Goal: Task Accomplishment & Management: Use online tool/utility

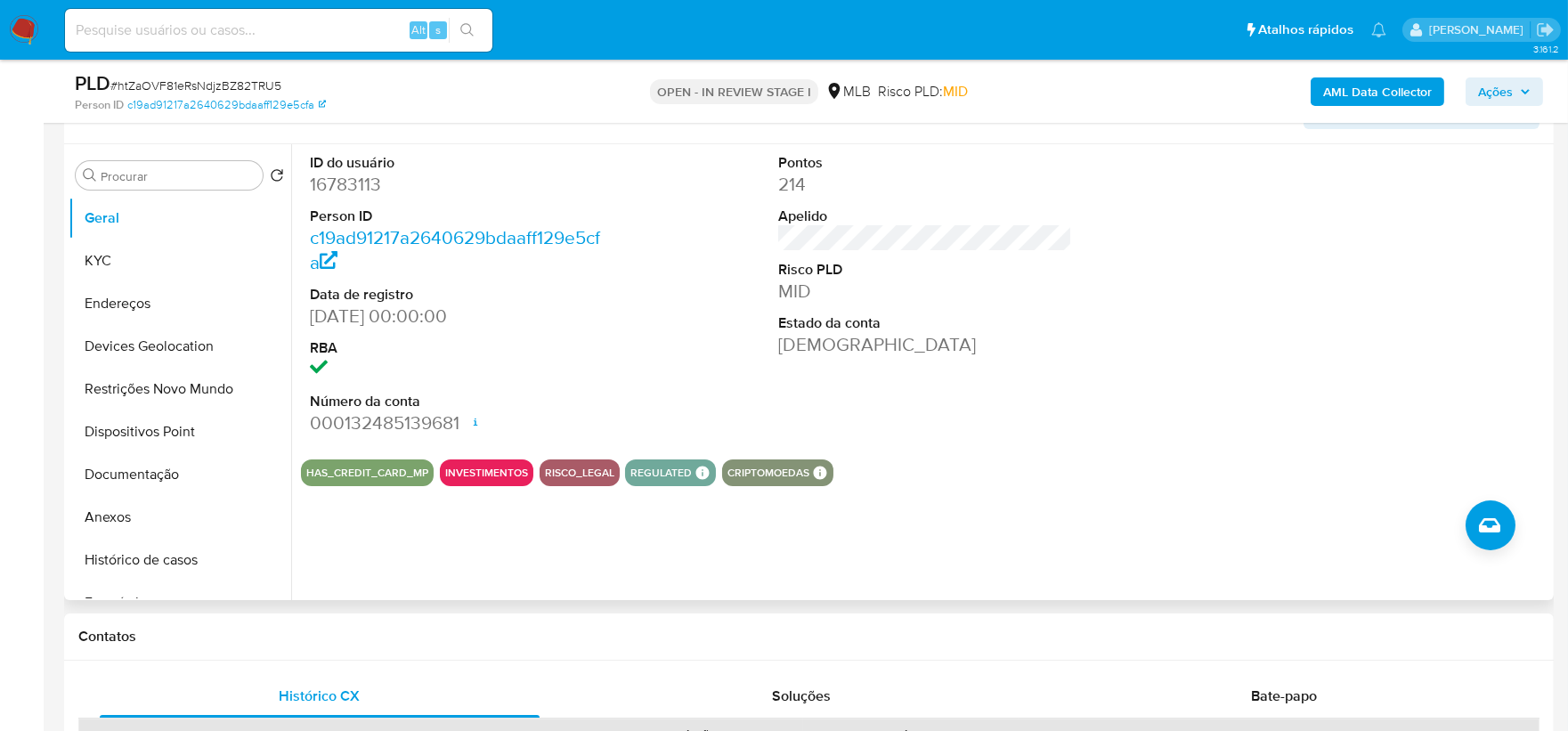
scroll to position [219, 0]
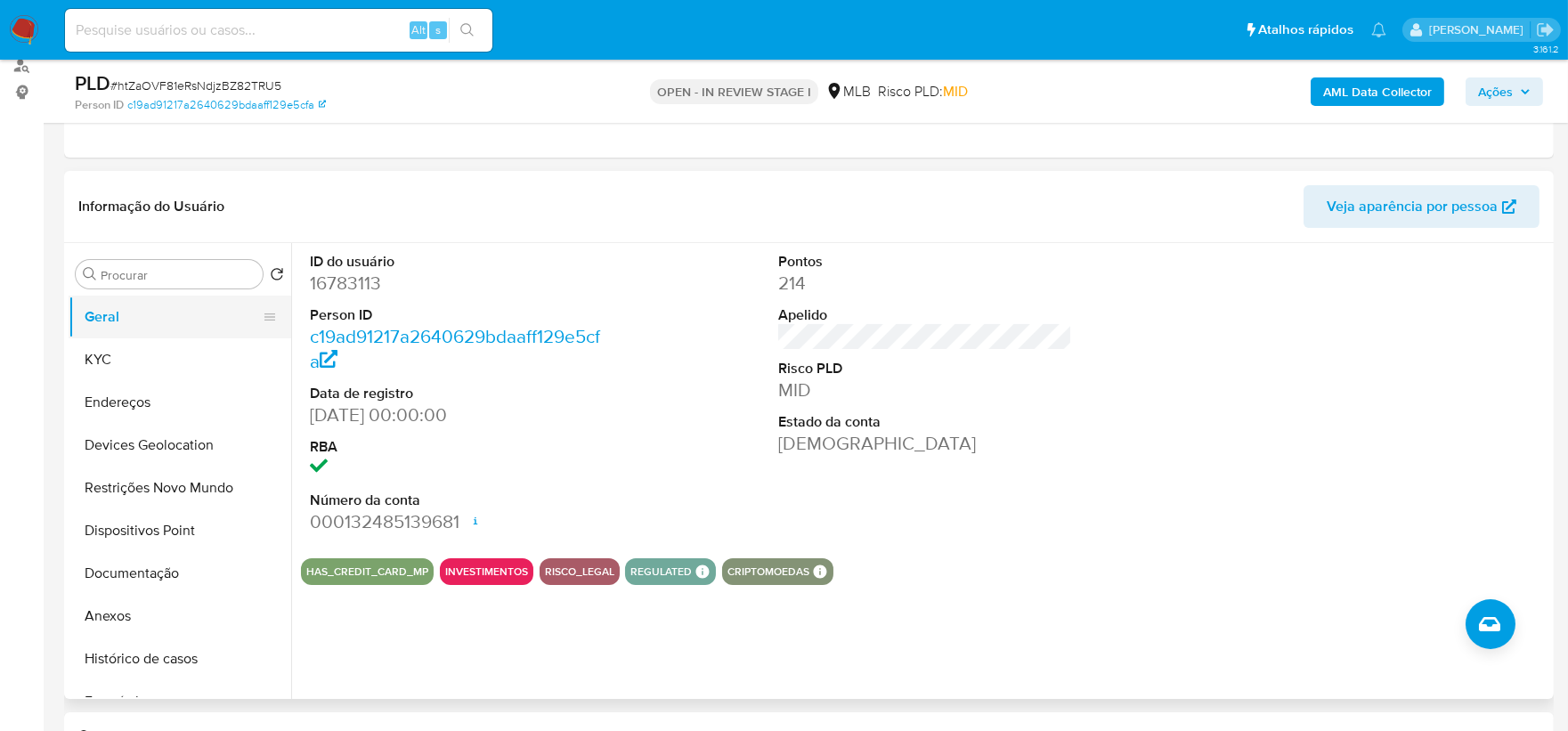
click at [161, 324] on button "Geral" at bounding box center [173, 317] width 208 height 43
click at [134, 354] on button "KYC" at bounding box center [173, 359] width 208 height 43
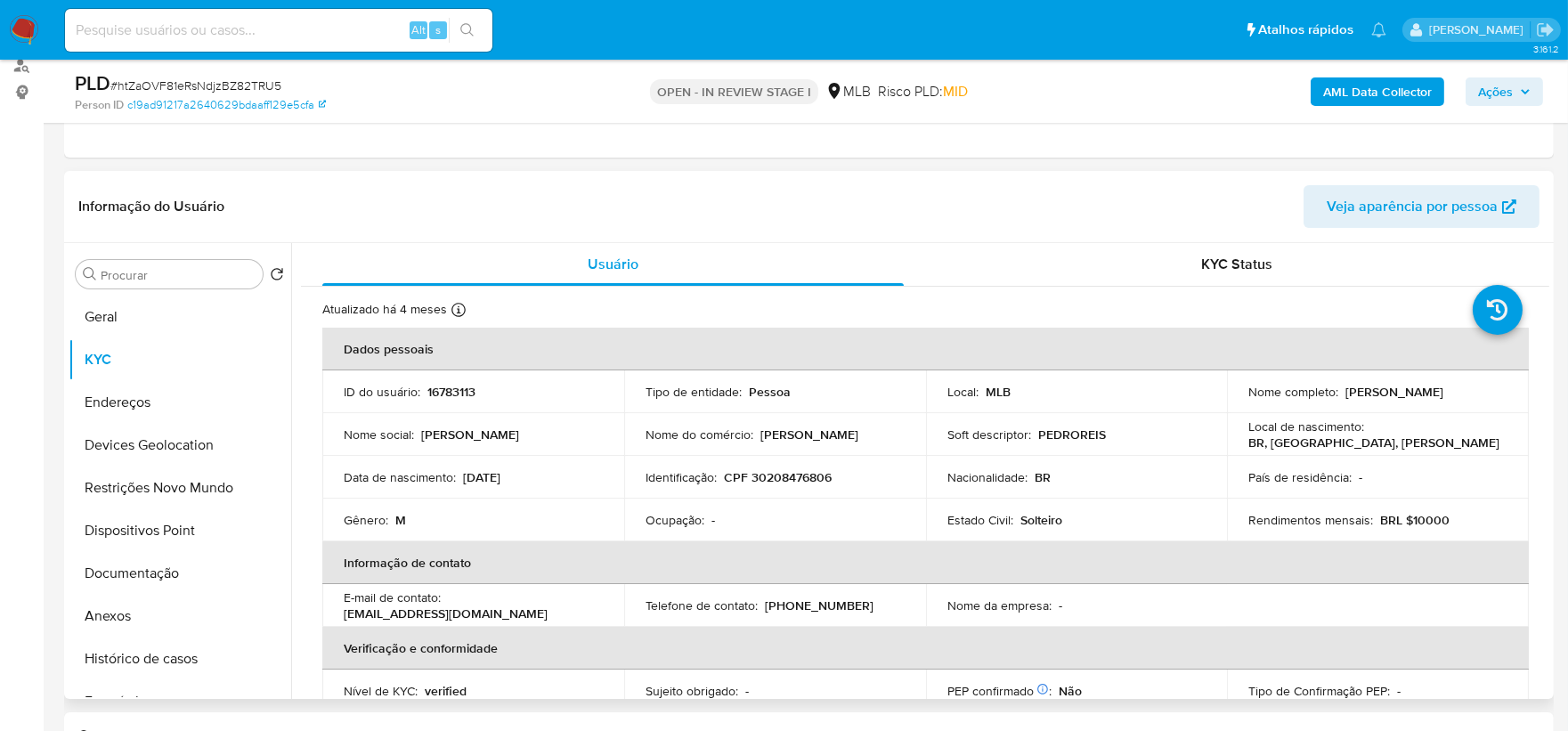
click at [1025, 523] on p "Solteiro" at bounding box center [1042, 520] width 42 height 16
copy p "Solteiro"
click at [1137, 483] on div "Nacionalidade : BR" at bounding box center [1077, 478] width 260 height 16
click at [95, 316] on button "Geral" at bounding box center [173, 317] width 208 height 43
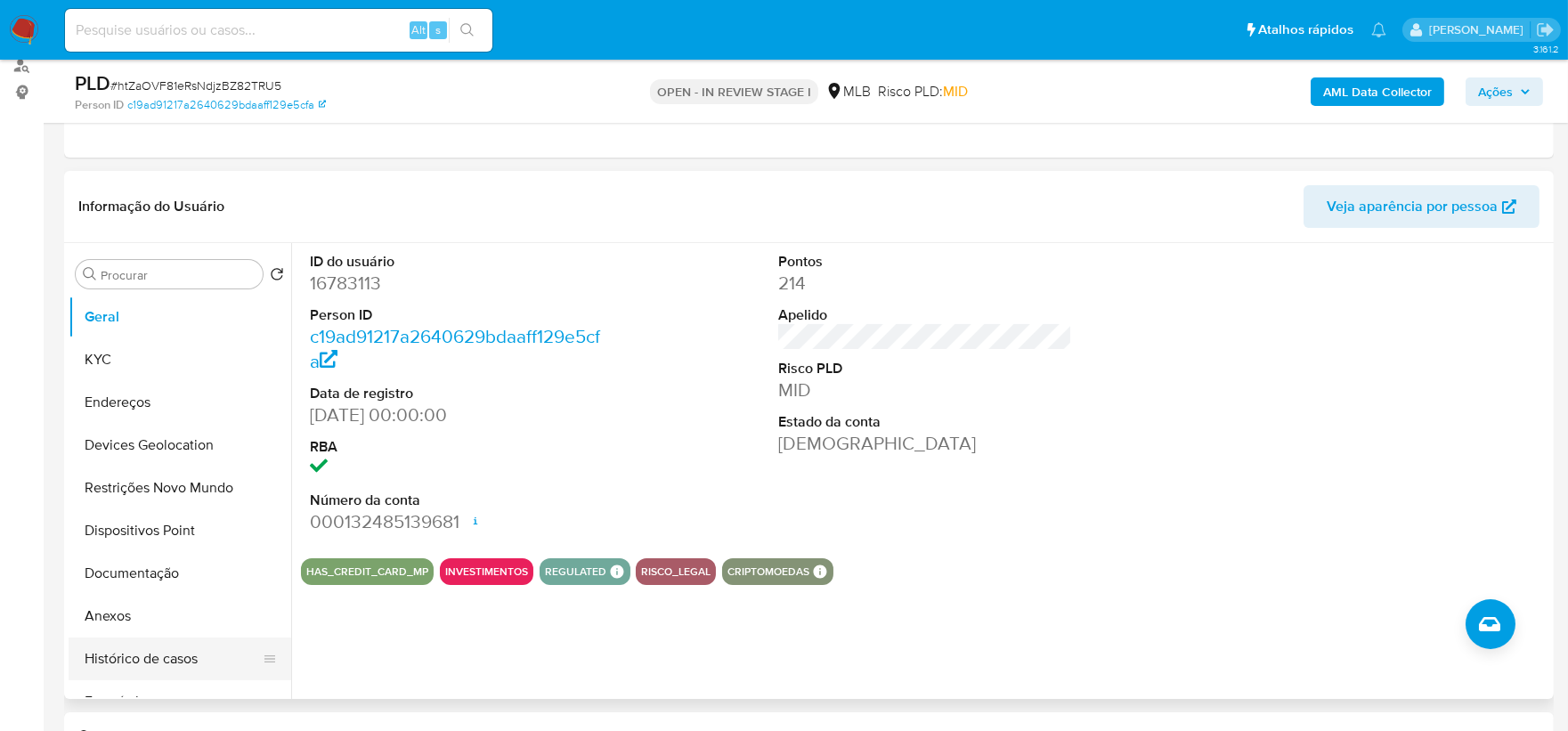
click at [143, 553] on button "Histórico de casos" at bounding box center [173, 659] width 208 height 43
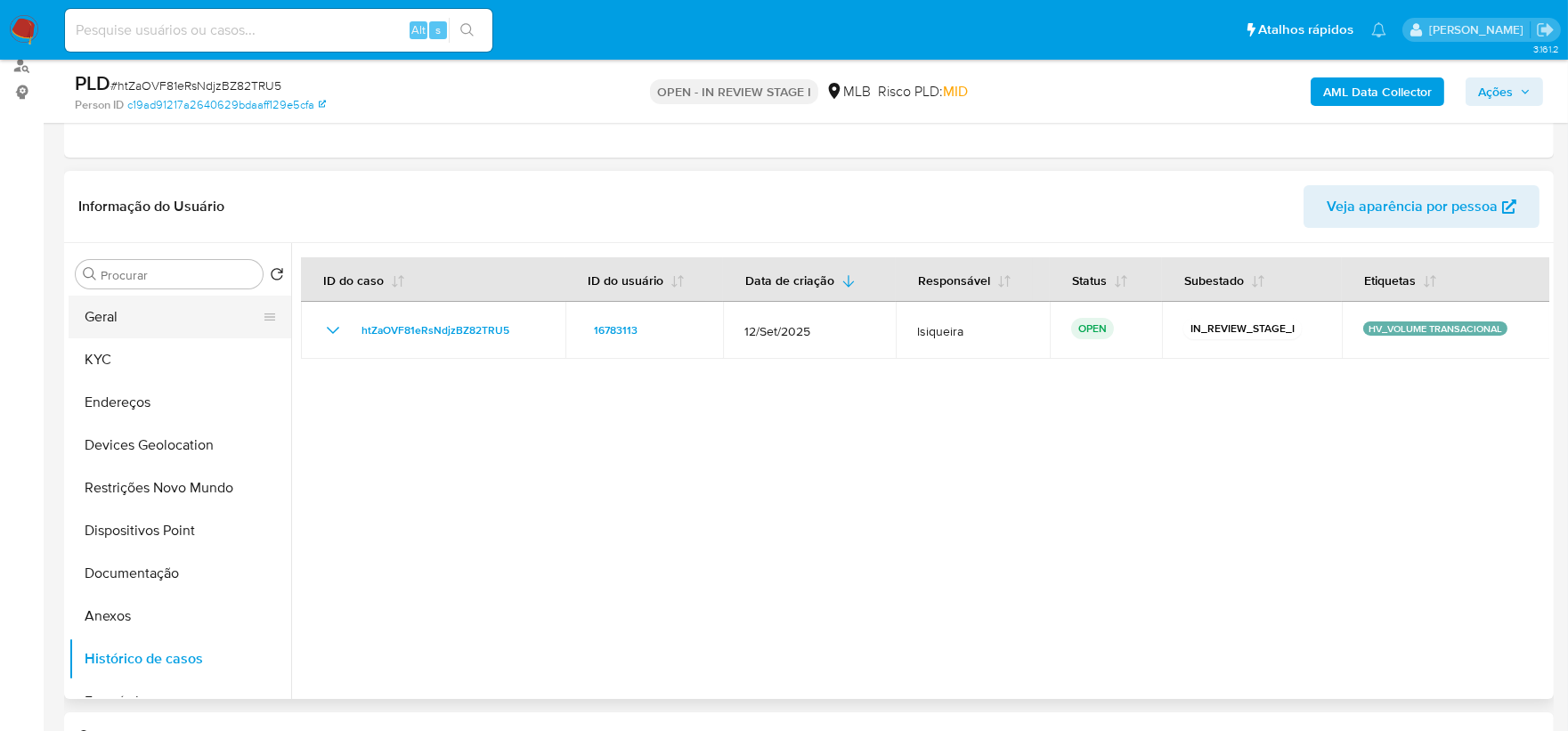
click at [208, 323] on button "Geral" at bounding box center [173, 317] width 208 height 43
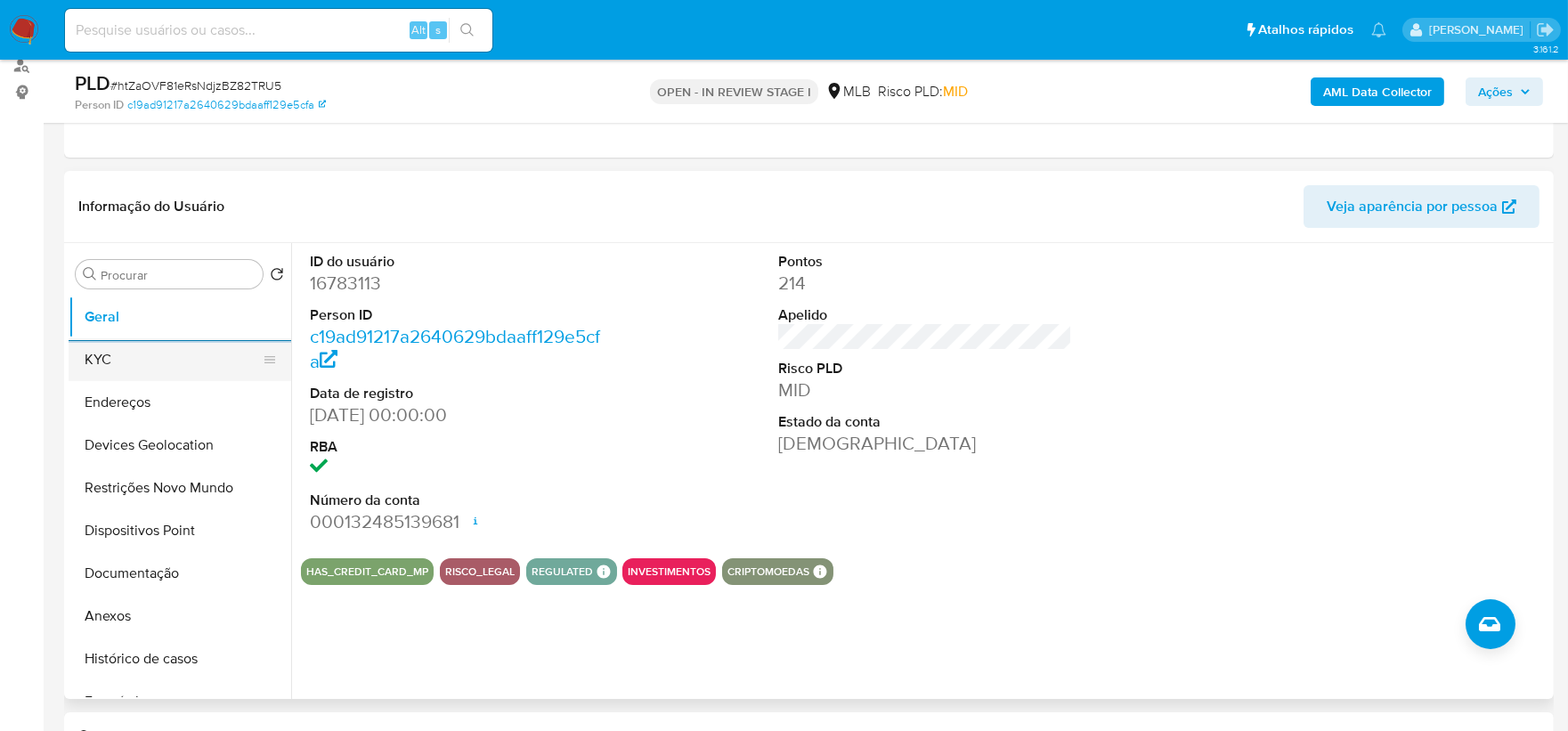
click at [113, 369] on button "KYC" at bounding box center [173, 359] width 208 height 43
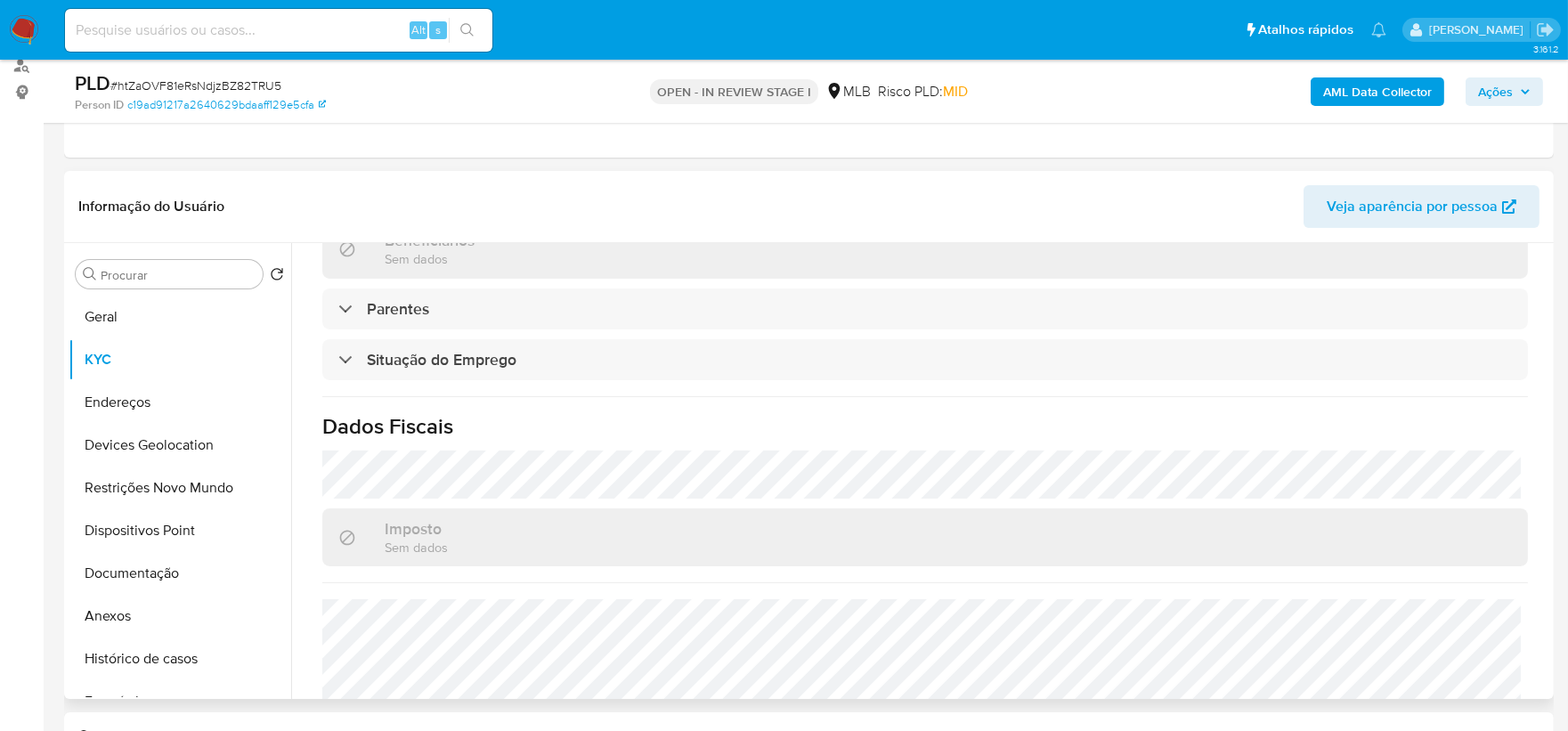
scroll to position [775, 0]
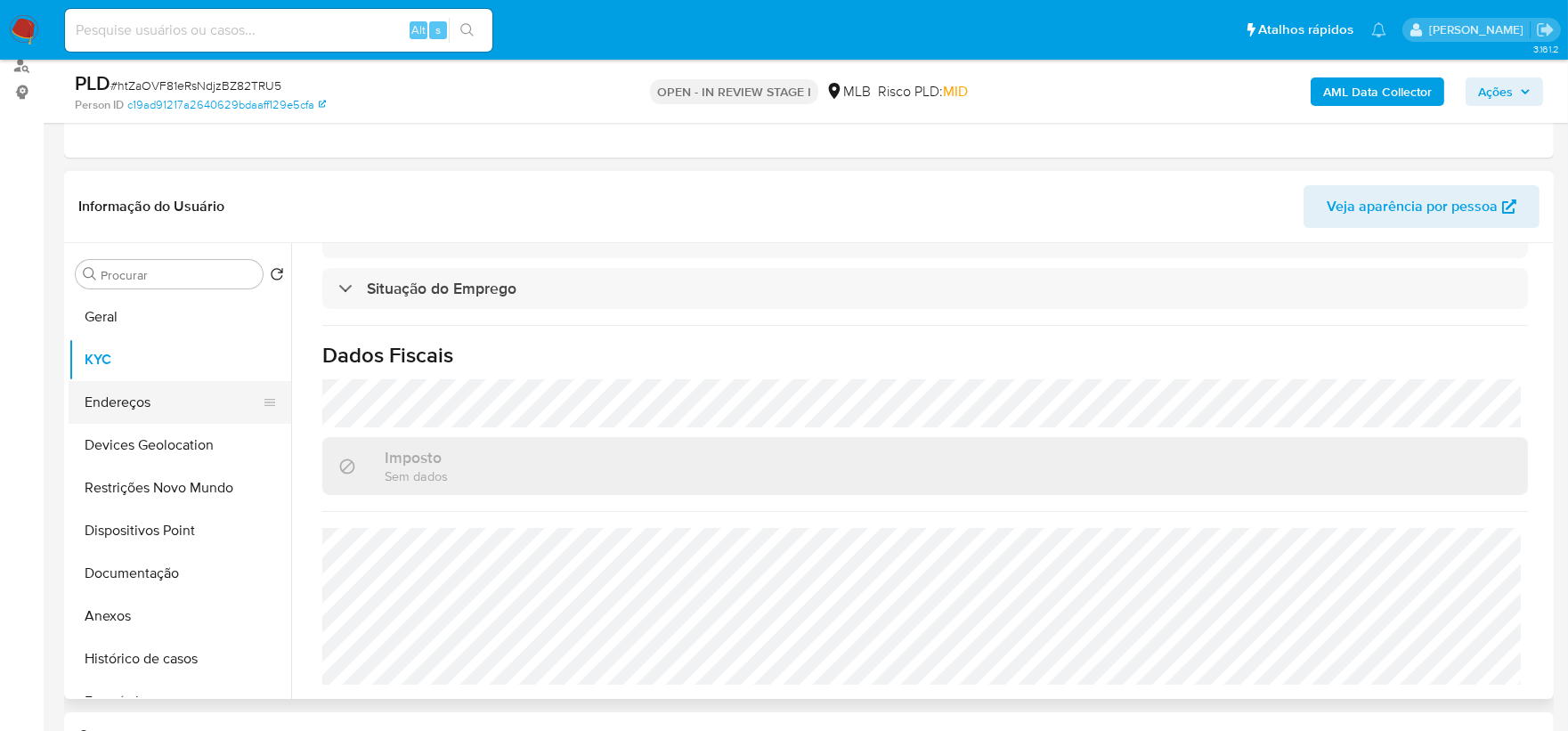
click at [183, 403] on button "Endereços" at bounding box center [173, 402] width 208 height 43
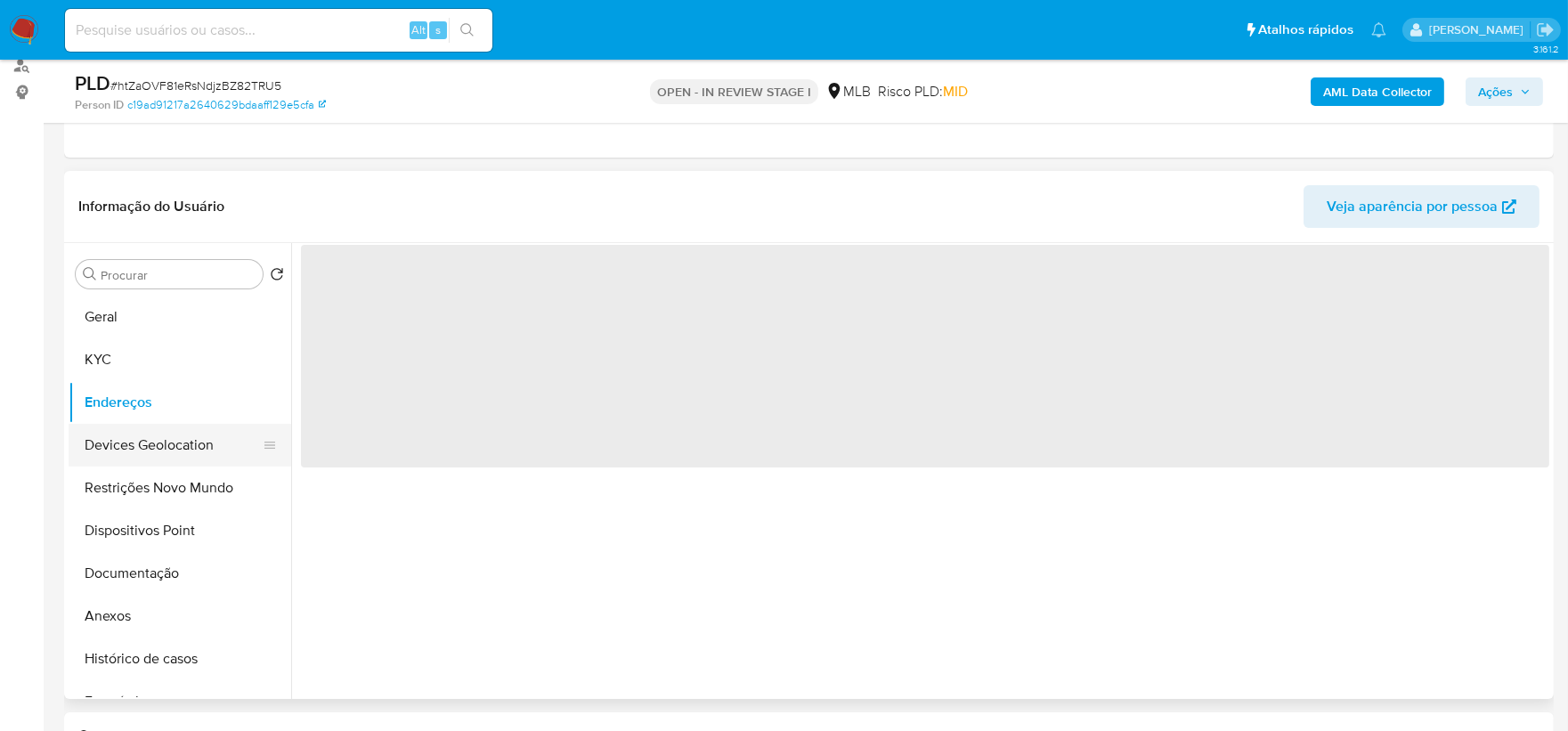
scroll to position [0, 0]
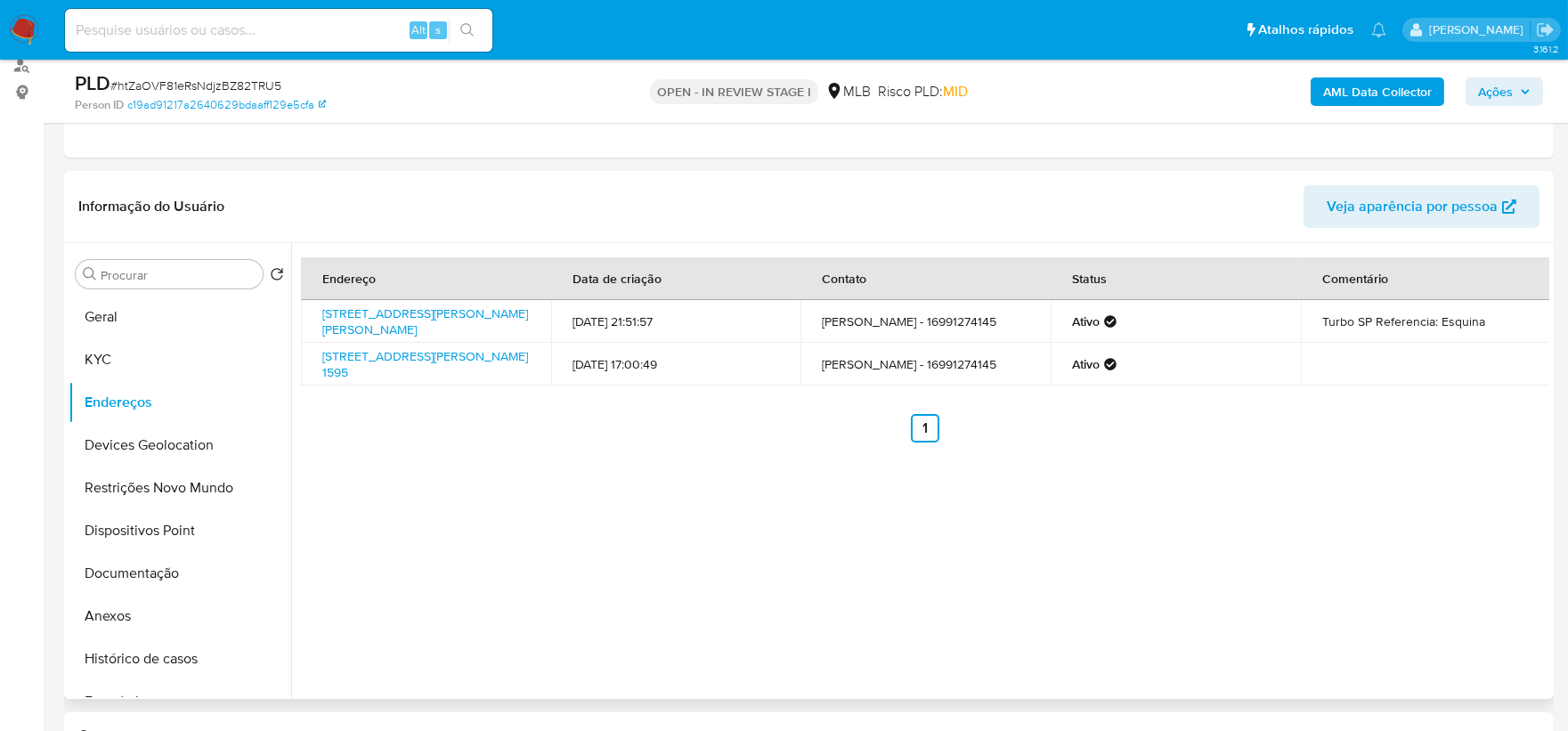
click at [728, 485] on div "Endereço Data de criação Contato Status Comentário Rua Raul Stefanoni 17, Sertã…" at bounding box center [920, 471] width 1258 height 456
click at [185, 438] on button "Devices Geolocation" at bounding box center [173, 445] width 208 height 43
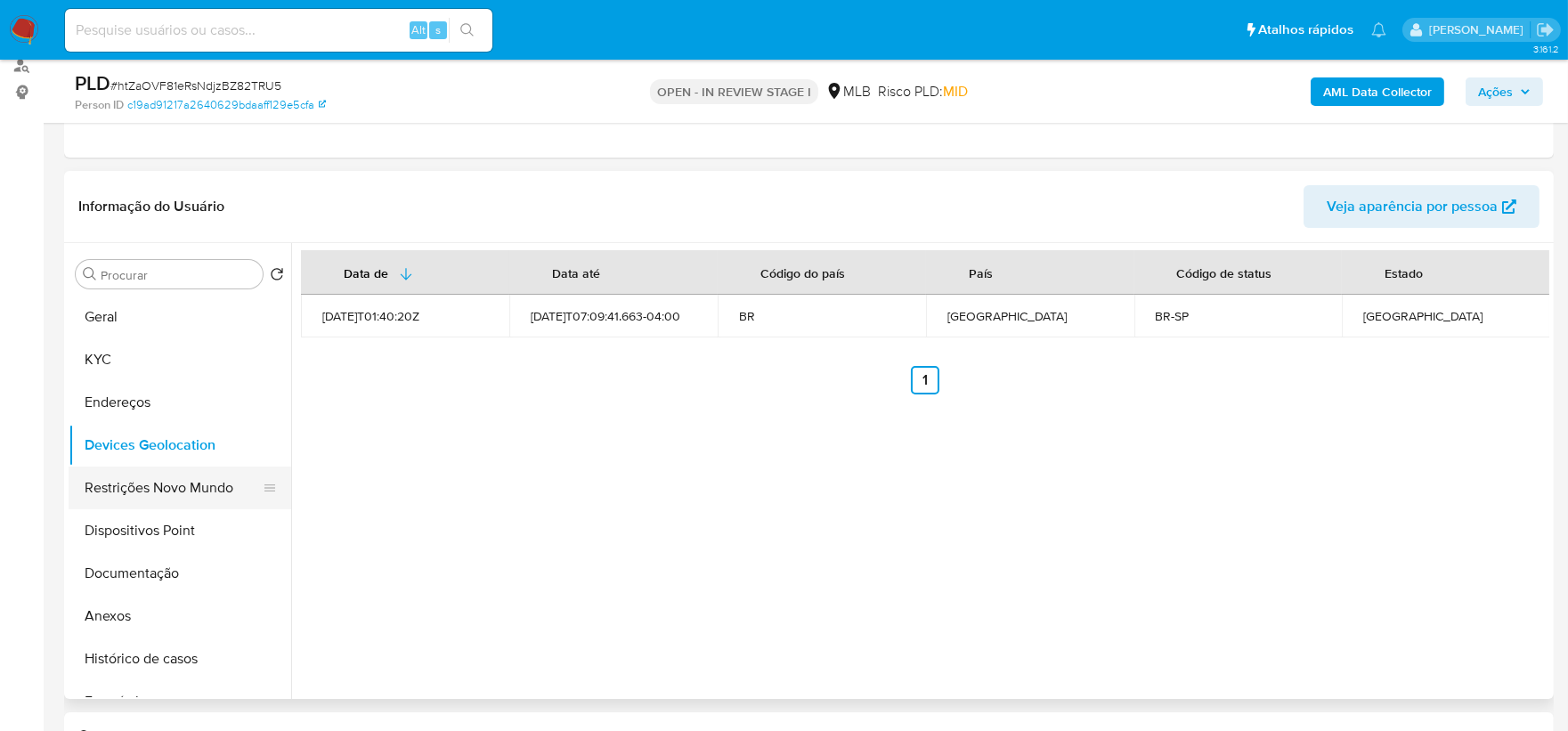
click at [111, 490] on button "Restrições Novo Mundo" at bounding box center [173, 488] width 208 height 43
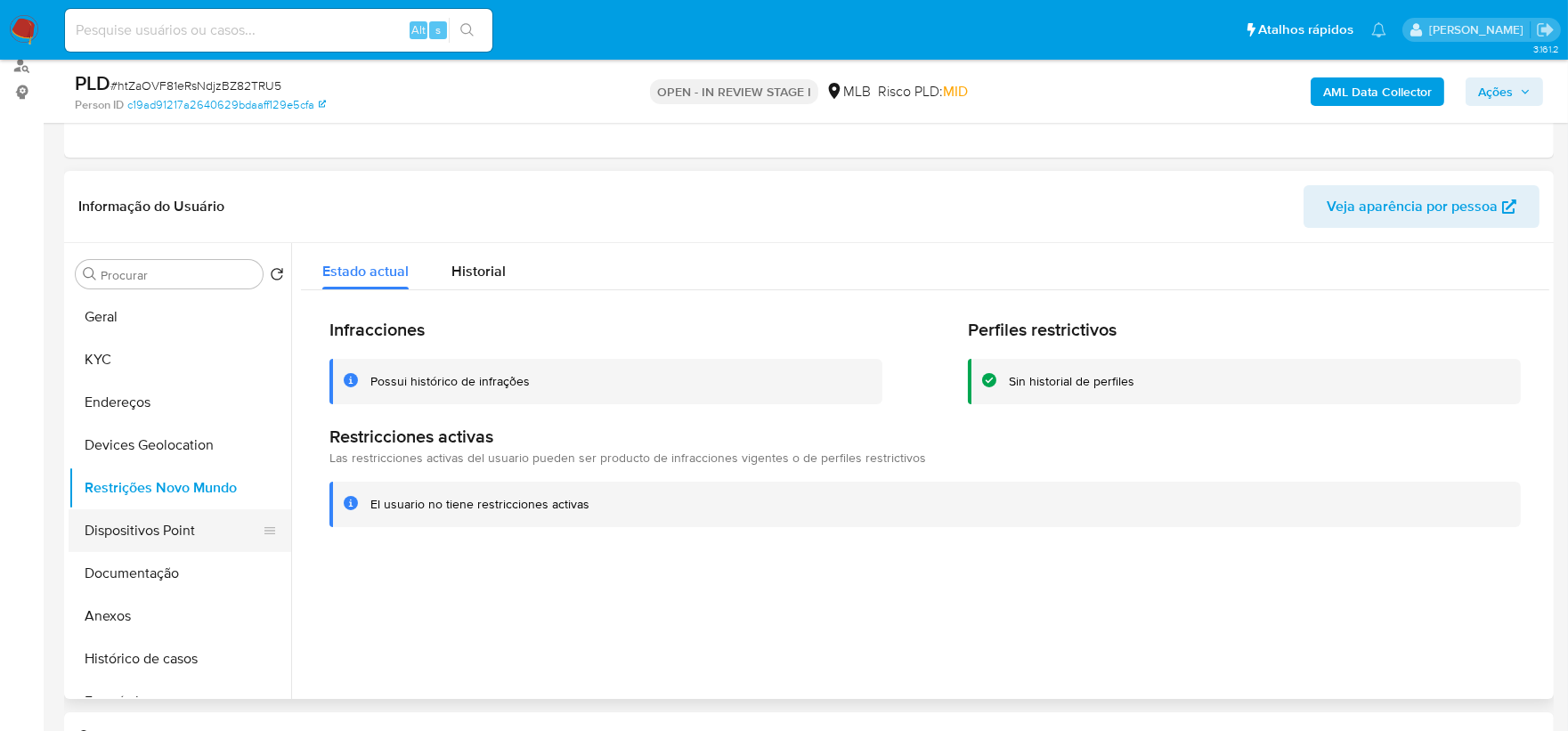
click at [138, 532] on button "Dispositivos Point" at bounding box center [173, 530] width 208 height 43
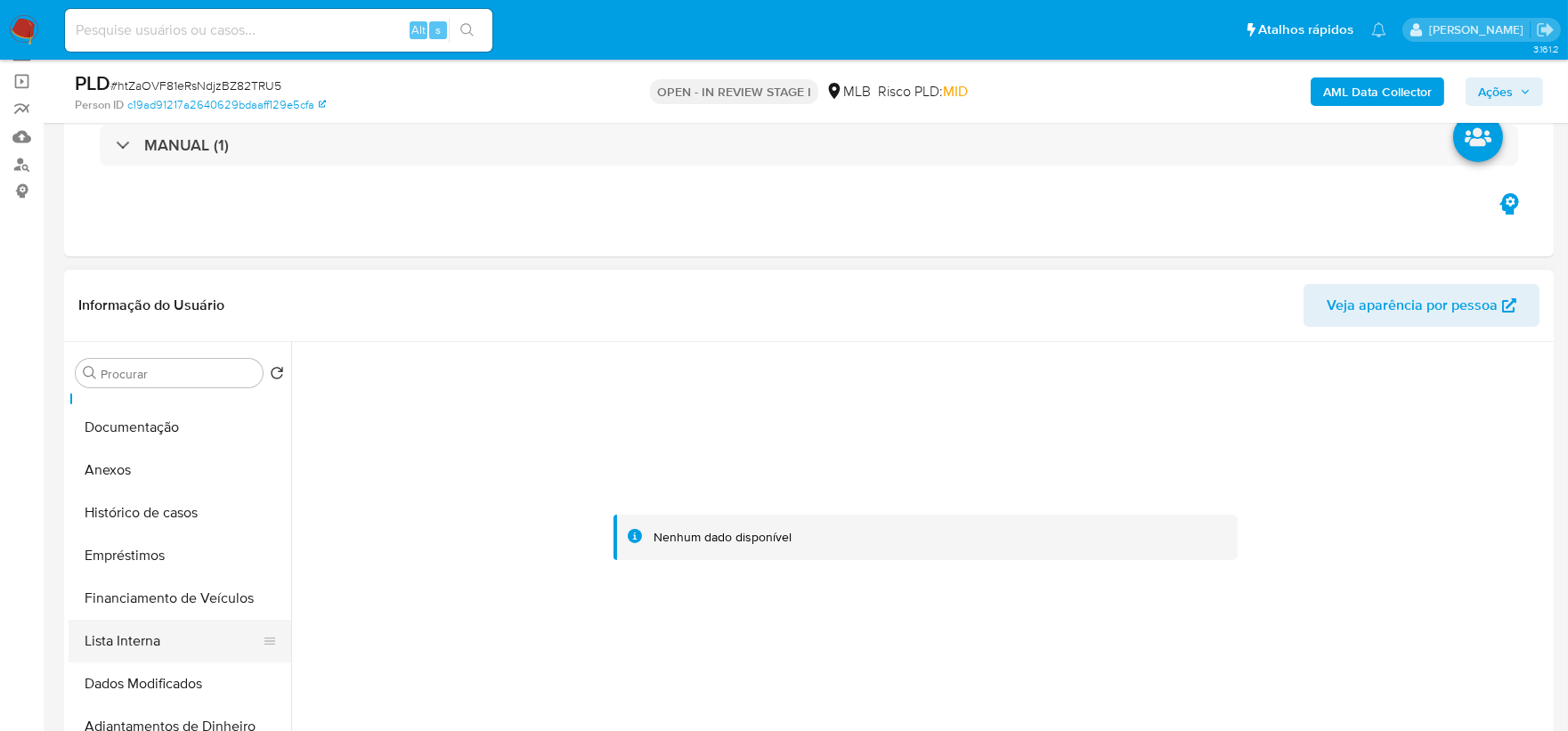
scroll to position [297, 0]
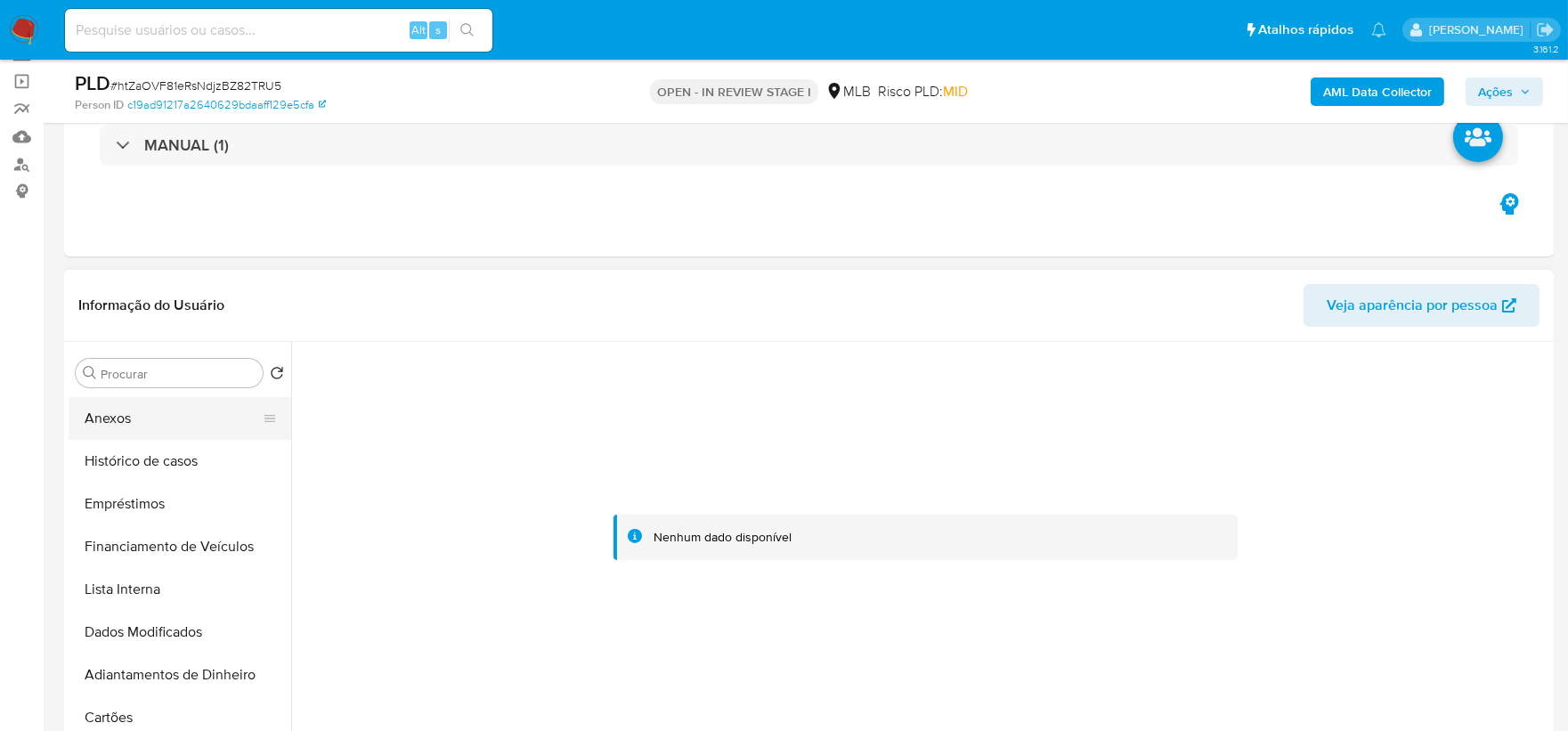
click at [141, 426] on button "Anexos" at bounding box center [173, 418] width 208 height 43
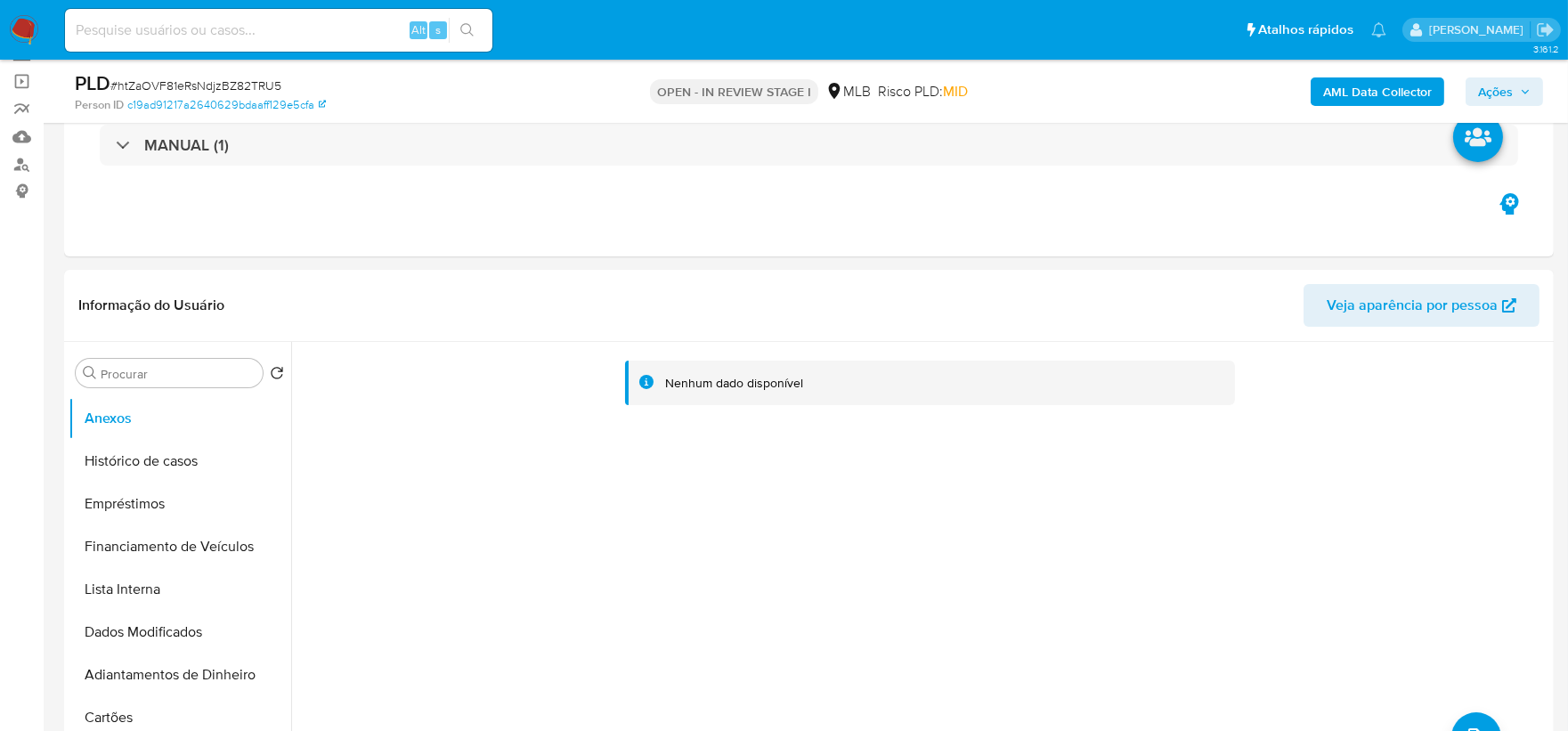
click at [1251, 90] on b "AML Data Collector" at bounding box center [1377, 92] width 109 height 29
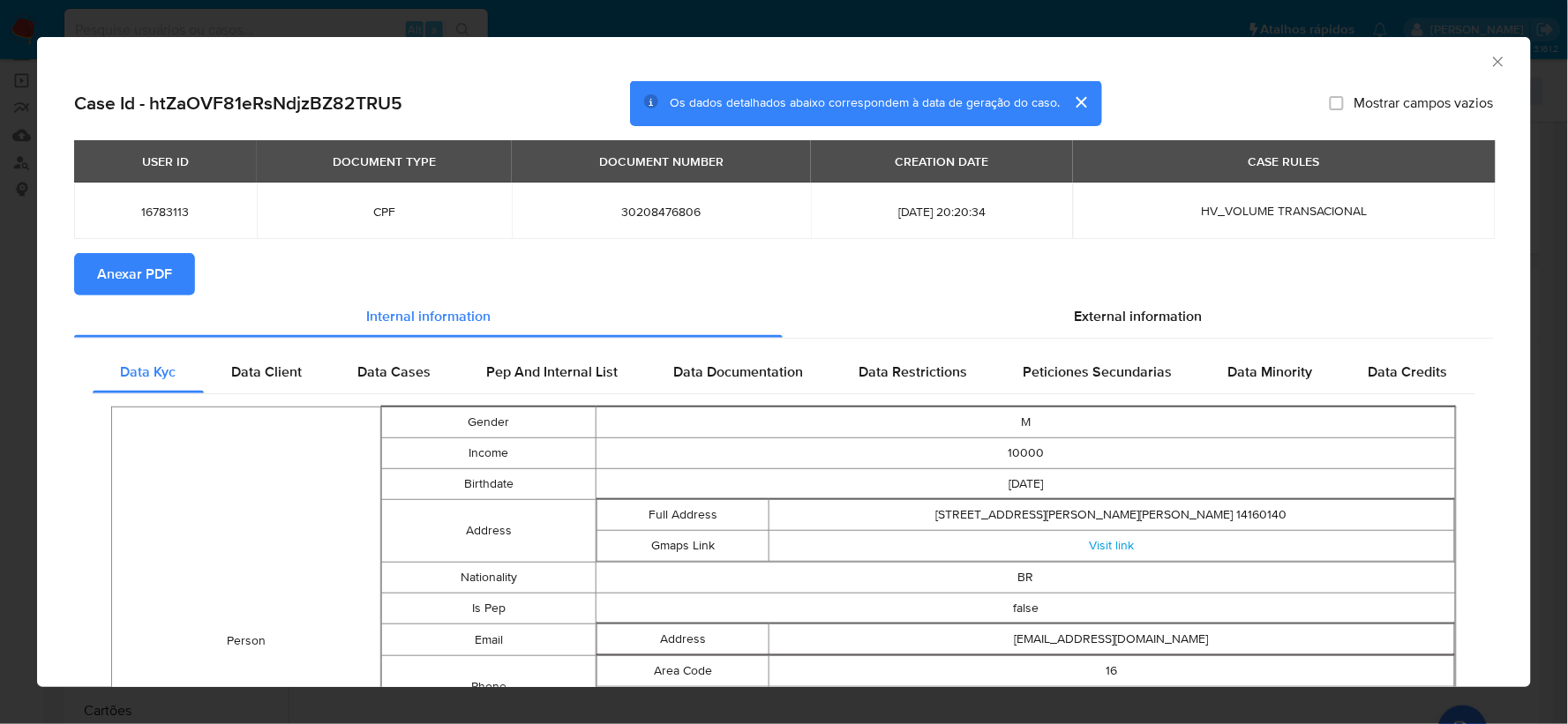
click at [146, 277] on span "Anexar PDF" at bounding box center [134, 274] width 75 height 39
click at [1239, 60] on icon "Fechar a janela" at bounding box center [1498, 62] width 18 height 18
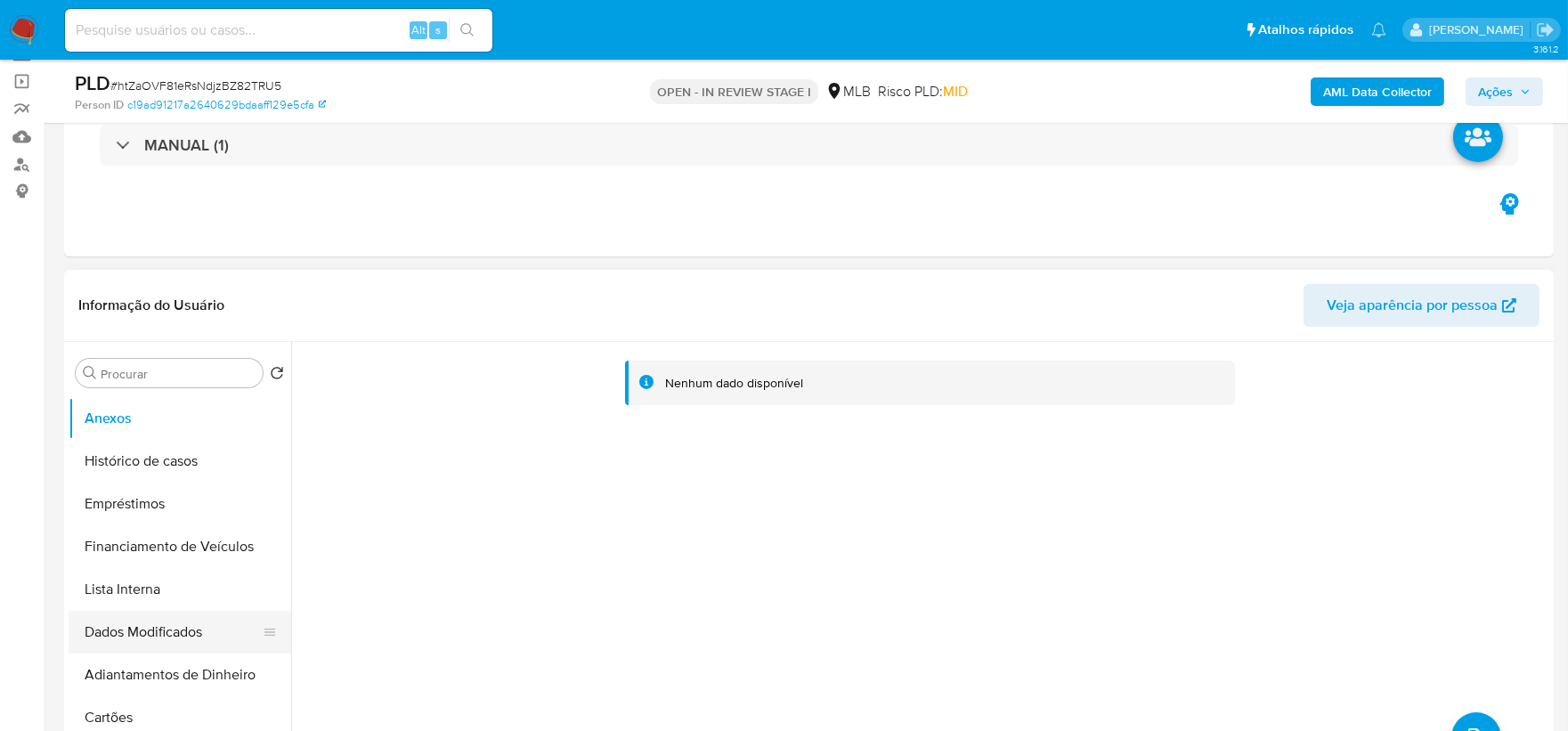
drag, startPoint x: 196, startPoint y: 677, endPoint x: 184, endPoint y: 633, distance: 45.6
click at [196, 553] on button "Adiantamentos de Dinheiro" at bounding box center [180, 675] width 222 height 43
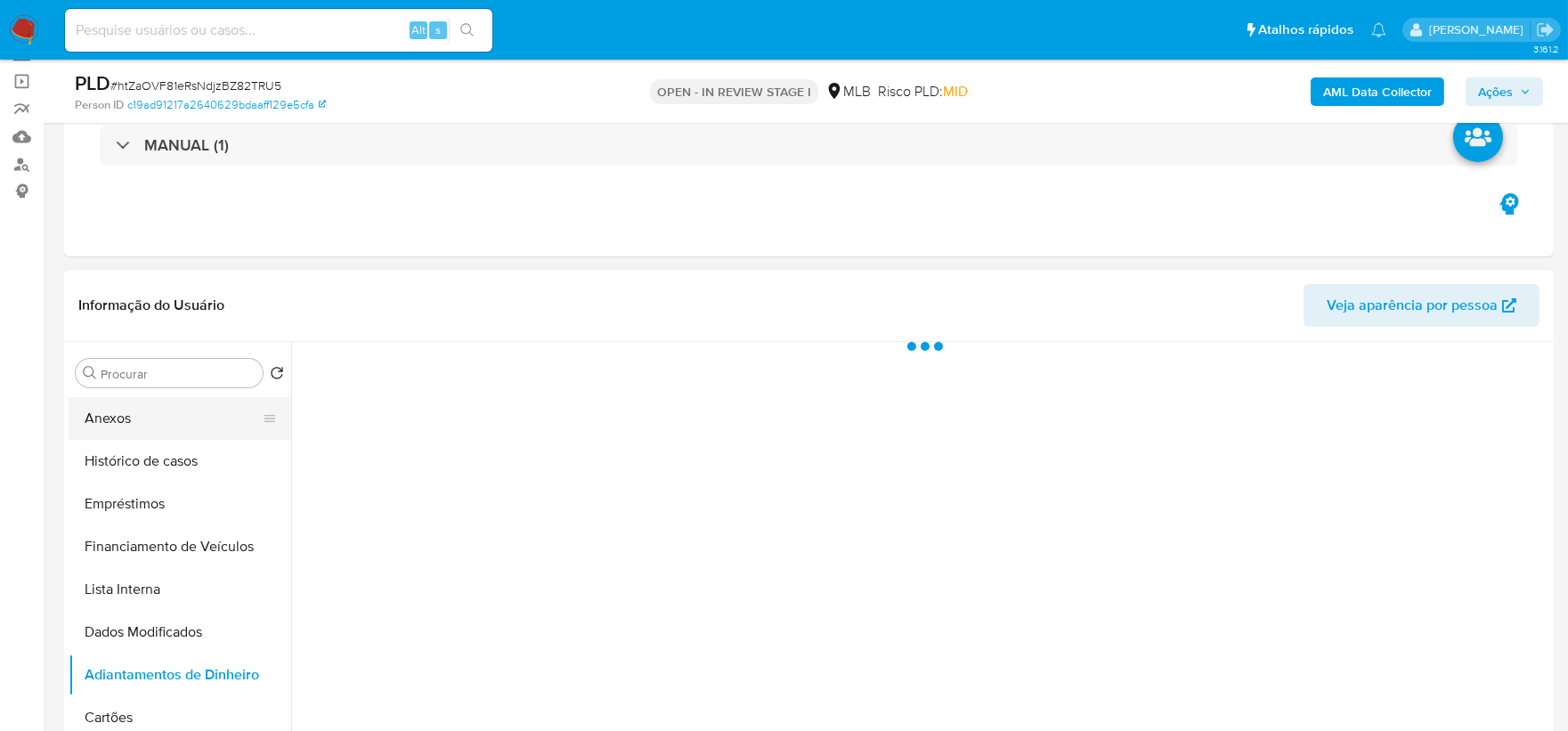
click at [170, 416] on button "Anexos" at bounding box center [173, 418] width 208 height 43
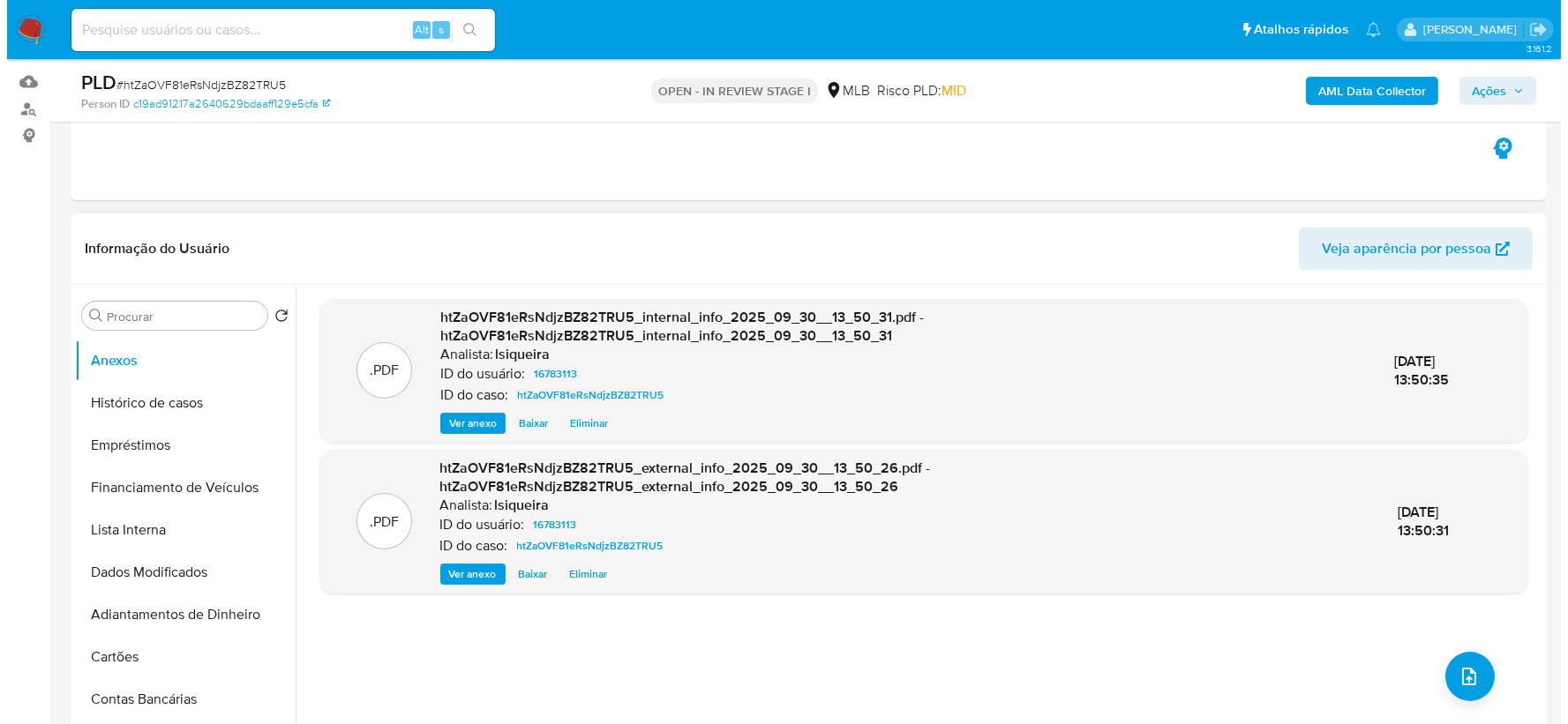
scroll to position [217, 0]
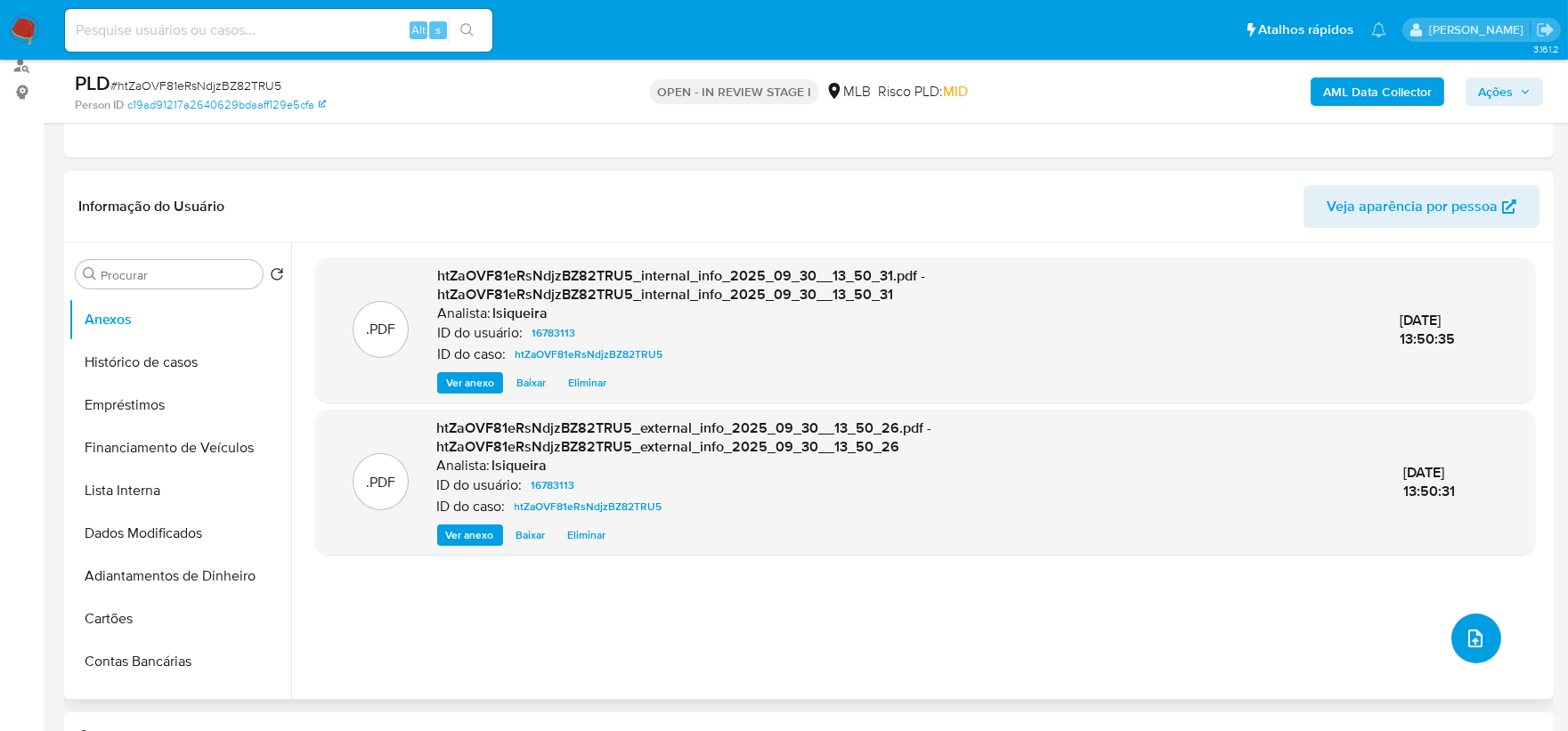
click at [1251, 553] on button "upload-file" at bounding box center [1476, 638] width 50 height 50
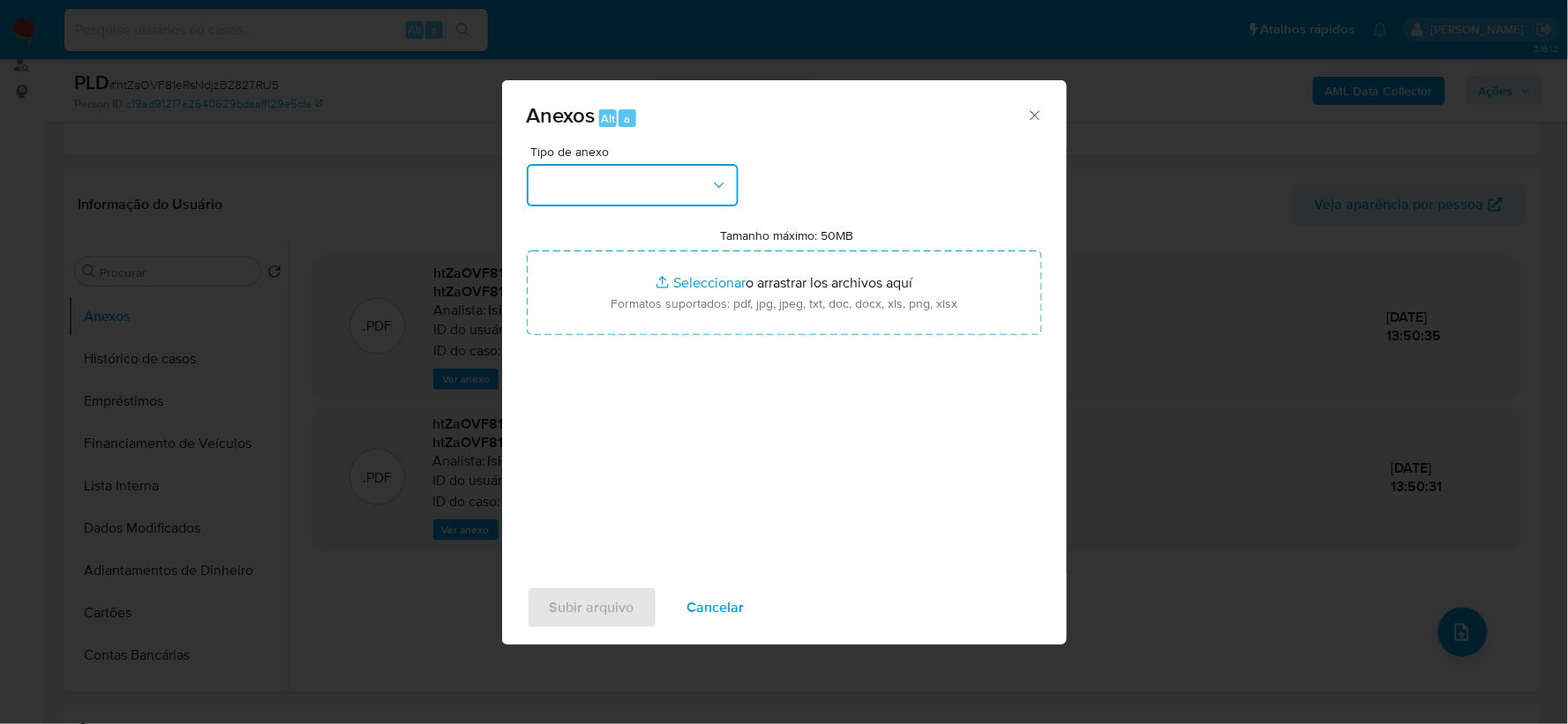
click at [690, 196] on button "button" at bounding box center [633, 185] width 211 height 42
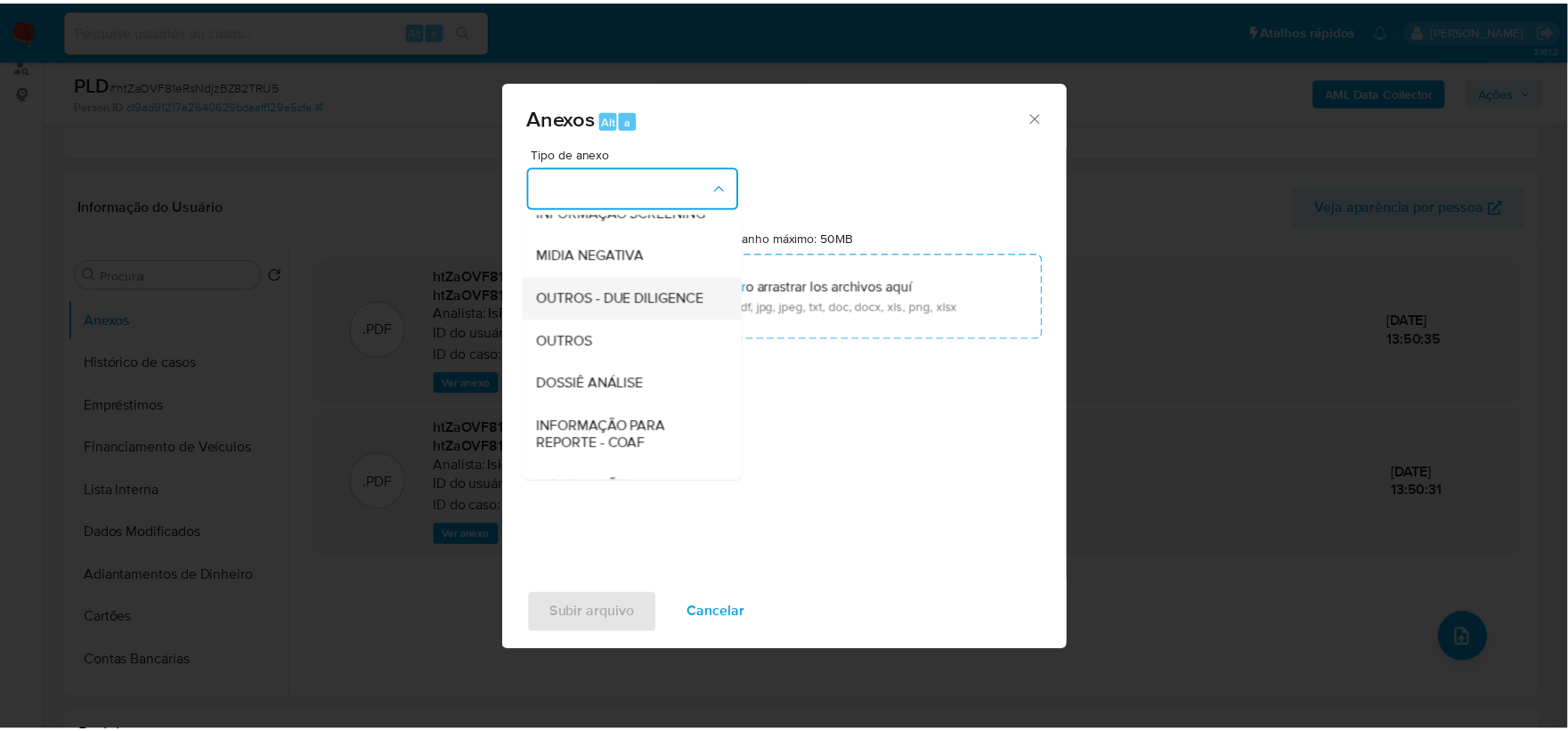
scroll to position [198, 0]
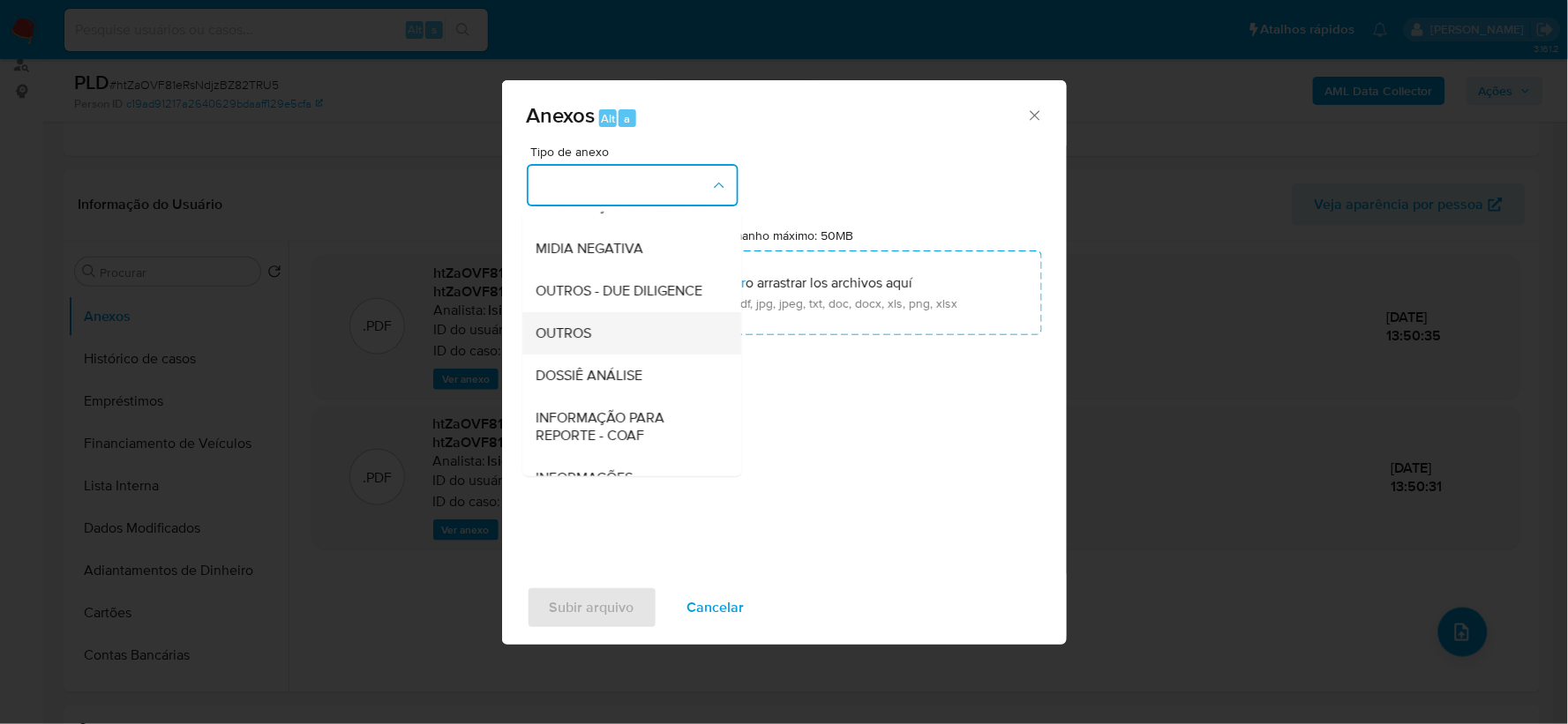
click at [625, 355] on div "OUTROS" at bounding box center [626, 333] width 180 height 42
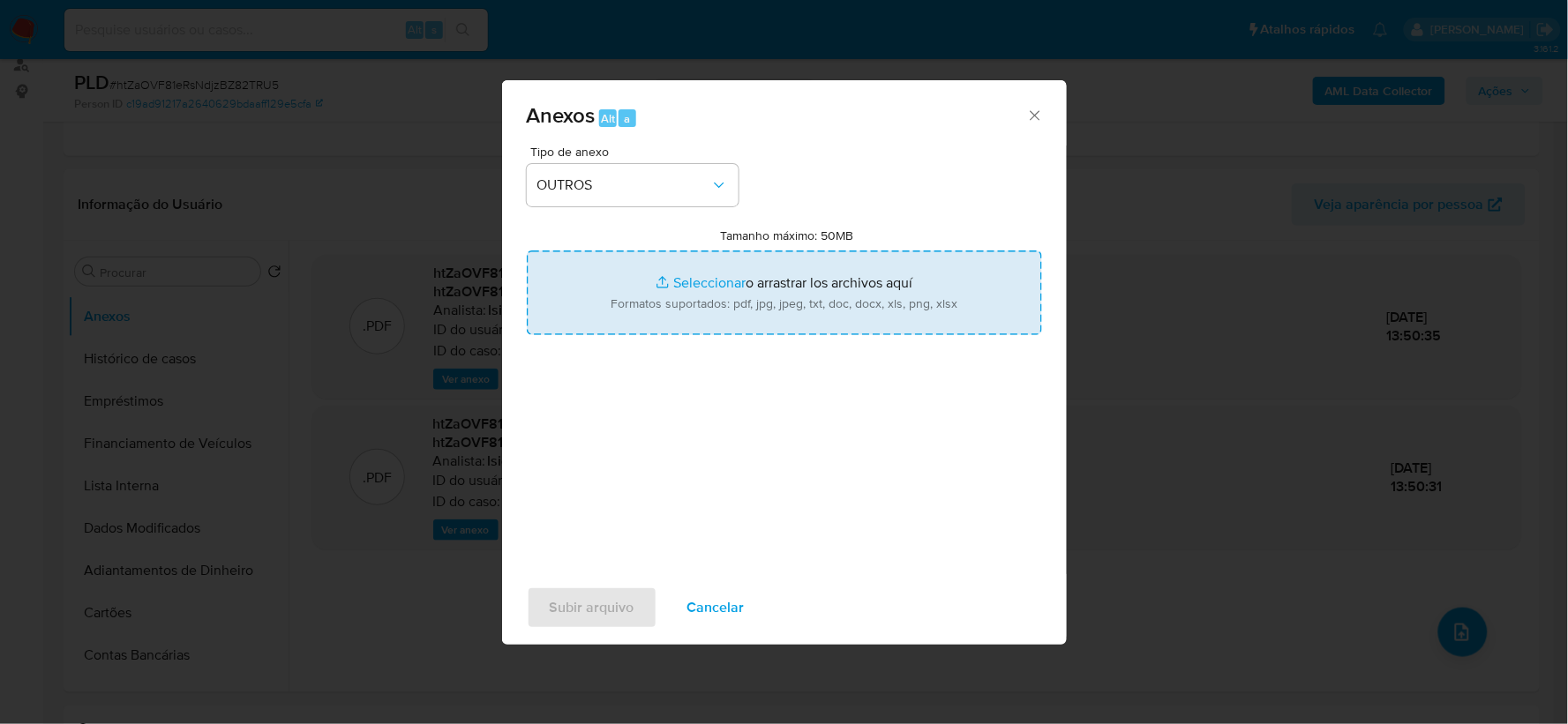
click at [698, 306] on input "Tamanho máximo: 50MB Seleccionar archivos" at bounding box center [784, 293] width 515 height 85
type input "C:\fakepath\Mulan 16783113_2025_09_30_08_01_02.xlsx"
click at [599, 547] on span "Subir arquivo" at bounding box center [591, 608] width 85 height 39
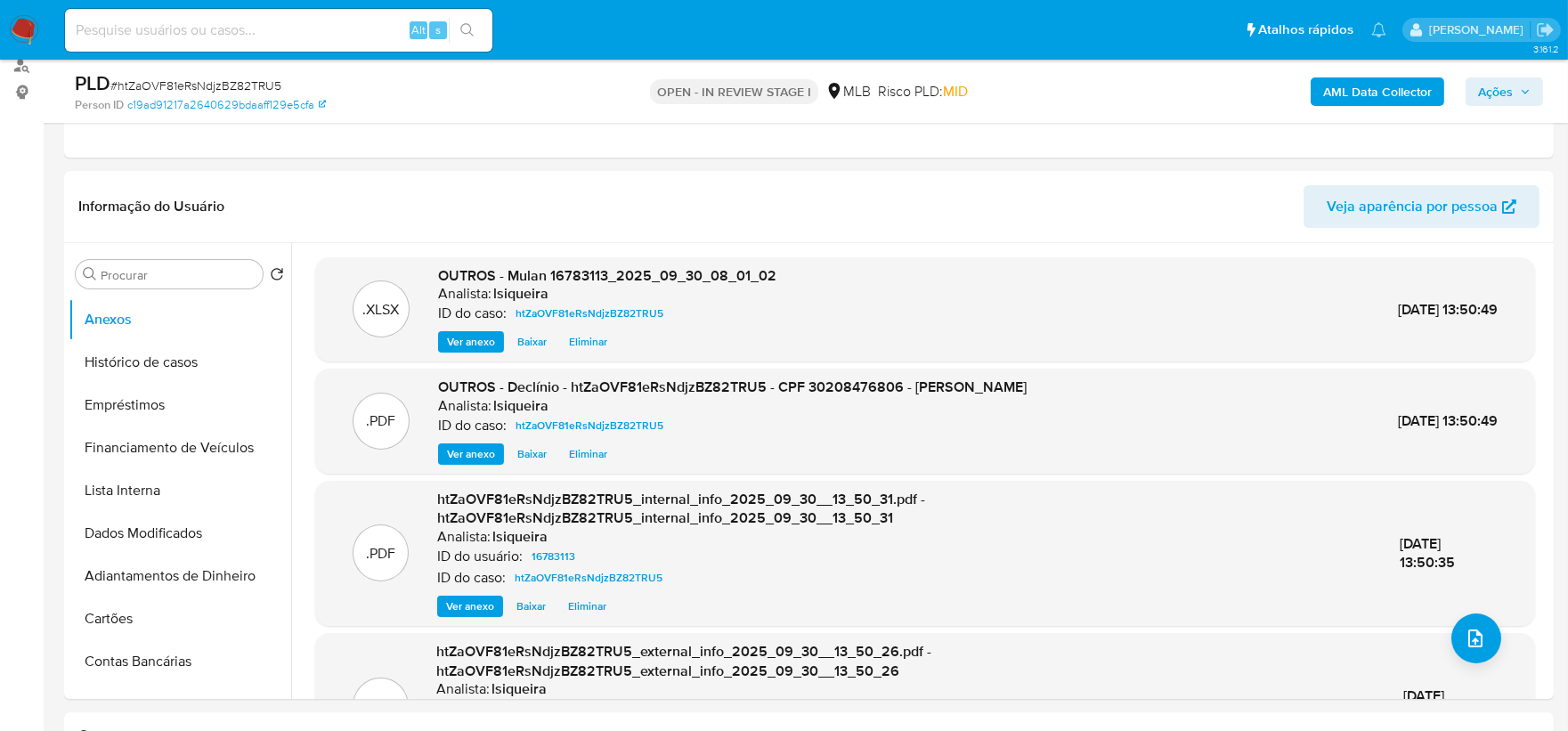
click at [1251, 83] on span "Ações" at bounding box center [1505, 92] width 52 height 25
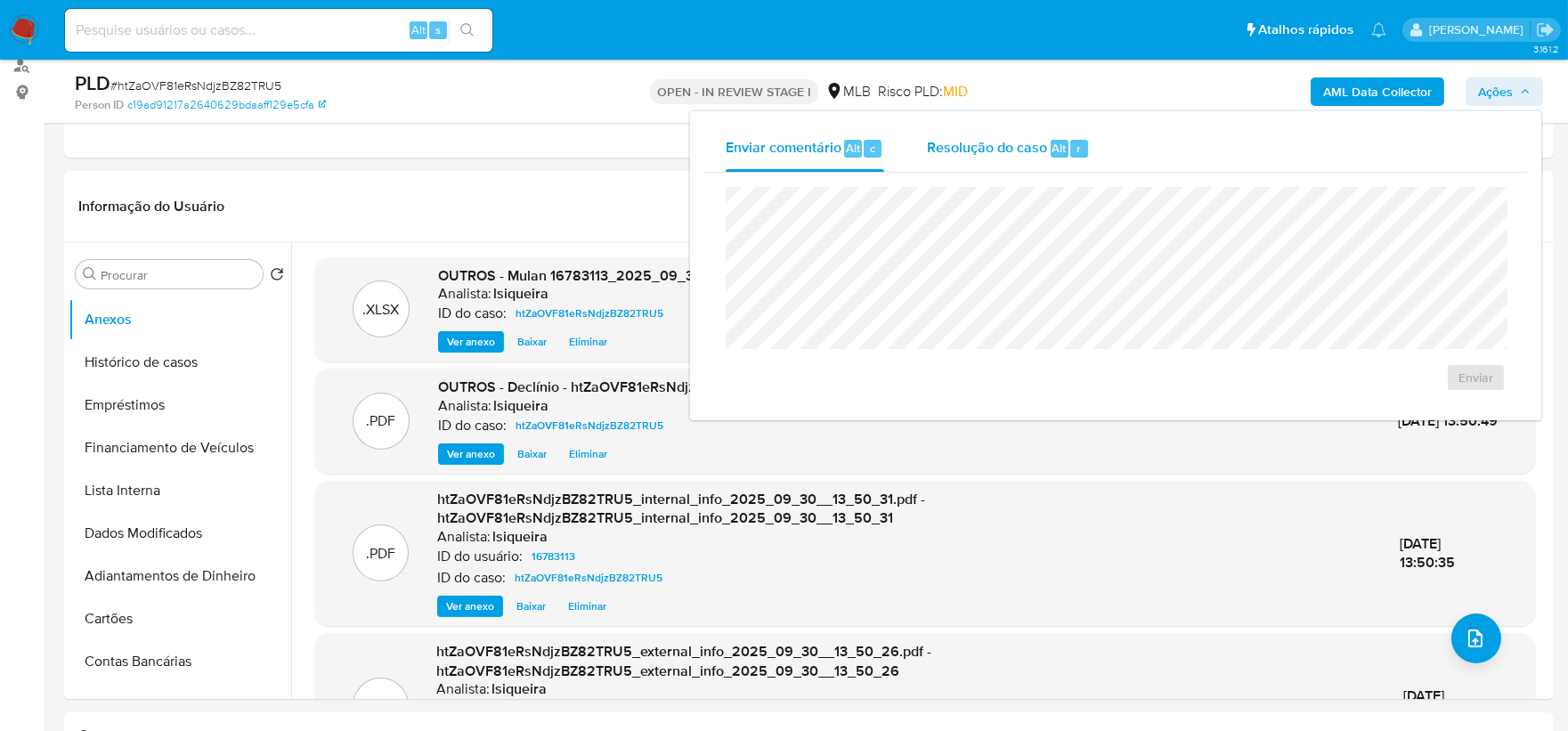
click at [1010, 147] on span "Resolução do caso" at bounding box center [987, 147] width 120 height 21
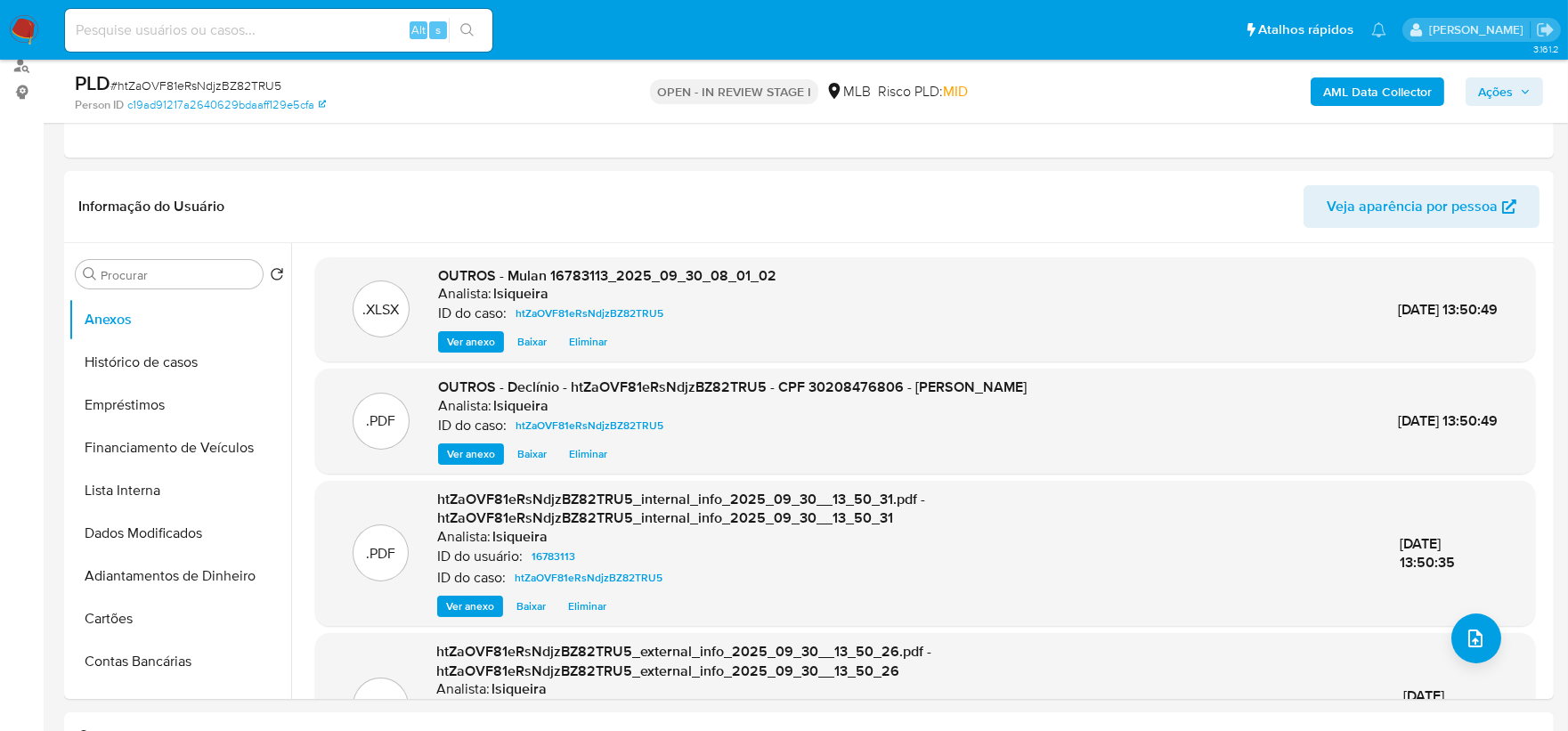
click at [1251, 94] on icon "button" at bounding box center [1525, 92] width 11 height 11
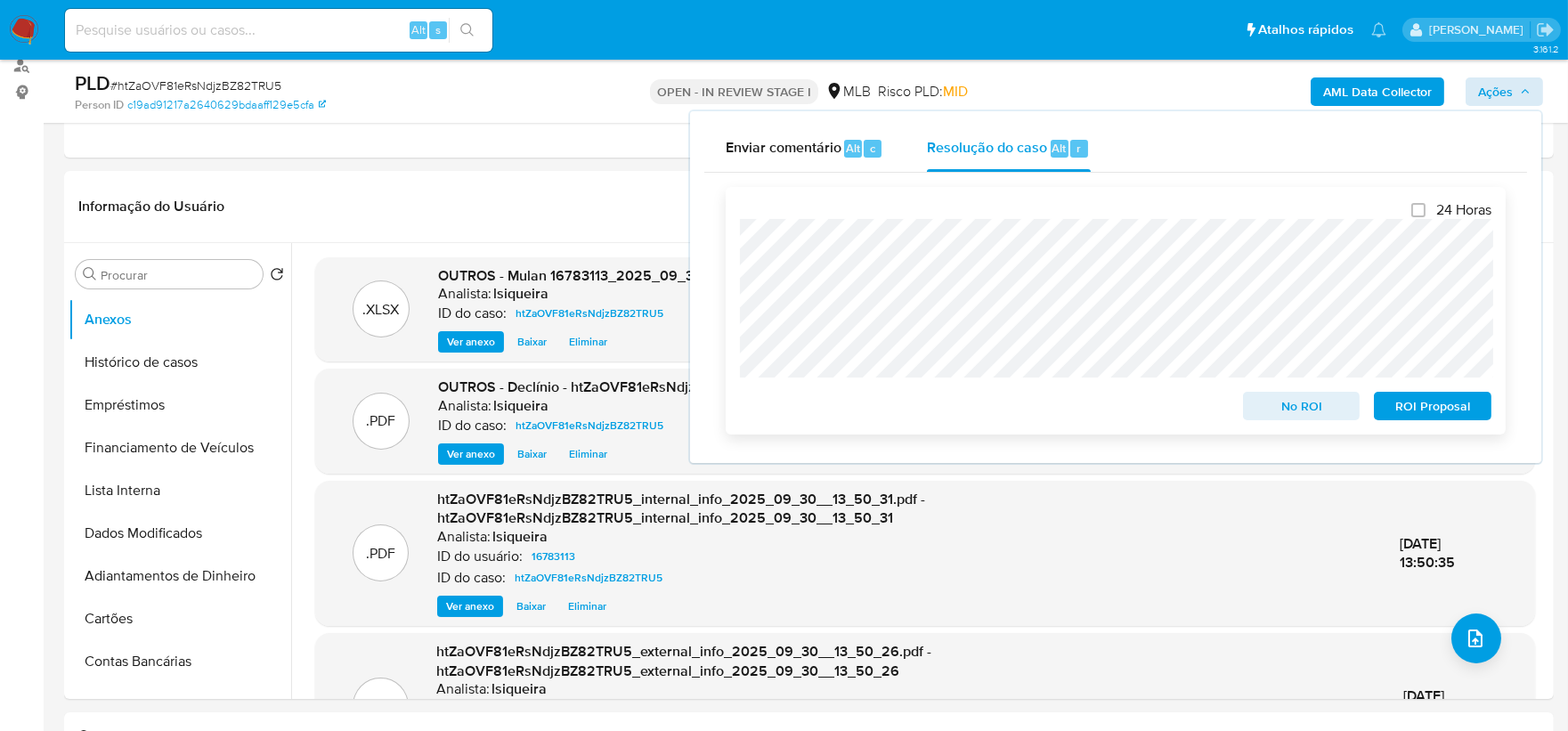
scroll to position [318, 0]
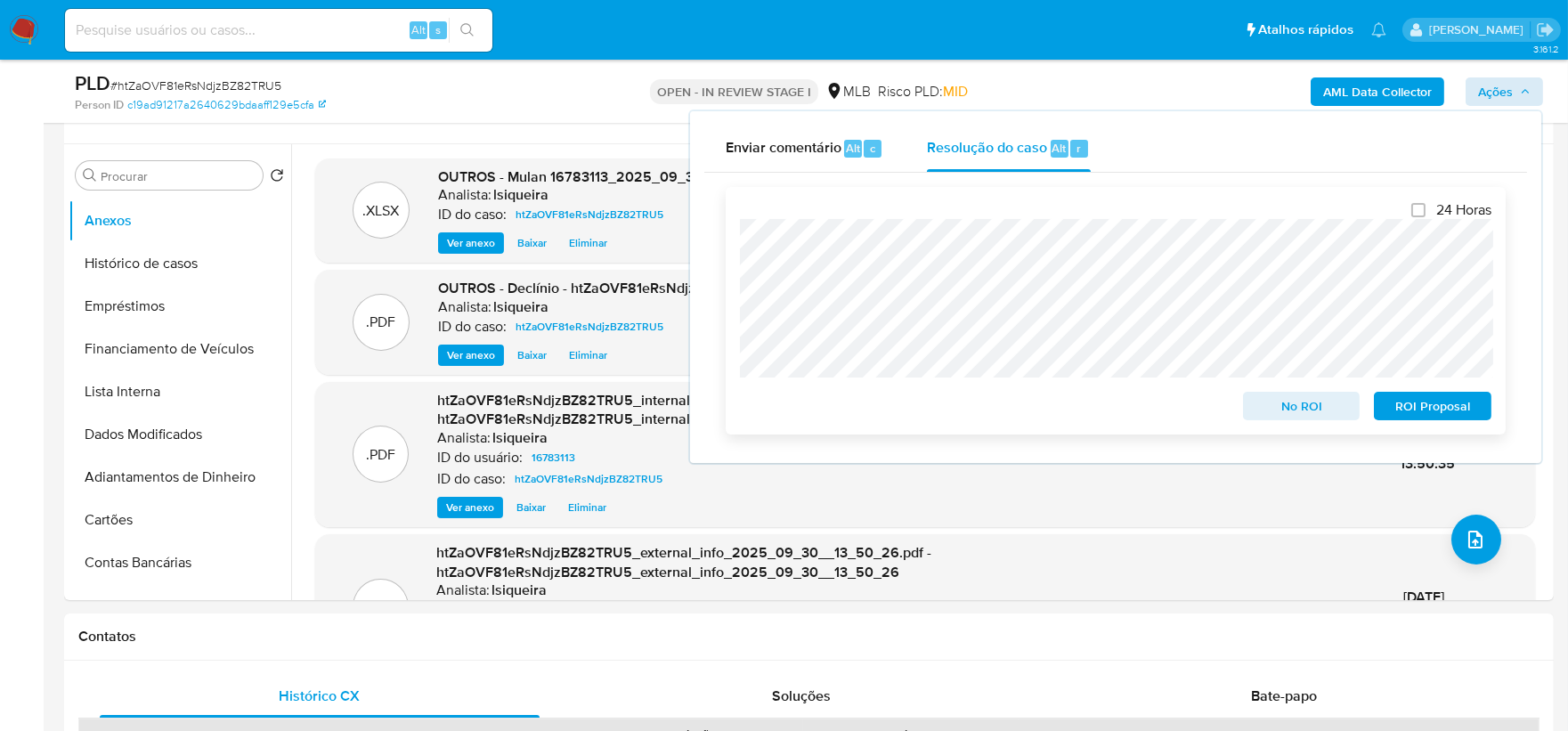
click at [1251, 407] on span "No ROI" at bounding box center [1301, 406] width 92 height 25
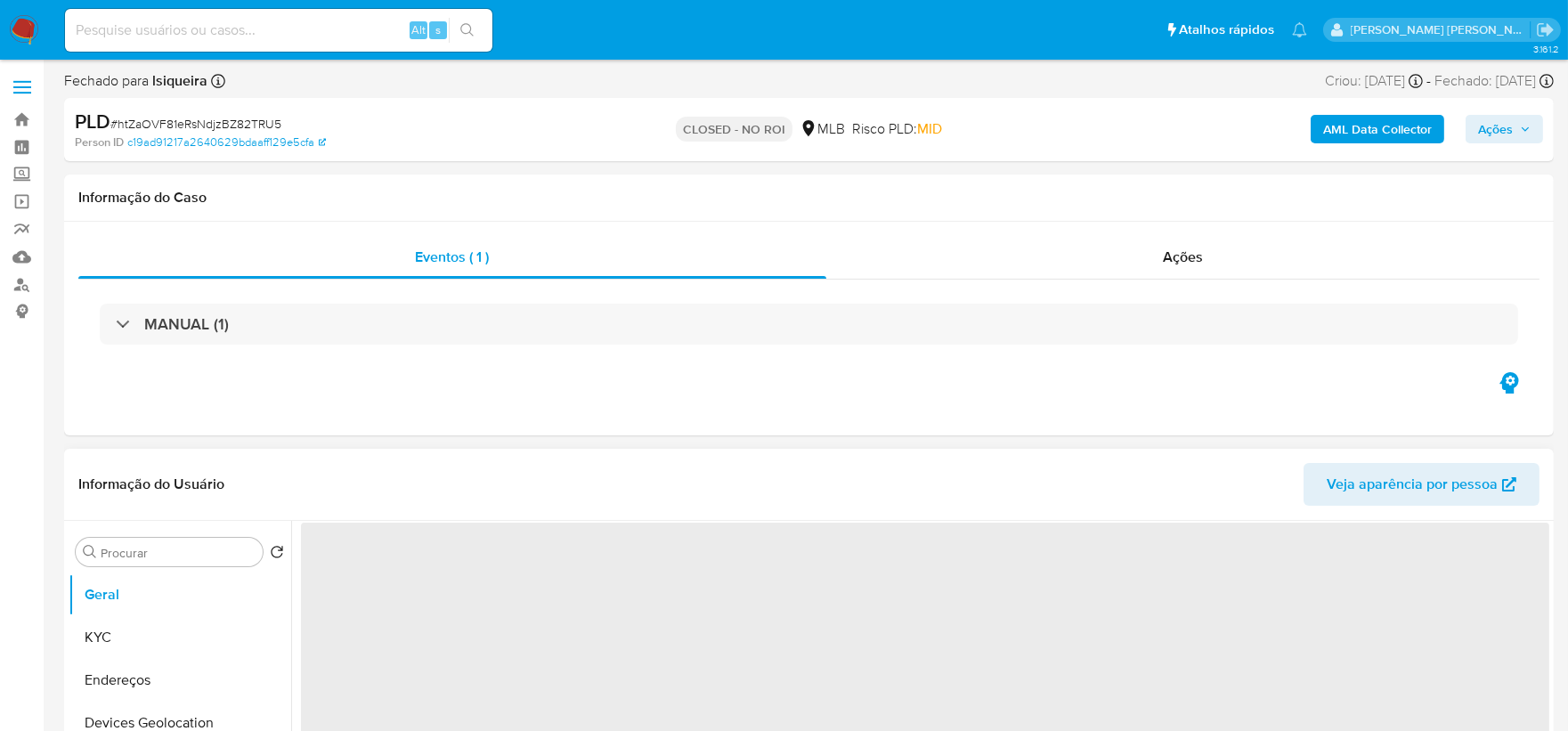
select select "10"
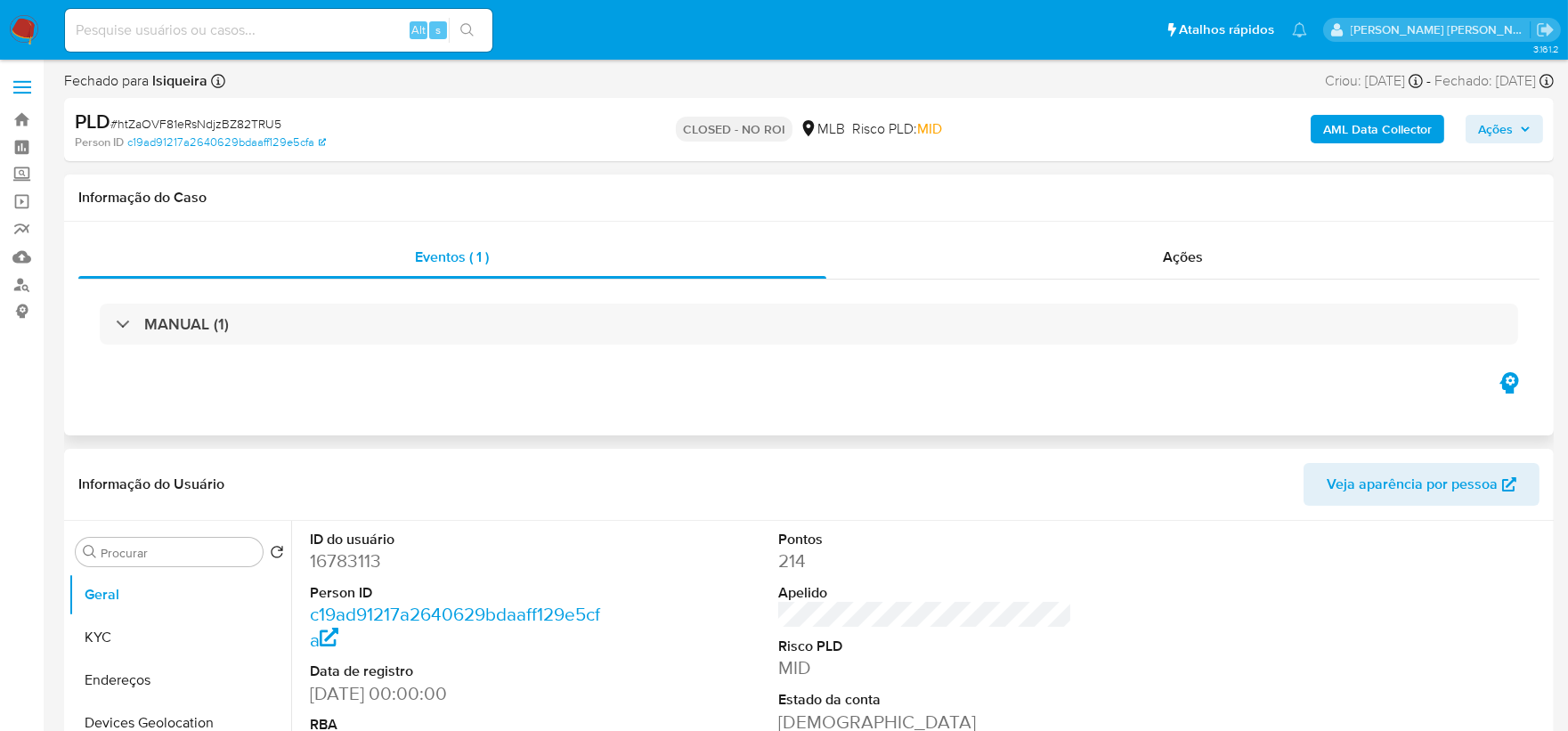
drag, startPoint x: 822, startPoint y: 397, endPoint x: 789, endPoint y: 413, distance: 36.7
click at [822, 397] on div "Eventos ( 1 ) Ações MANUAL (1)" at bounding box center [808, 328] width 1489 height 214
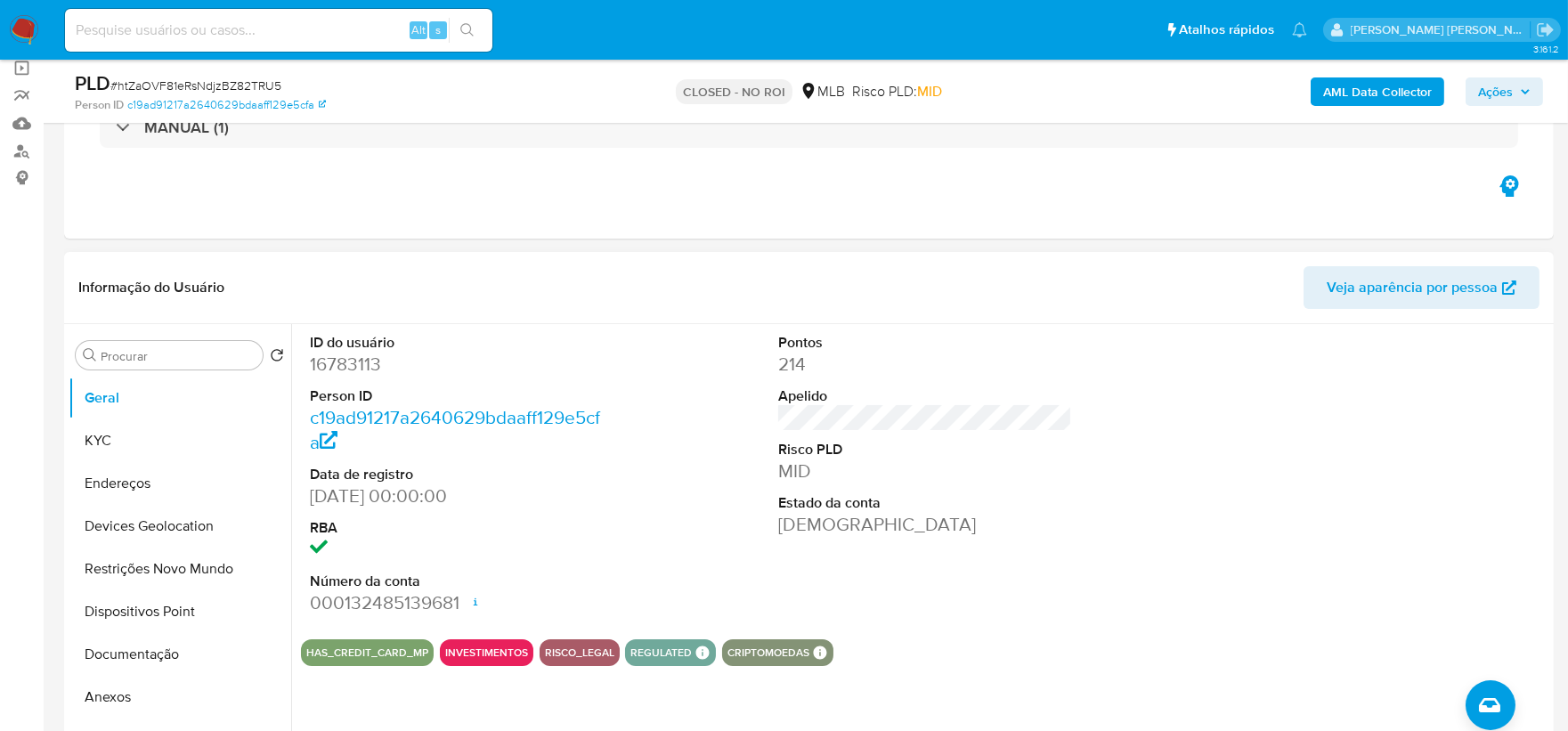
scroll to position [99, 0]
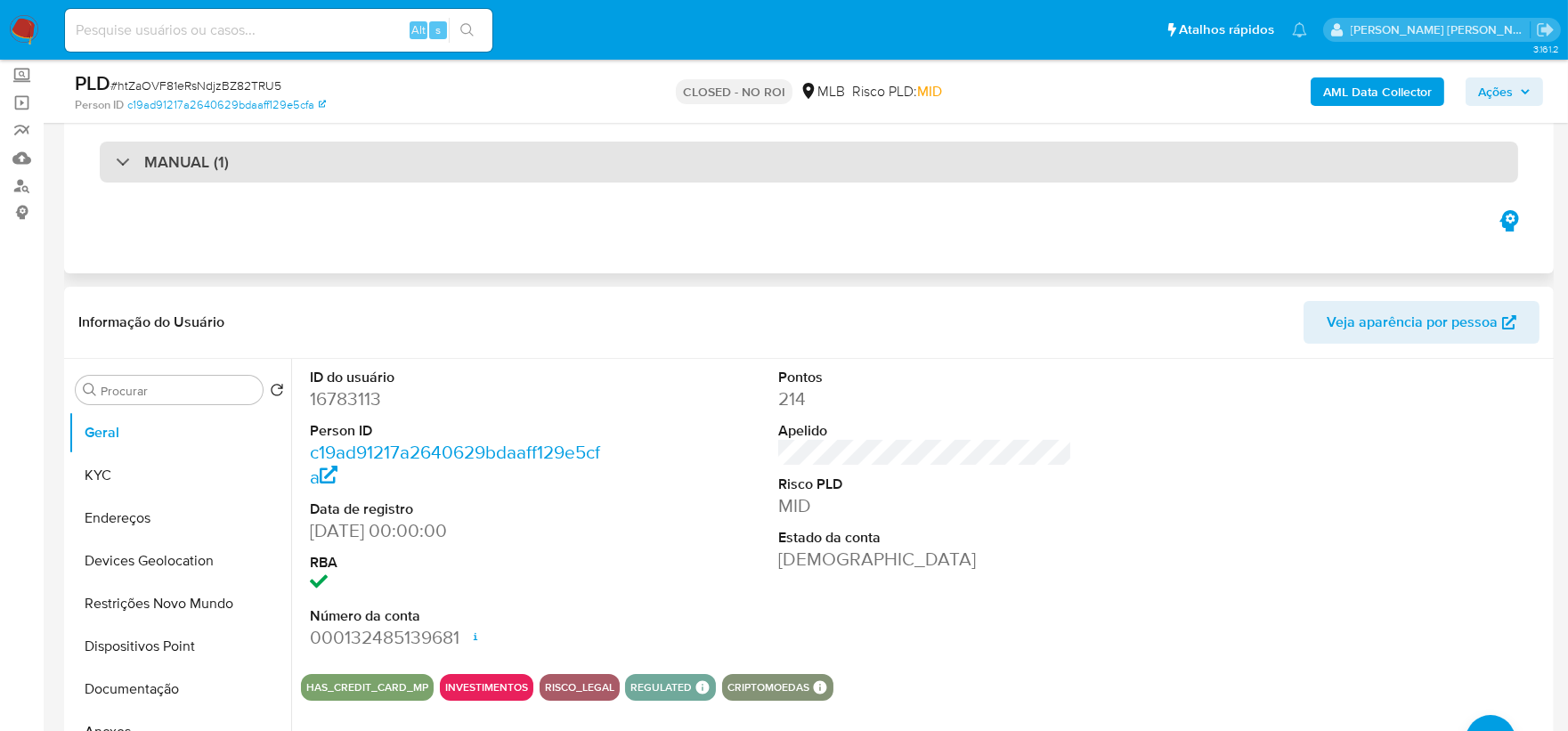
click at [473, 182] on div "MANUAL (1)" at bounding box center [808, 162] width 1419 height 41
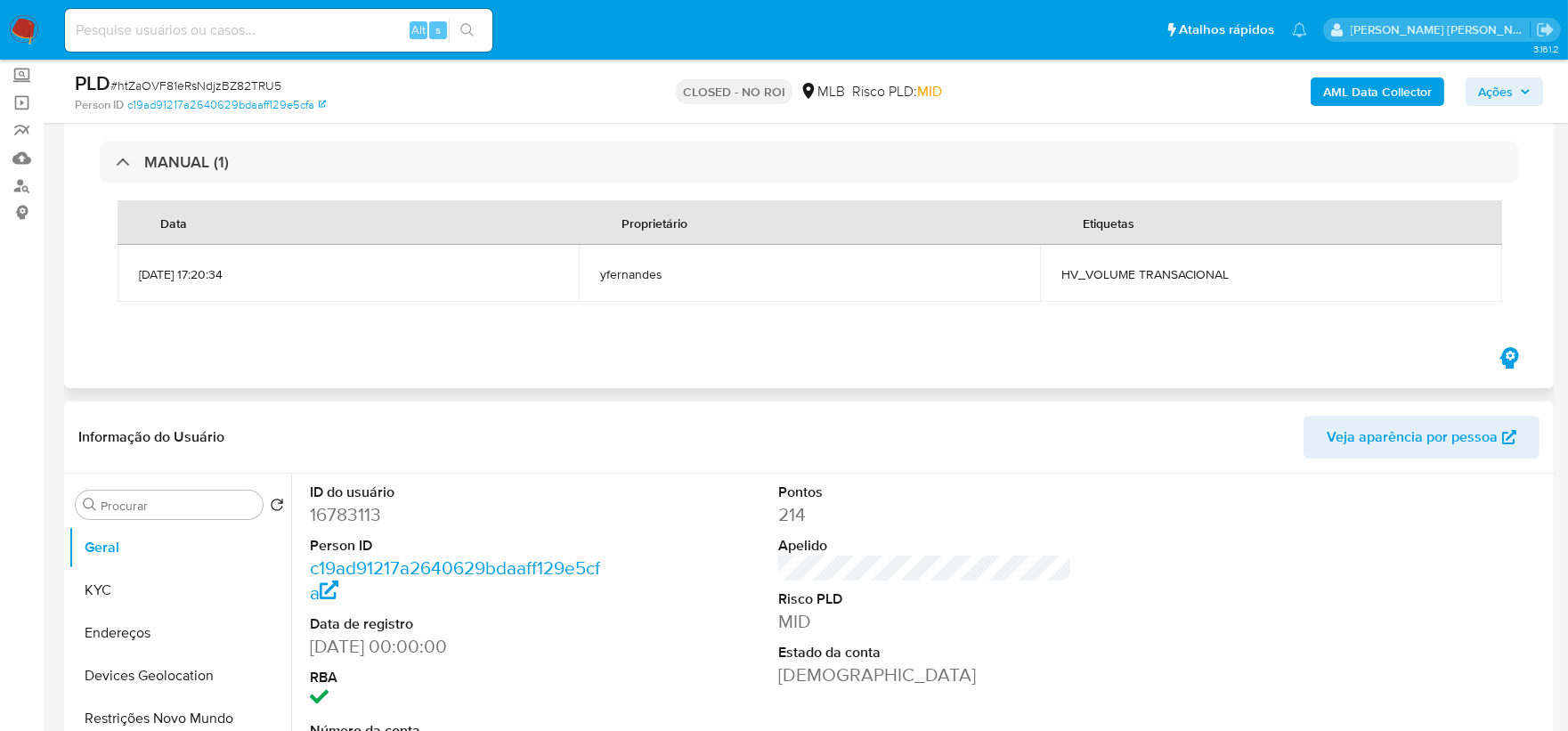
drag, startPoint x: 837, startPoint y: 171, endPoint x: 912, endPoint y: 247, distance: 106.8
click at [833, 173] on div "MANUAL (1)" at bounding box center [808, 162] width 1419 height 41
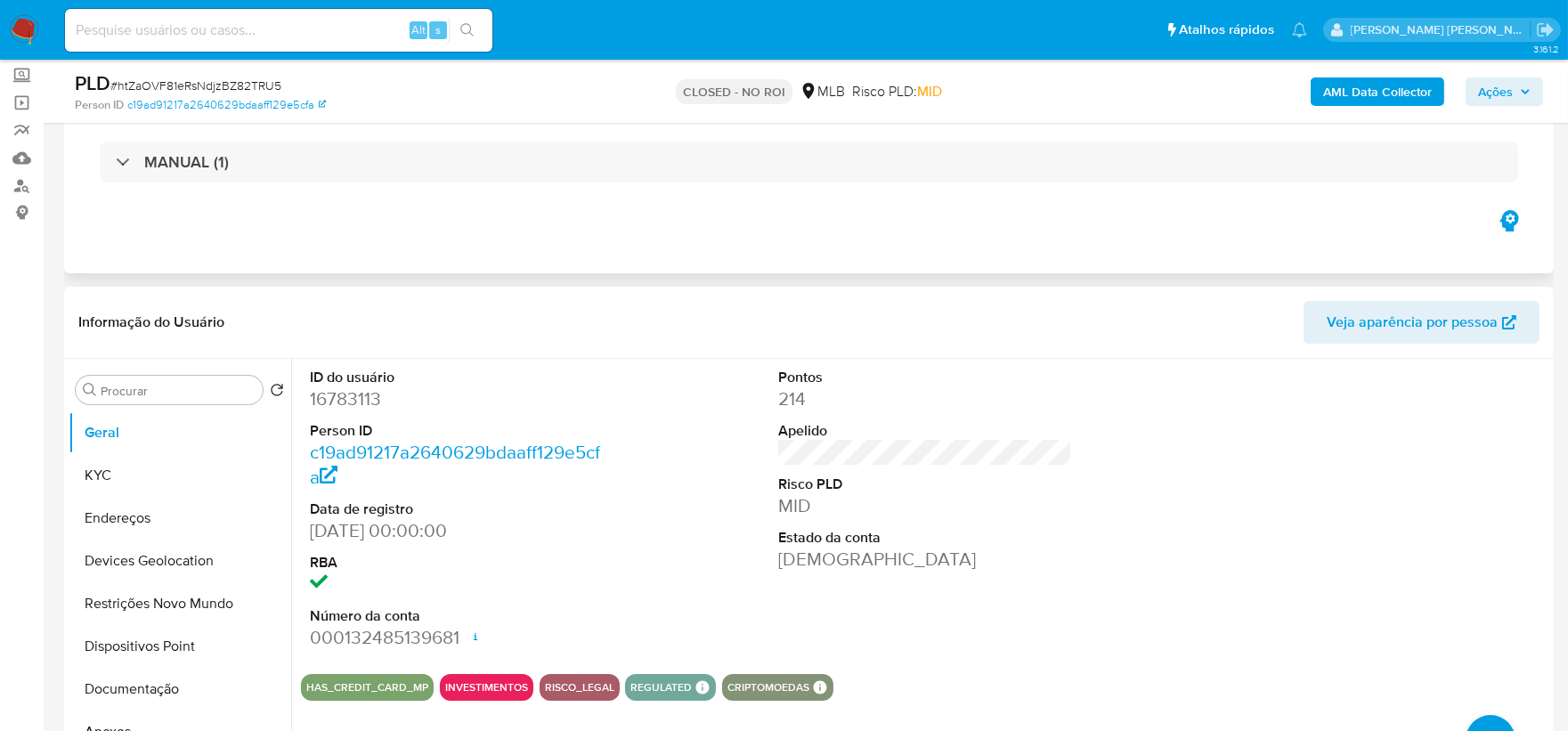
scroll to position [0, 0]
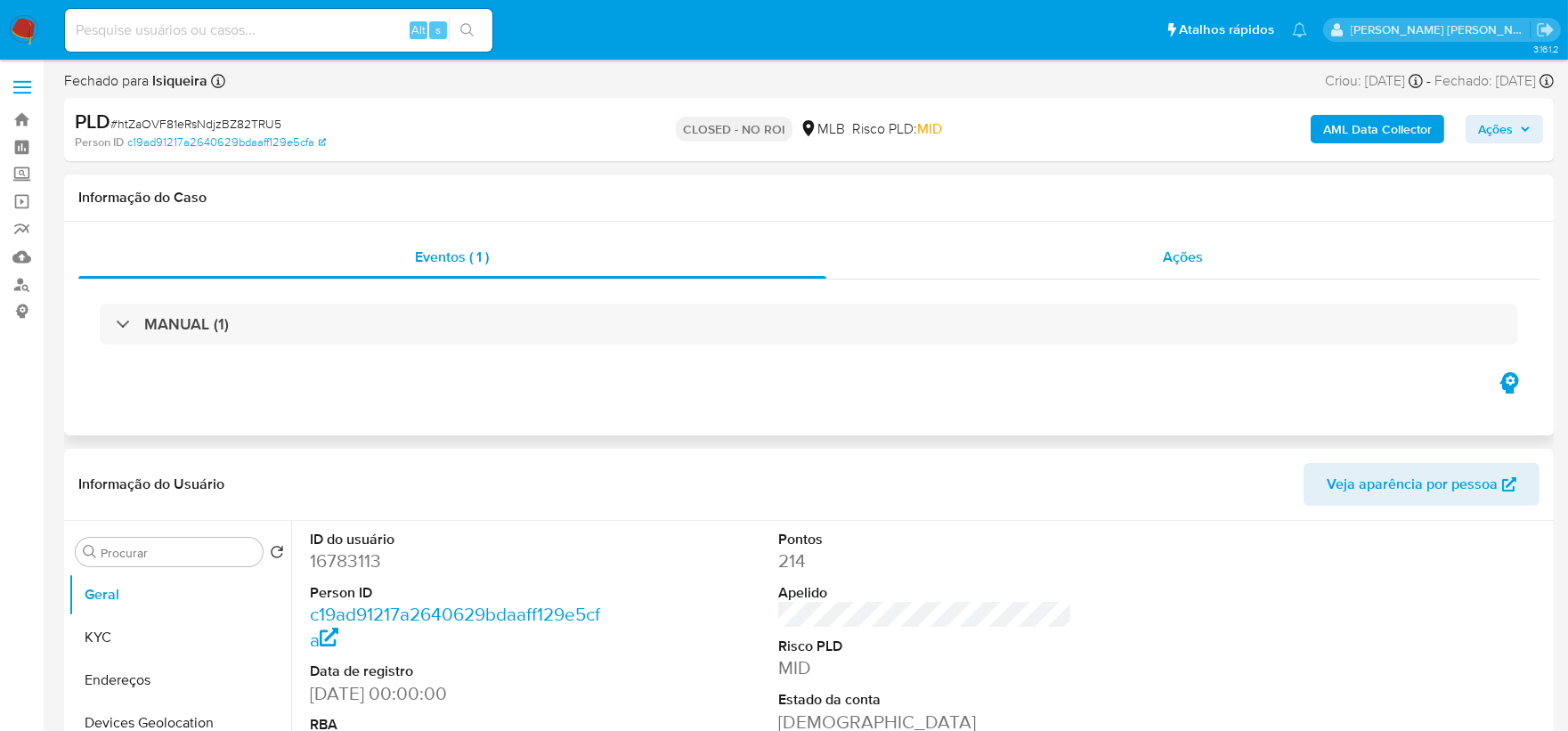
click at [1212, 242] on div "Ações" at bounding box center [1184, 257] width 714 height 43
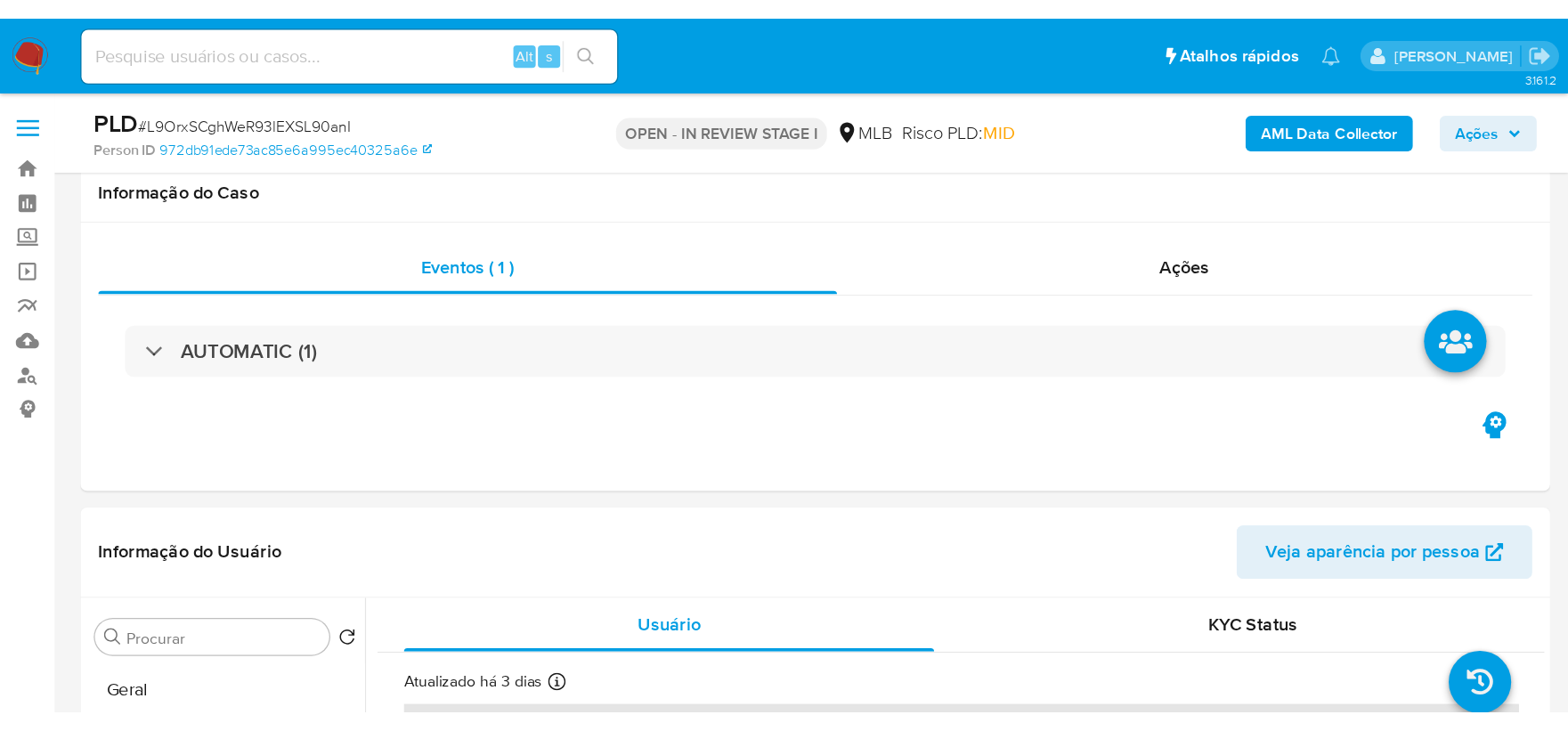
scroll to position [1600, 0]
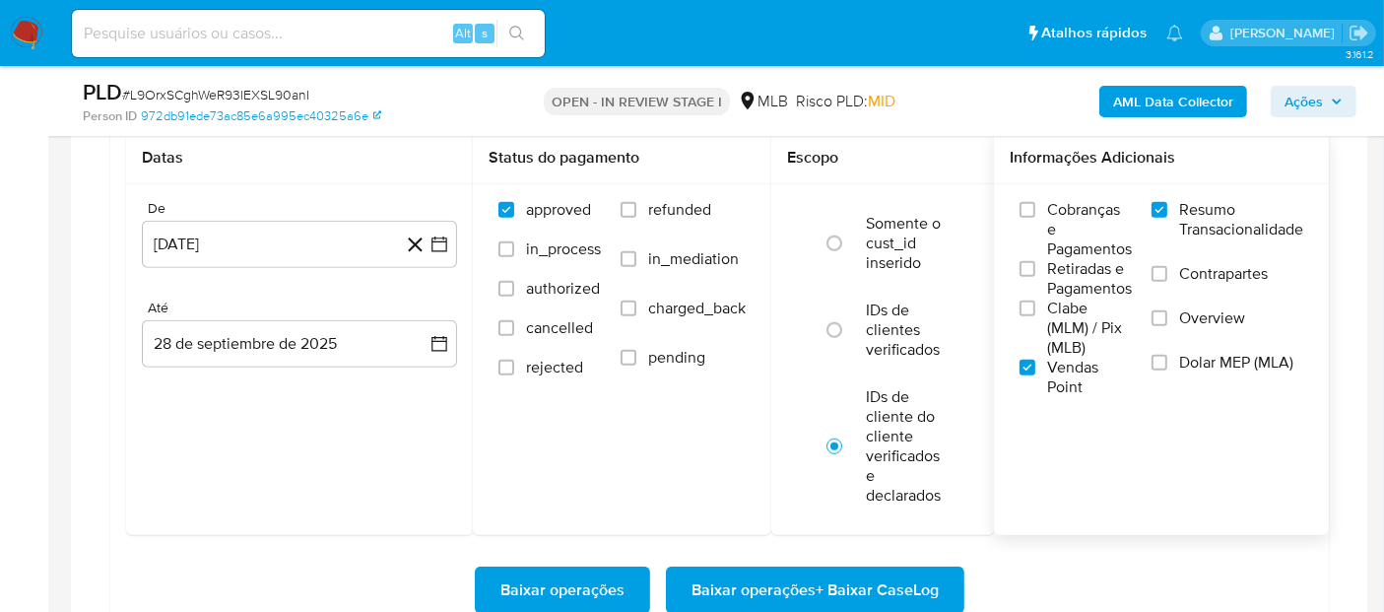
click at [1163, 519] on div "Informações Adicionais Cobranças e Pagamentos Retiradas e Pagamentos Clabe (MLM…" at bounding box center [1161, 333] width 335 height 403
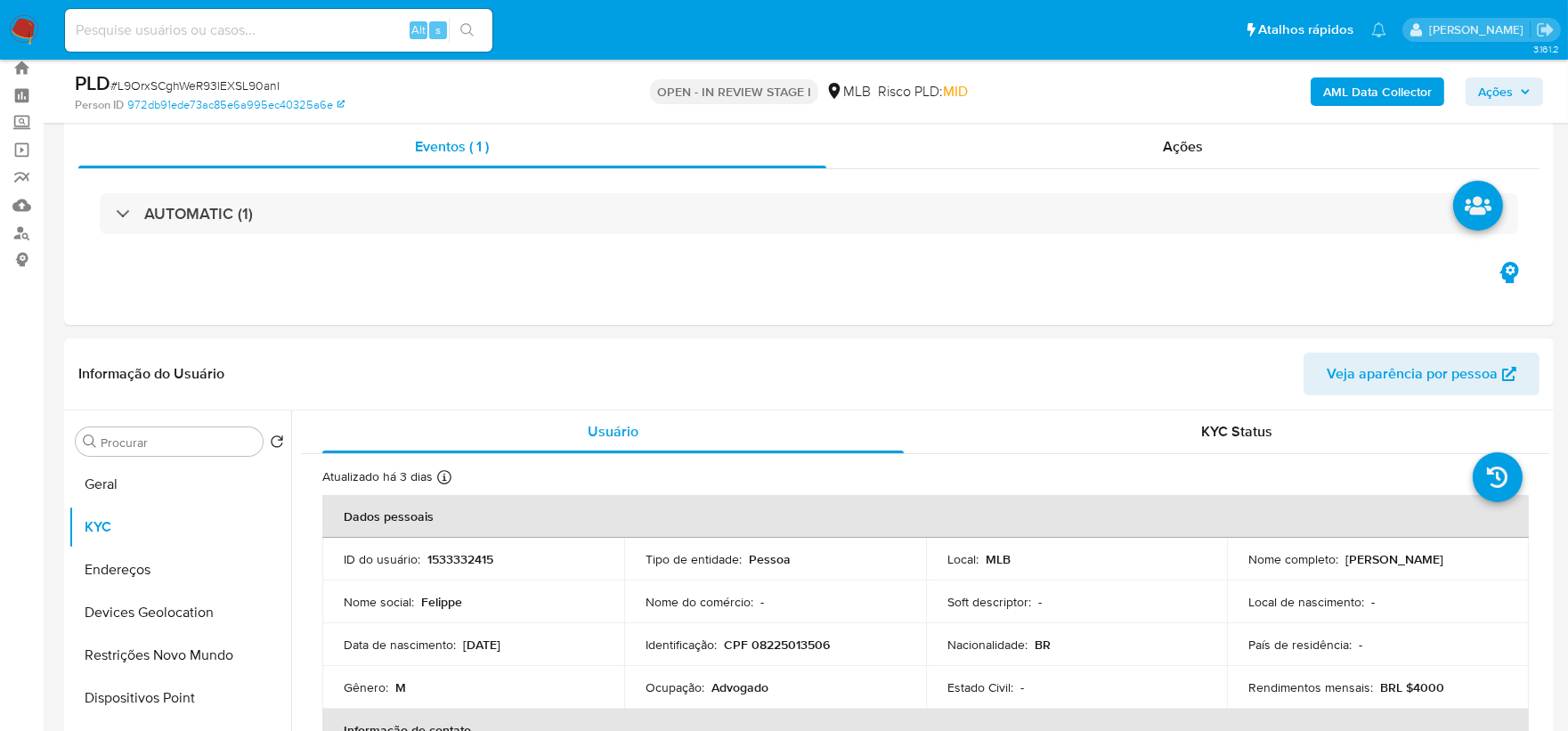
scroll to position [44, 0]
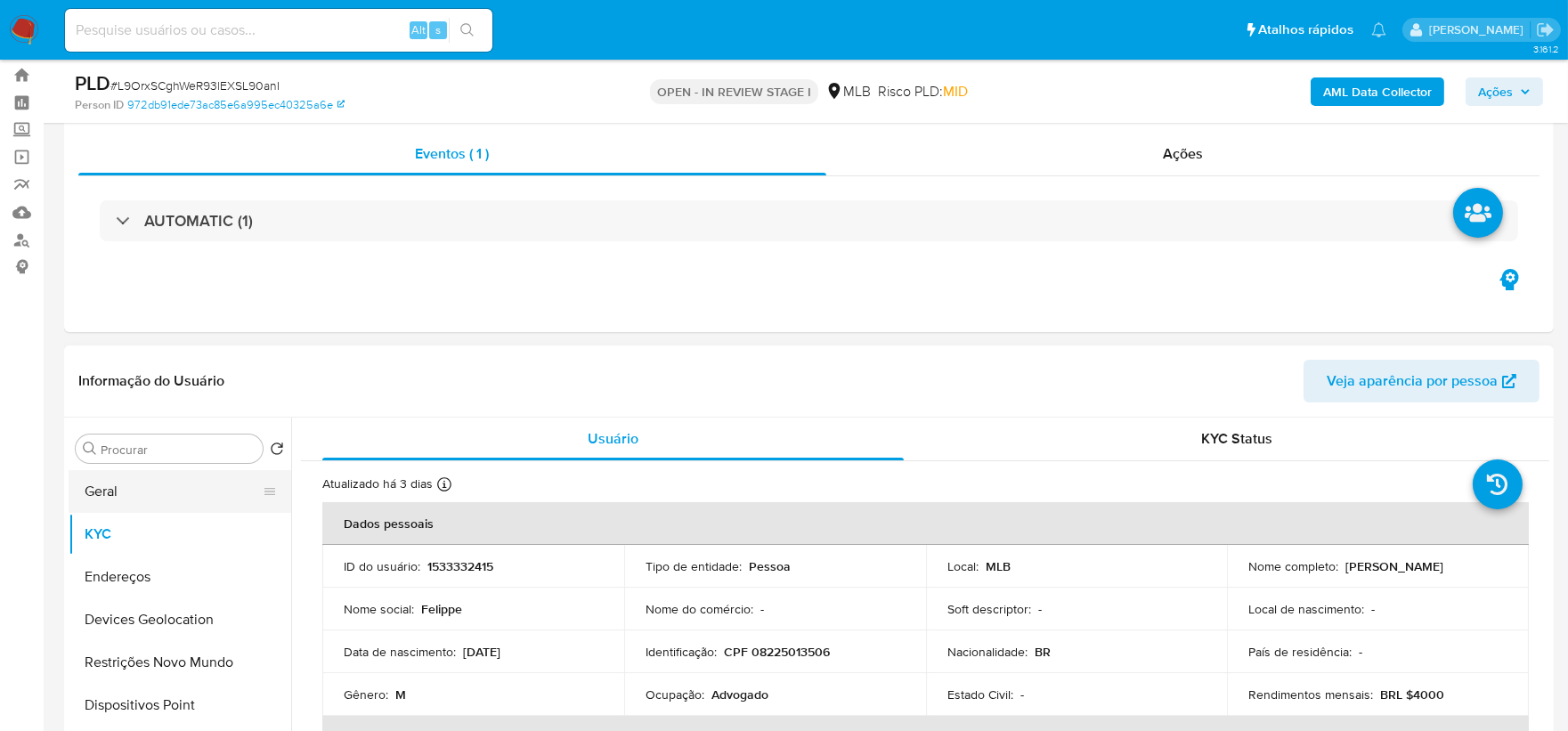
click at [139, 498] on button "Geral" at bounding box center [173, 491] width 208 height 43
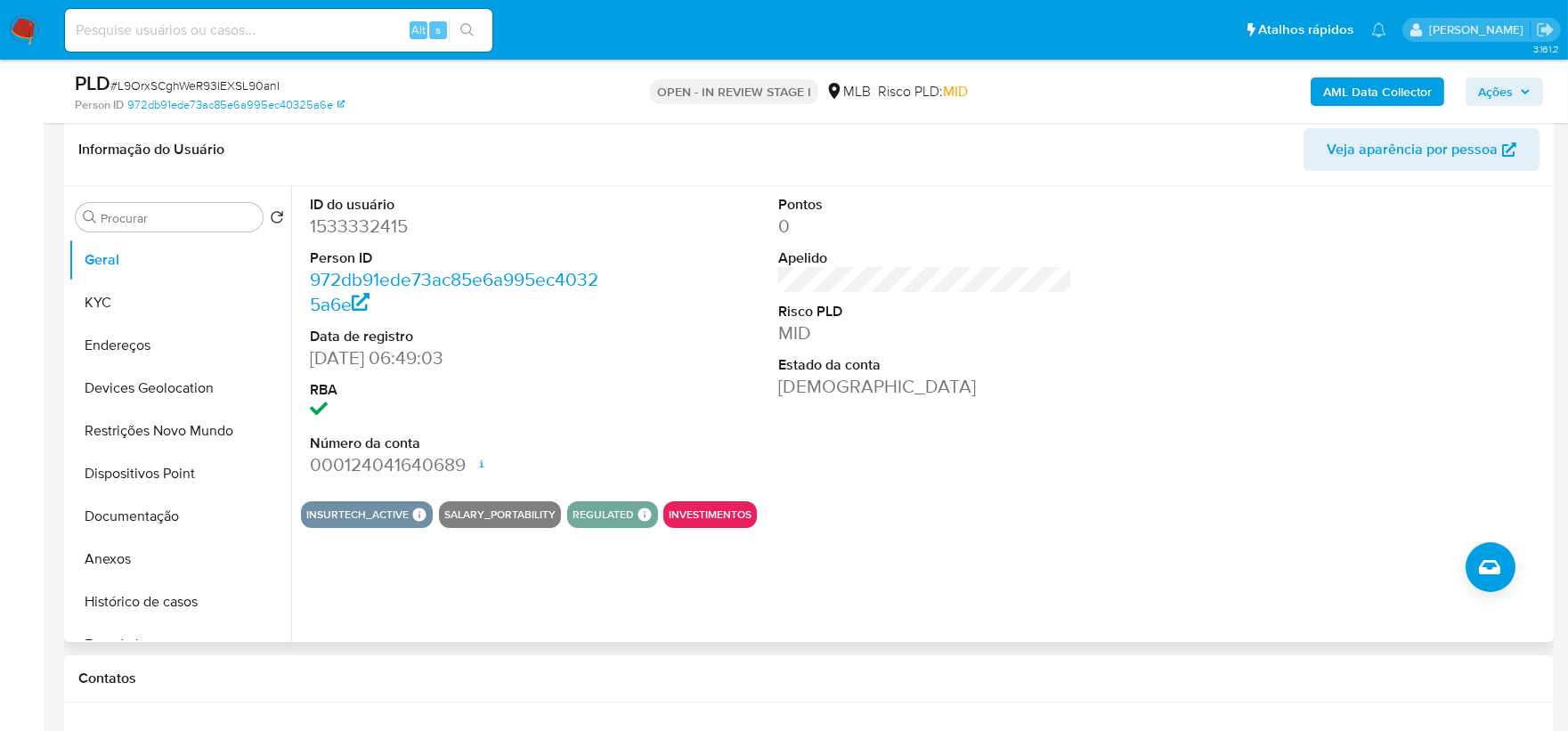
scroll to position [341, 0]
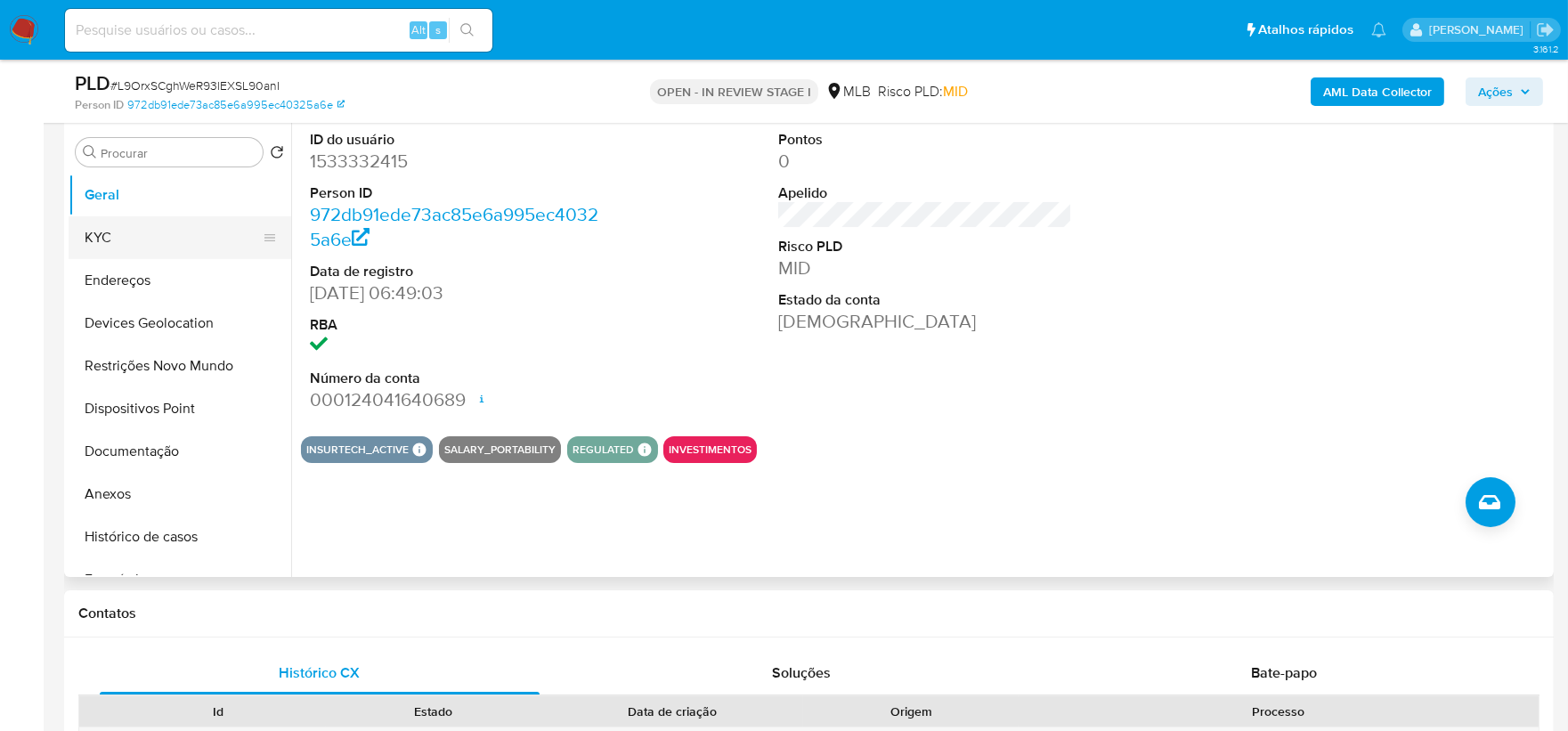
click at [146, 245] on button "KYC" at bounding box center [173, 237] width 208 height 43
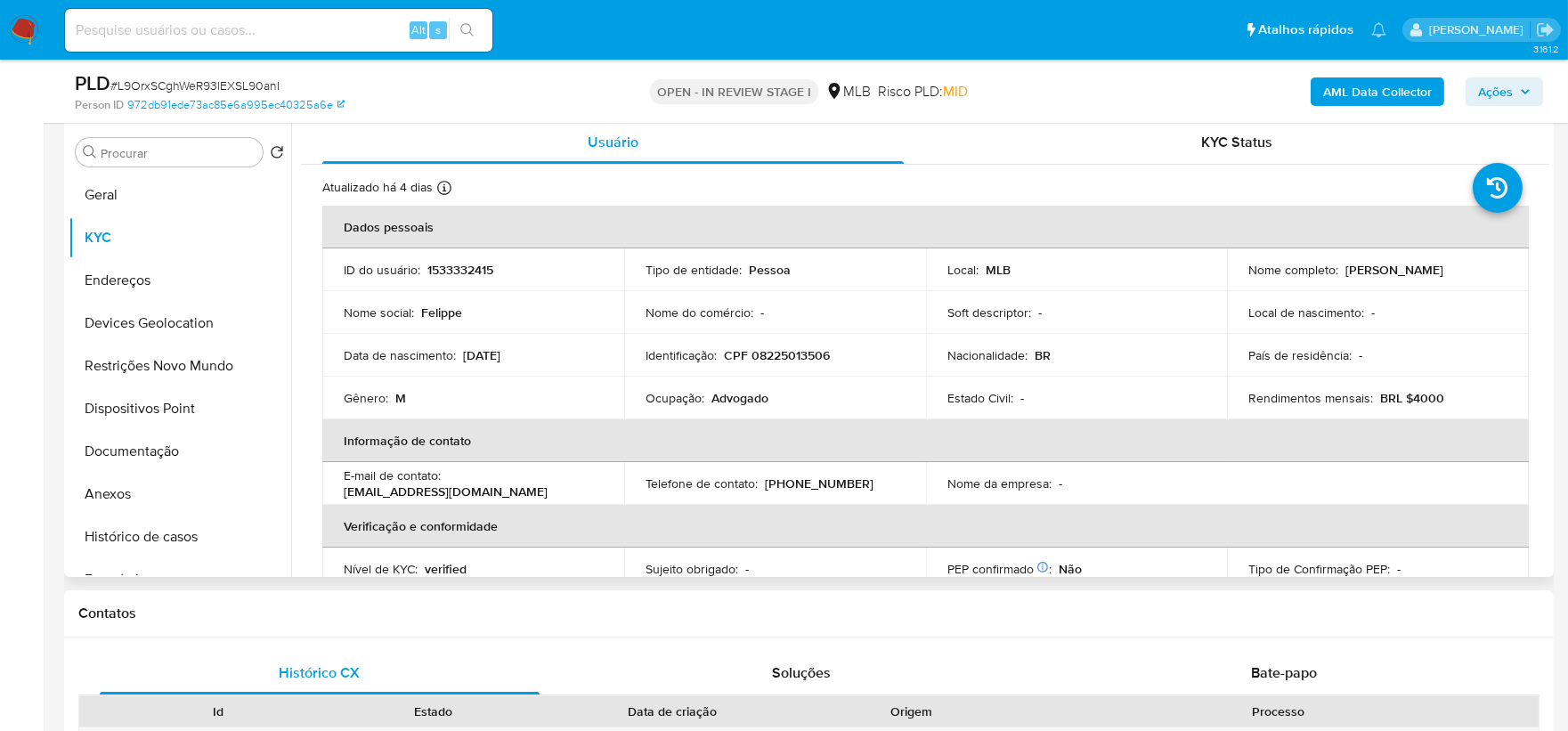
click at [732, 393] on p "Advogado" at bounding box center [740, 398] width 57 height 16
copy p "Advogado"
click at [166, 449] on button "Documentação" at bounding box center [173, 451] width 208 height 43
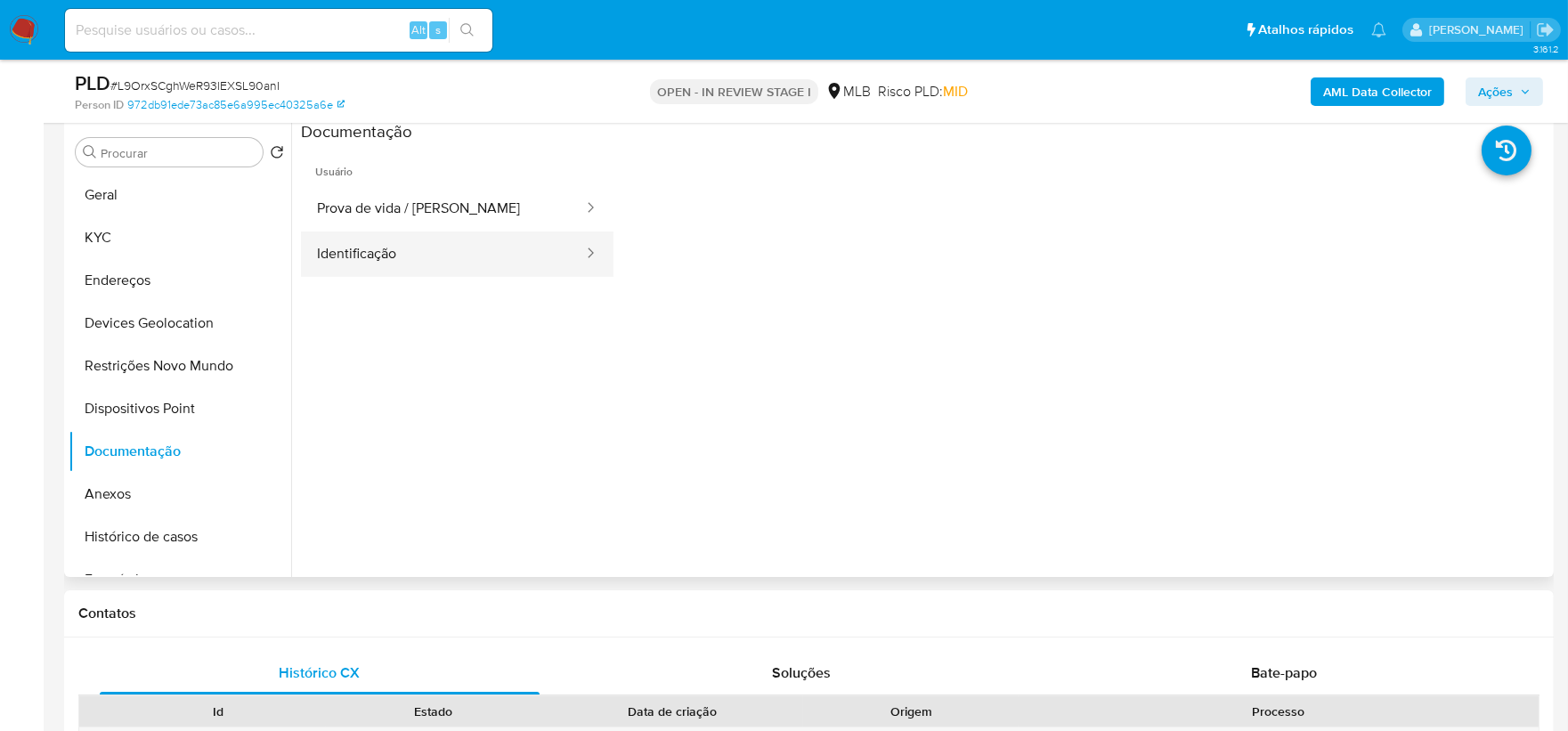
click at [356, 265] on button "Identificação" at bounding box center [443, 254] width 284 height 45
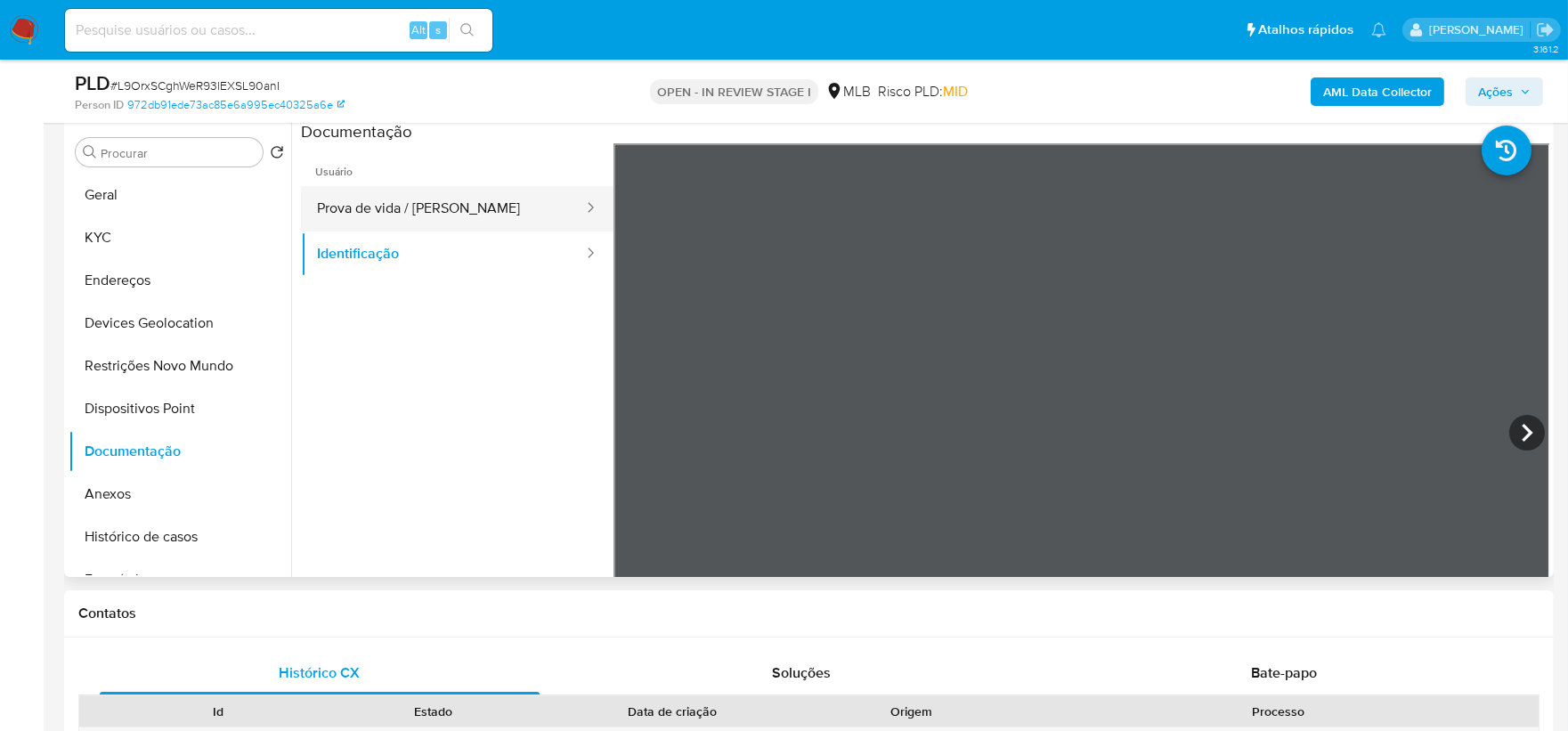
click at [419, 204] on button "Prova de vida / Selfie" at bounding box center [443, 209] width 284 height 45
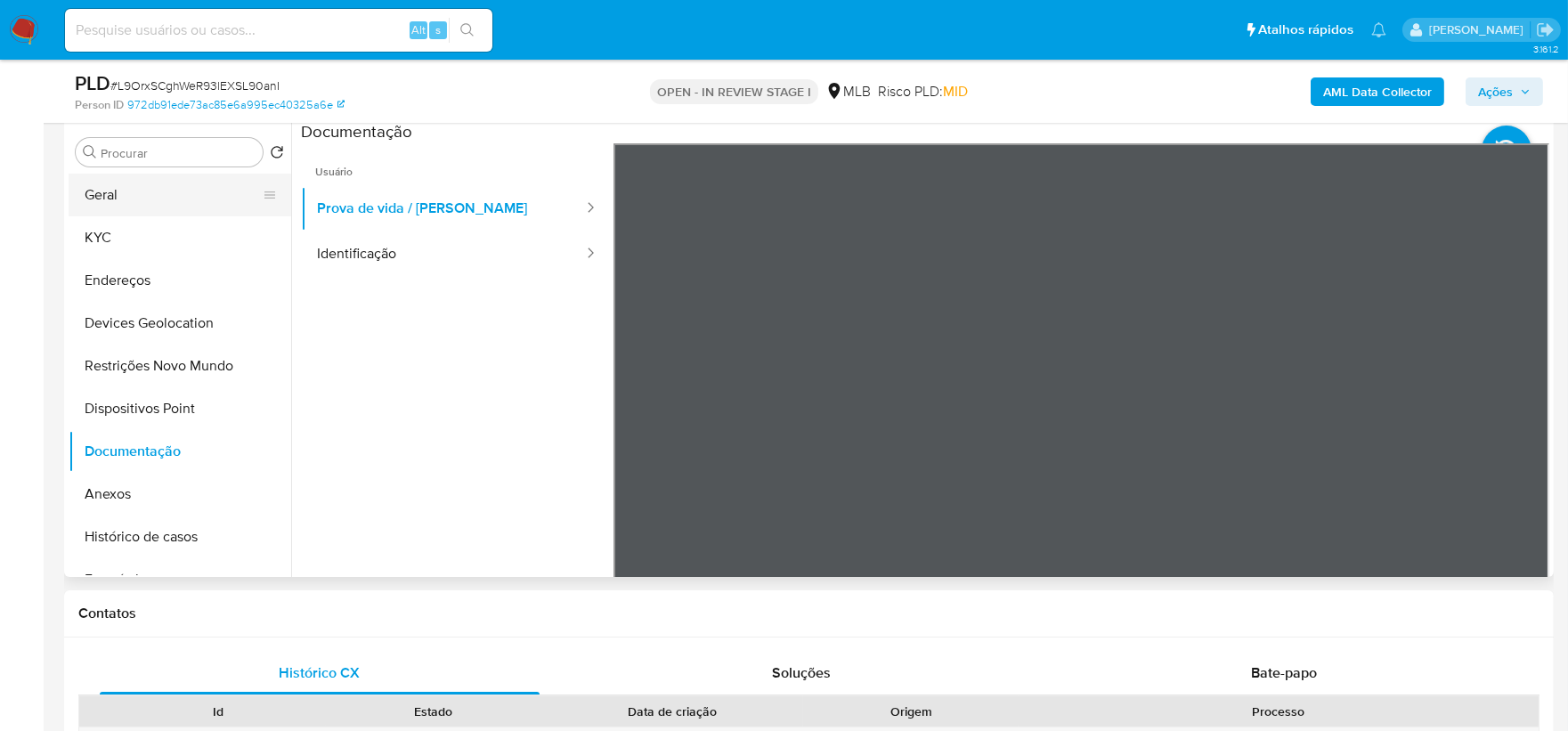
click at [144, 189] on button "Geral" at bounding box center [173, 195] width 208 height 43
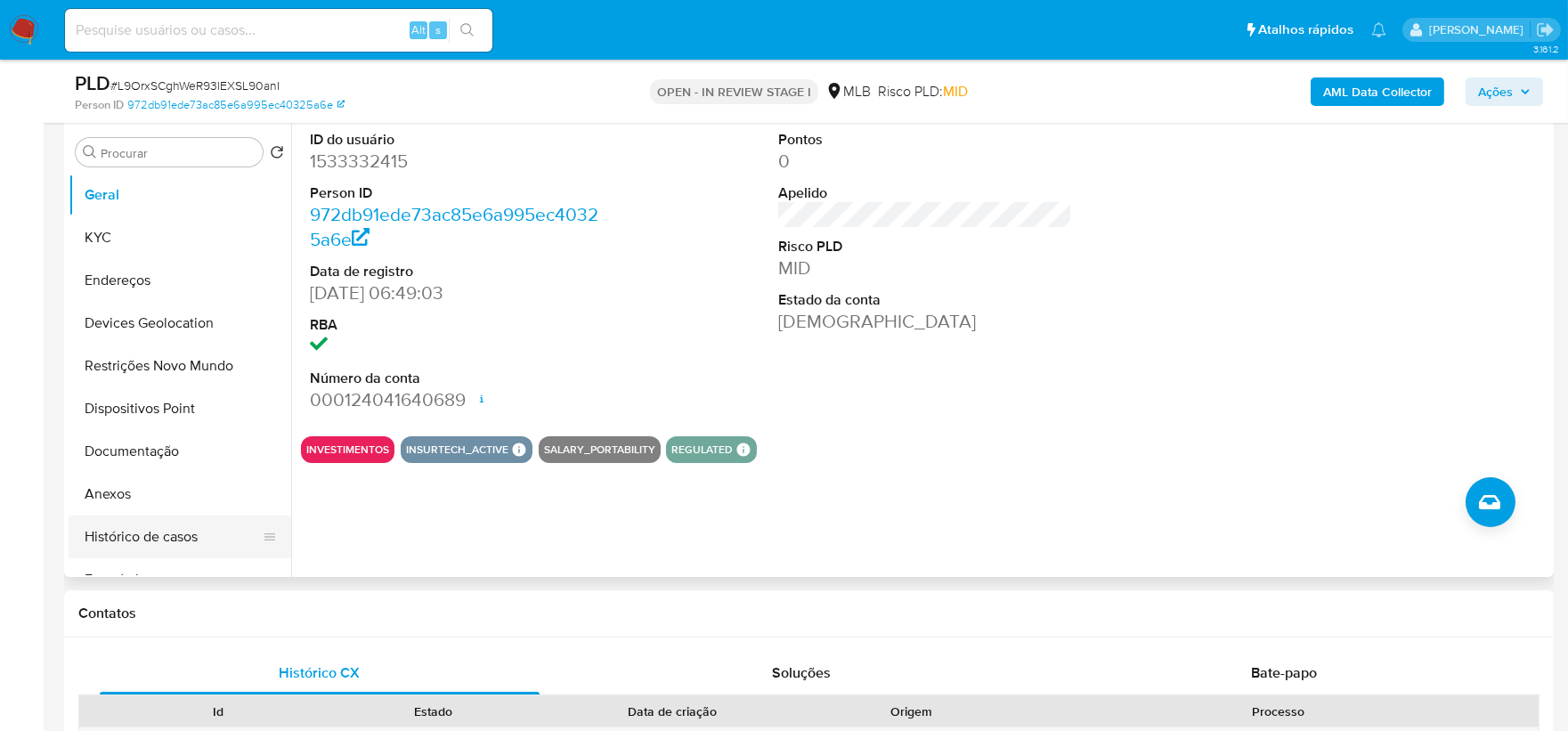
click at [144, 540] on button "Histórico de casos" at bounding box center [173, 536] width 208 height 43
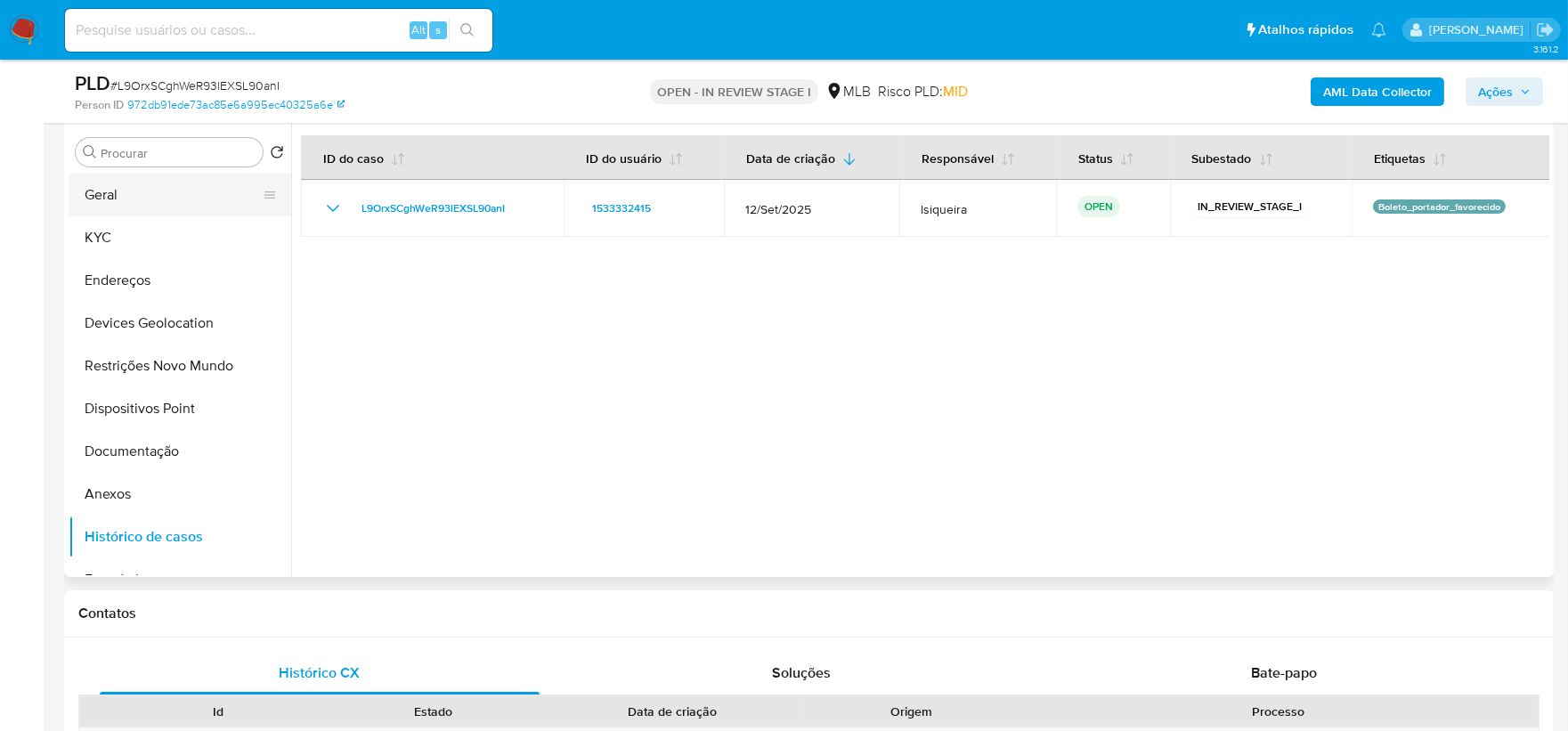
click at [137, 208] on button "Geral" at bounding box center [173, 195] width 208 height 43
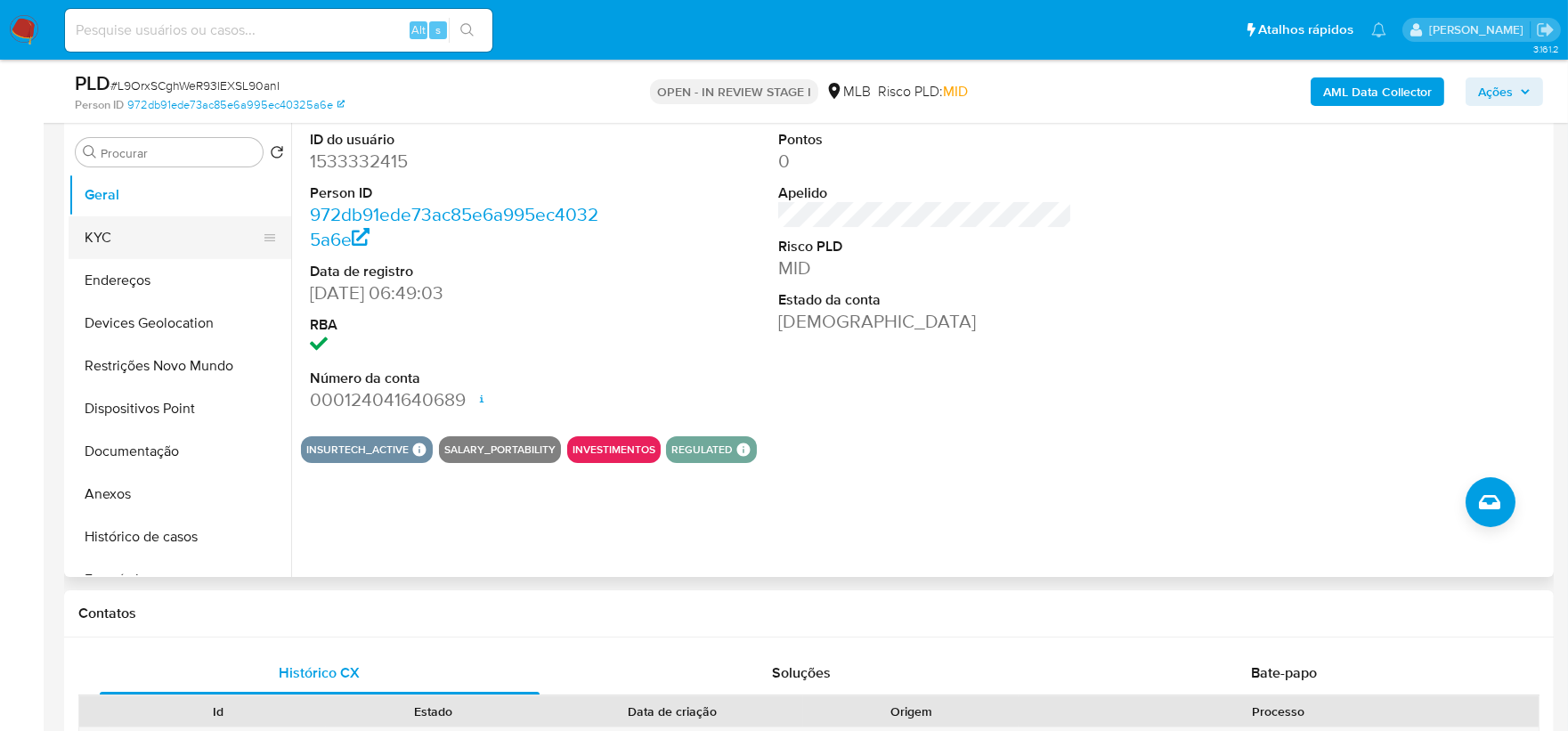
click at [163, 244] on button "KYC" at bounding box center [173, 237] width 208 height 43
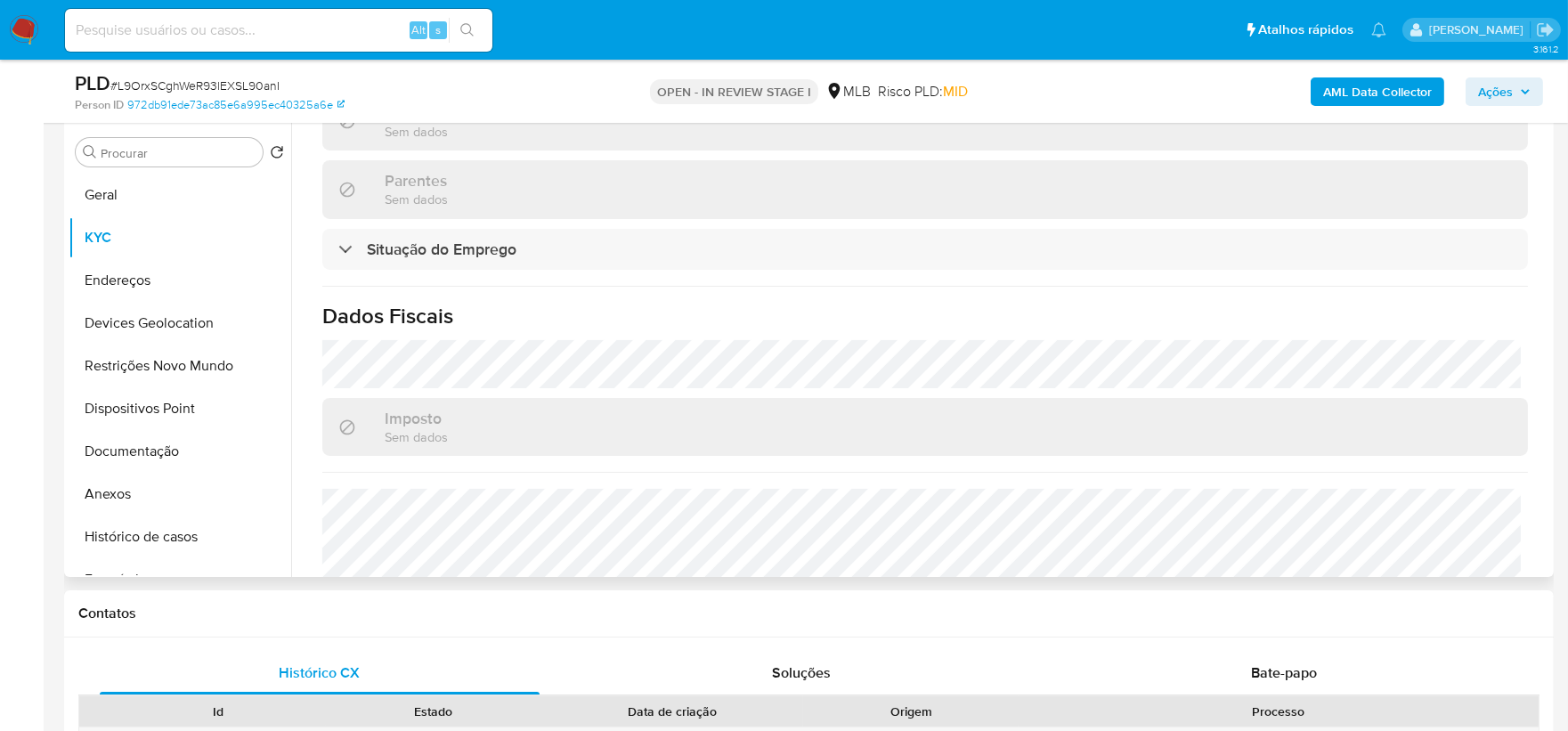
scroll to position [775, 0]
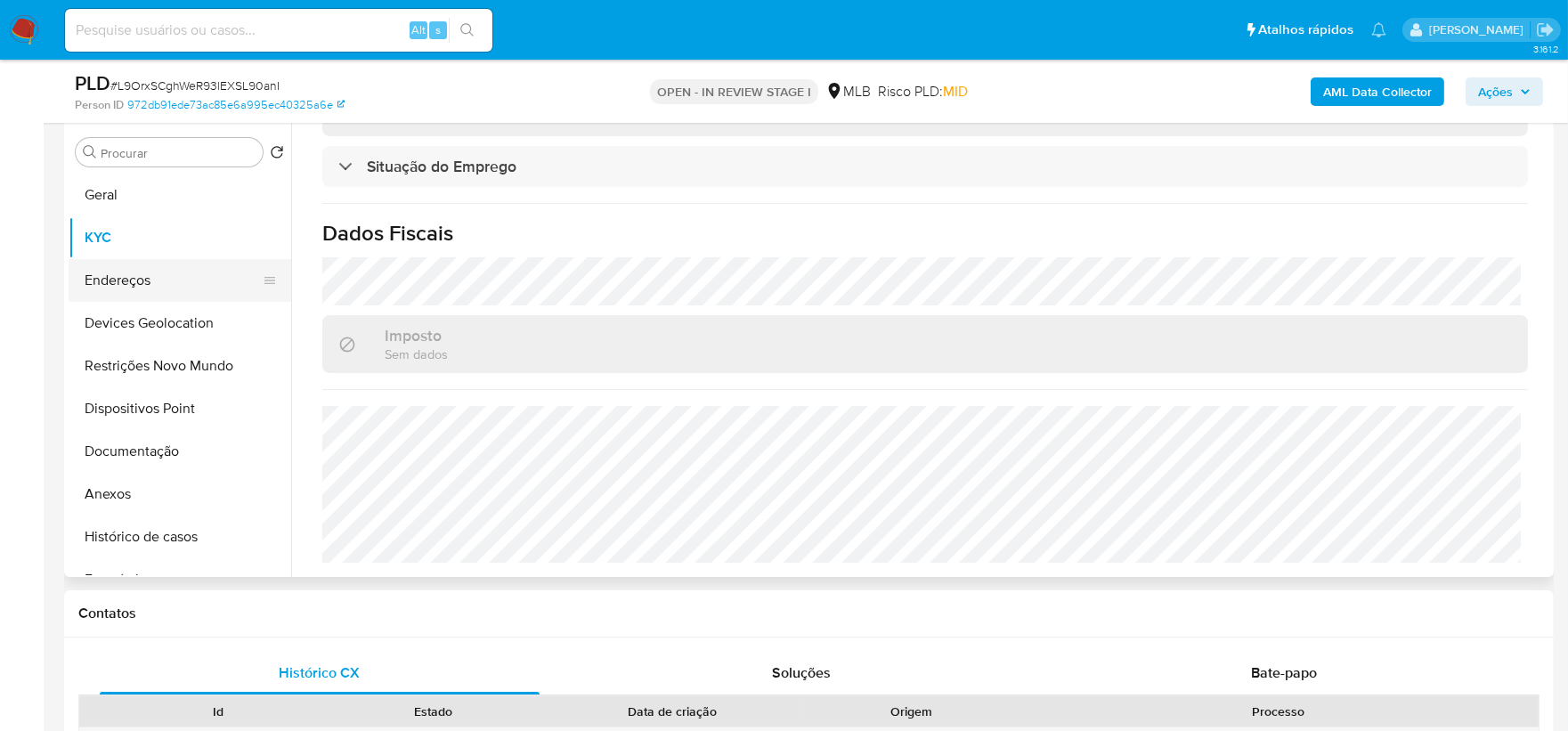
click at [113, 279] on button "Endereços" at bounding box center [173, 280] width 208 height 43
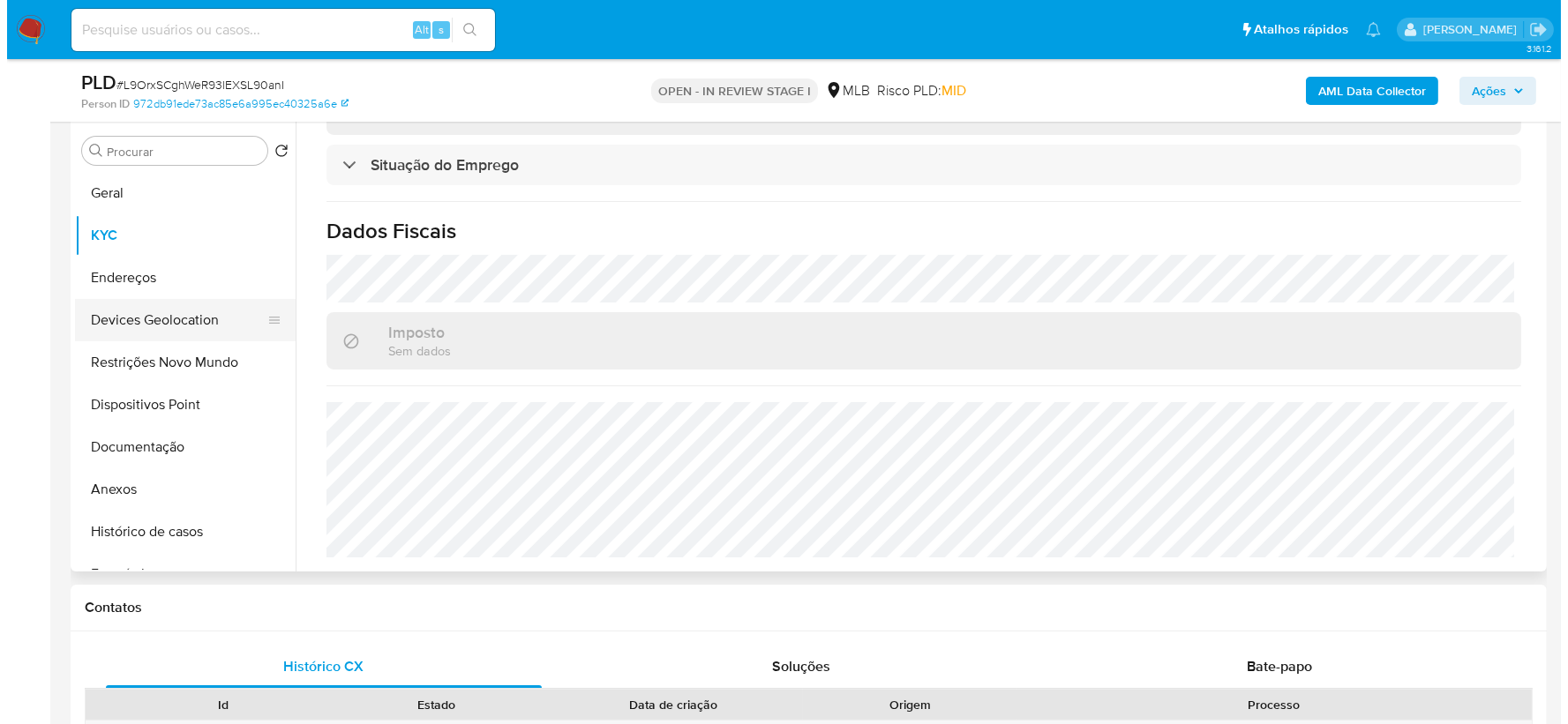
scroll to position [0, 0]
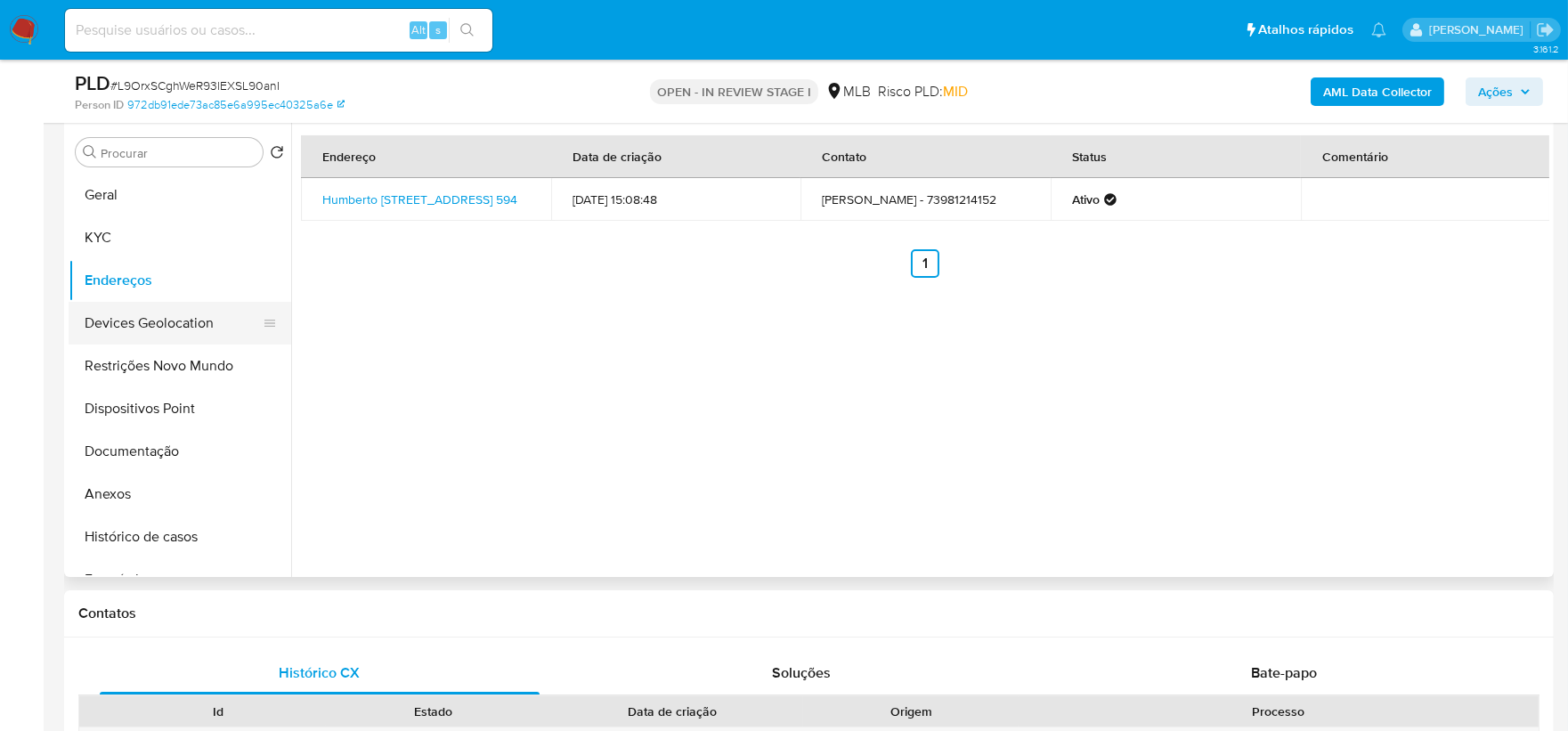
click at [181, 321] on button "Devices Geolocation" at bounding box center [173, 323] width 208 height 43
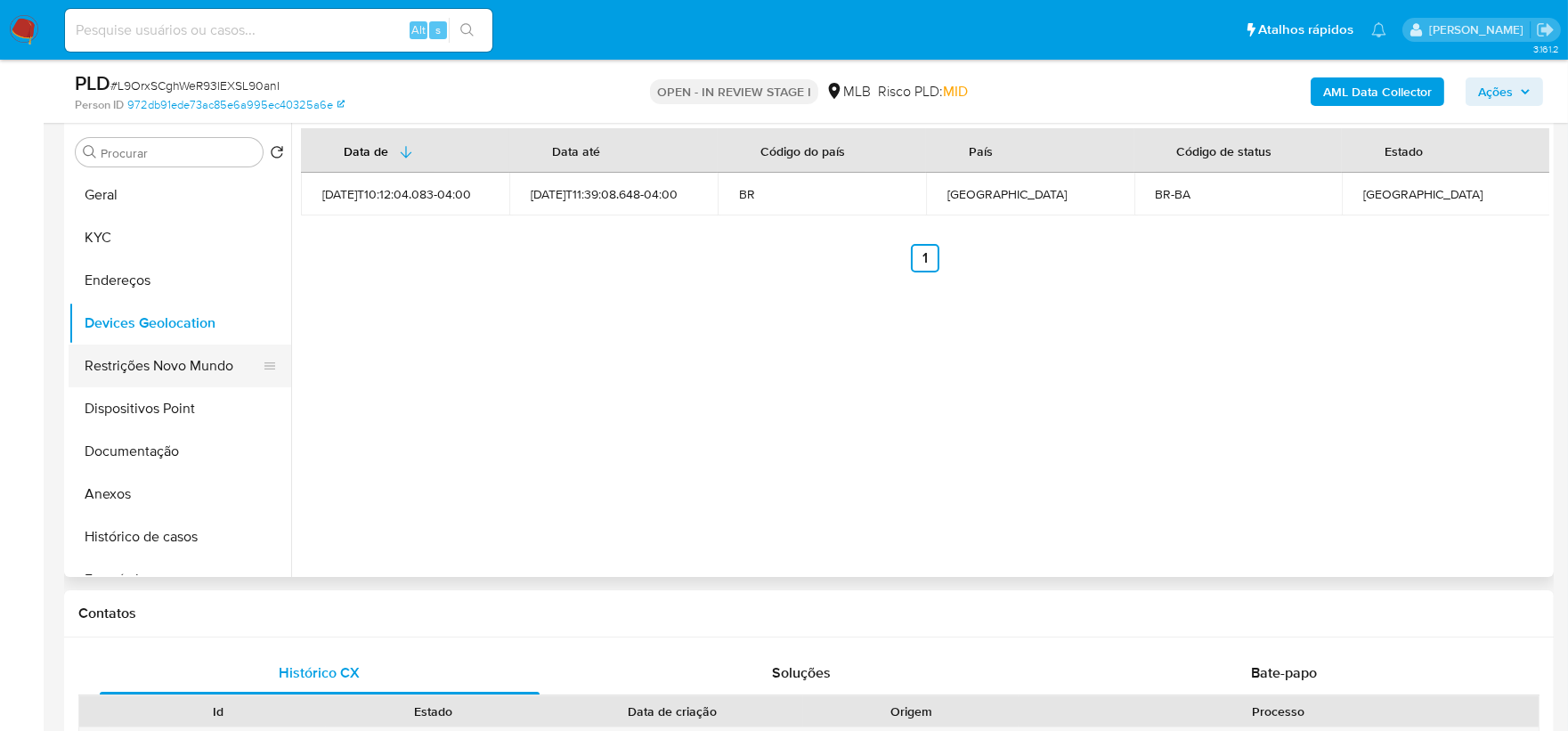
drag, startPoint x: 412, startPoint y: 422, endPoint x: 178, endPoint y: 366, distance: 240.6
click at [178, 366] on button "Restrições Novo Mundo" at bounding box center [173, 366] width 208 height 43
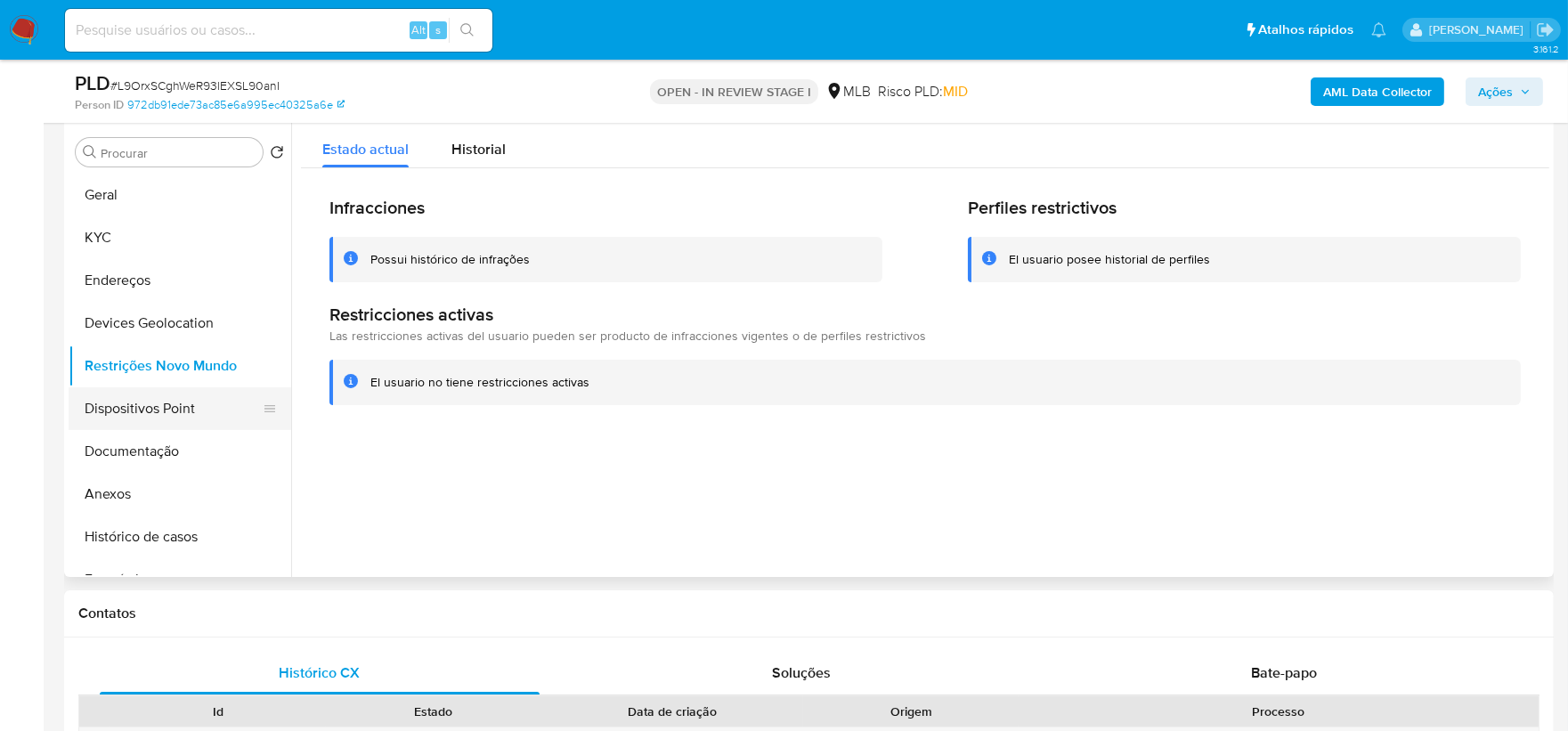
click at [128, 414] on button "Dispositivos Point" at bounding box center [173, 408] width 208 height 43
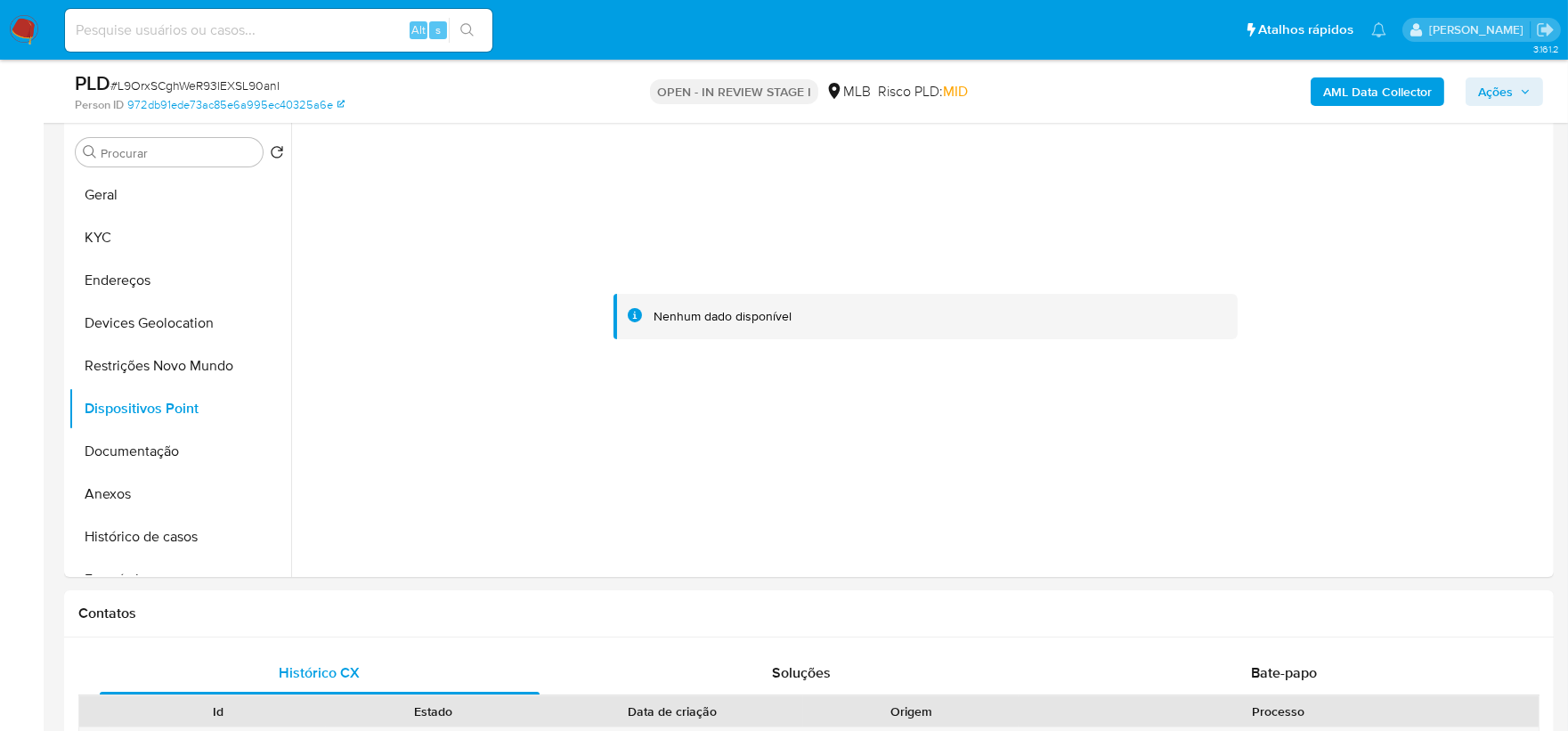
click at [1251, 104] on b "AML Data Collector" at bounding box center [1377, 92] width 109 height 29
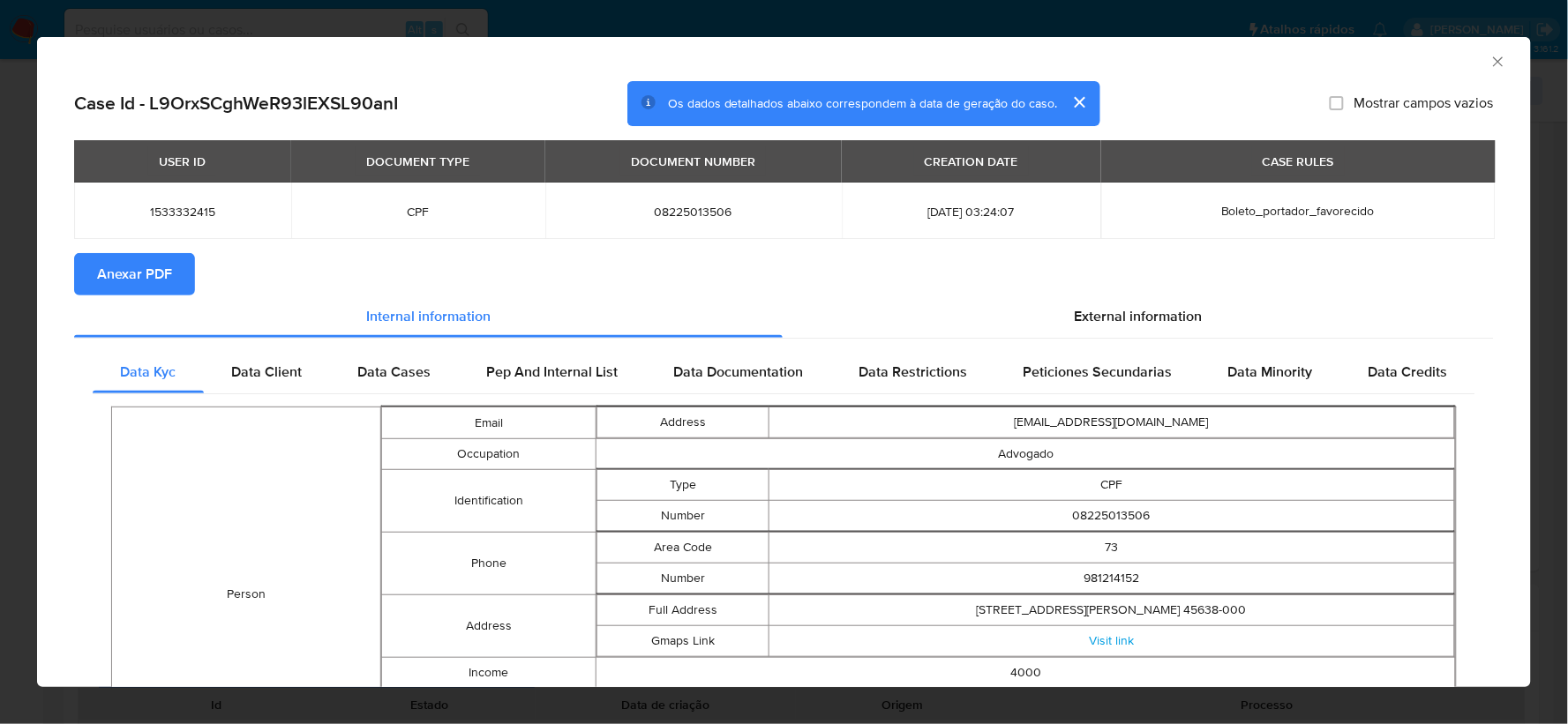
click at [142, 276] on span "Anexar PDF" at bounding box center [134, 274] width 75 height 39
click at [1239, 63] on icon "Fechar a janela" at bounding box center [1498, 62] width 18 height 18
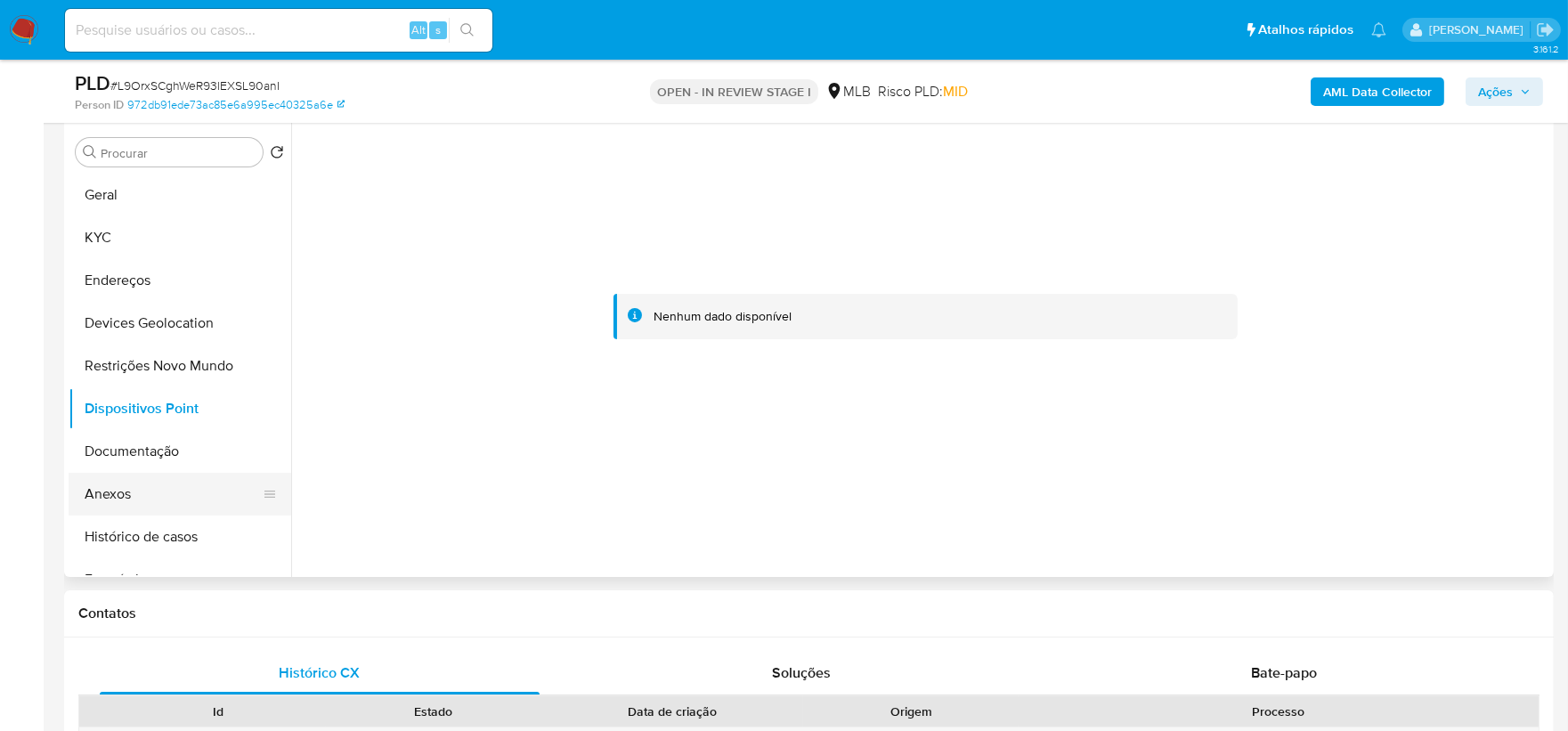
click at [194, 485] on button "Anexos" at bounding box center [173, 494] width 208 height 43
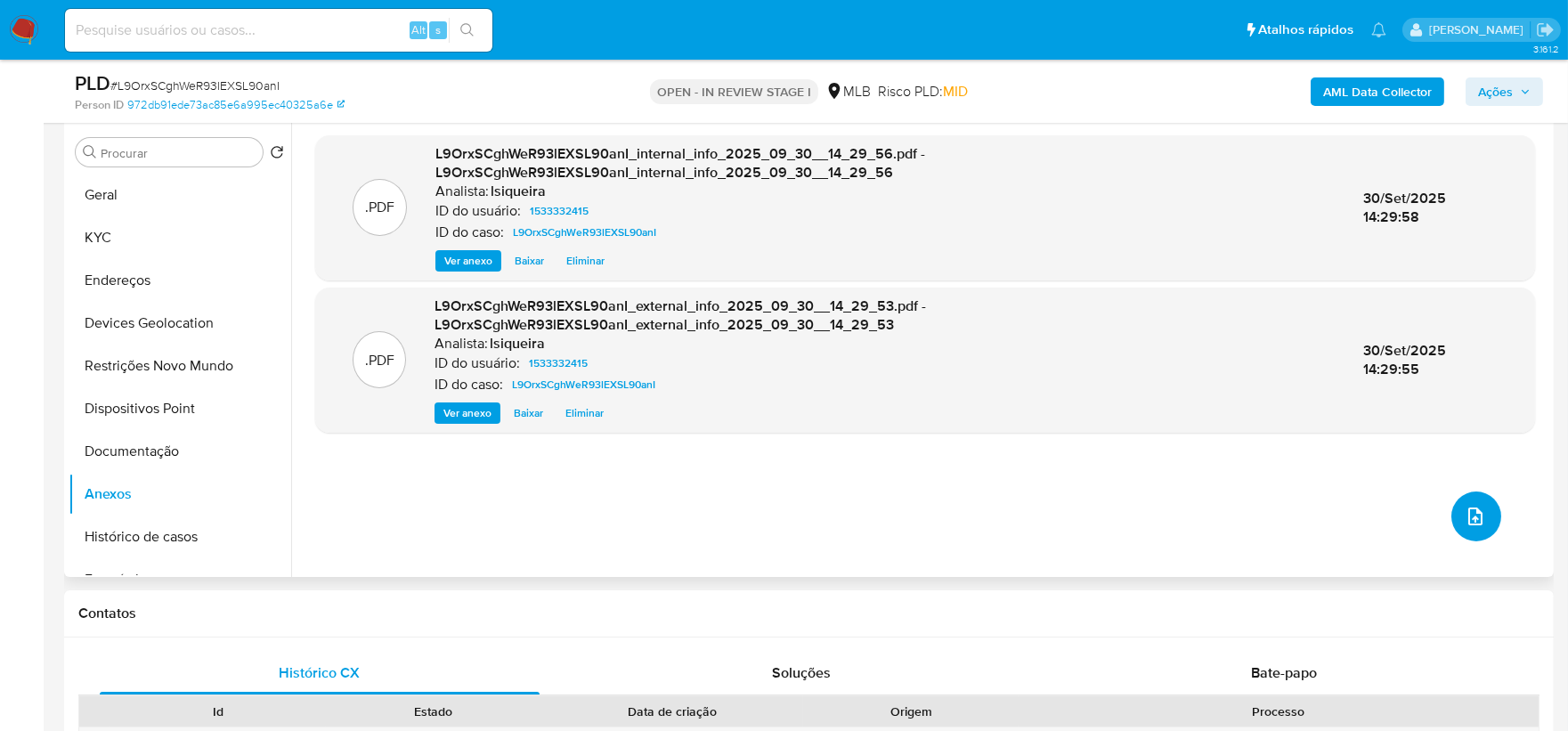
click at [1251, 524] on icon "upload-file" at bounding box center [1476, 517] width 14 height 18
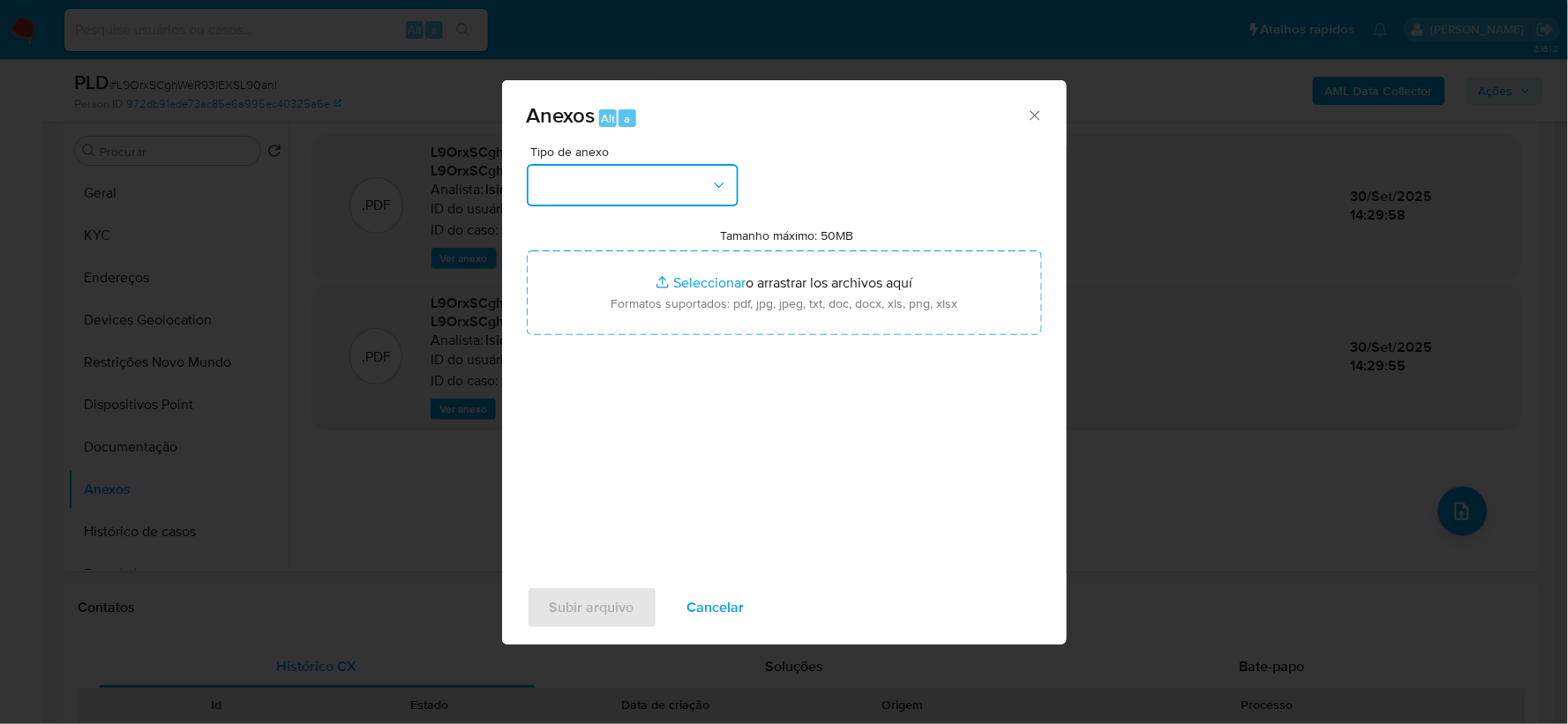
click at [606, 185] on button "button" at bounding box center [633, 185] width 211 height 42
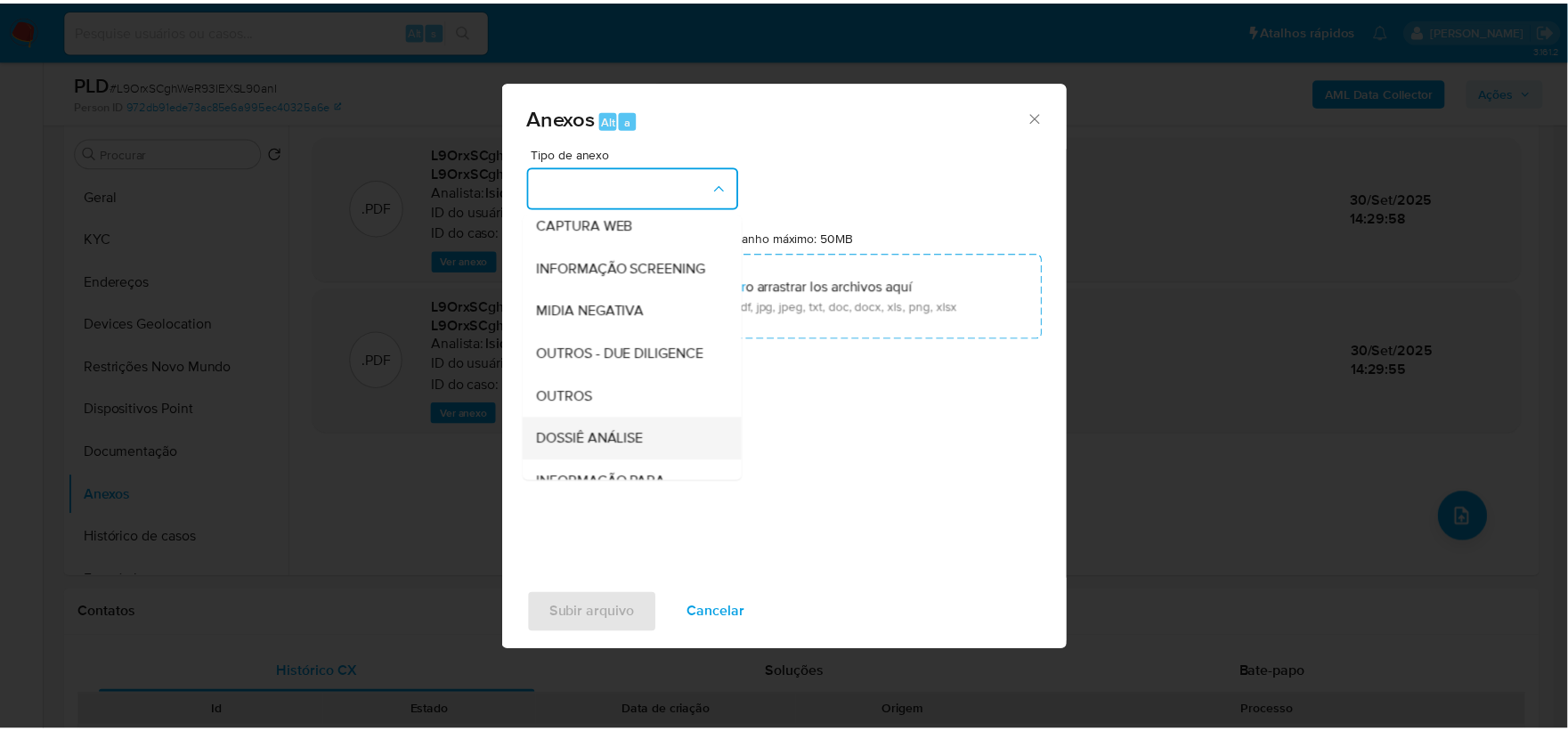
scroll to position [273, 0]
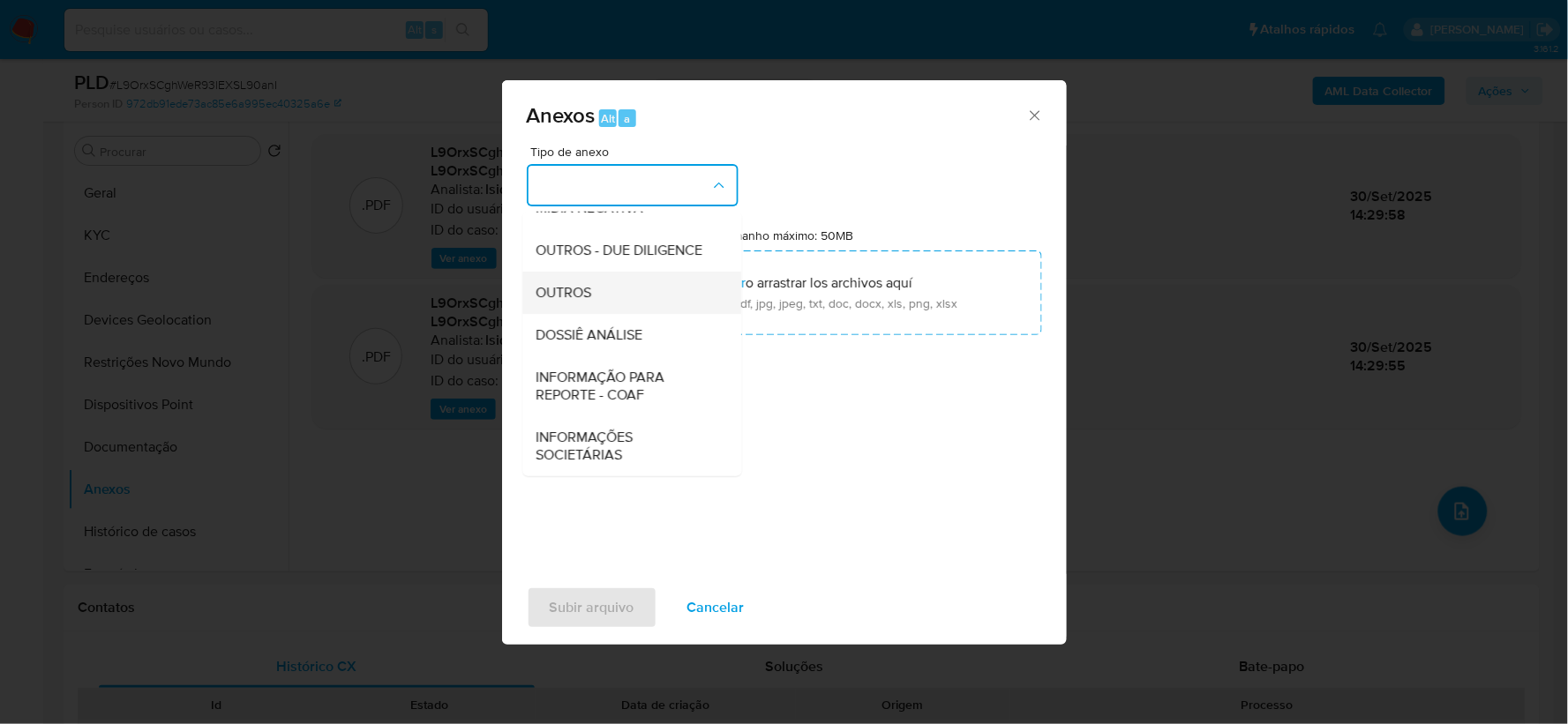
click at [600, 289] on div "OUTROS" at bounding box center [626, 292] width 180 height 42
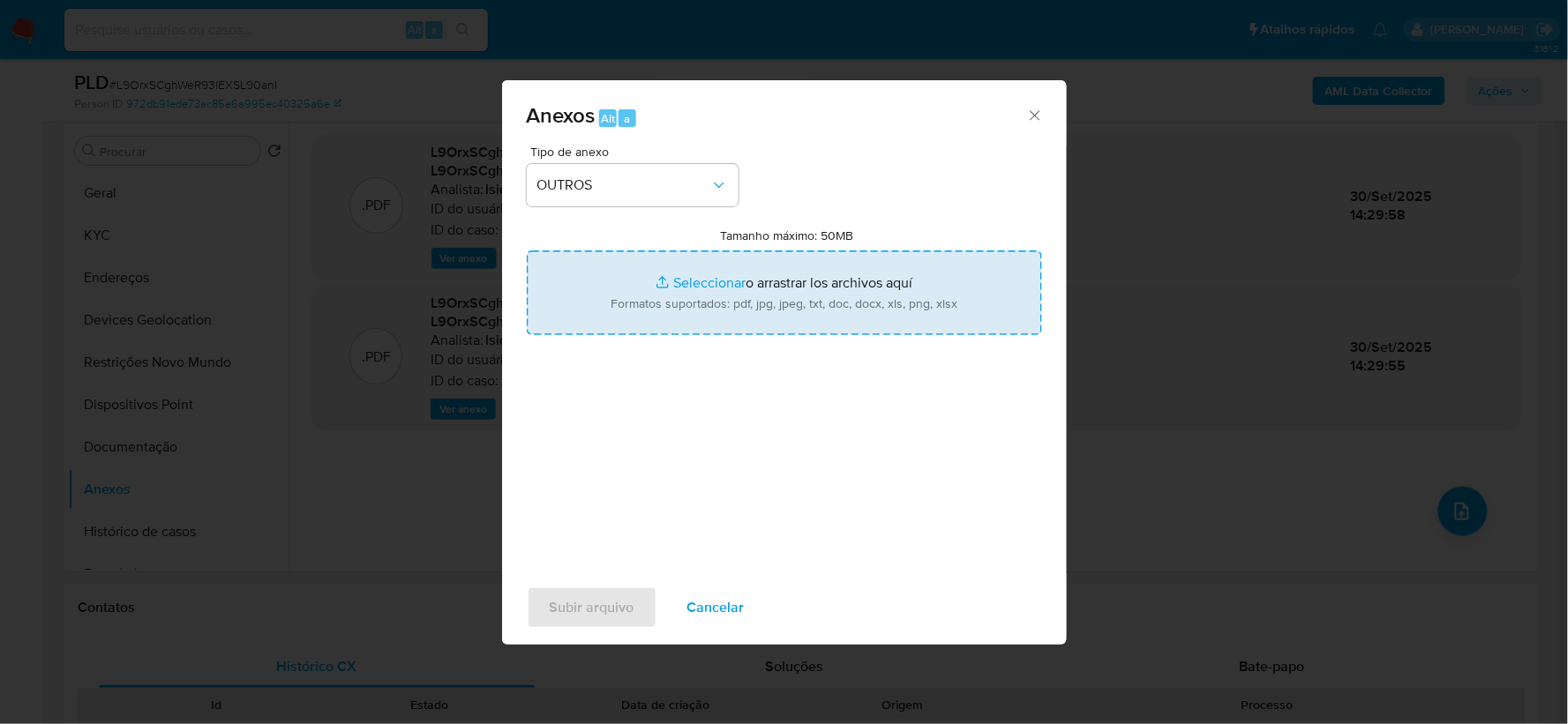
click at [748, 286] on input "Tamanho máximo: 50MB Seleccionar archivos" at bounding box center [784, 293] width 515 height 85
type input "C:\fakepath\Mulan 1533332415_2025_09_30_09_43_02.xlsx"
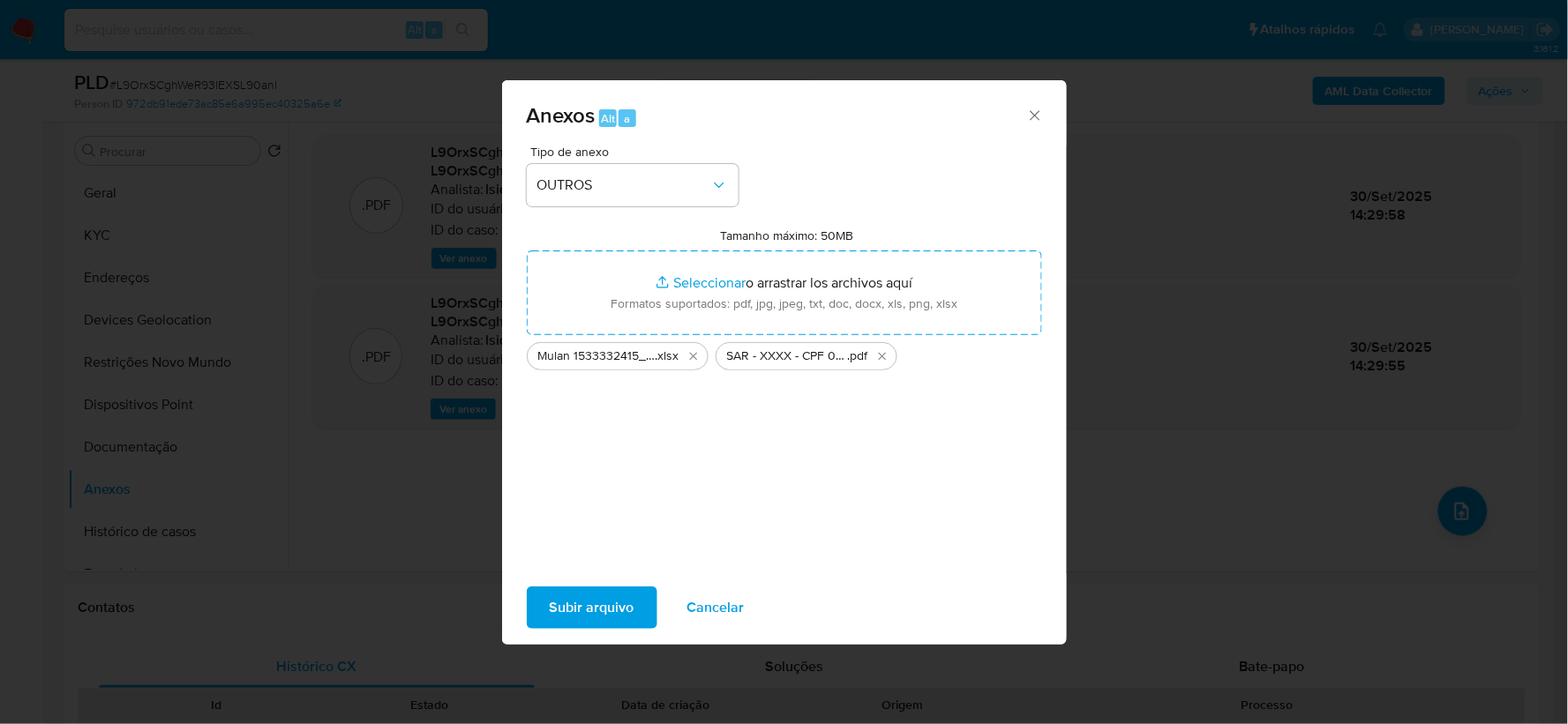
drag, startPoint x: 748, startPoint y: 286, endPoint x: 591, endPoint y: 616, distance: 365.4
click at [591, 547] on span "Subir arquivo" at bounding box center [591, 608] width 85 height 39
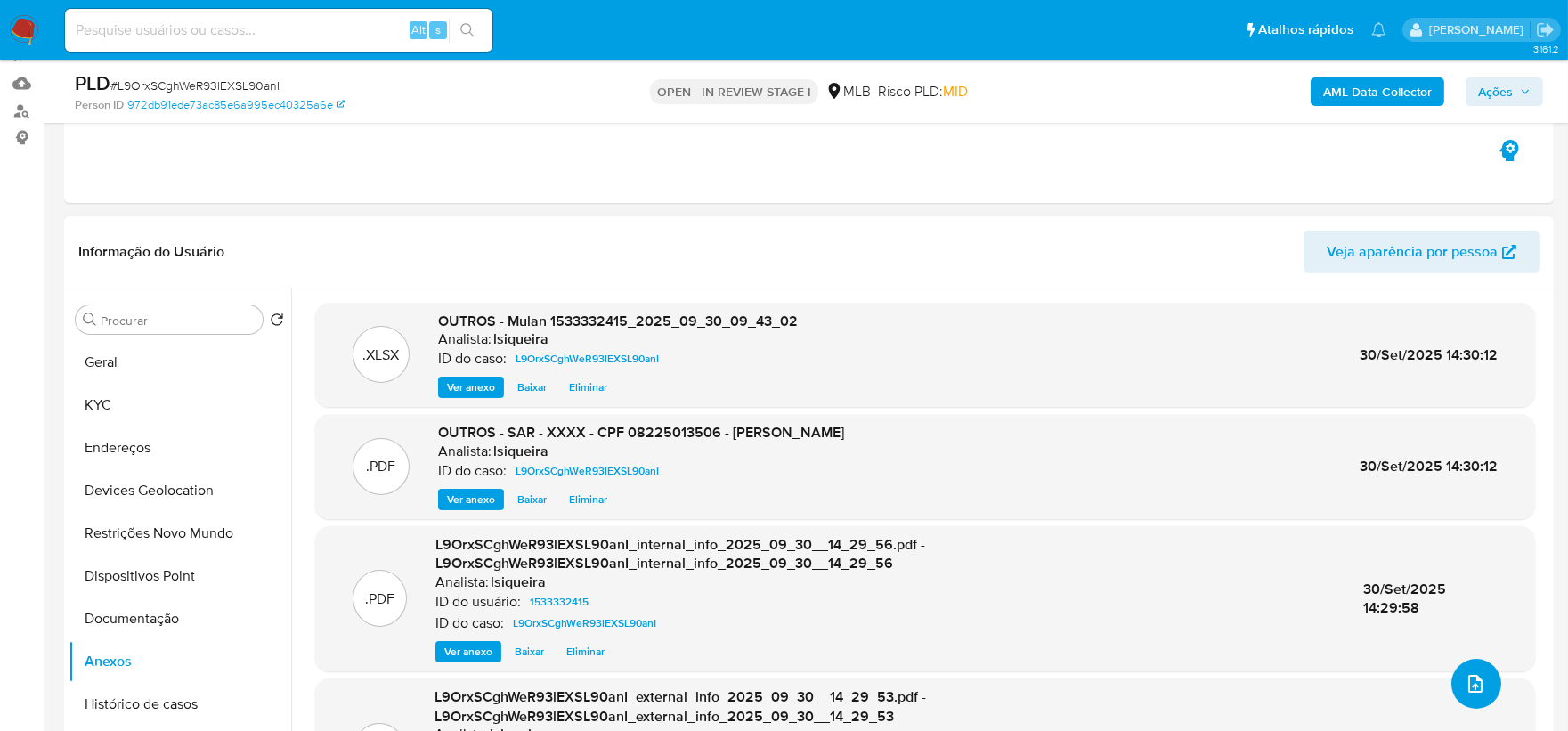
scroll to position [144, 0]
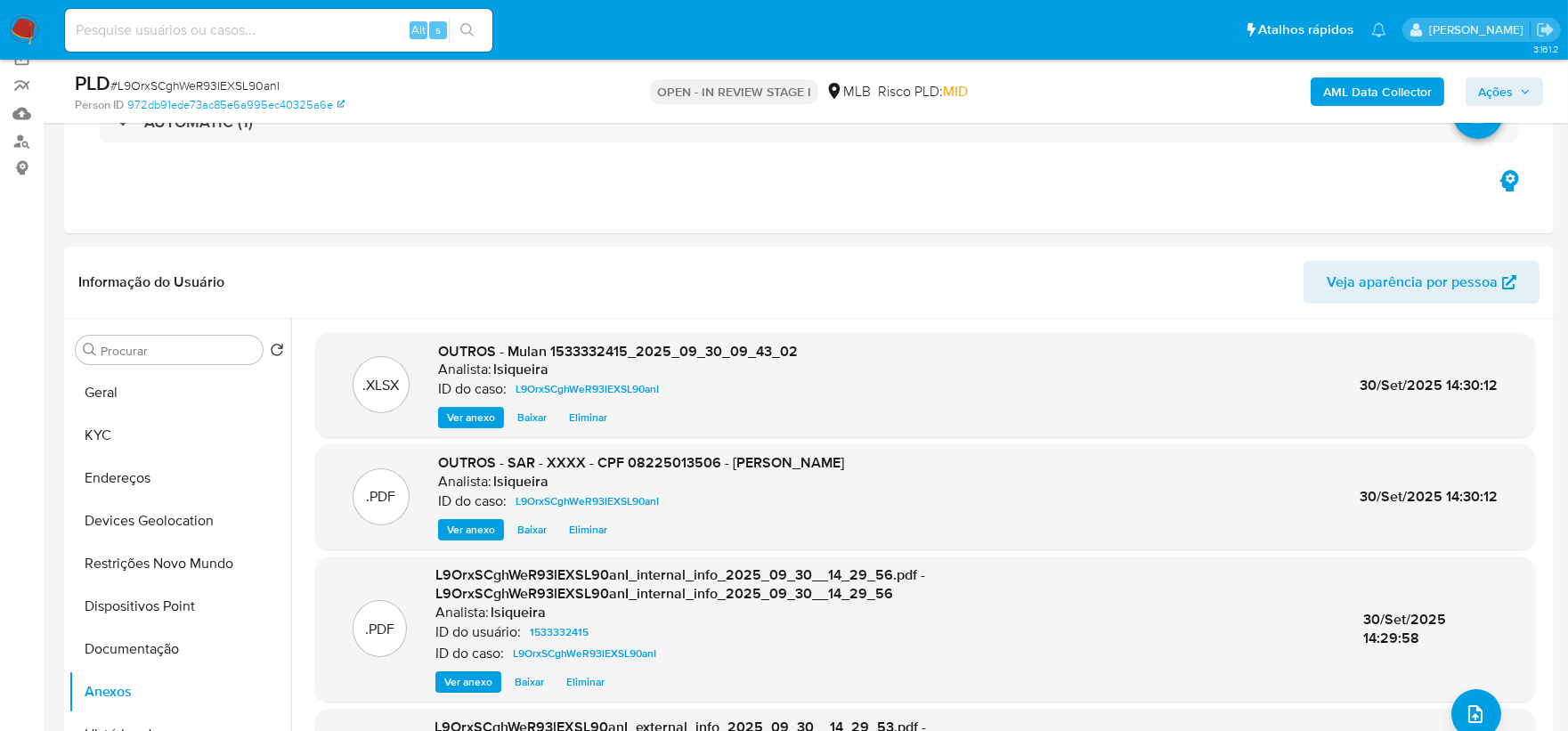
click at [1251, 95] on span "Ações" at bounding box center [1496, 92] width 34 height 29
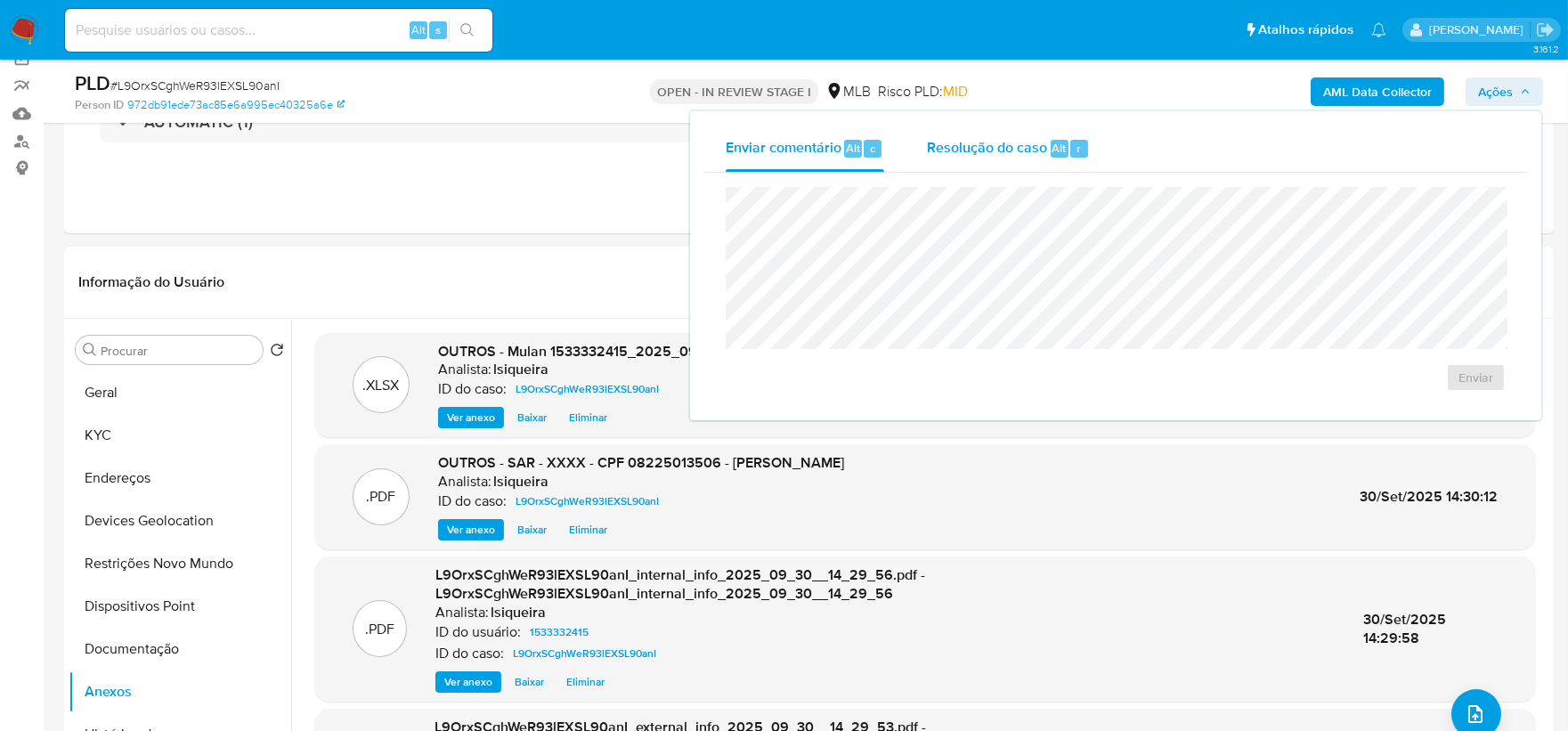
click at [1035, 140] on span "Resolução do caso" at bounding box center [987, 147] width 120 height 21
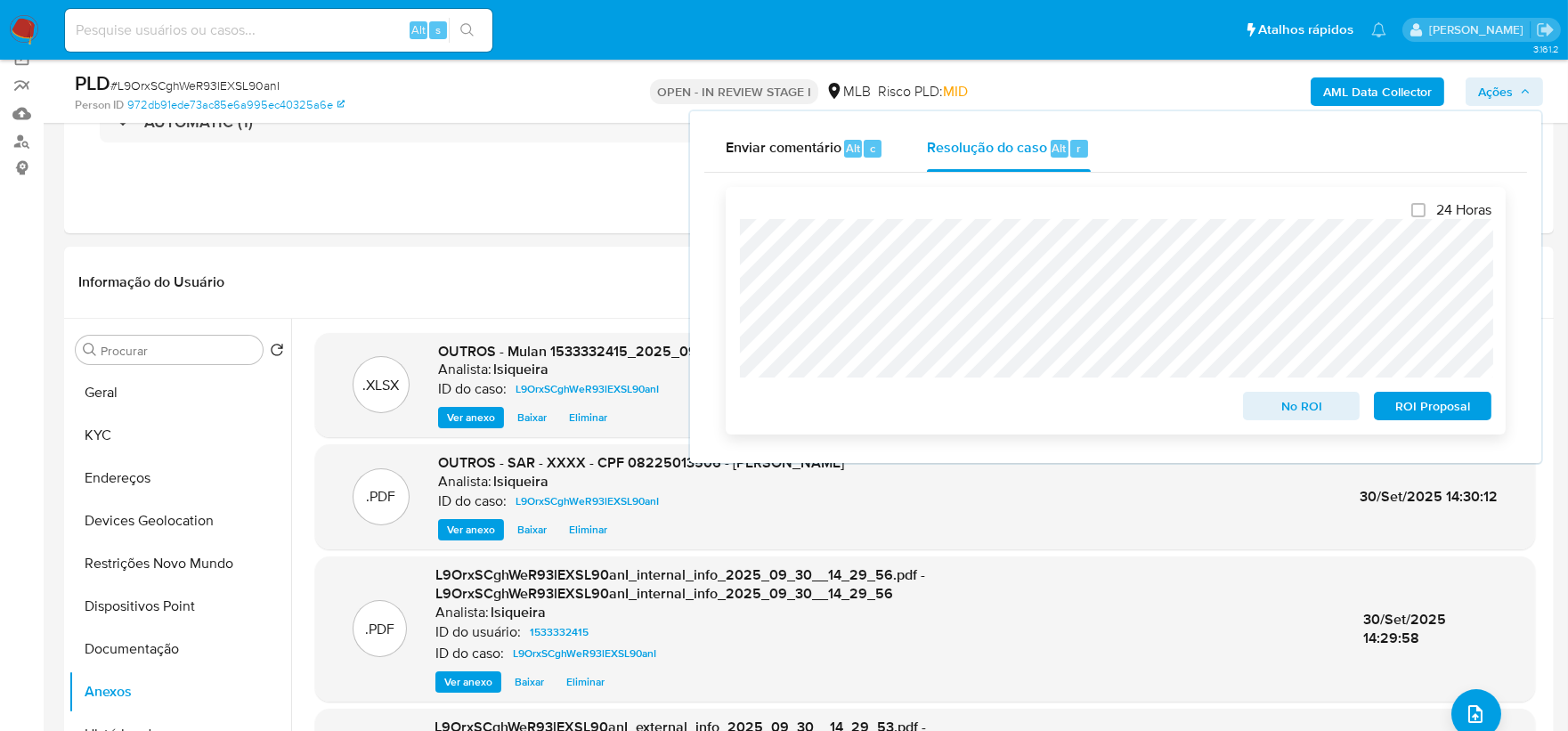
click at [1251, 403] on span "ROI Proposal" at bounding box center [1432, 406] width 92 height 25
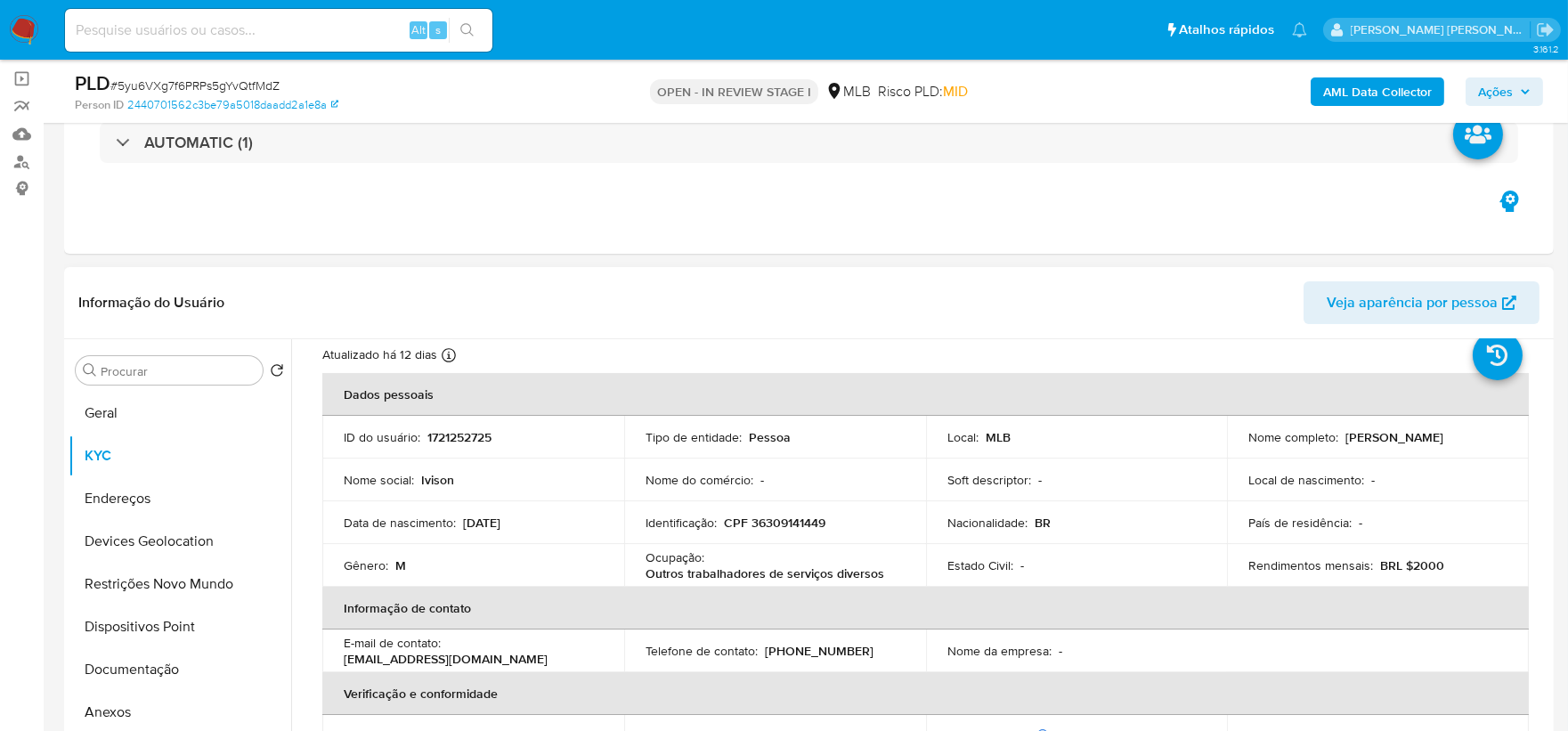
scroll to position [99, 0]
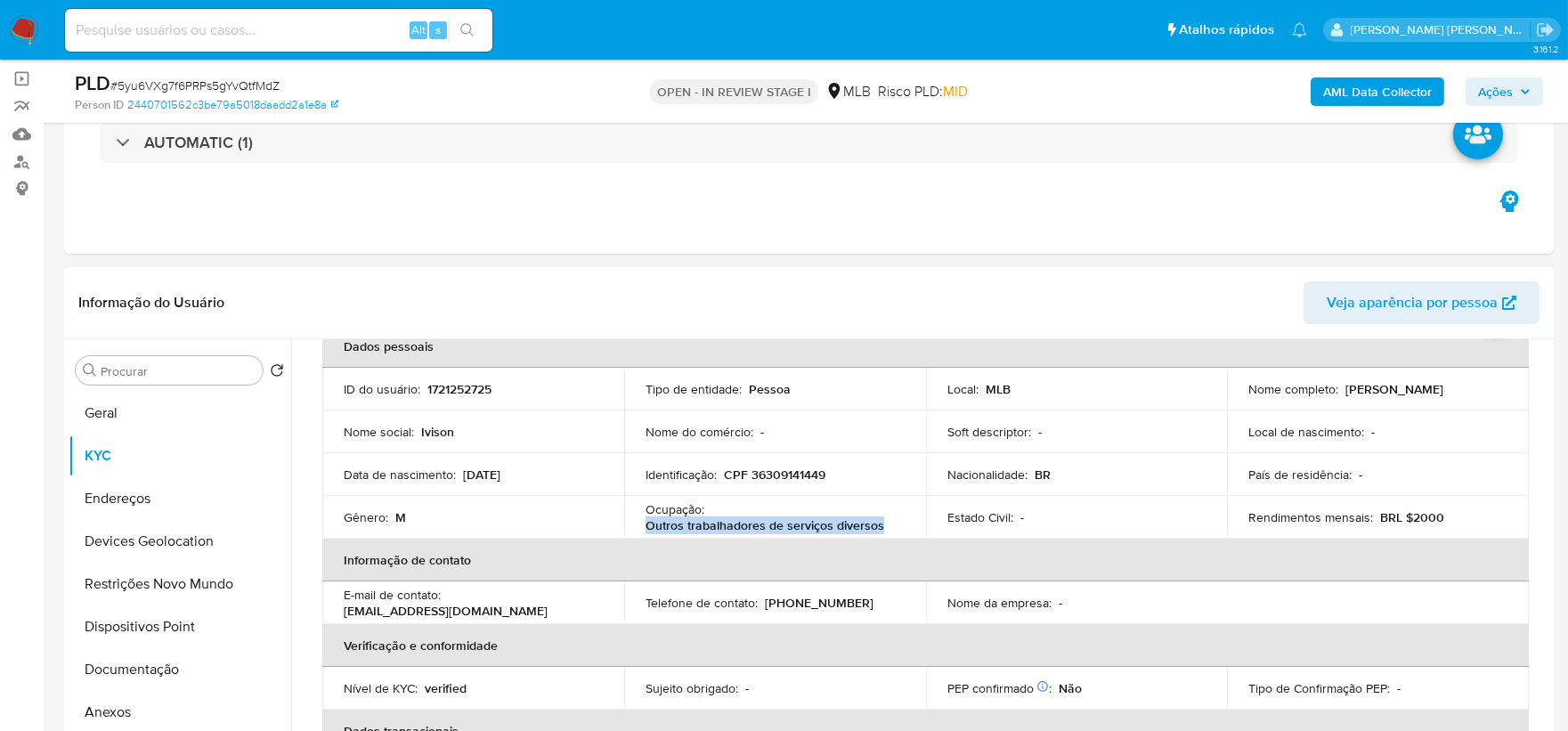
drag, startPoint x: 879, startPoint y: 529, endPoint x: 632, endPoint y: 528, distance: 247.0
click at [632, 528] on td "Ocupação : Outros trabalhadores de serviços diversos" at bounding box center [775, 517] width 302 height 43
copy p "Outros trabalhadores de serviços diversos"
click at [128, 414] on button "Geral" at bounding box center [173, 413] width 208 height 43
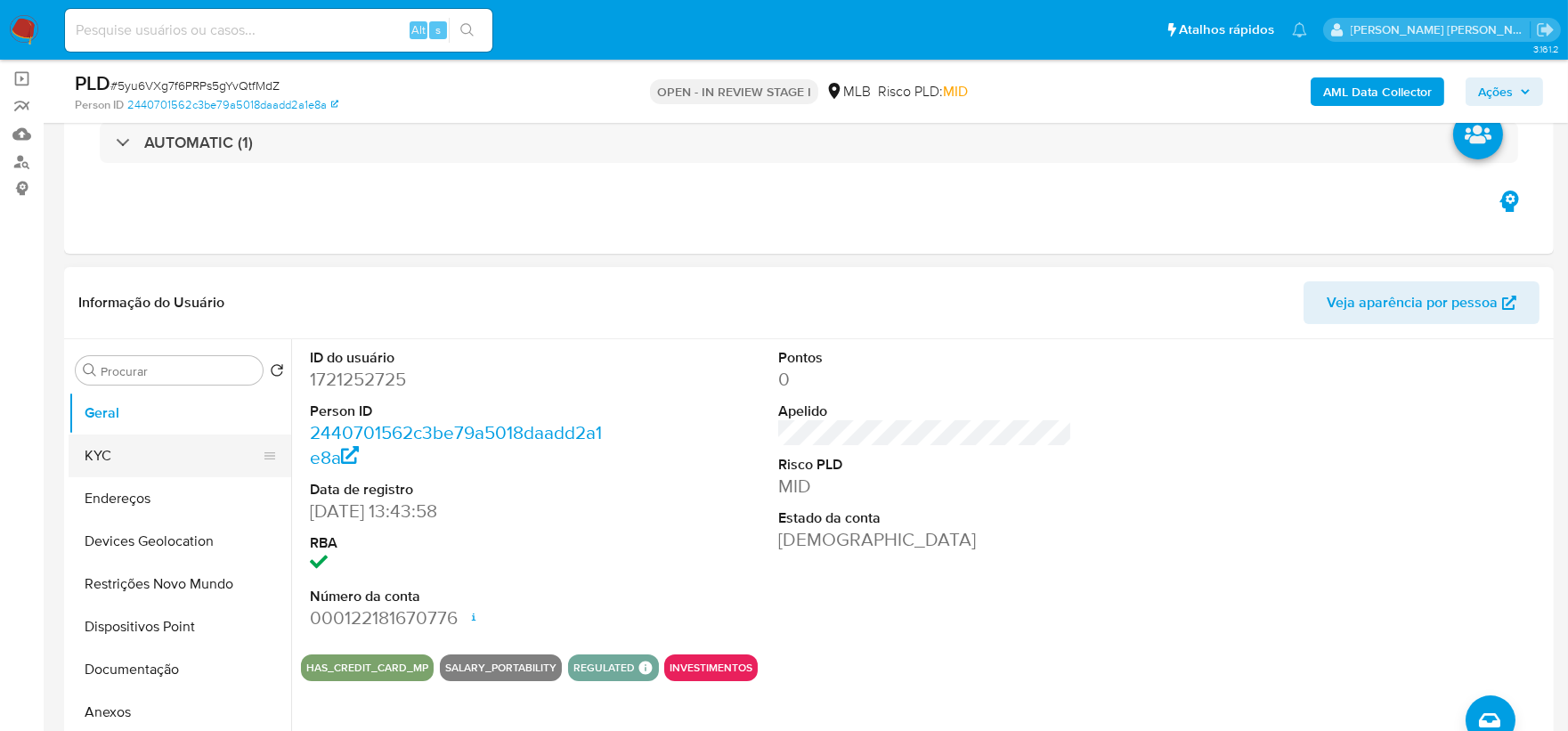
click at [164, 455] on button "KYC" at bounding box center [173, 456] width 208 height 43
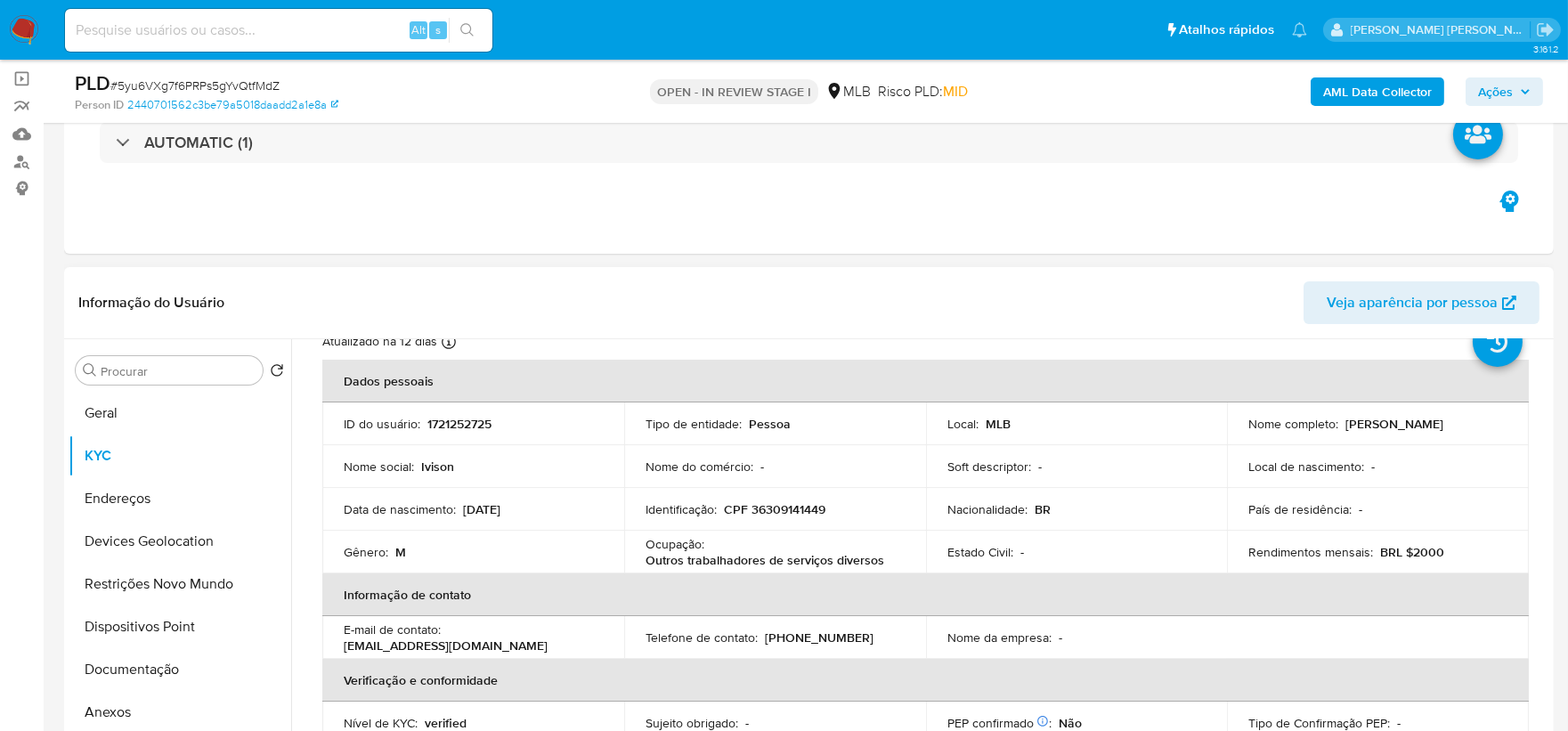
scroll to position [99, 0]
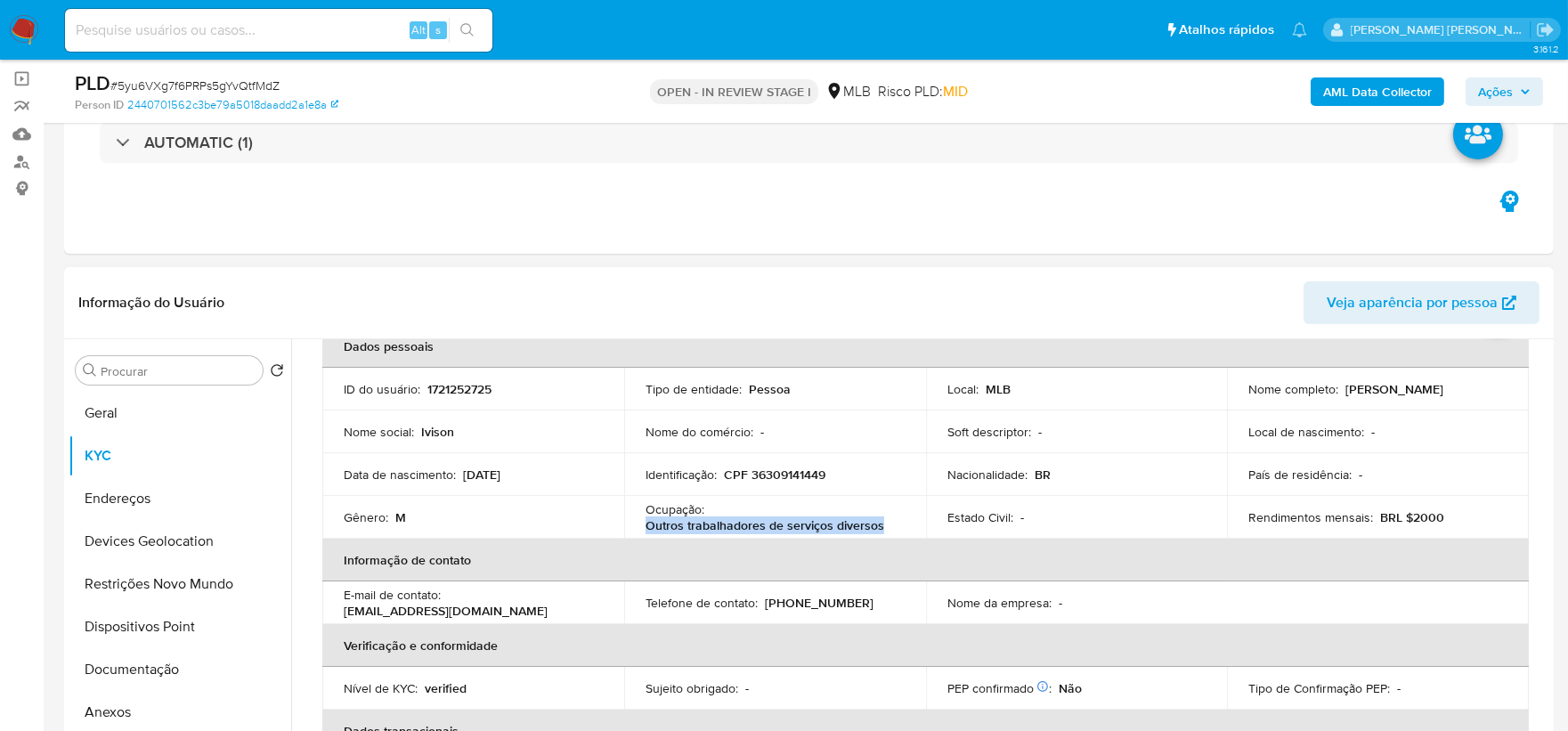
drag, startPoint x: 892, startPoint y: 528, endPoint x: 646, endPoint y: 527, distance: 246.0
click at [646, 527] on div "Ocupação : Outros trabalhadores de serviços diversos" at bounding box center [775, 517] width 260 height 32
copy p "Outros trabalhadores de serviços diversos"
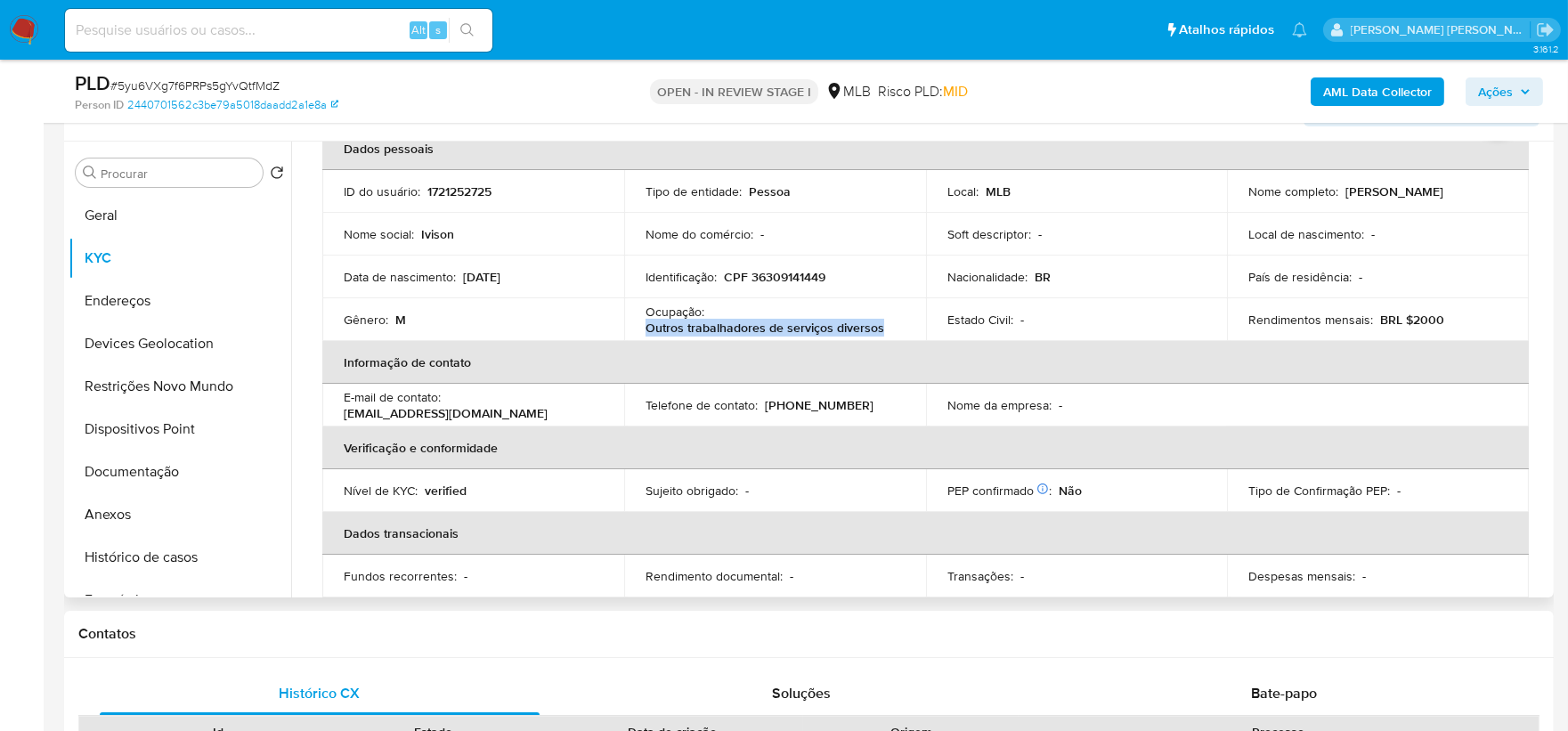
scroll to position [321, 0]
click at [137, 479] on button "Documentação" at bounding box center [173, 470] width 208 height 43
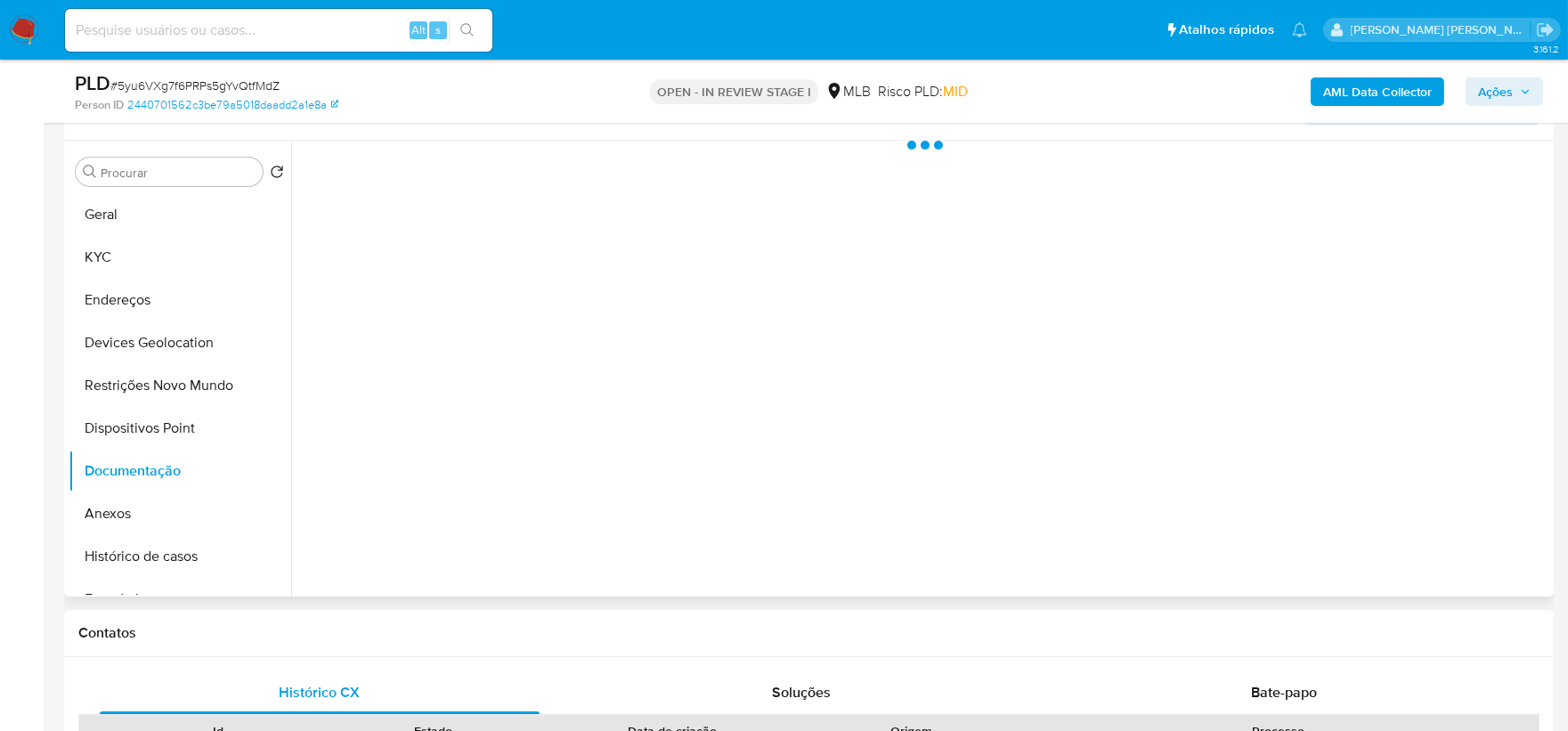
scroll to position [0, 0]
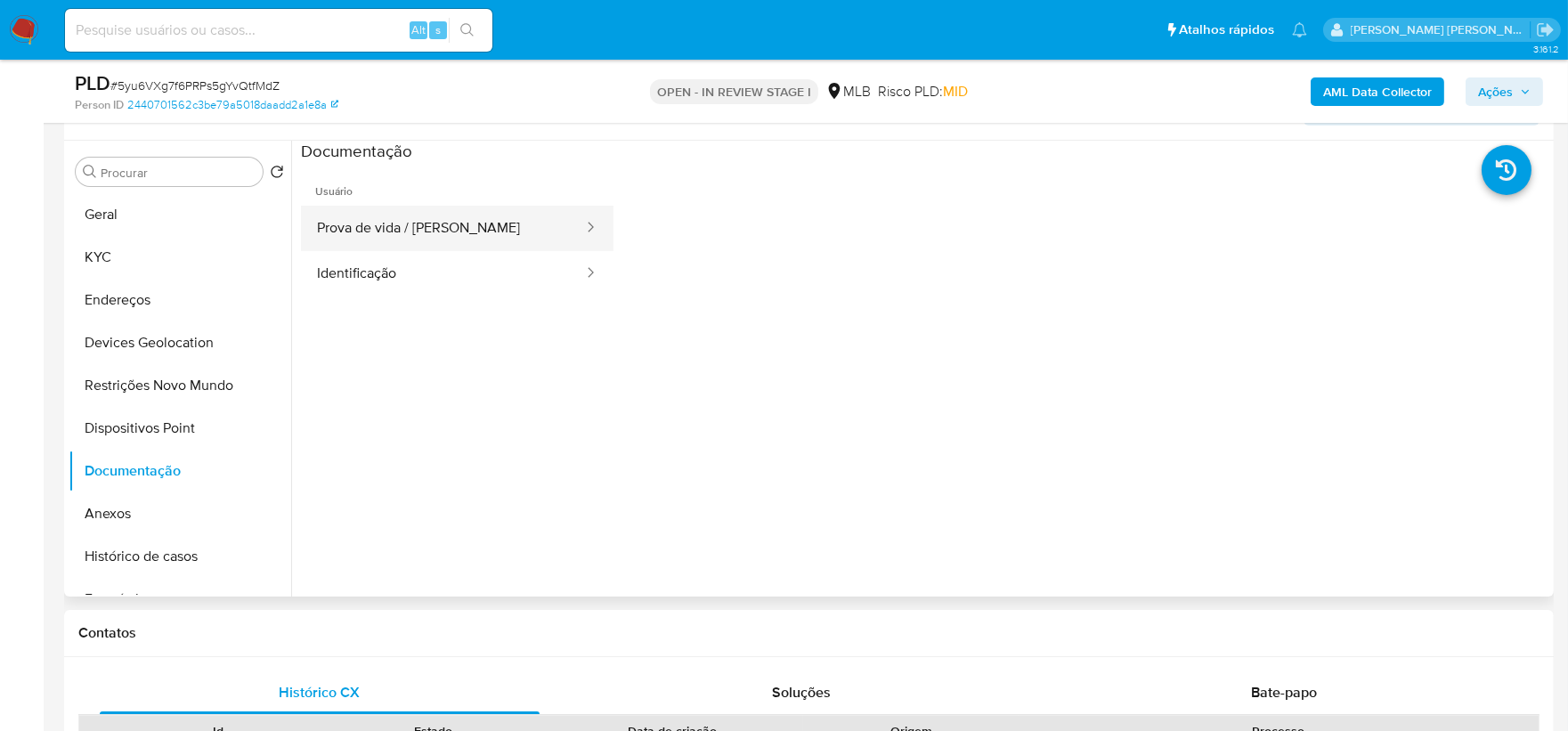
click at [452, 245] on button "Prova de vida / Selfie" at bounding box center [443, 228] width 284 height 45
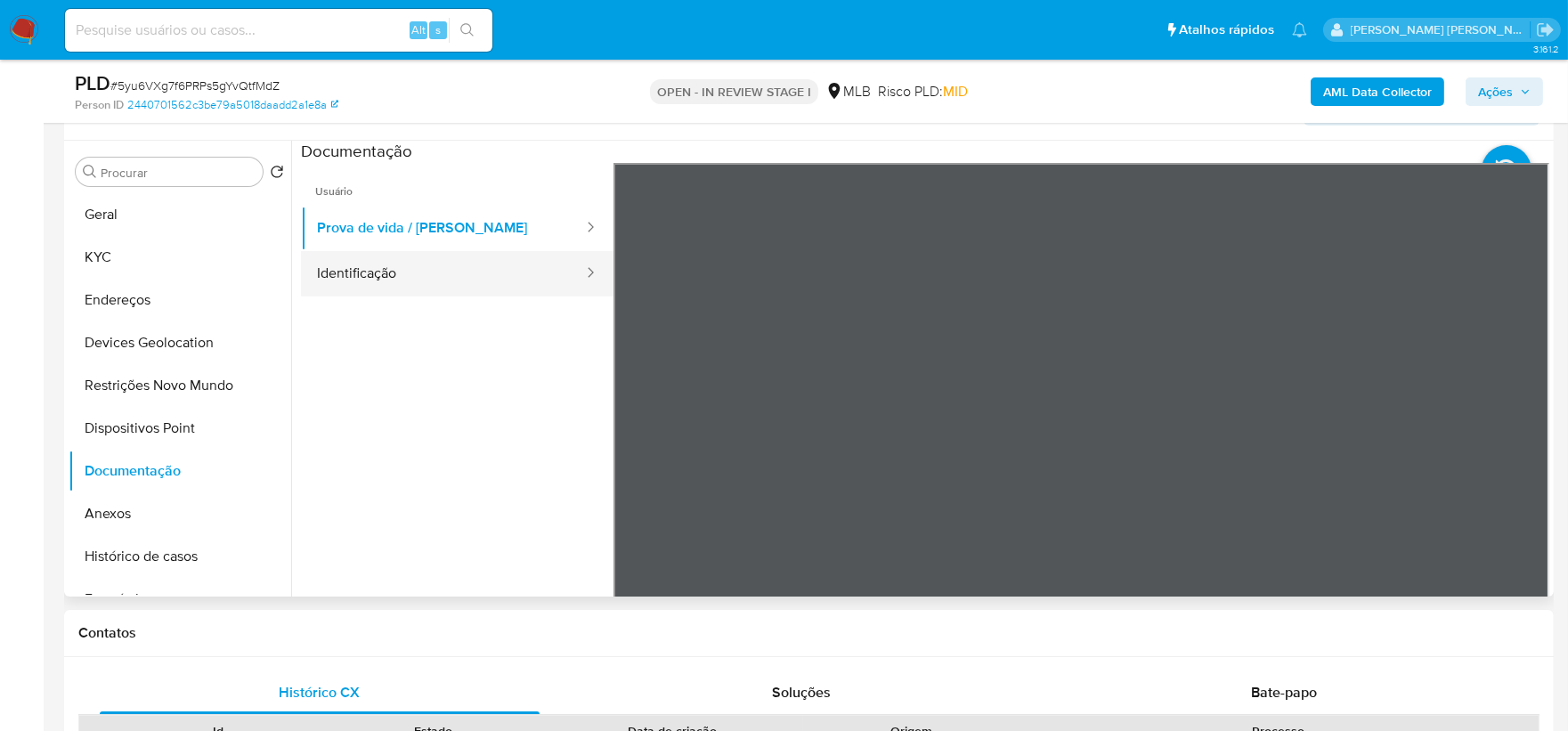
click at [435, 273] on button "Identificação" at bounding box center [443, 274] width 284 height 45
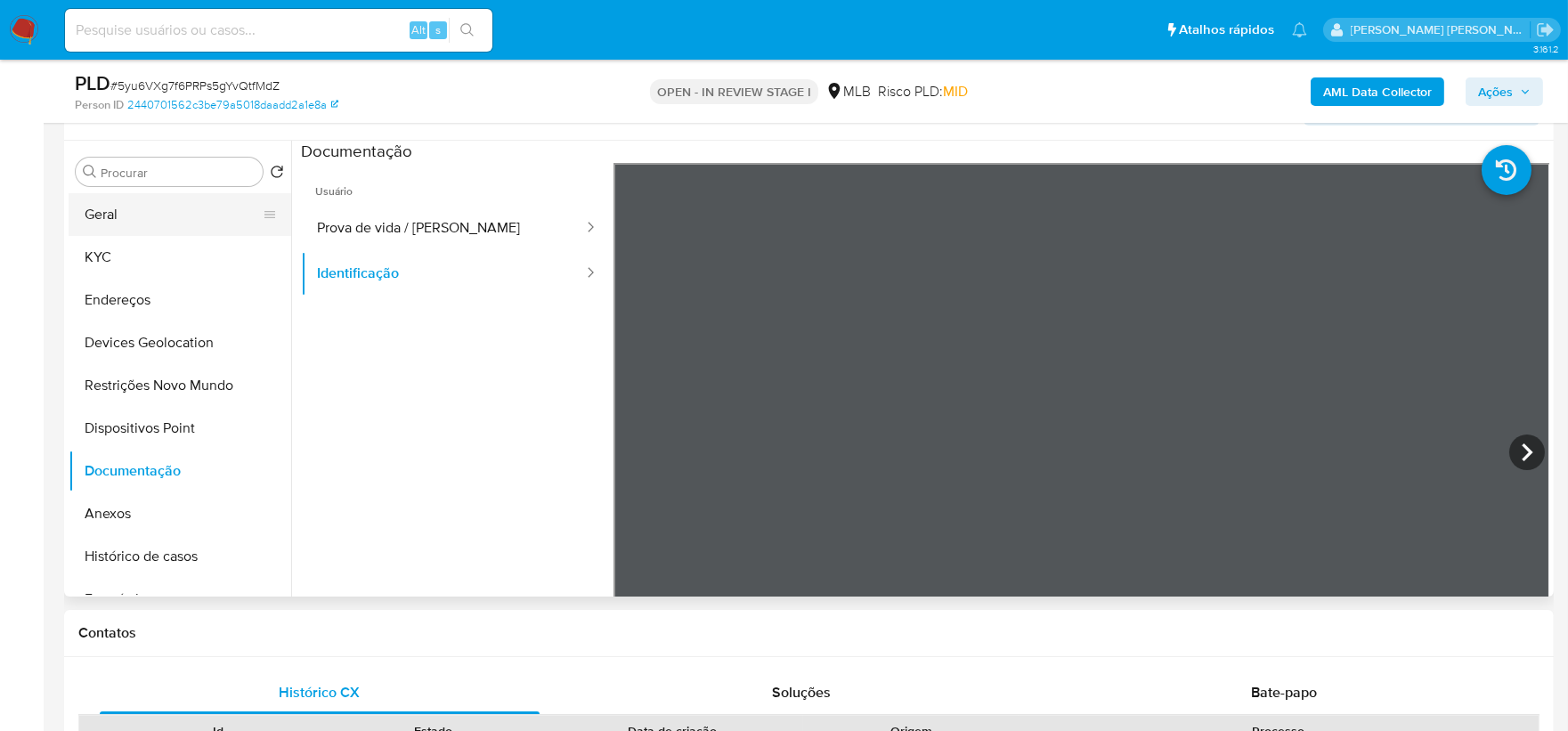
click at [154, 215] on button "Geral" at bounding box center [173, 214] width 208 height 43
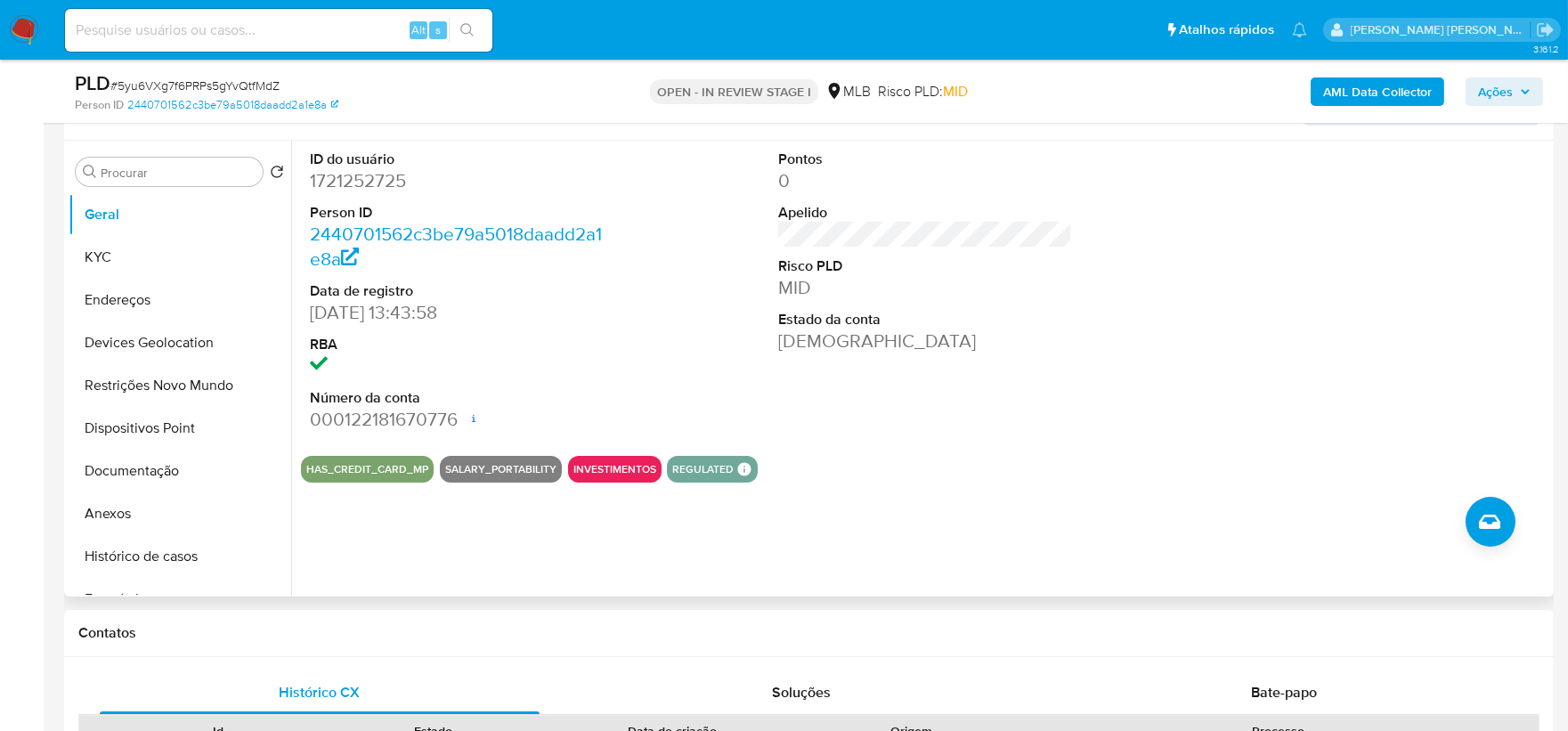
click at [364, 172] on dd "1721252725" at bounding box center [458, 181] width 295 height 25
copy dd "1721252725"
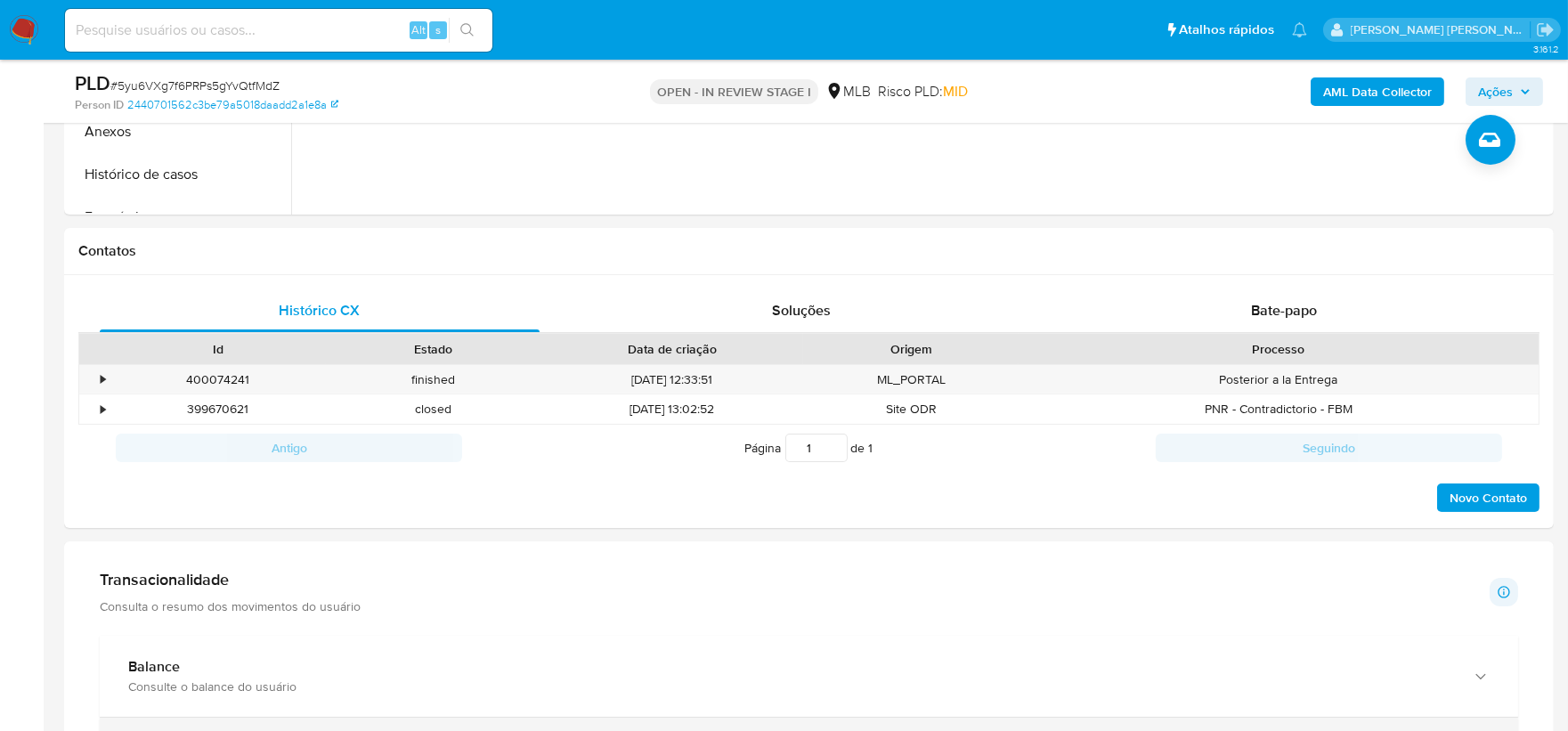
scroll to position [816, 0]
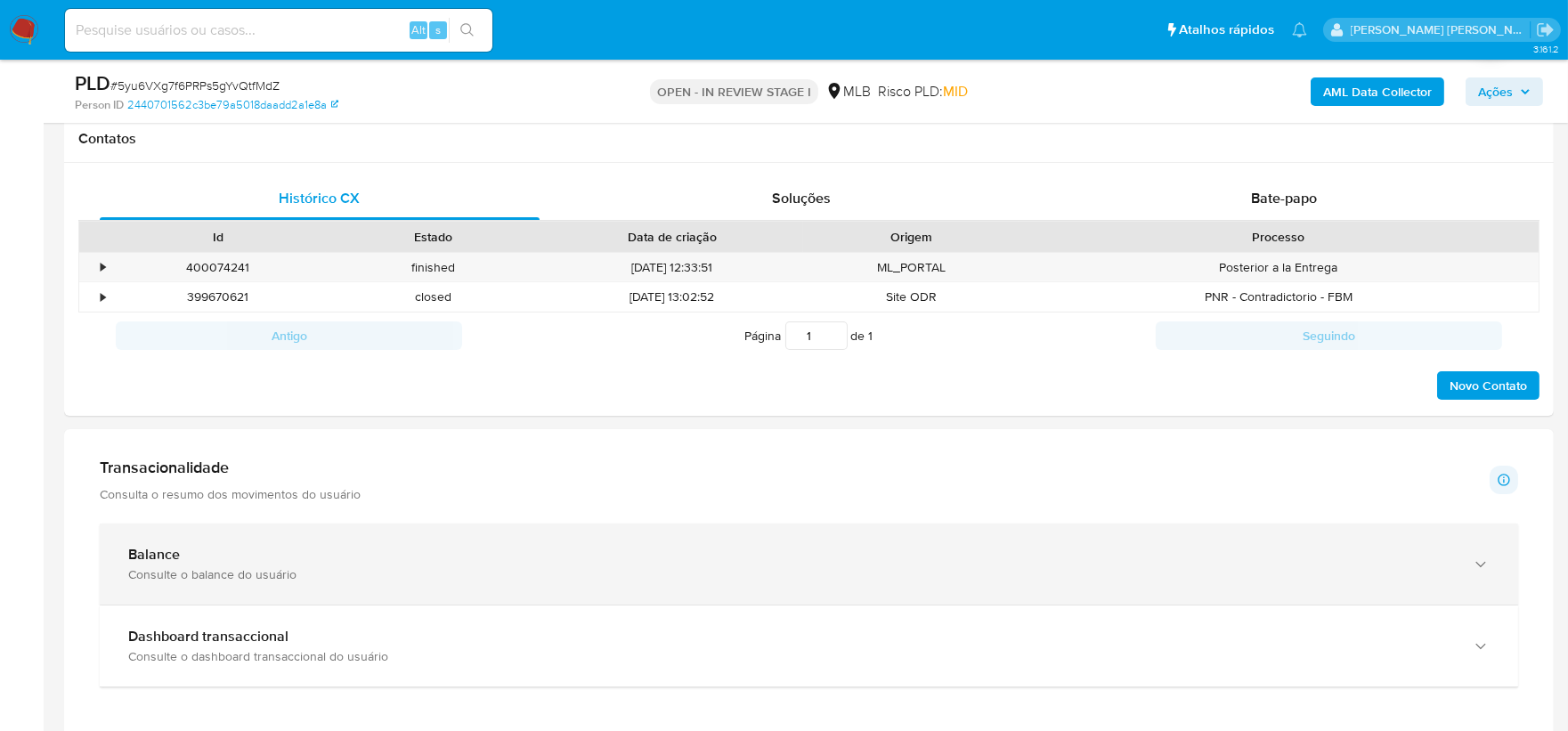
click at [431, 553] on div "Balance" at bounding box center [791, 555] width 1326 height 18
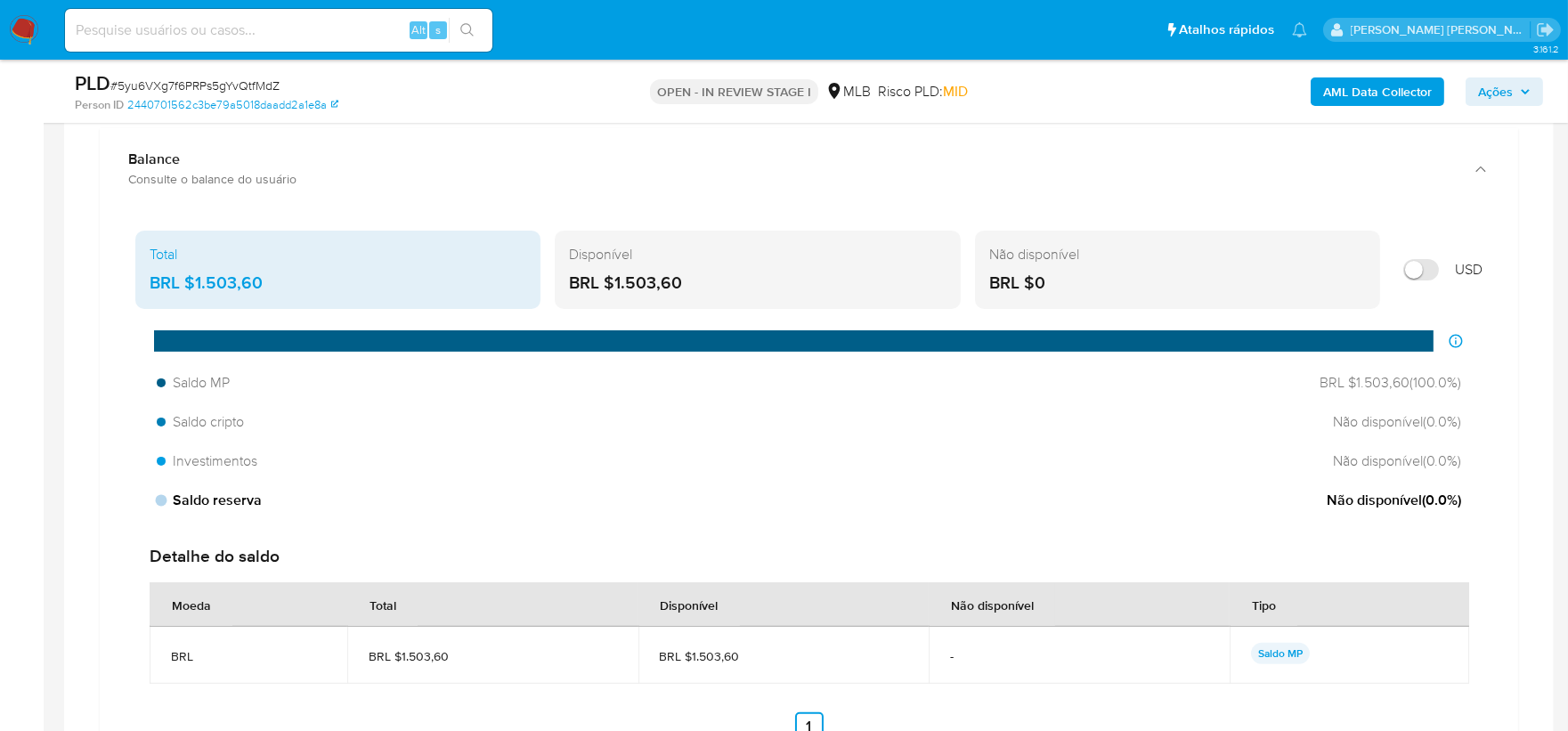
scroll to position [1212, 0]
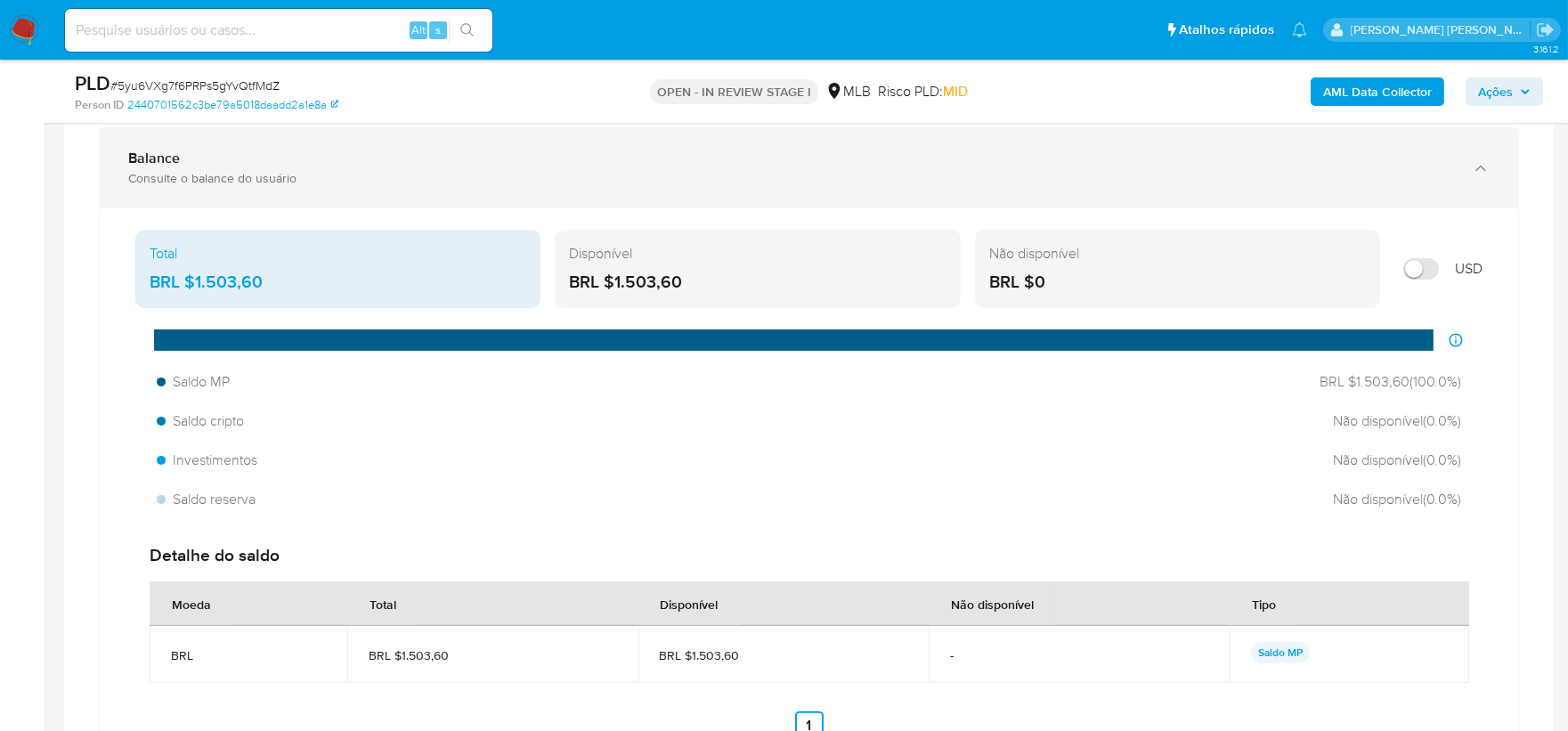
click at [751, 173] on div "Consulte o balance do usuário" at bounding box center [791, 178] width 1326 height 16
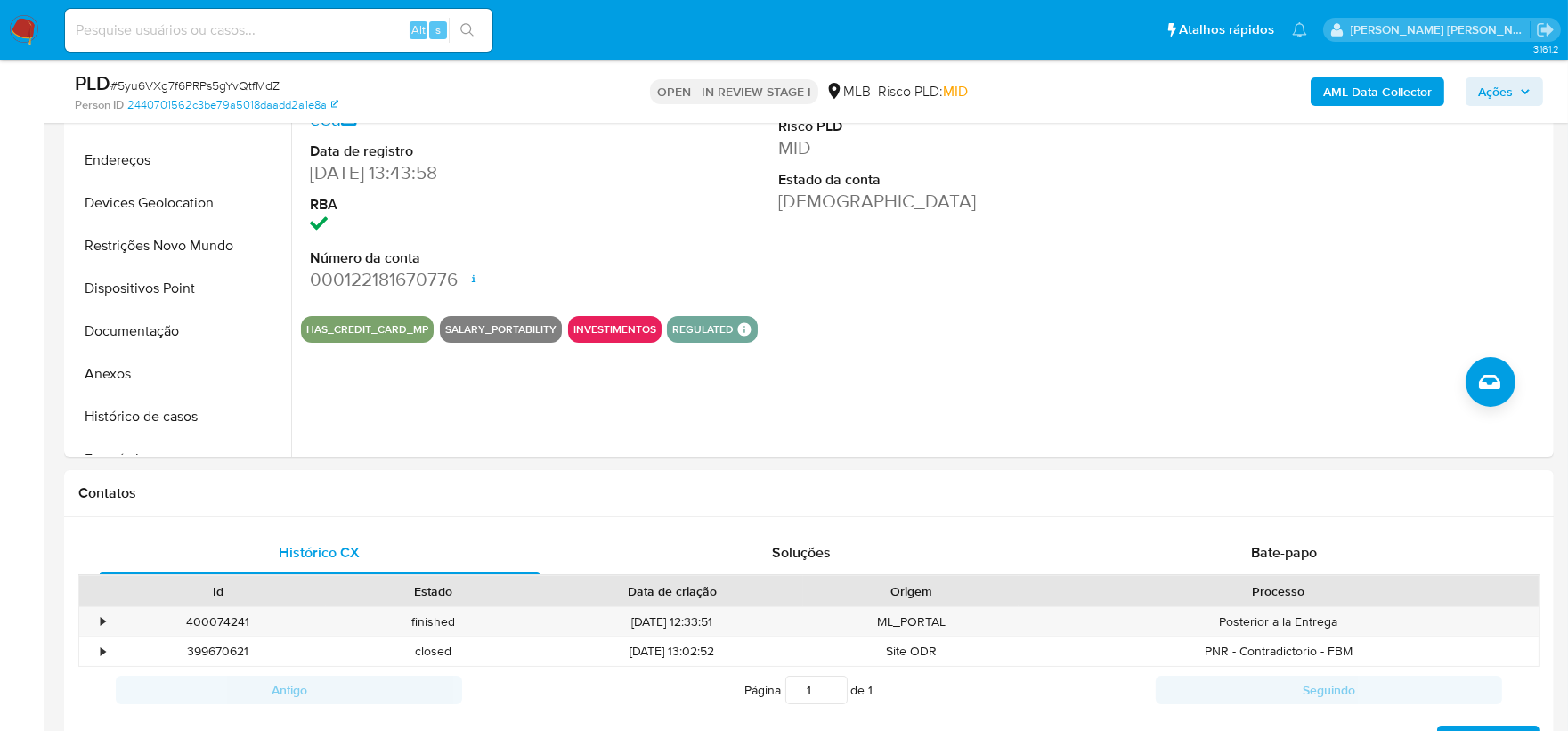
scroll to position [378, 0]
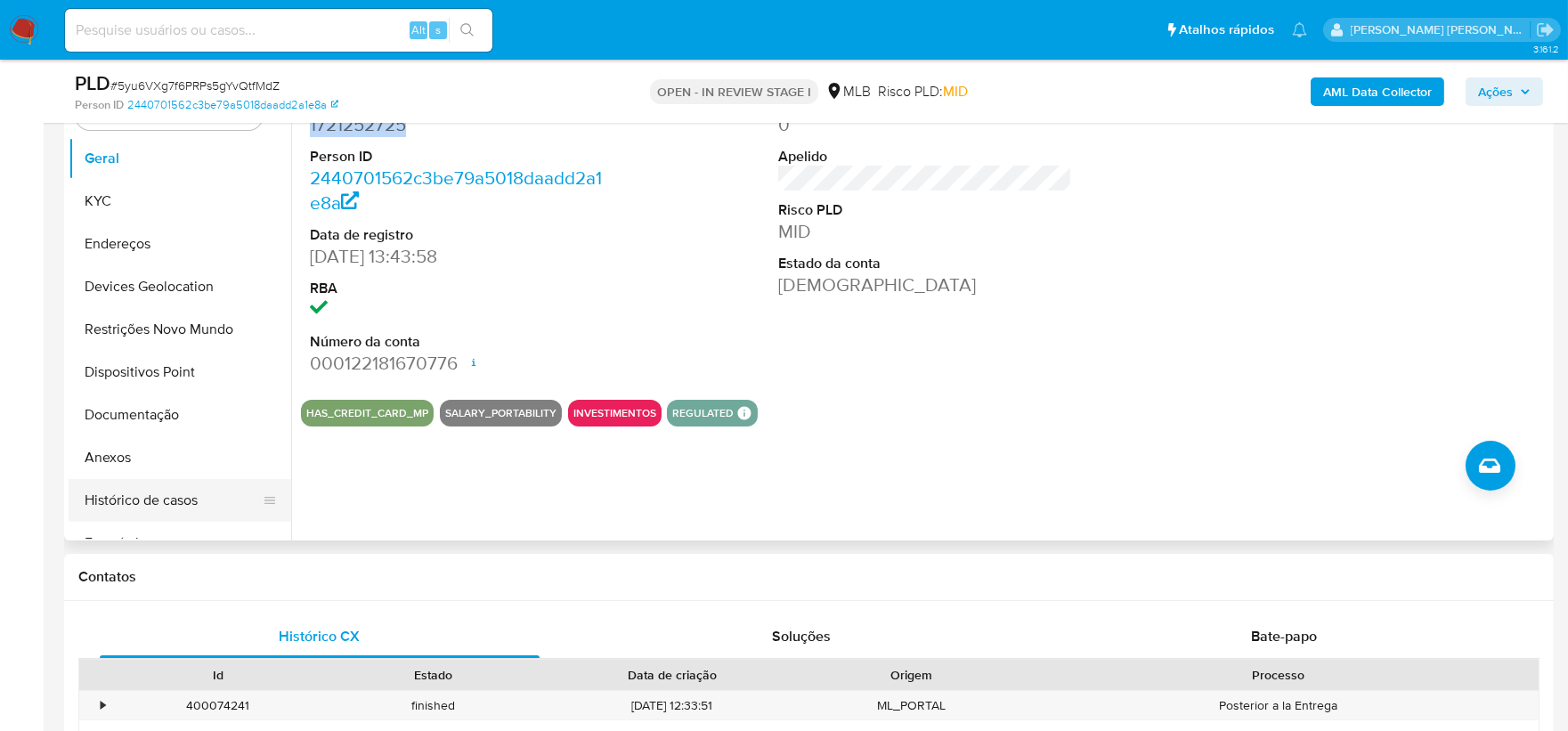
click at [127, 502] on button "Histórico de casos" at bounding box center [173, 500] width 208 height 43
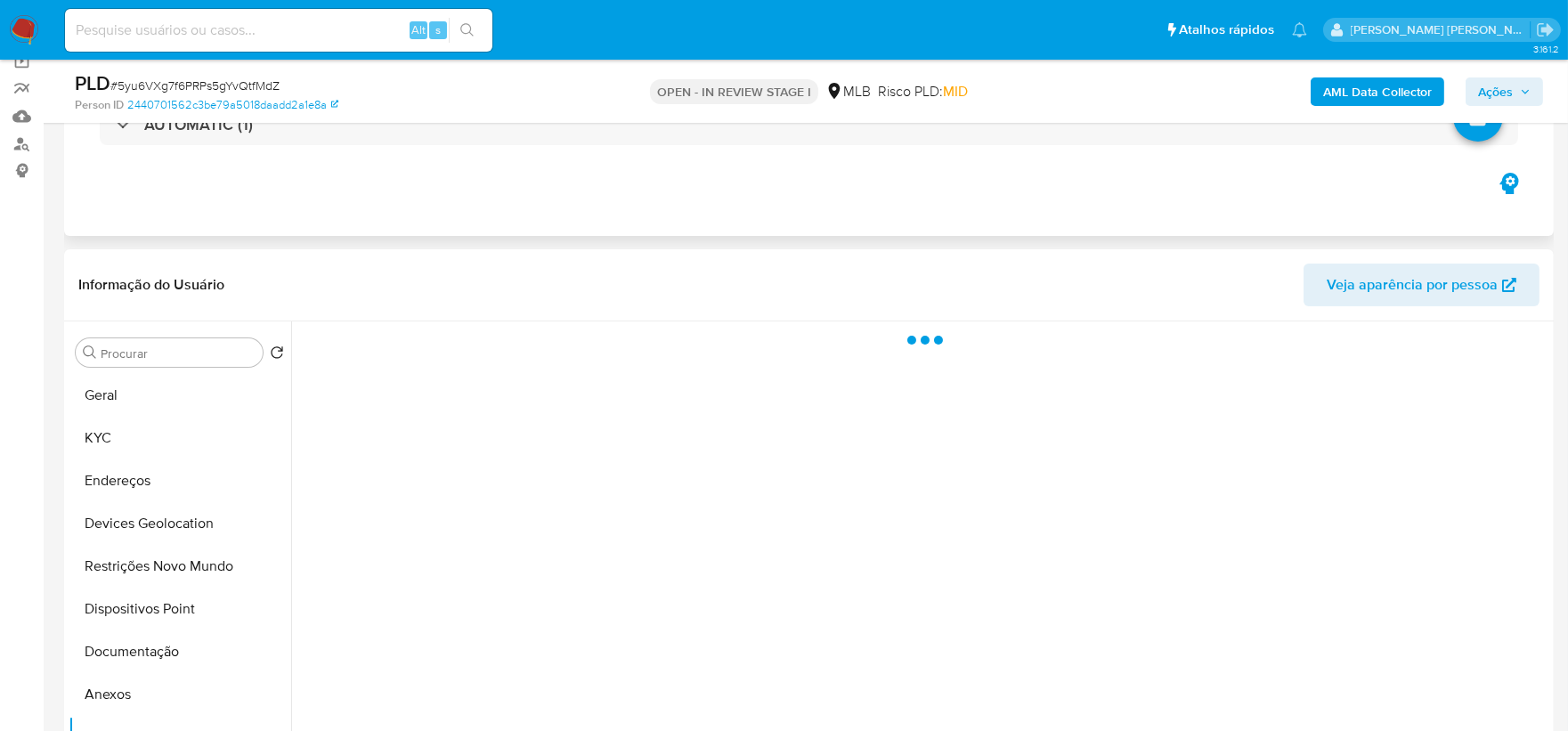
scroll to position [81, 0]
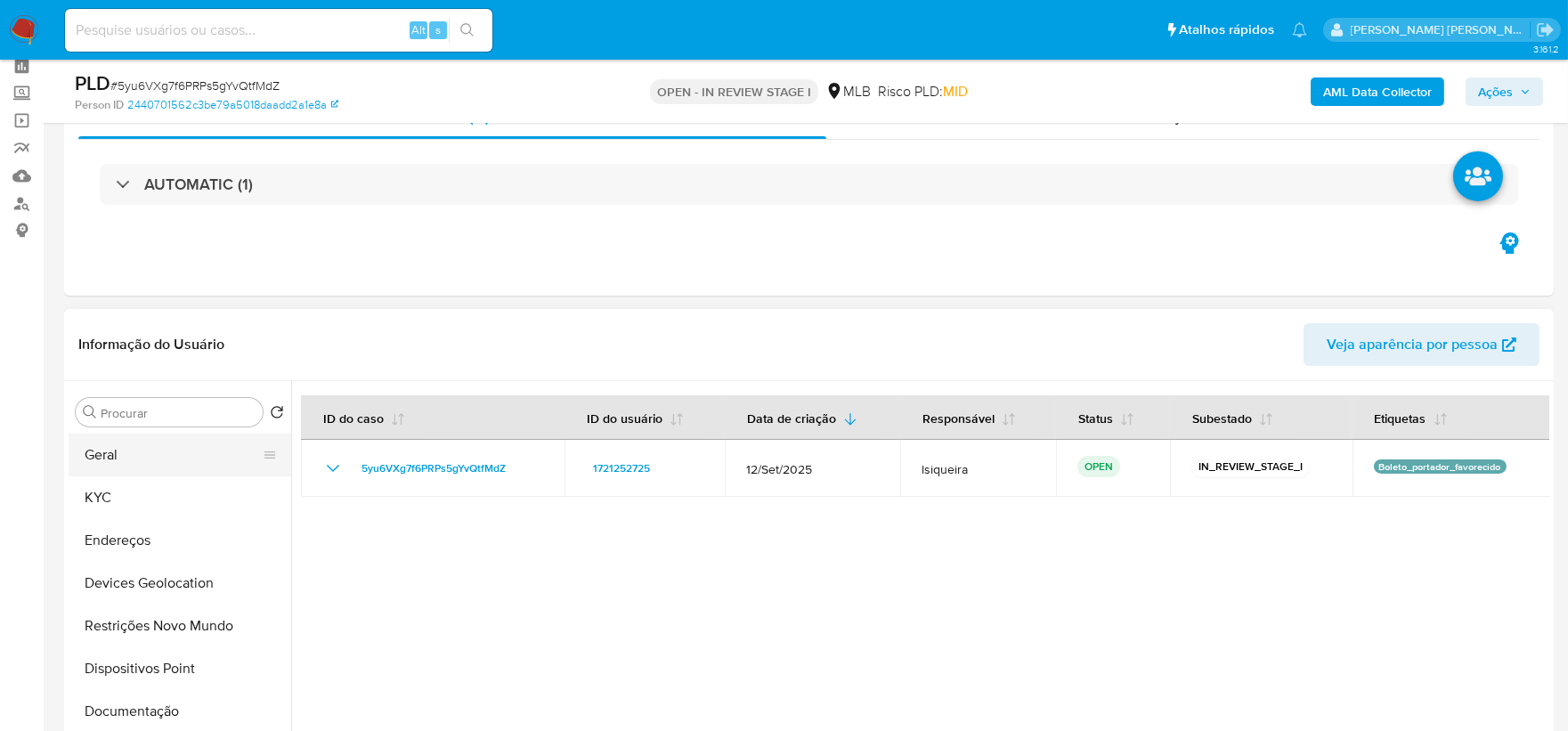
click at [130, 461] on button "Geral" at bounding box center [173, 455] width 208 height 43
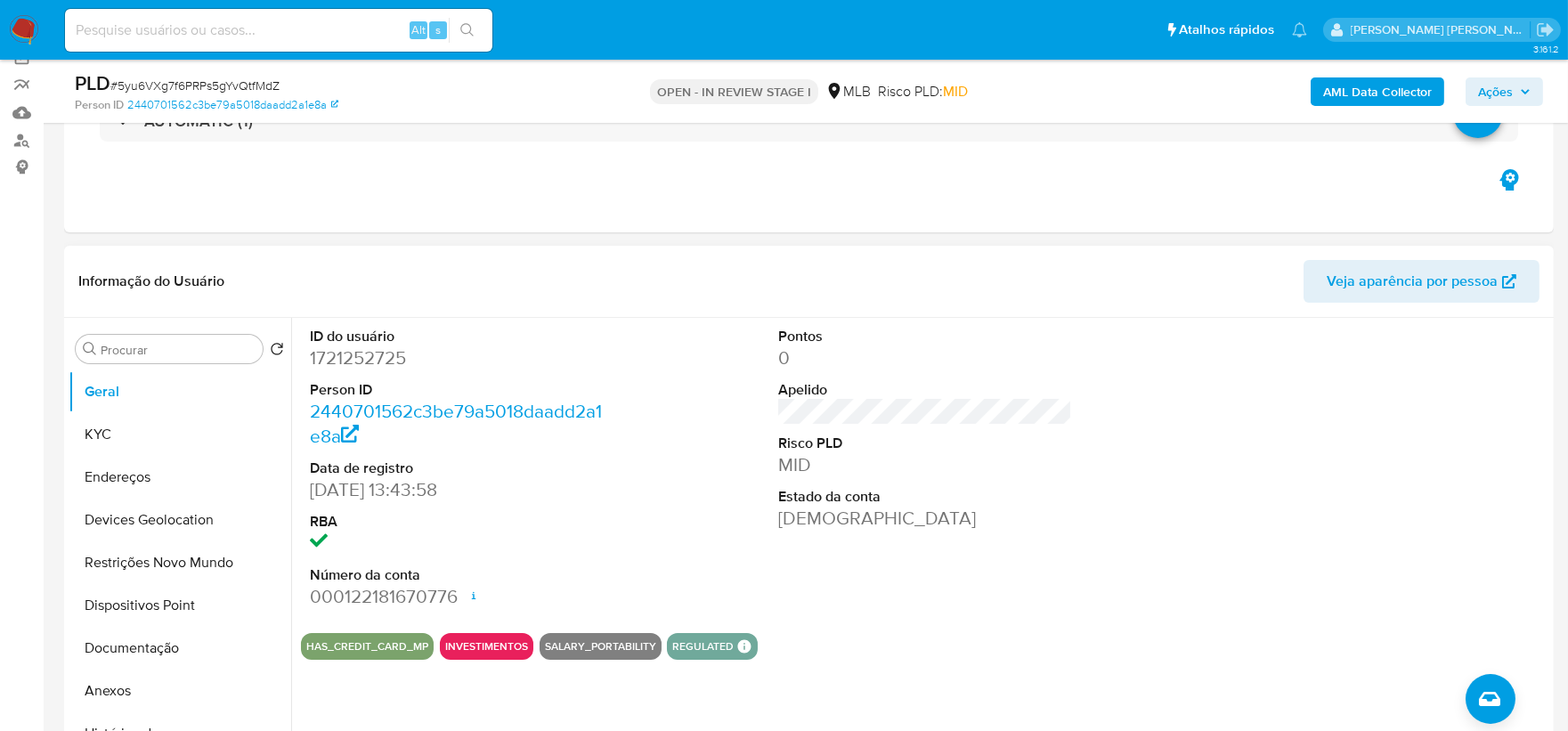
scroll to position [180, 0]
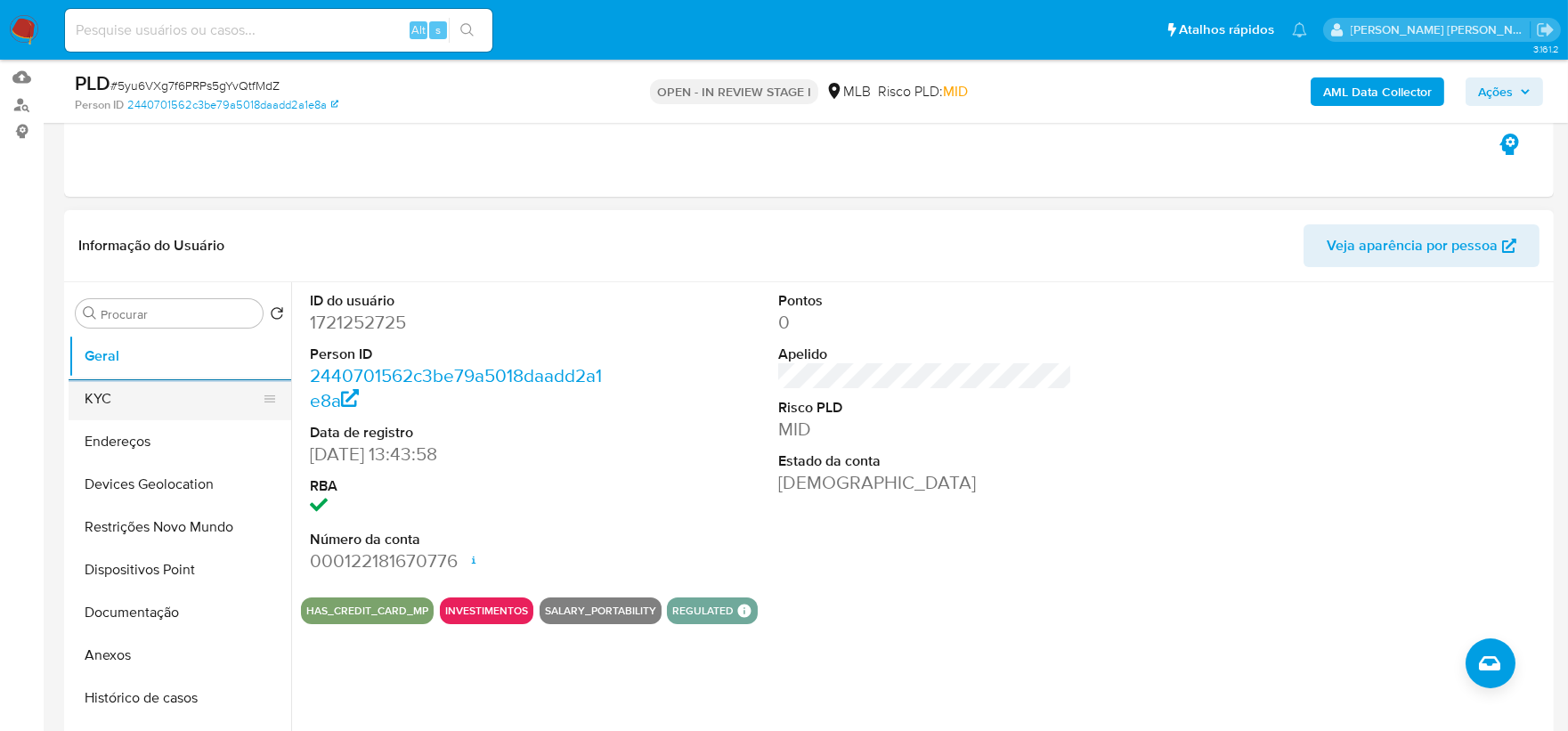
click at [190, 390] on button "KYC" at bounding box center [173, 399] width 208 height 43
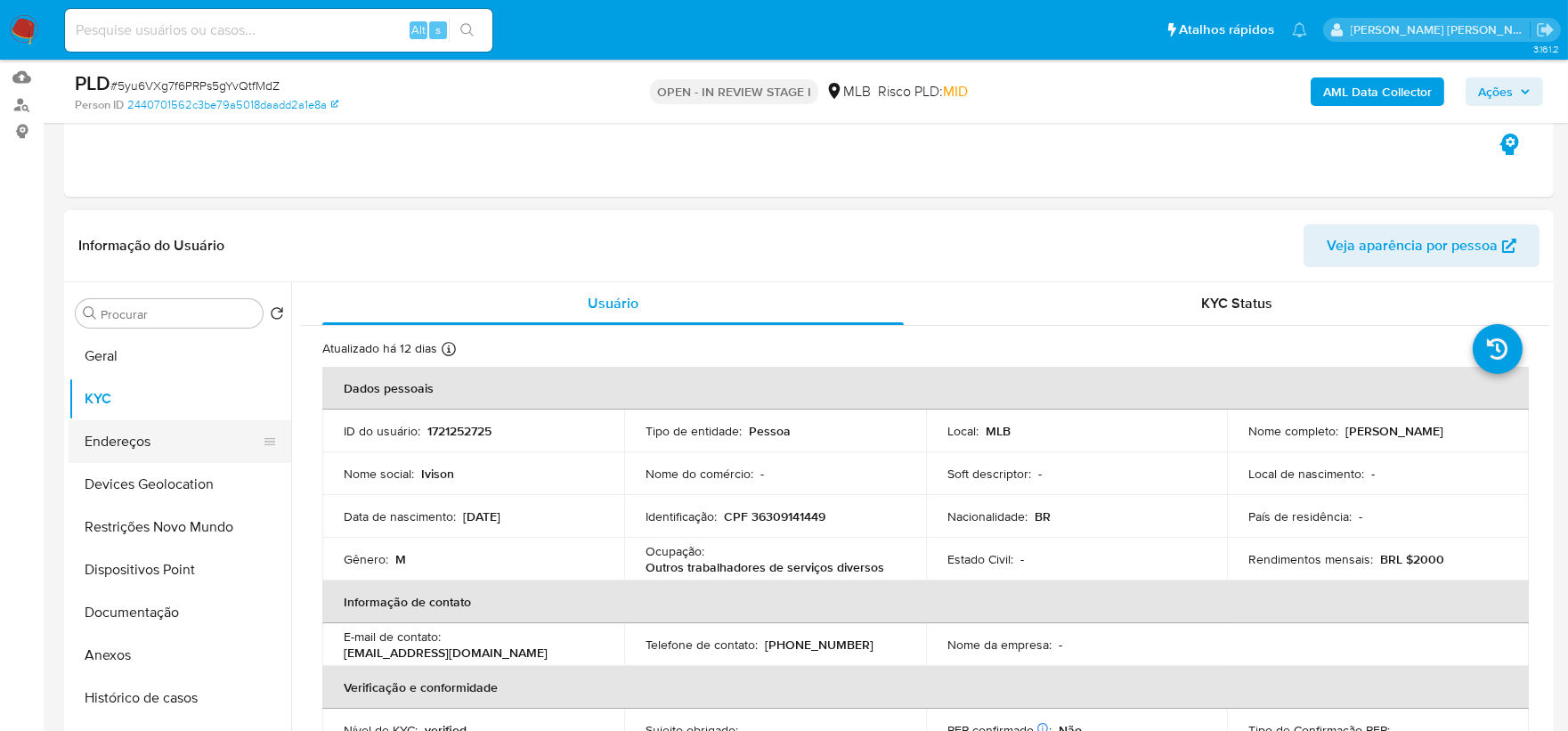
click at [160, 452] on button "Endereços" at bounding box center [173, 441] width 208 height 43
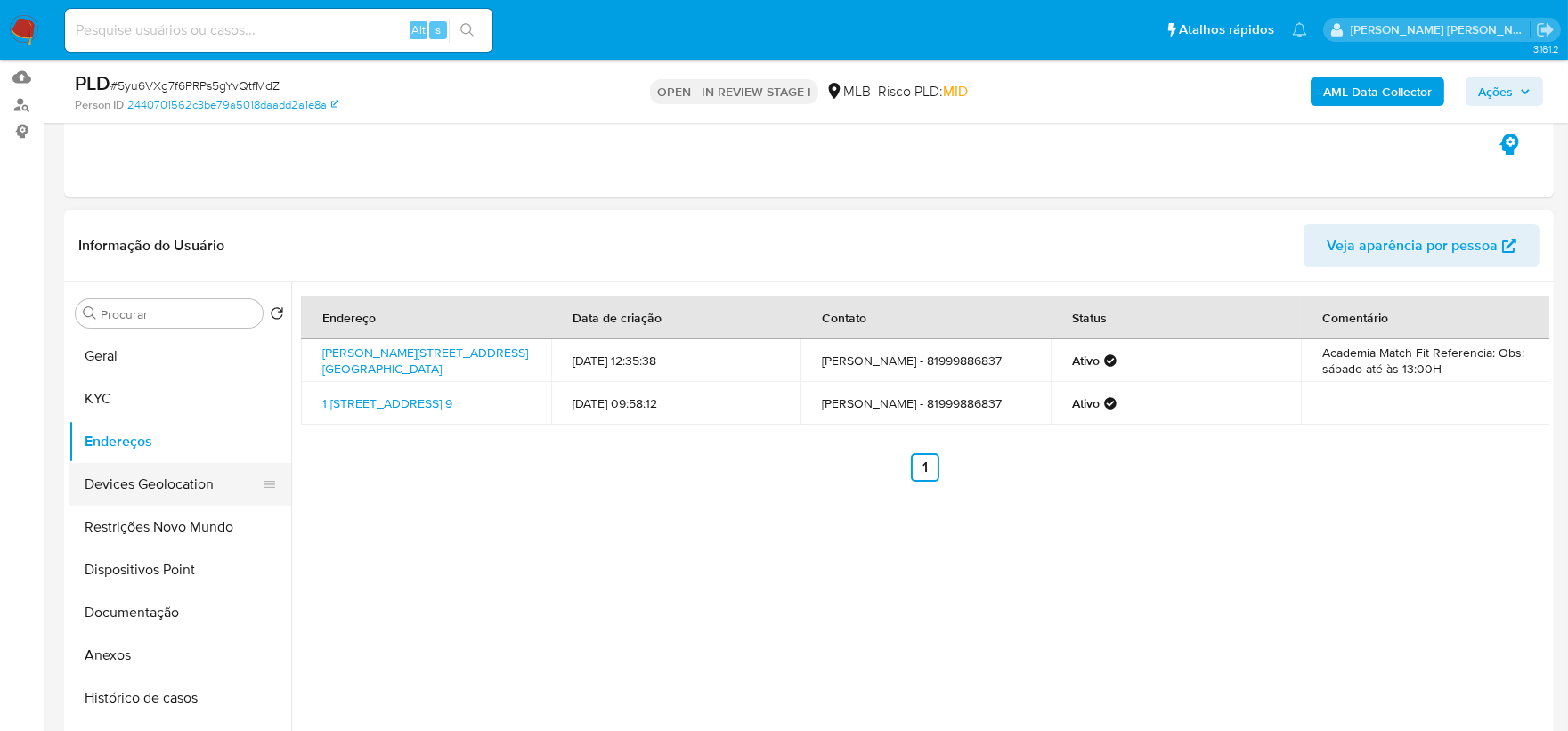
click at [154, 497] on button "Devices Geolocation" at bounding box center [173, 484] width 208 height 43
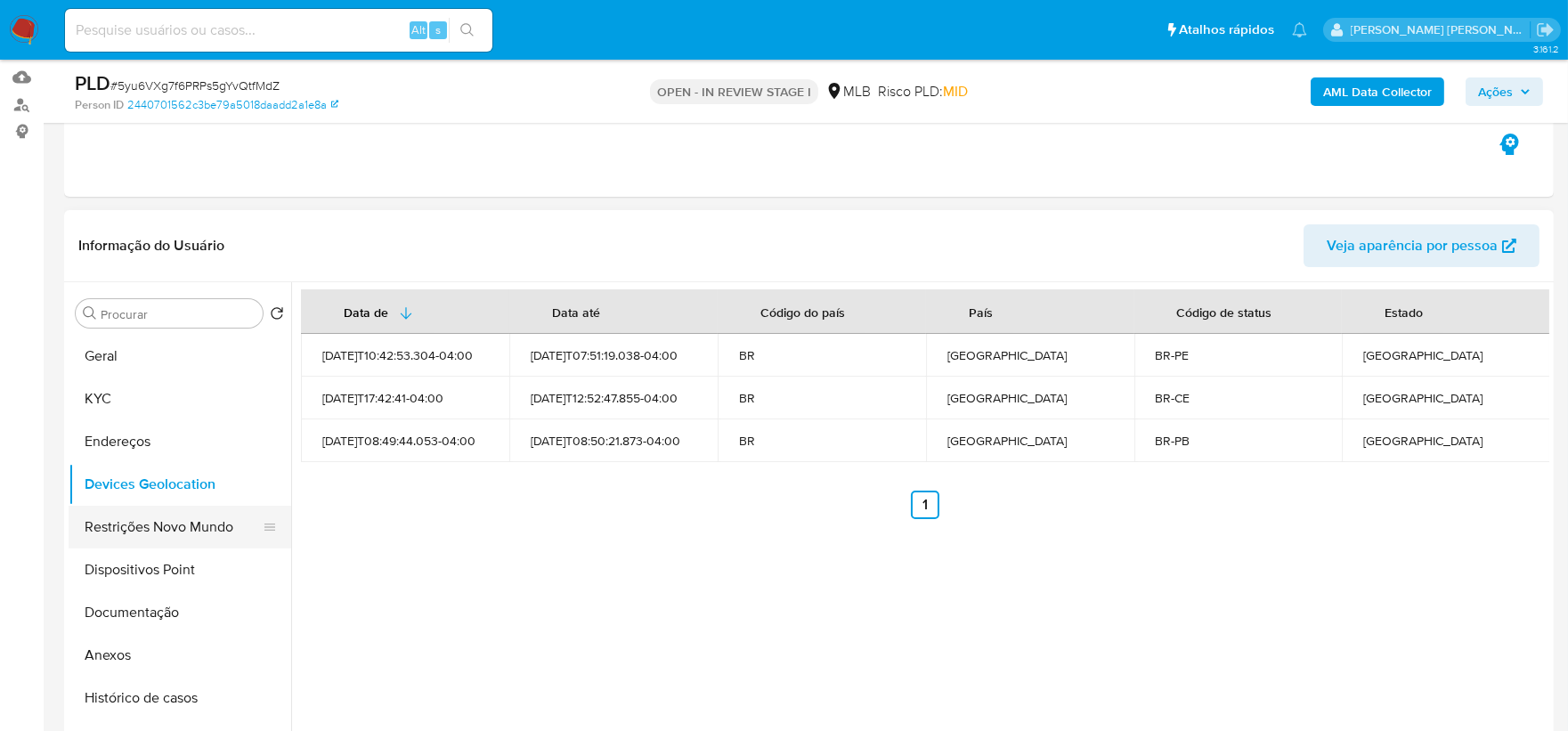
click at [118, 529] on button "Restrições Novo Mundo" at bounding box center [173, 527] width 208 height 43
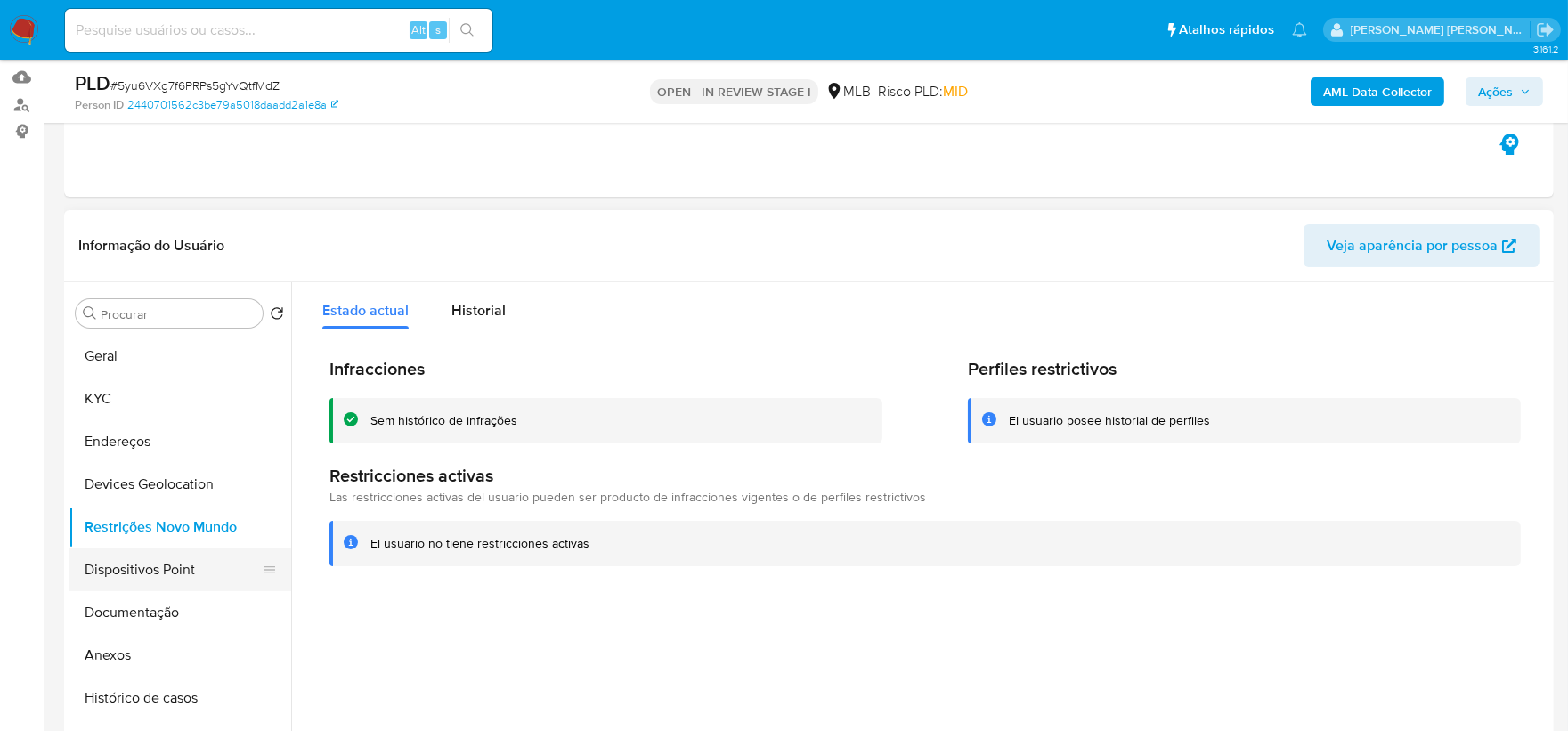
click at [158, 553] on button "Dispositivos Point" at bounding box center [173, 570] width 208 height 43
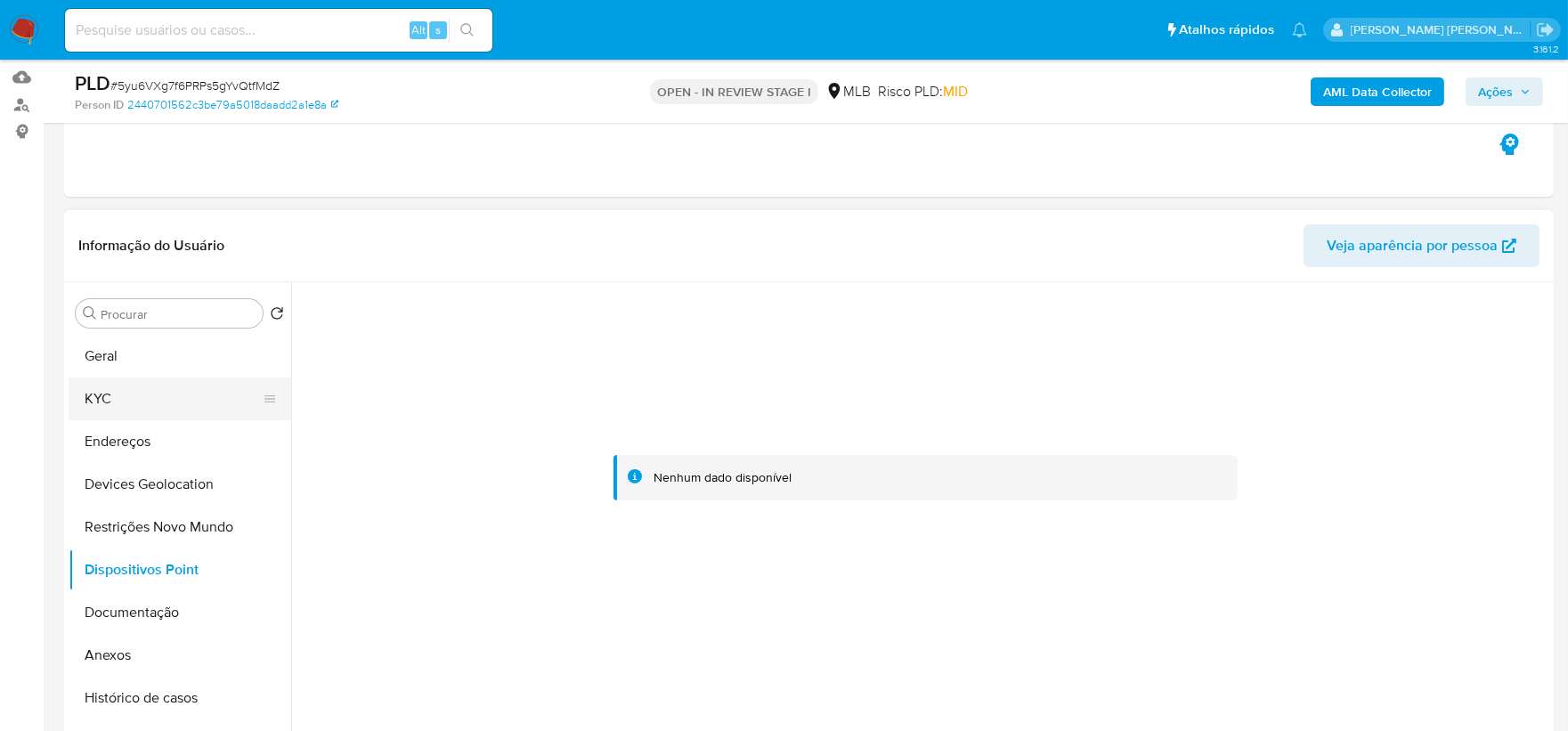
click at [165, 408] on button "KYC" at bounding box center [173, 399] width 208 height 43
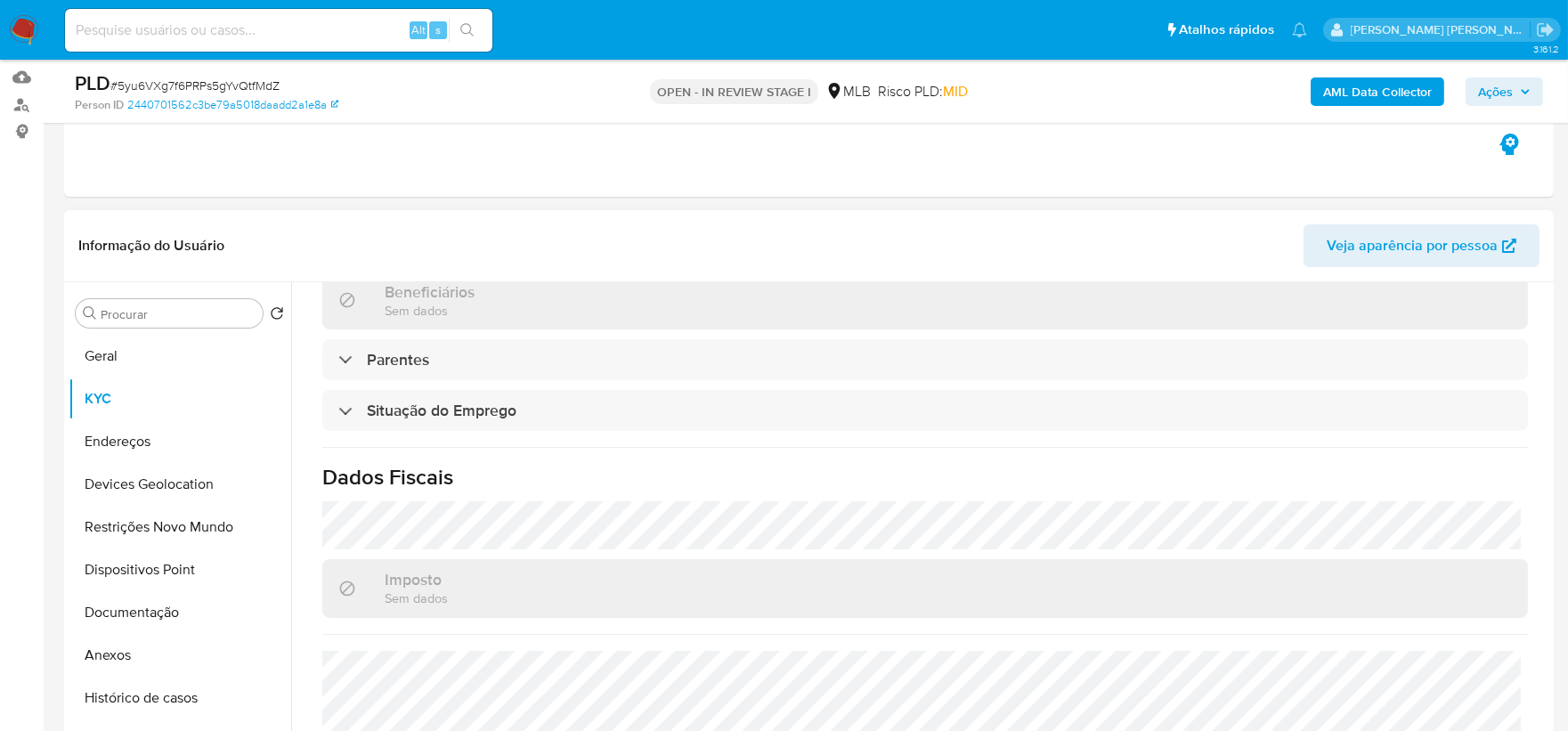
scroll to position [658, 0]
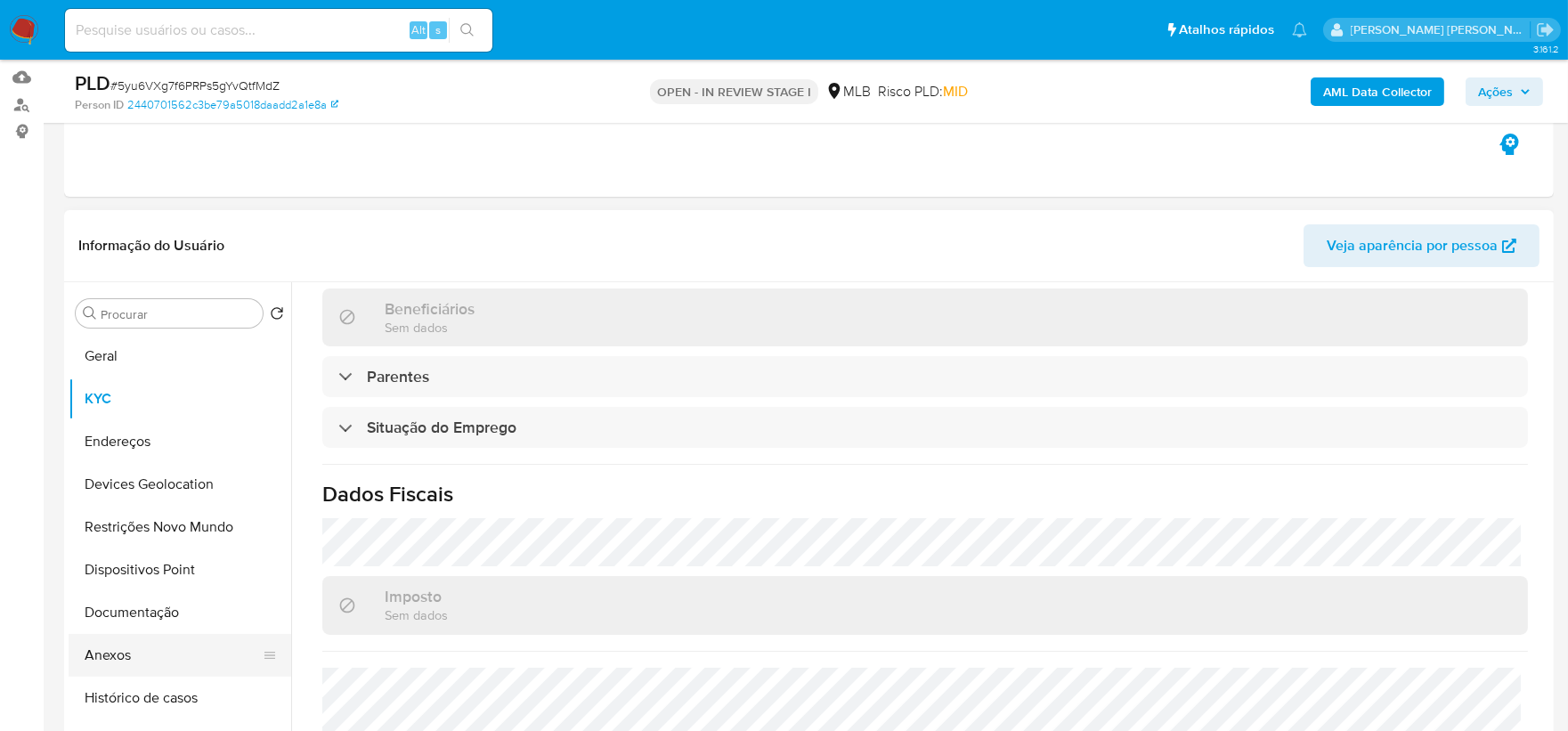
drag, startPoint x: 175, startPoint y: 655, endPoint x: 194, endPoint y: 654, distance: 19.0
click at [175, 553] on button "Anexos" at bounding box center [173, 655] width 208 height 43
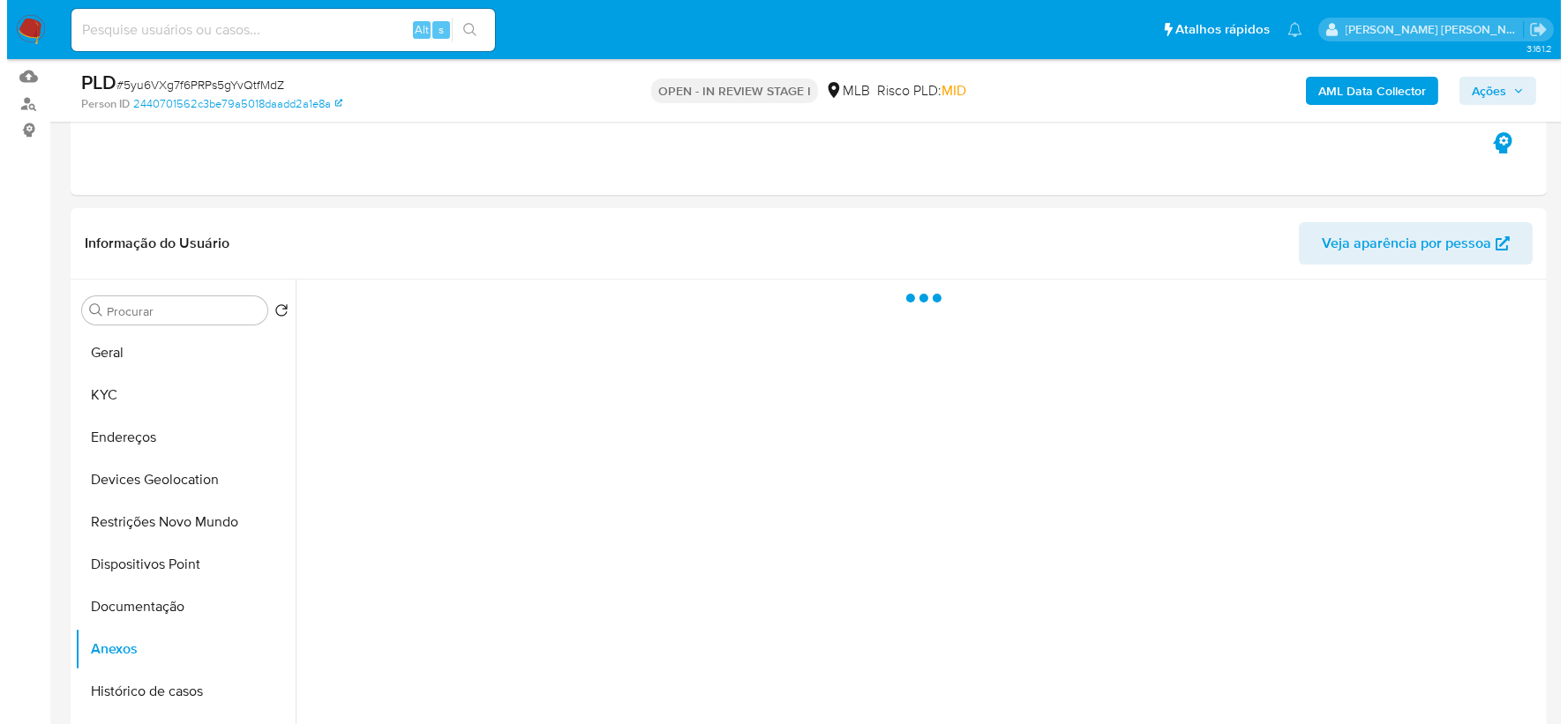
scroll to position [0, 0]
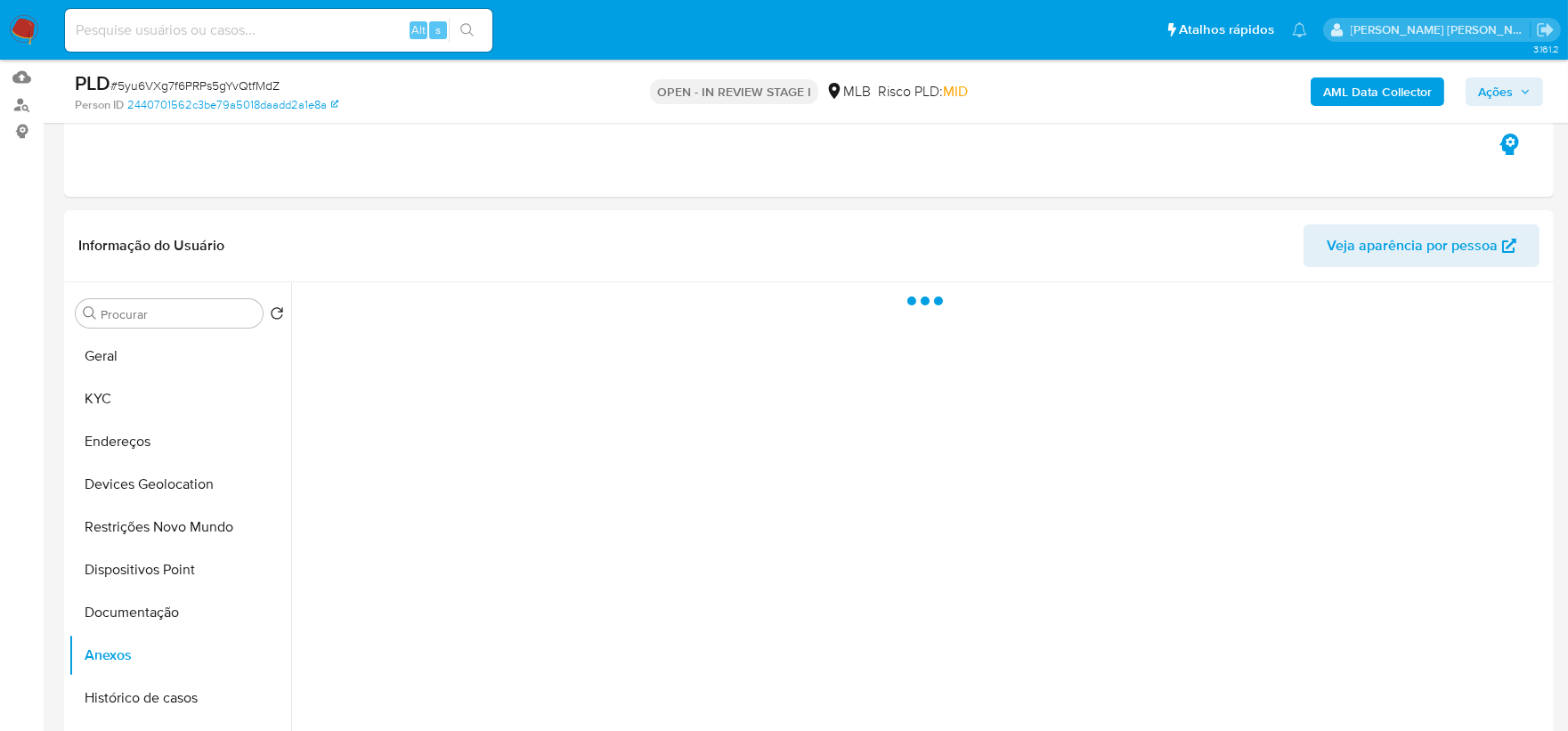
click at [1251, 99] on b "AML Data Collector" at bounding box center [1377, 92] width 109 height 29
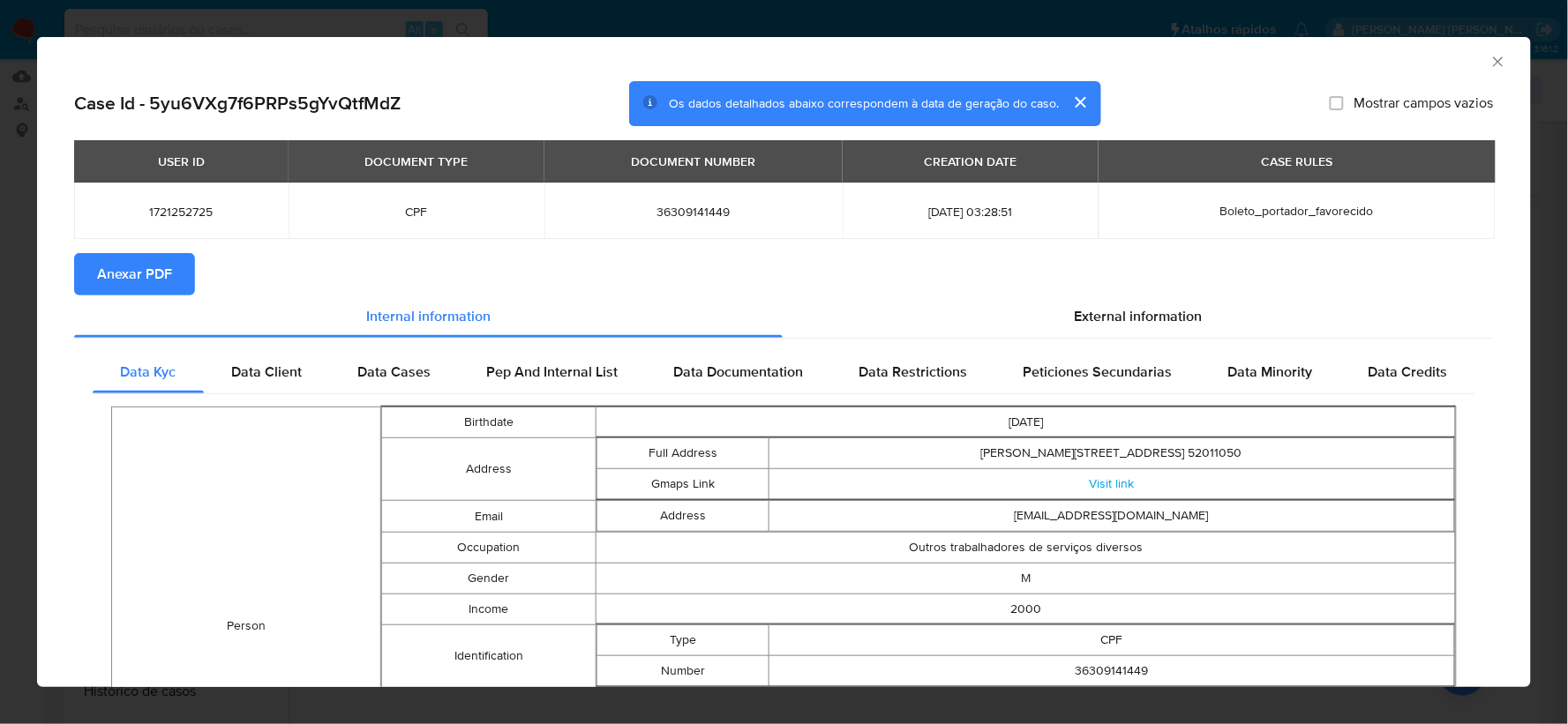
click at [115, 287] on span "Anexar PDF" at bounding box center [134, 274] width 75 height 39
click at [1239, 65] on icon "Fechar a janela" at bounding box center [1498, 62] width 18 height 18
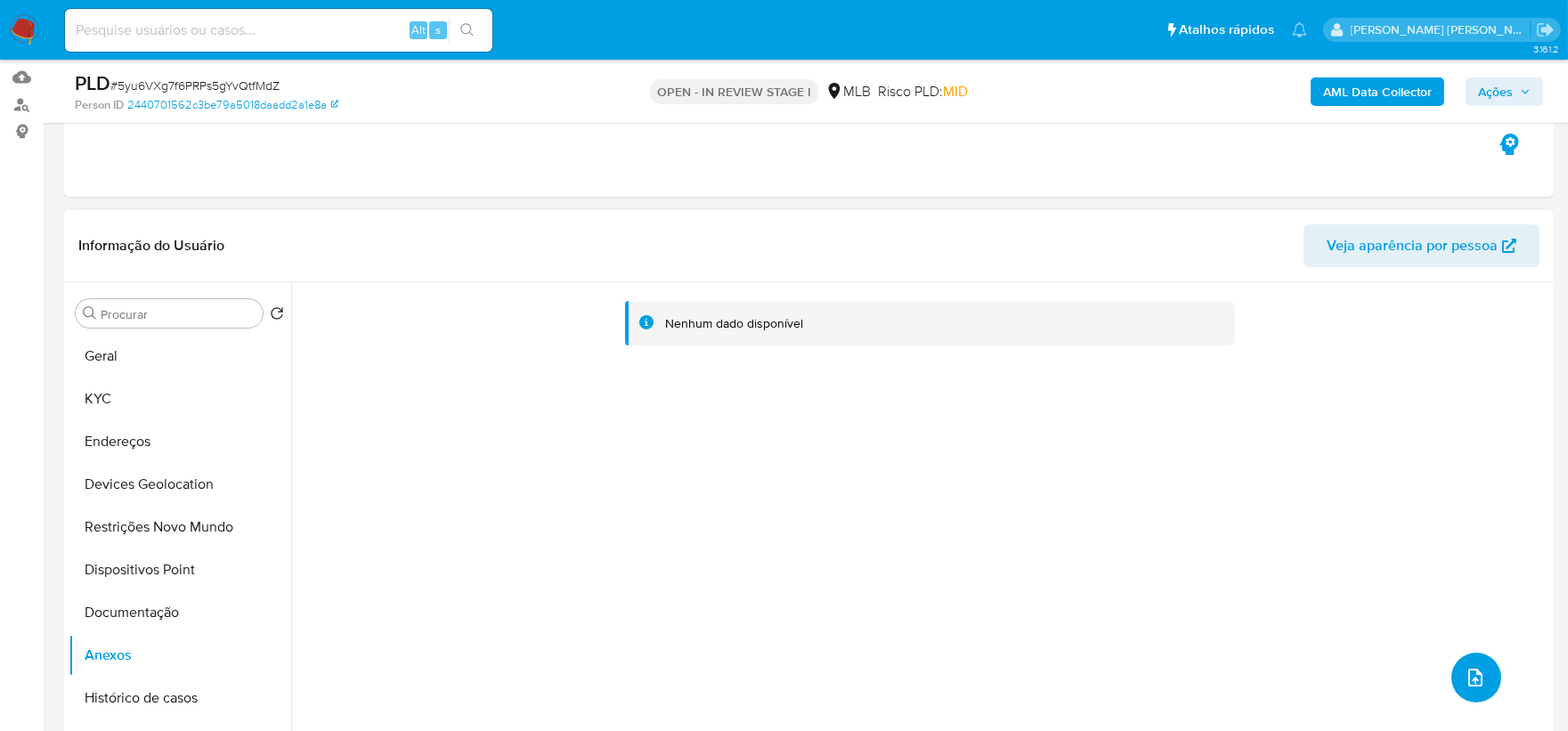
click at [1251, 553] on icon "upload-file" at bounding box center [1476, 679] width 22 height 22
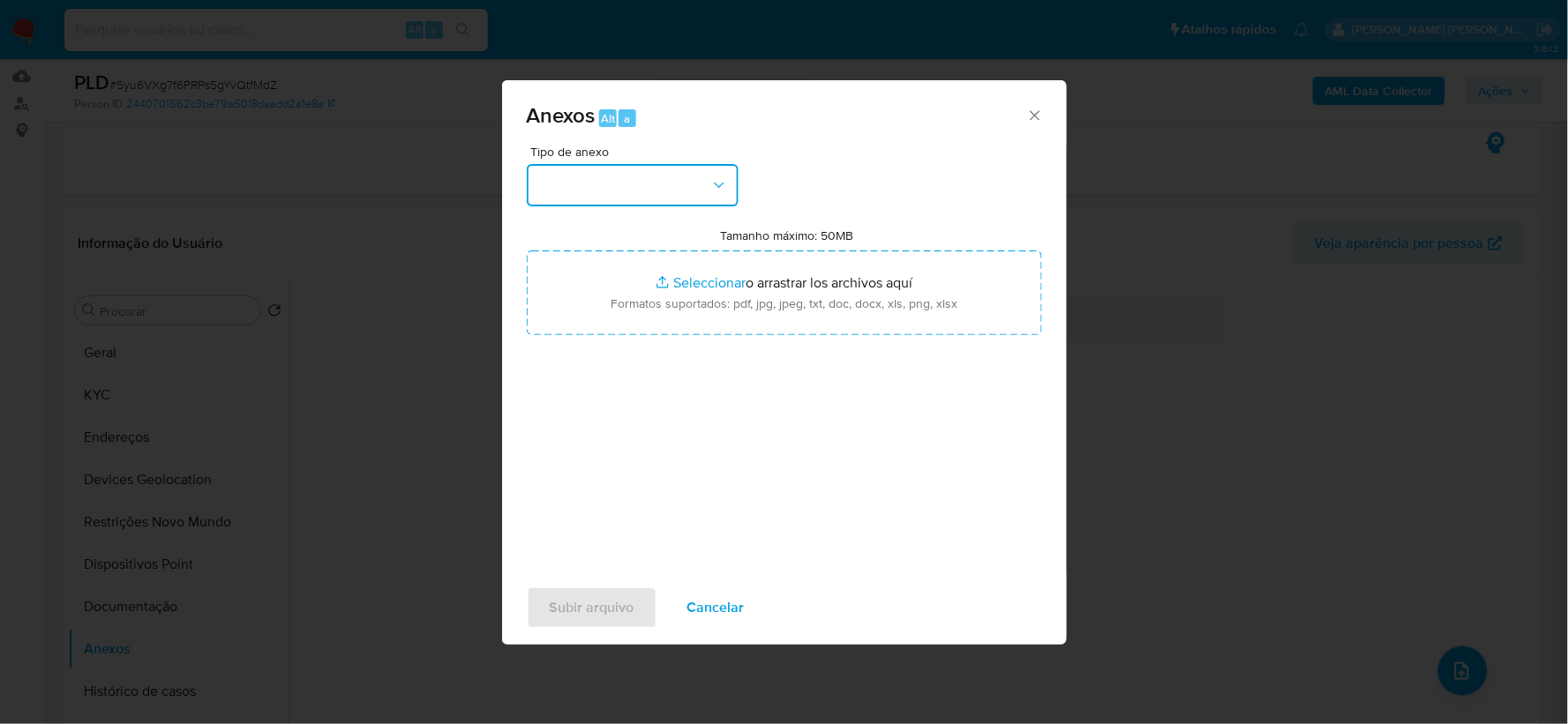
click at [697, 180] on button "button" at bounding box center [633, 185] width 211 height 42
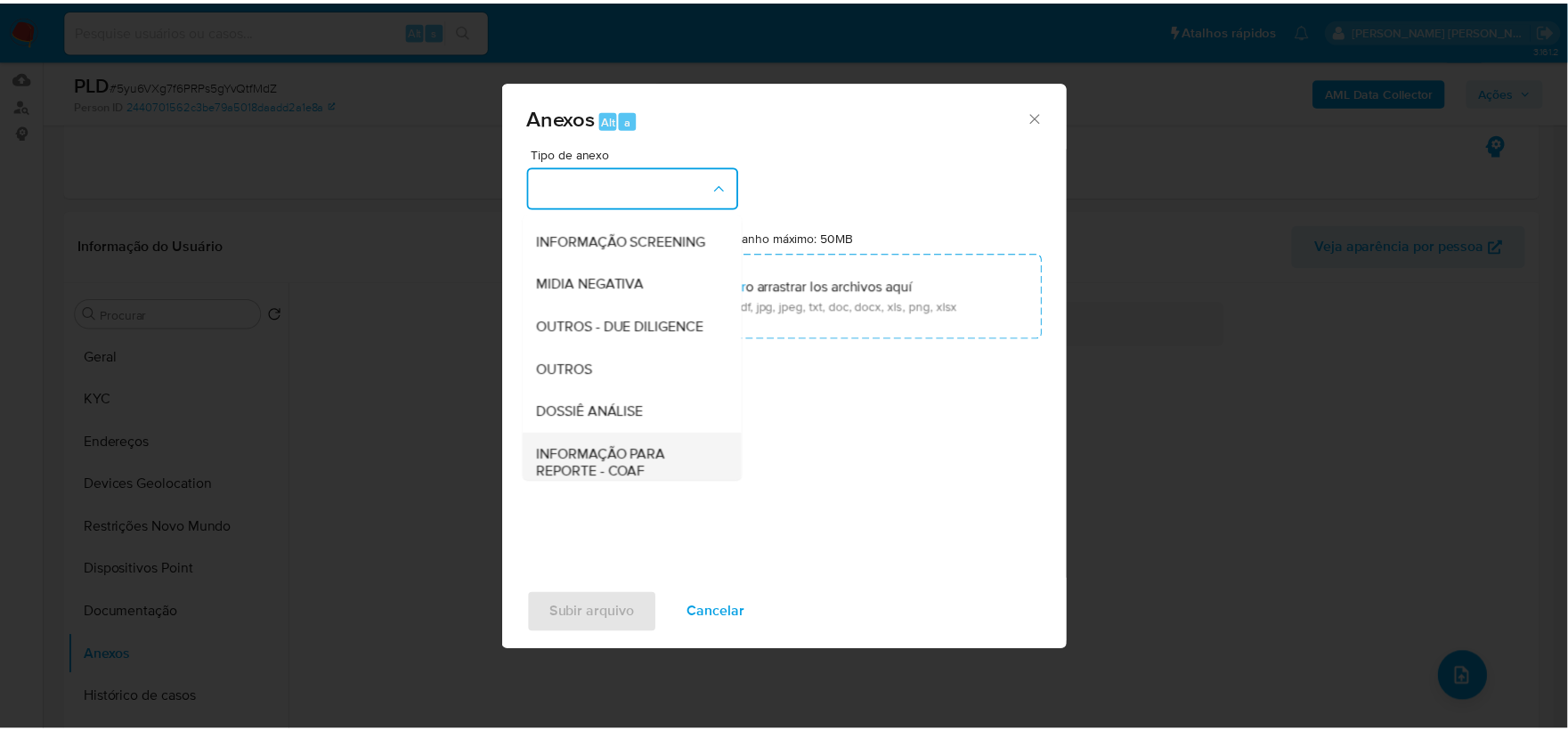
scroll to position [273, 0]
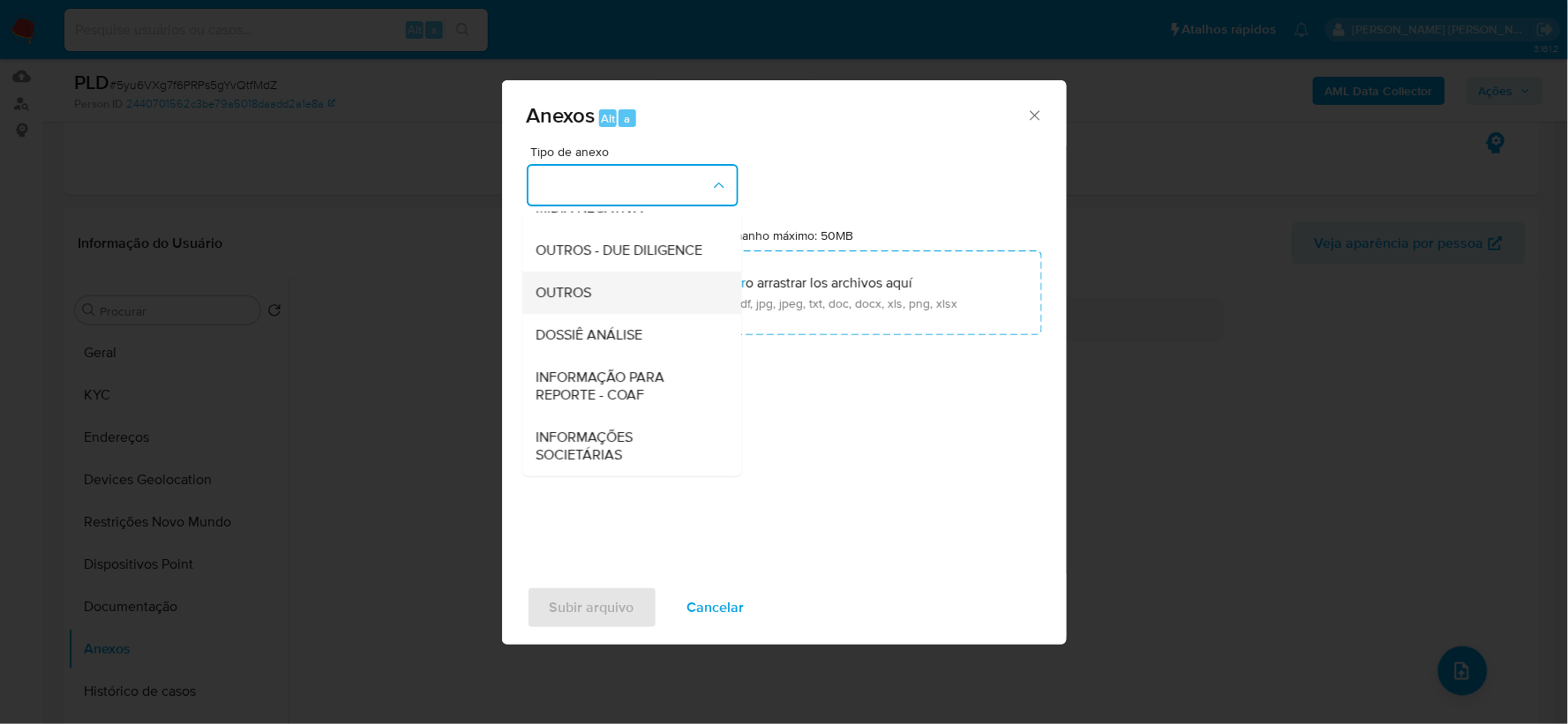
click at [609, 289] on div "OUTROS" at bounding box center [626, 292] width 180 height 42
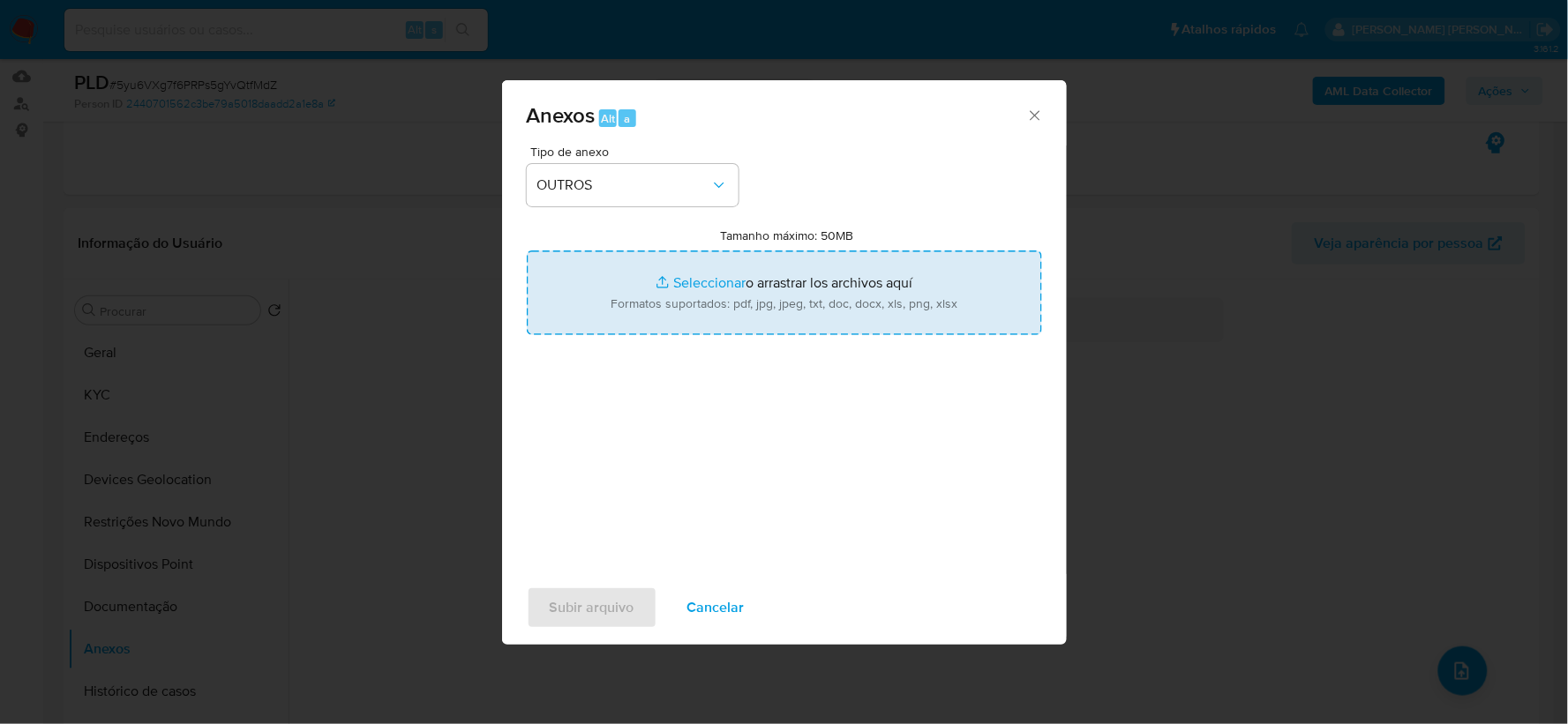
click at [777, 284] on input "Tamanho máximo: 50MB Seleccionar archivos" at bounding box center [784, 293] width 515 height 85
type input "C:\fakepath\Mulan 1721252725_2025_09_30_09_43_13.xlsx"
click at [601, 547] on span "Subir arquivo" at bounding box center [591, 608] width 85 height 39
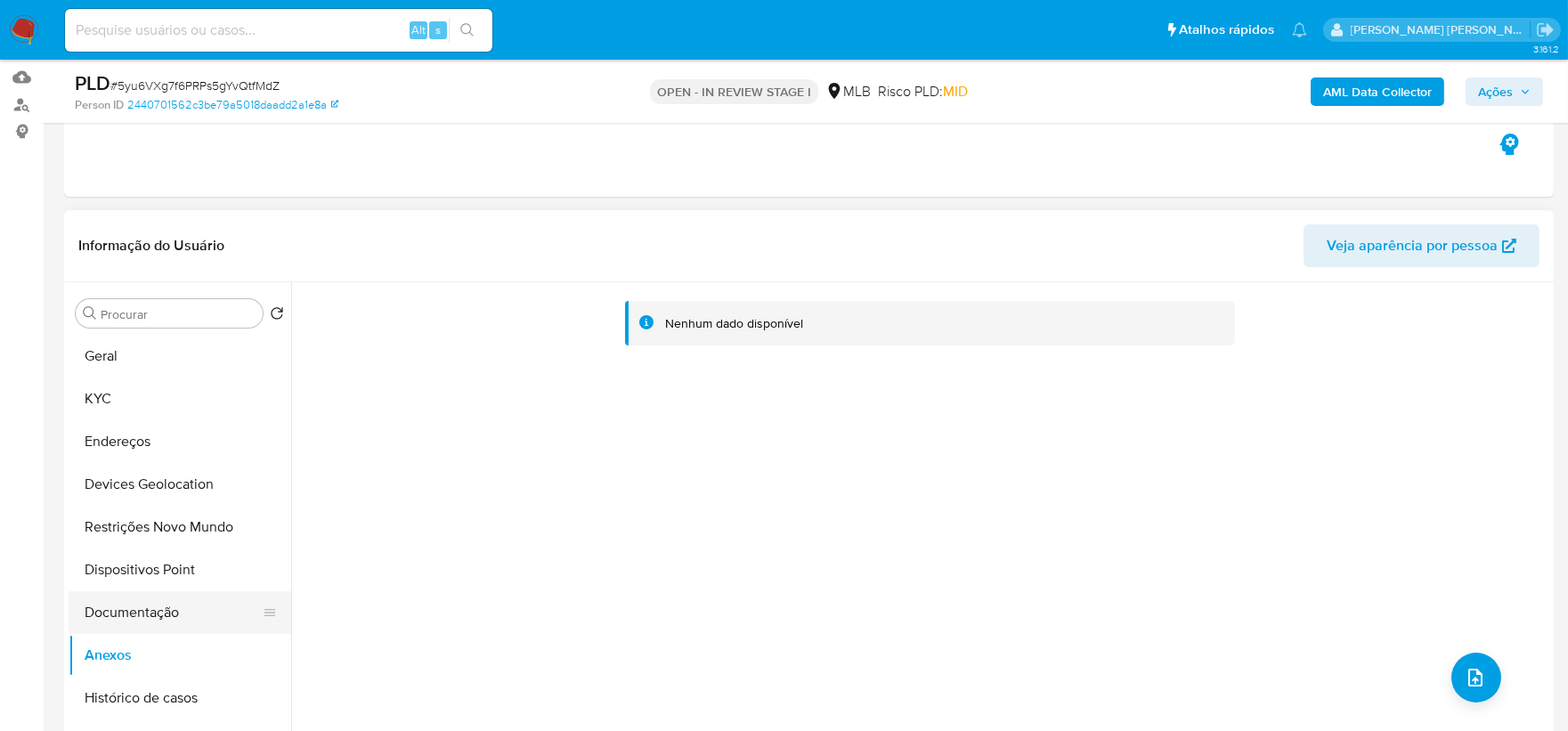
click at [176, 553] on button "Documentação" at bounding box center [173, 612] width 208 height 43
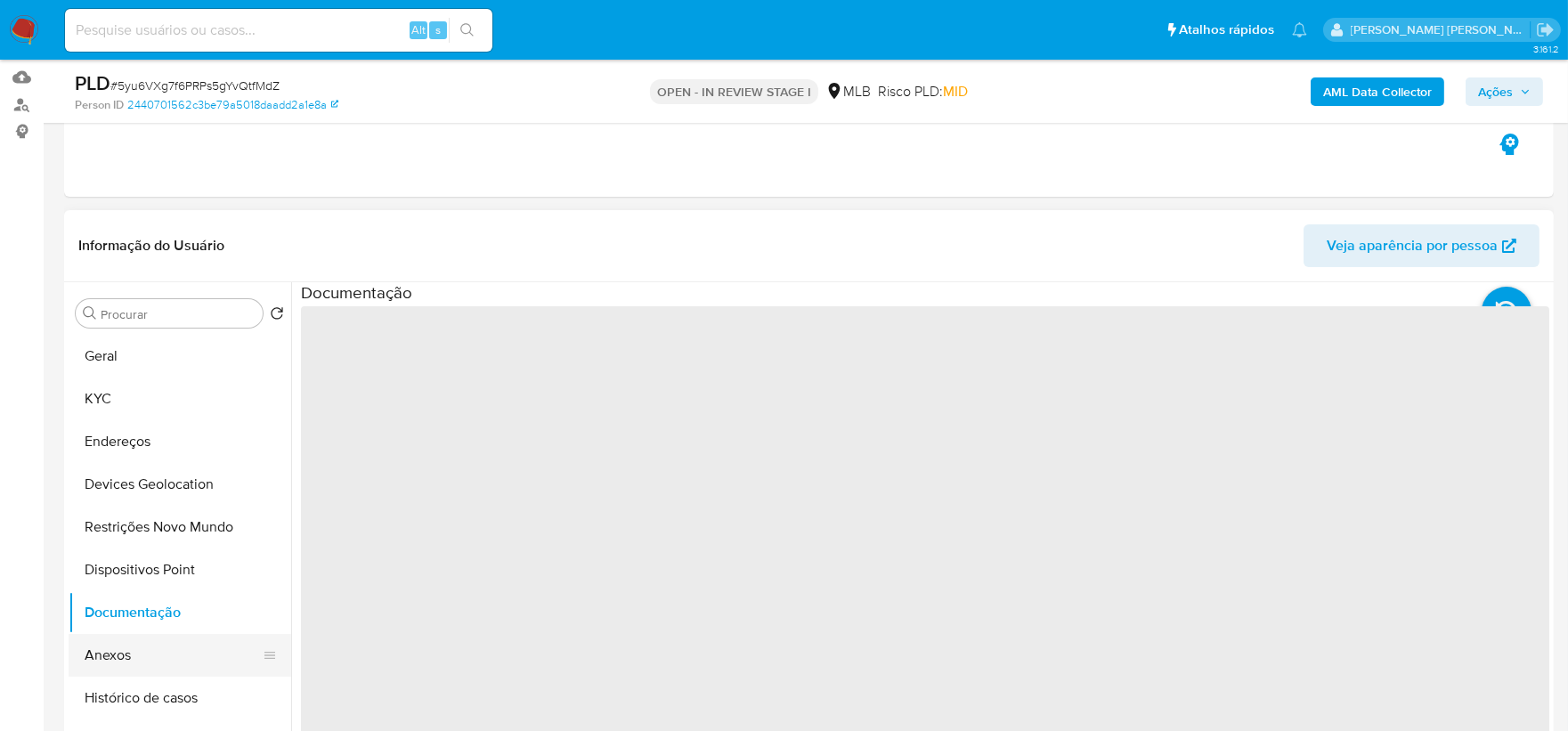
click at [146, 553] on button "Anexos" at bounding box center [173, 655] width 208 height 43
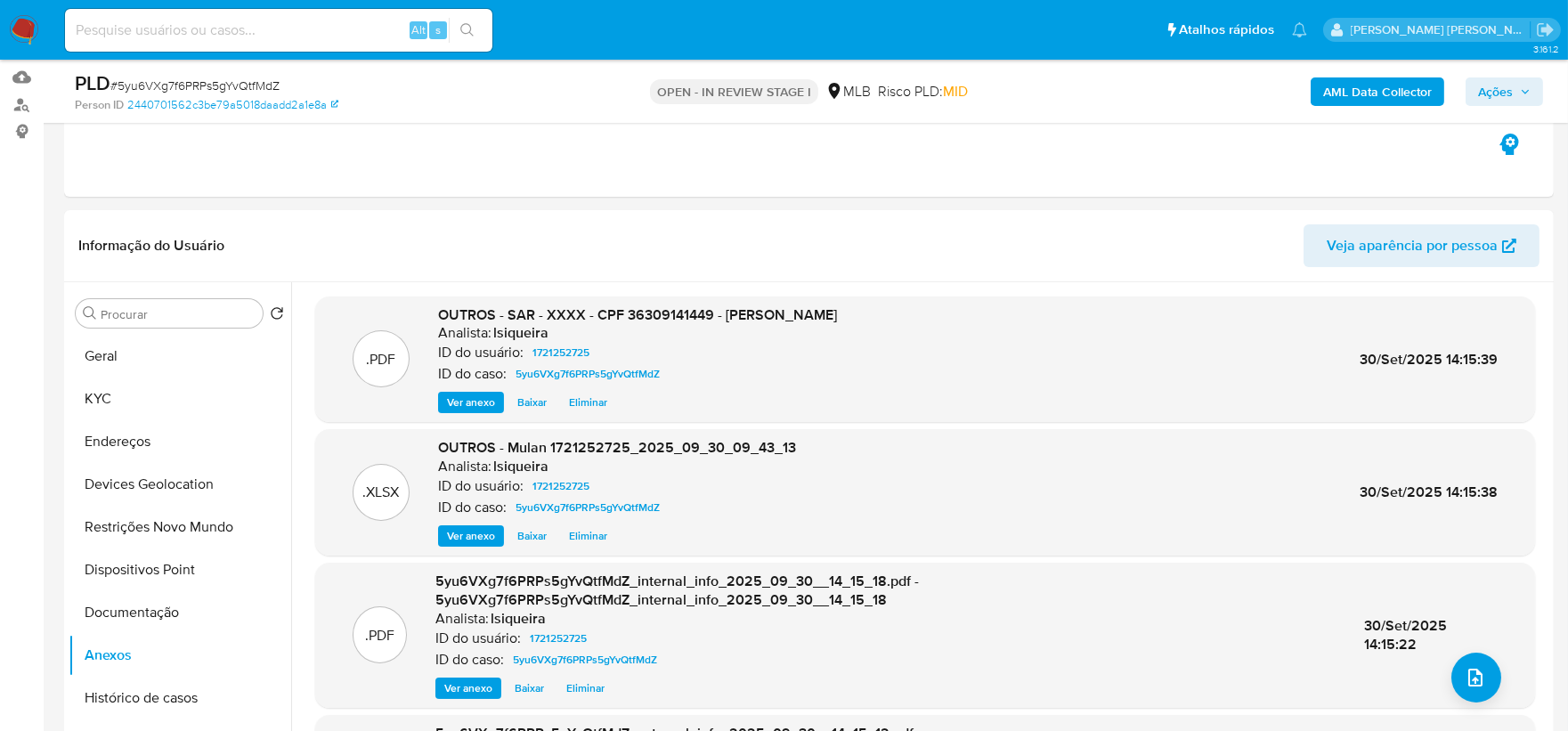
click at [1251, 90] on span "Ações" at bounding box center [1496, 92] width 34 height 29
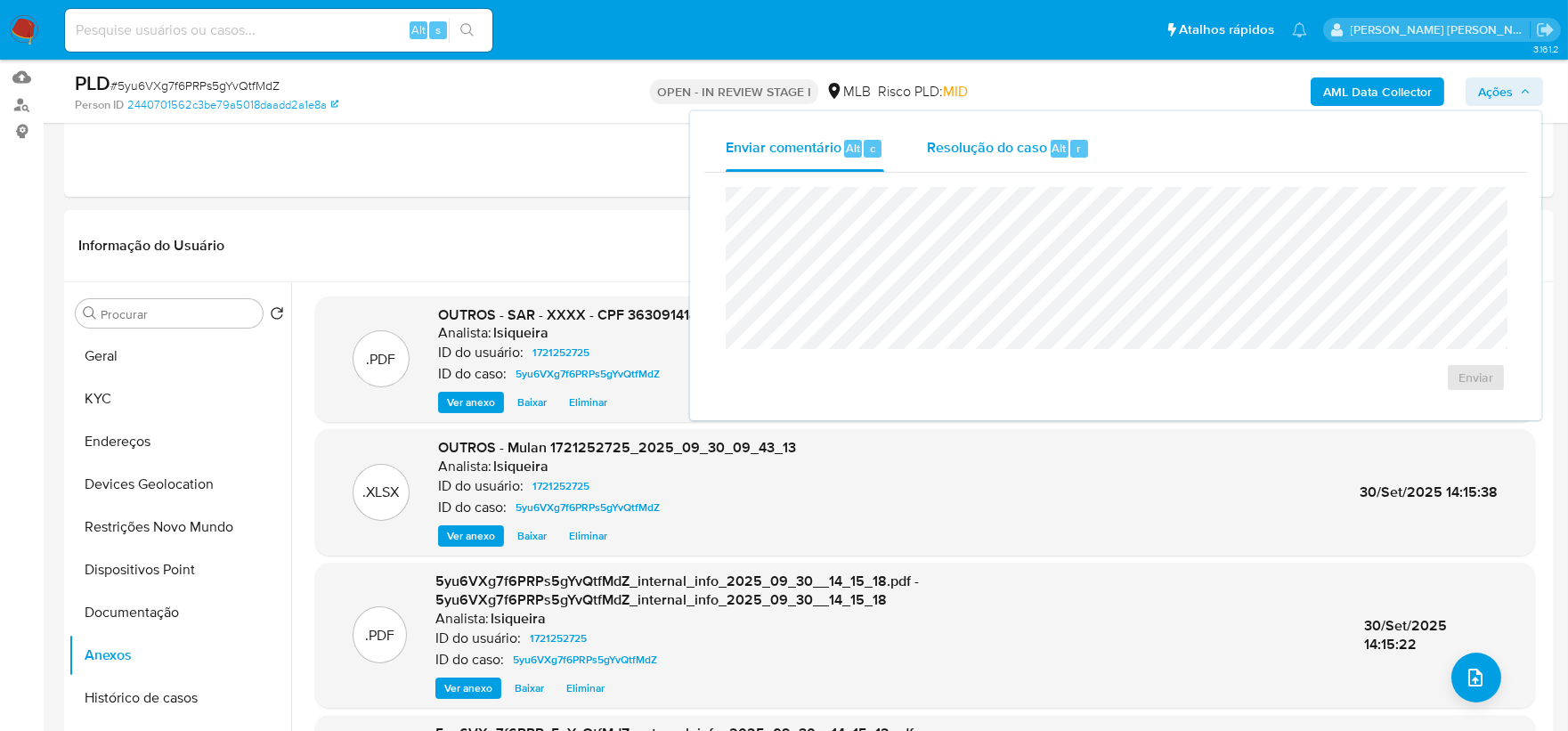
click at [1016, 128] on div "Resolução do caso Alt r" at bounding box center [1008, 148] width 163 height 46
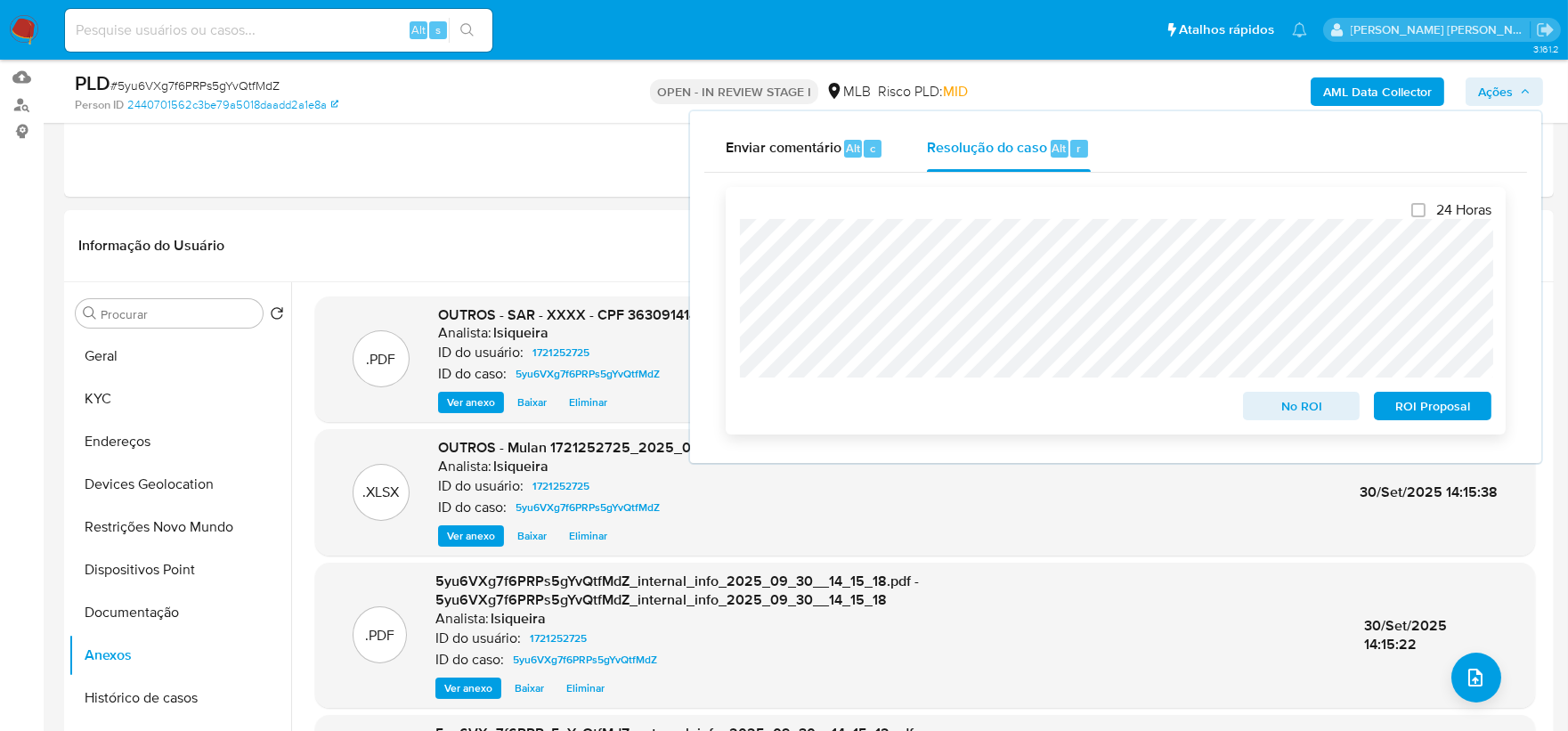
click at [1251, 403] on span "ROI Proposal" at bounding box center [1432, 406] width 92 height 25
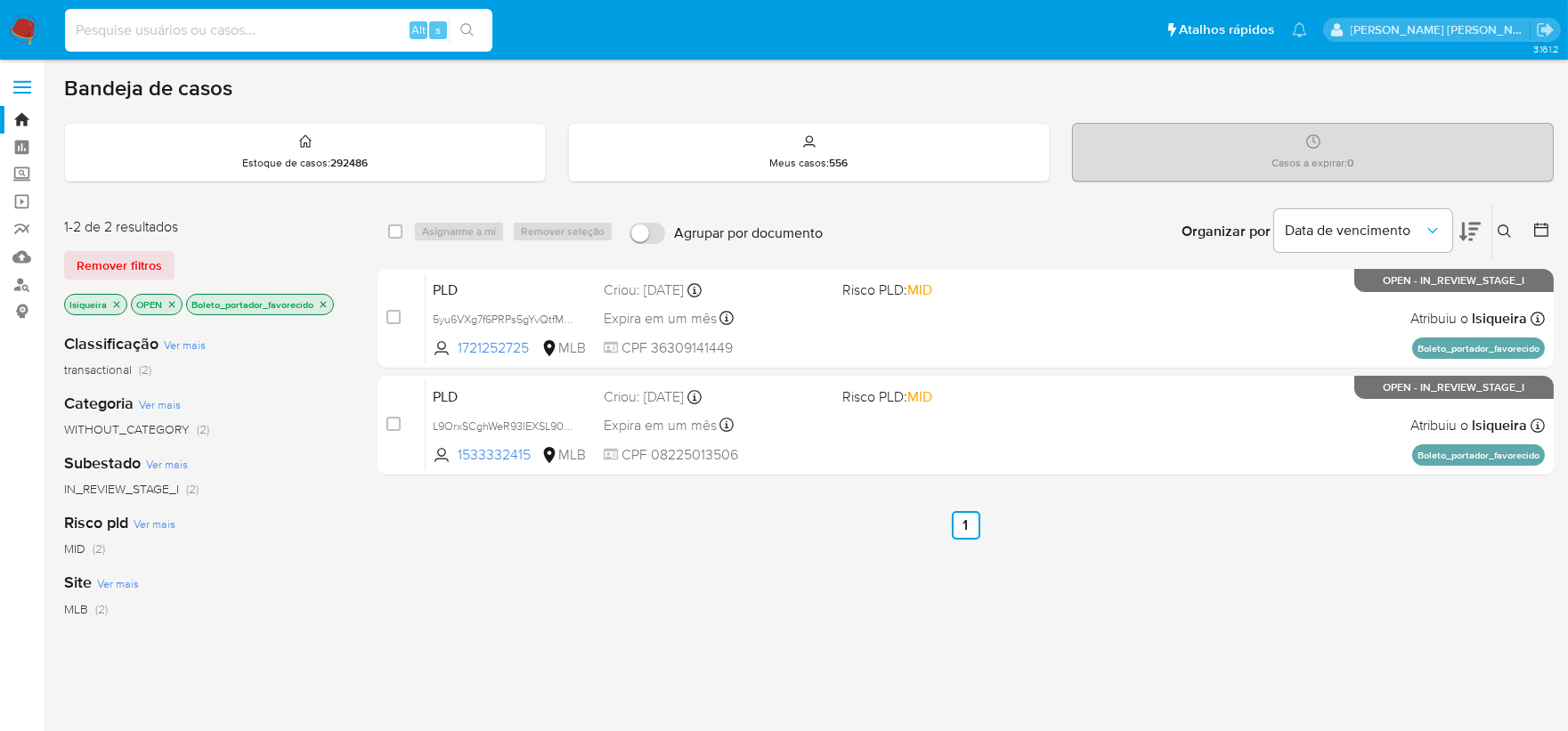
click at [357, 30] on input at bounding box center [279, 31] width 428 height 24
type input "VFPcfHUjWHPn5kK4bEetRUKG"
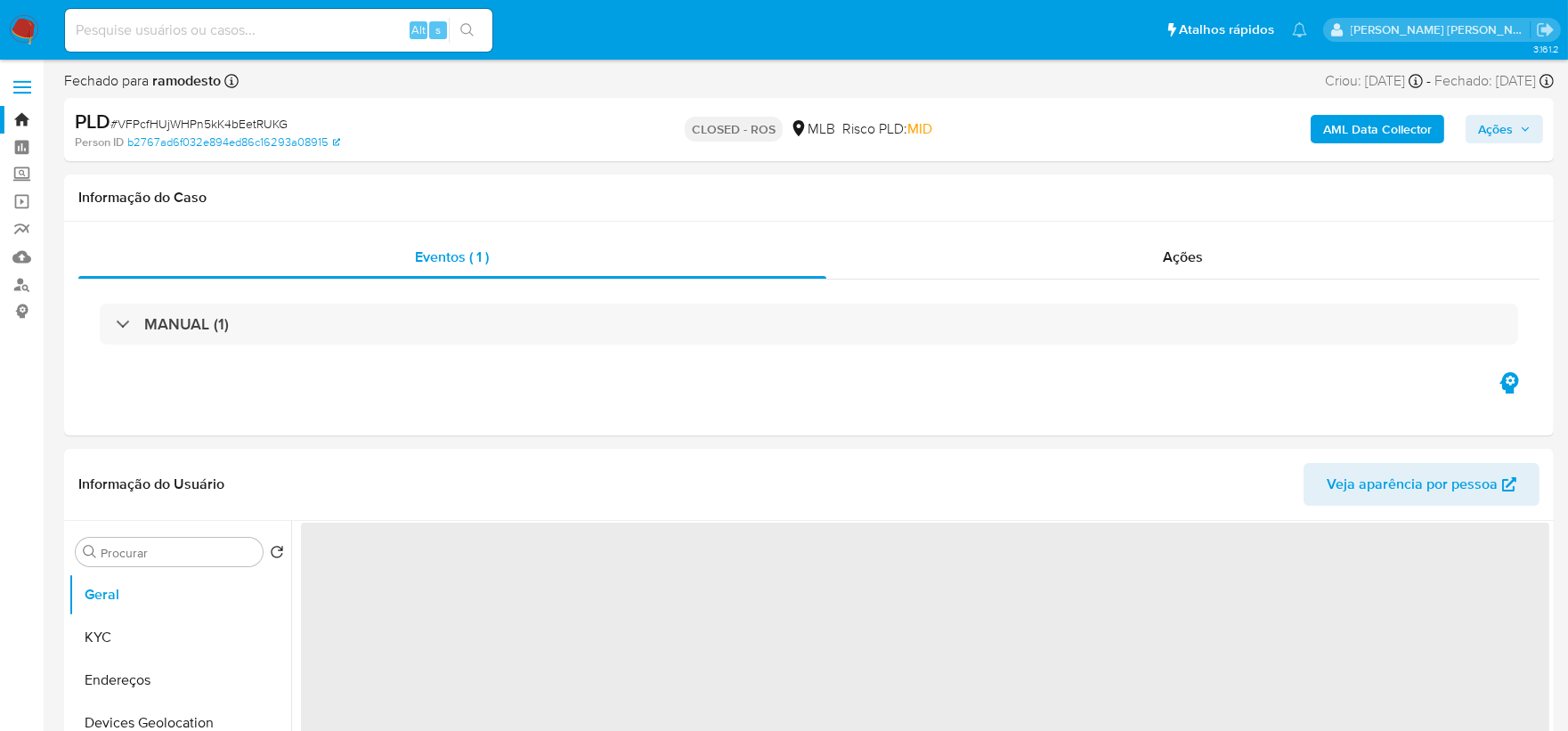
select select "10"
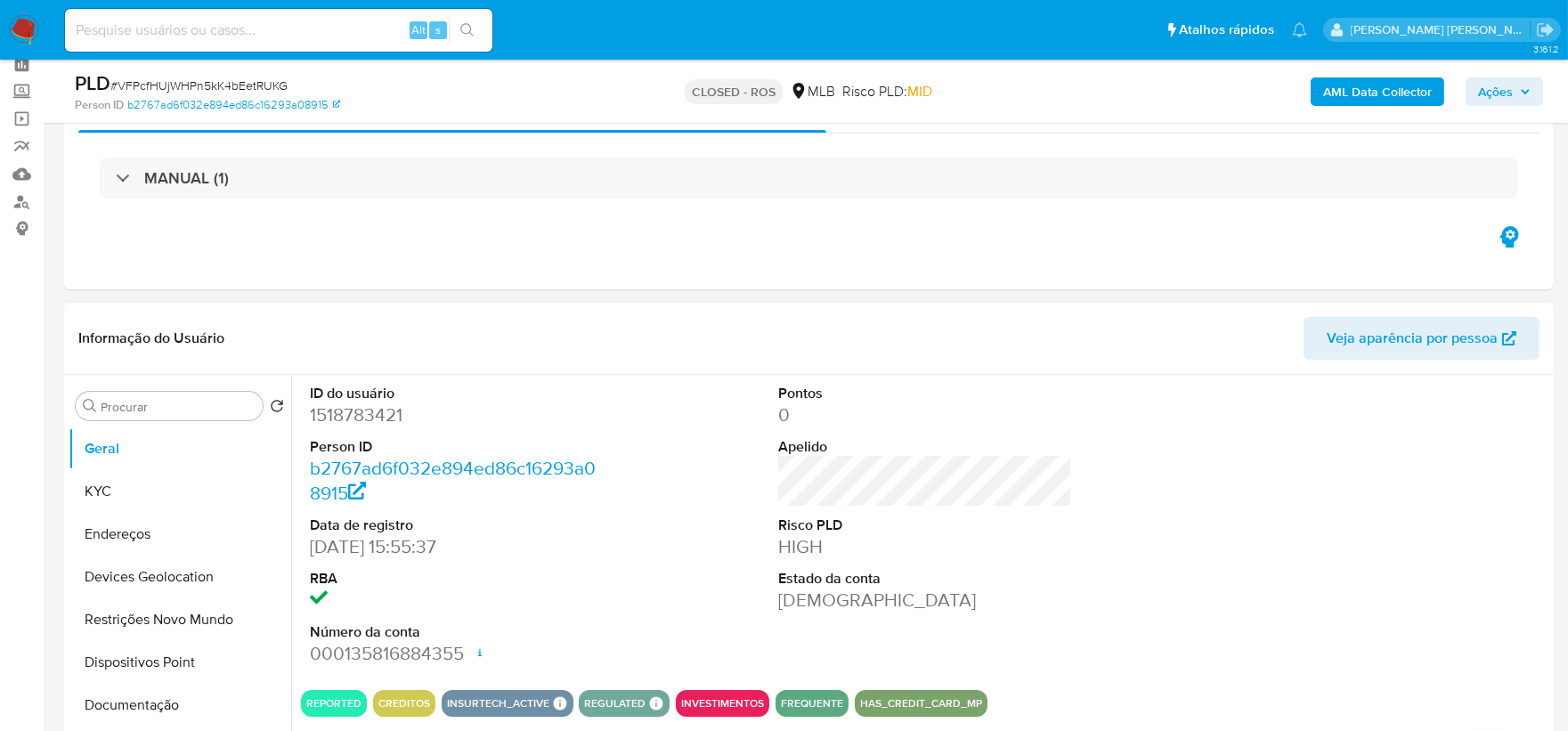
scroll to position [198, 0]
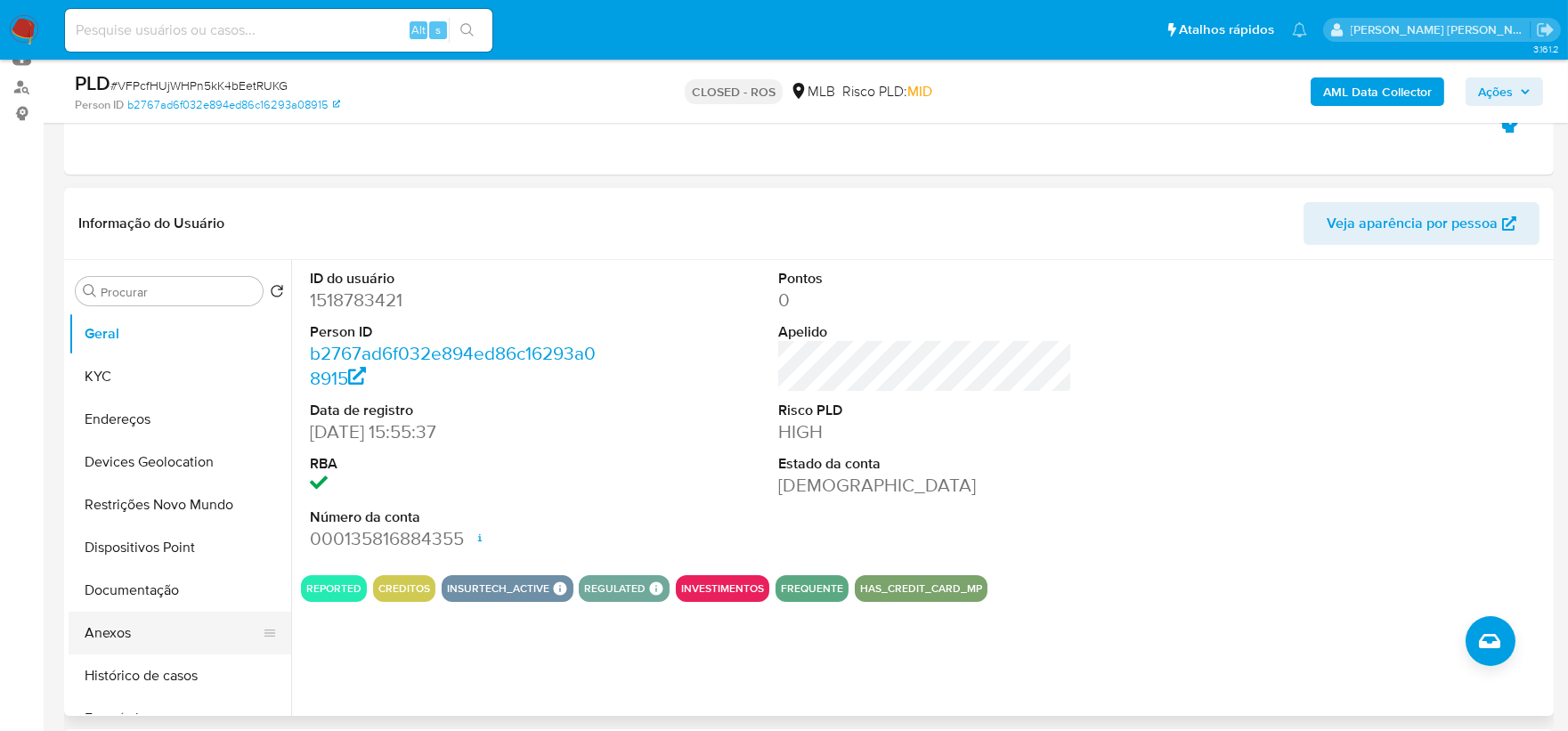
click at [167, 634] on button "Anexos" at bounding box center [173, 633] width 208 height 43
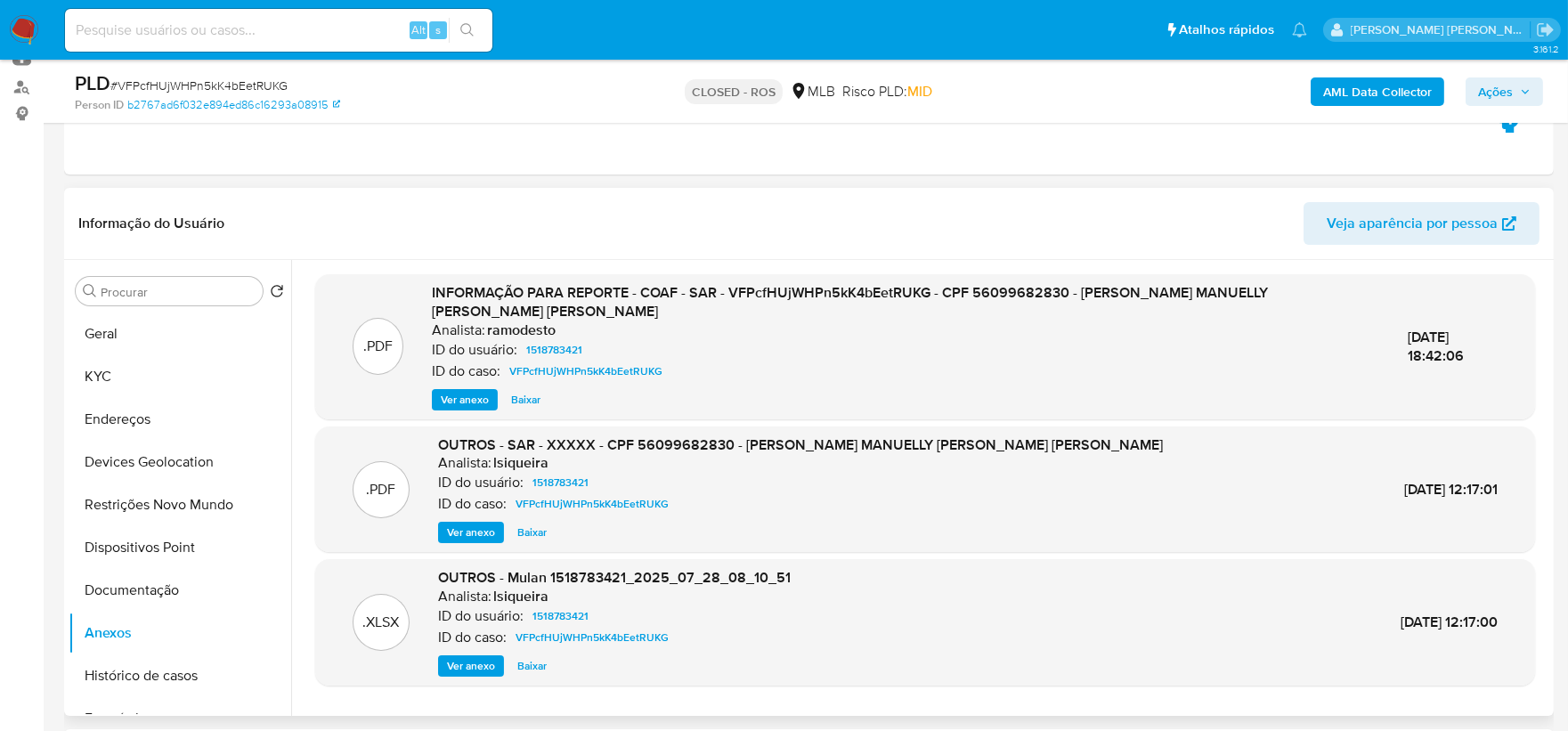
click at [466, 399] on span "Ver anexo" at bounding box center [464, 400] width 48 height 18
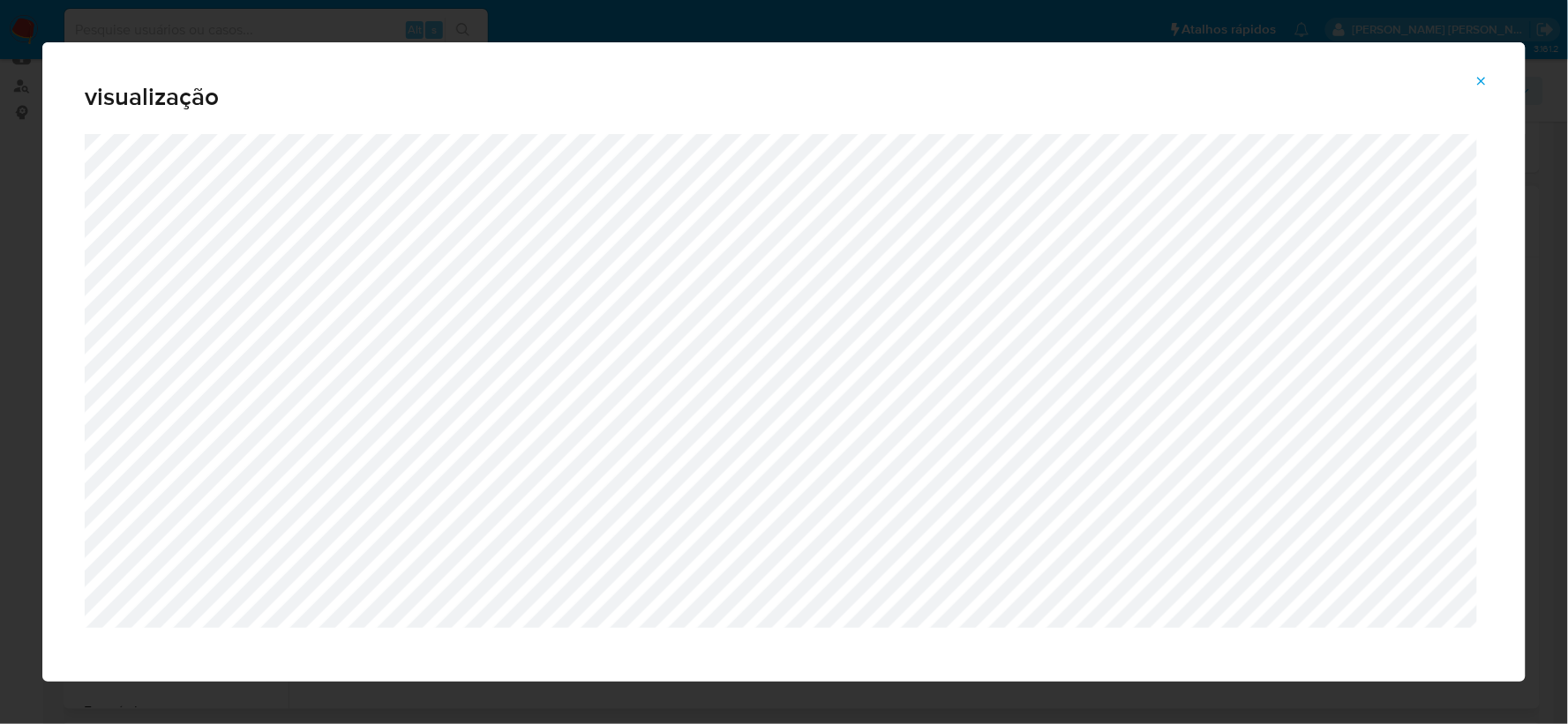
drag, startPoint x: 1478, startPoint y: 80, endPoint x: 1016, endPoint y: 75, distance: 462.0
click at [1478, 78] on icon "Attachment preview" at bounding box center [1482, 82] width 14 height 14
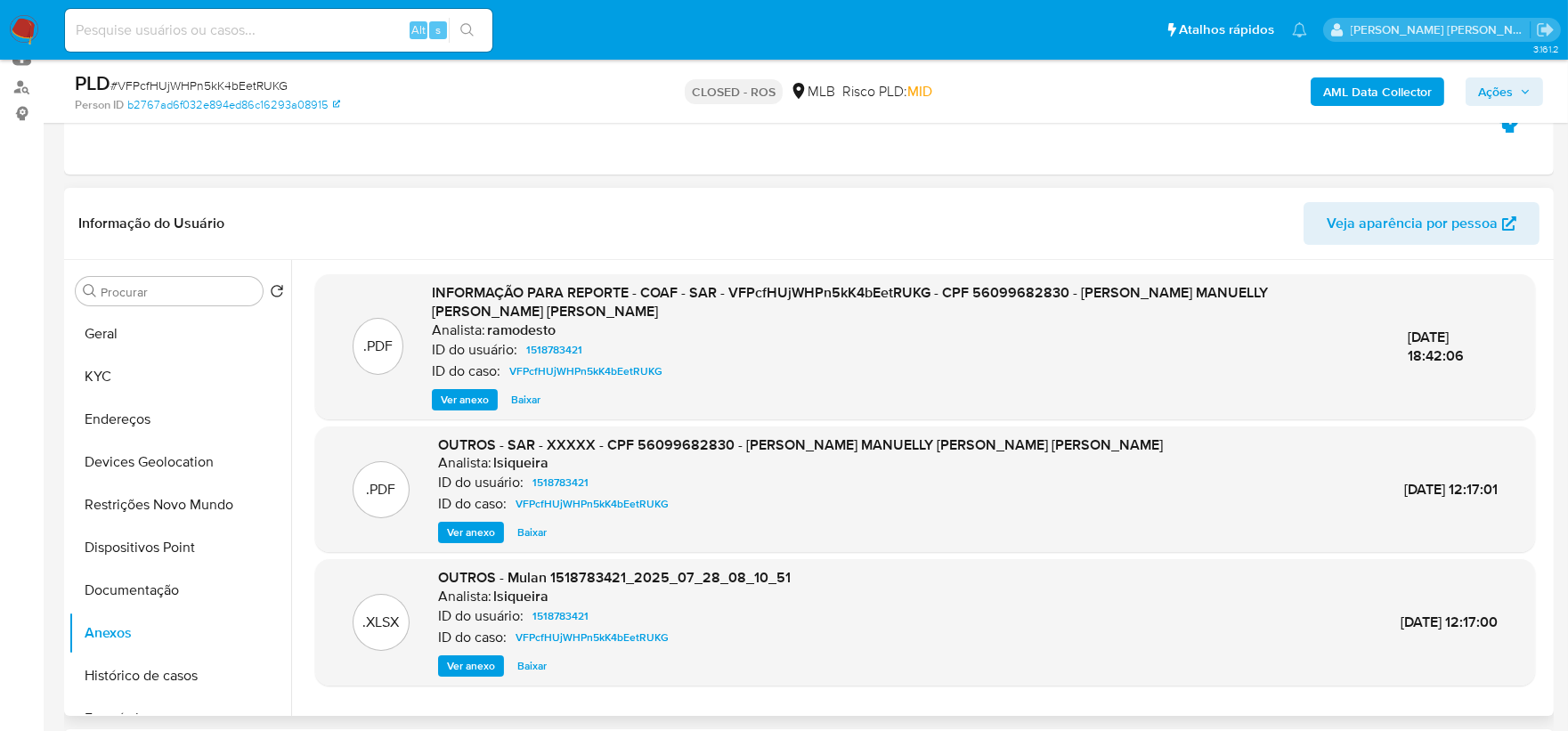
click at [37, 38] on img at bounding box center [24, 30] width 30 height 30
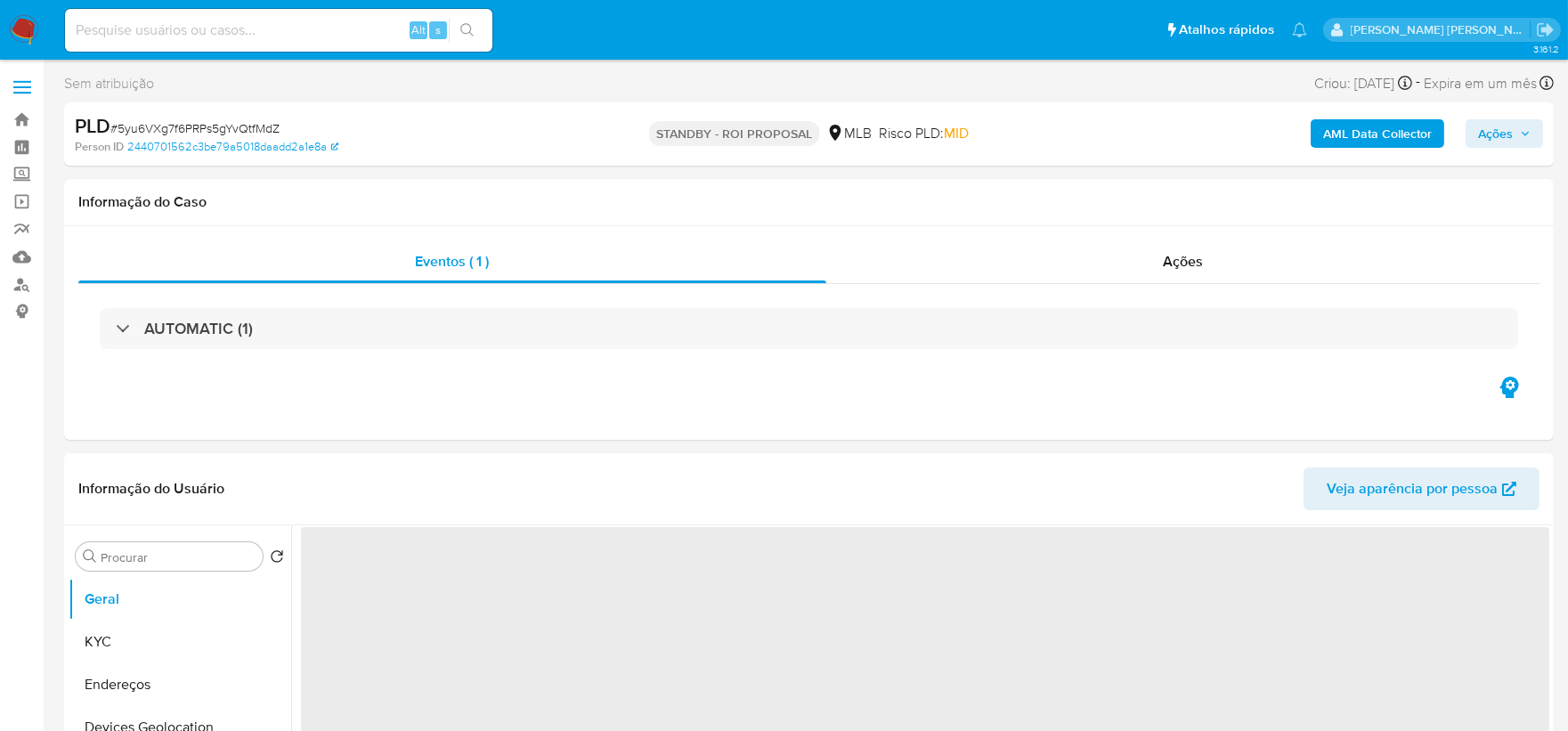
select select "10"
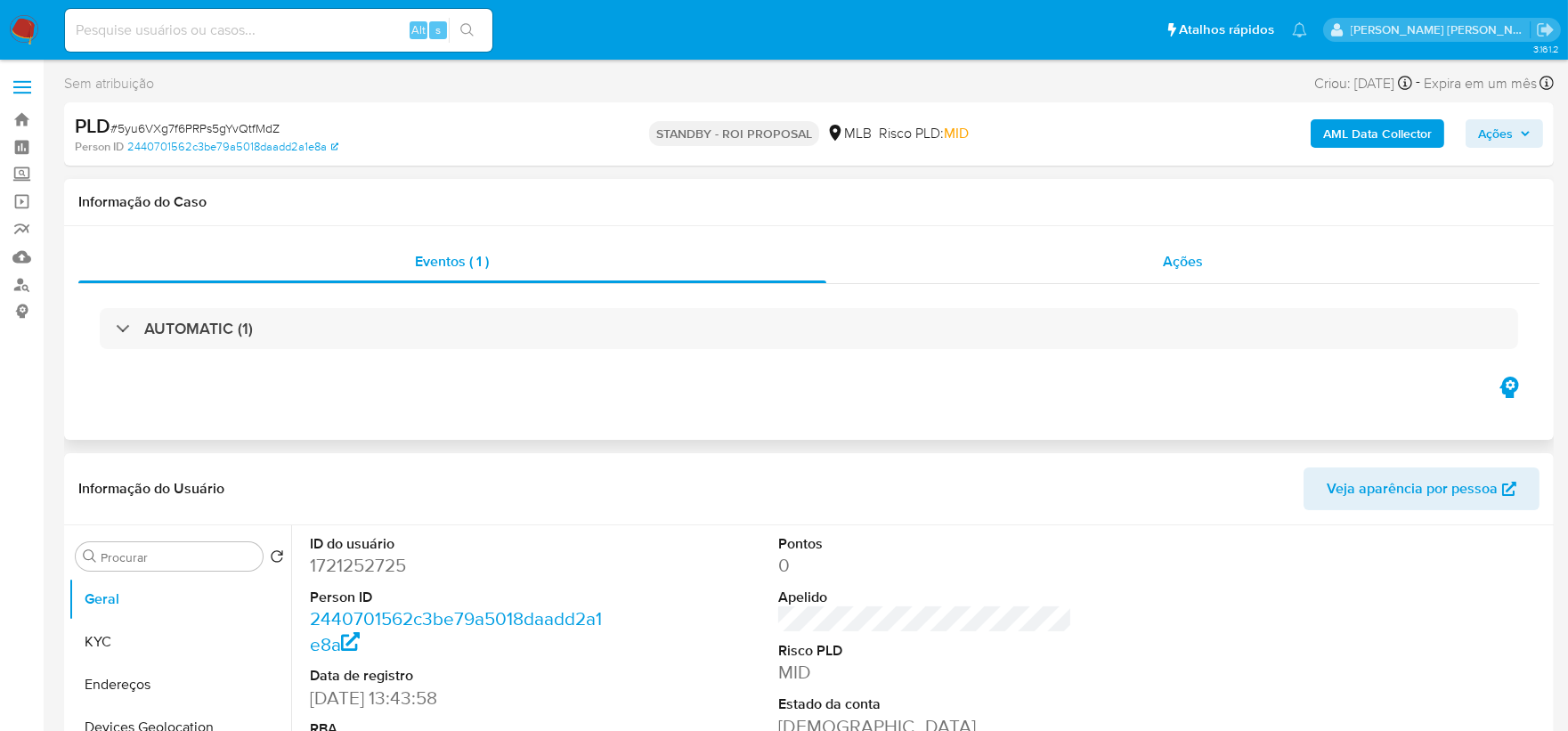
click at [1229, 263] on div "Ações" at bounding box center [1184, 261] width 714 height 43
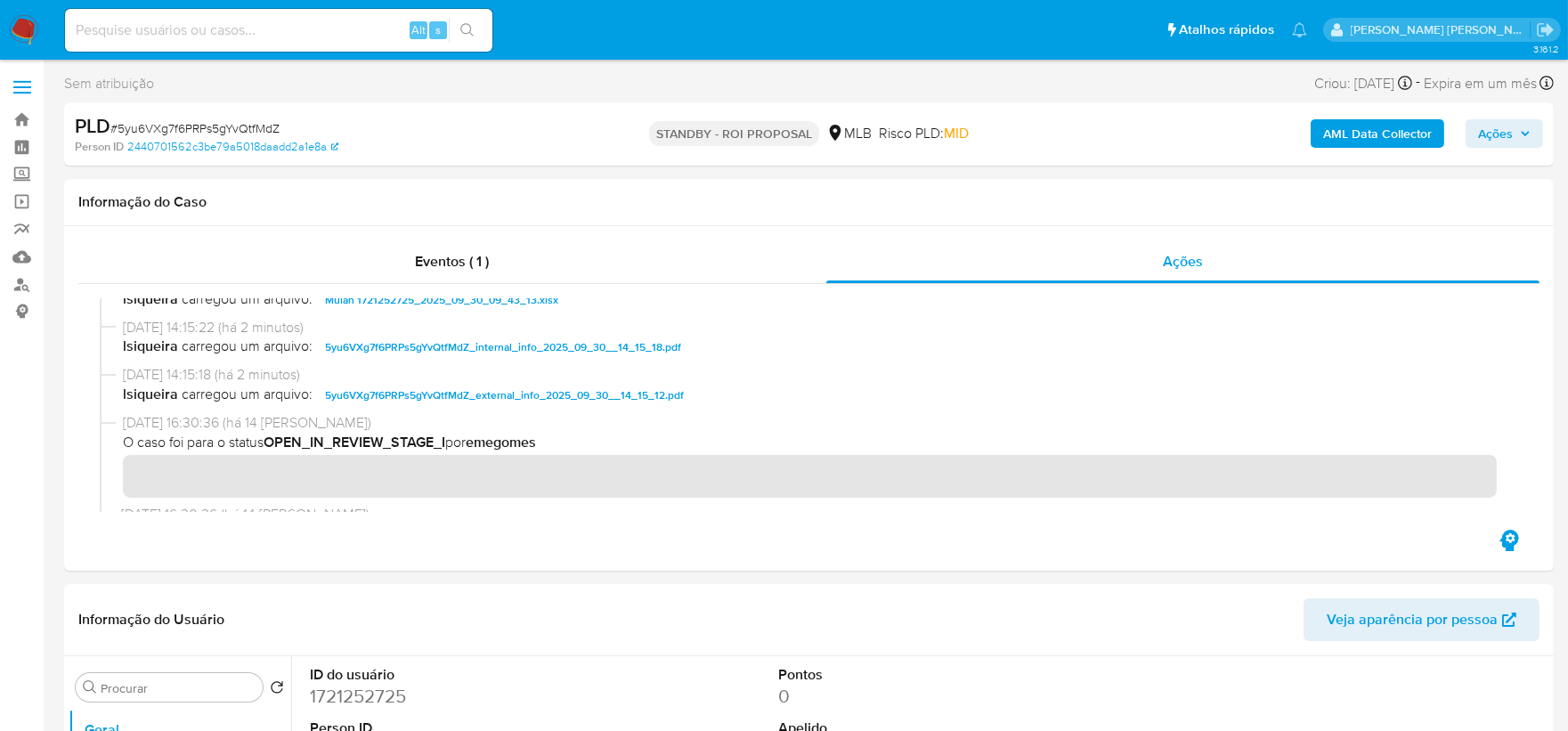
scroll to position [198, 0]
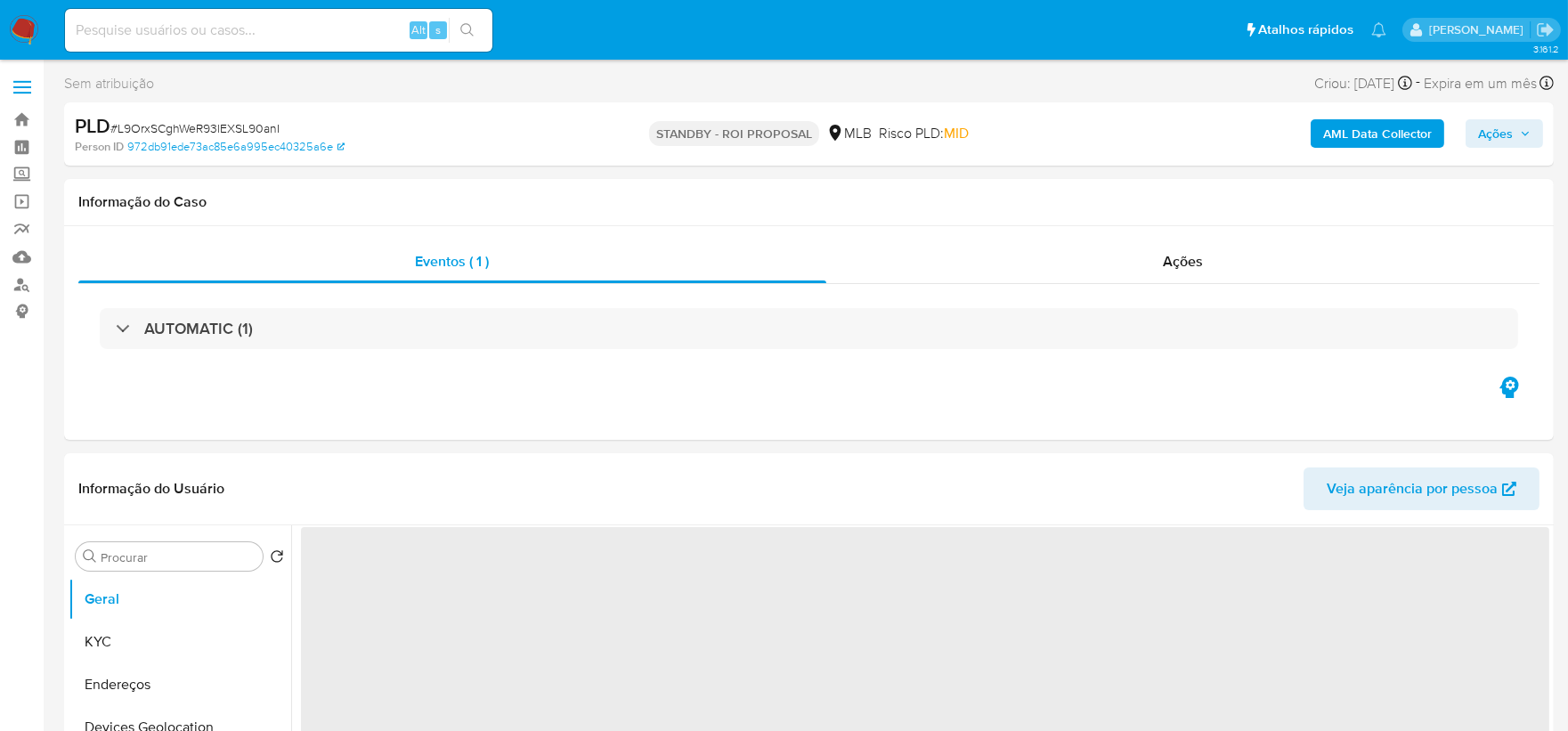
select select "10"
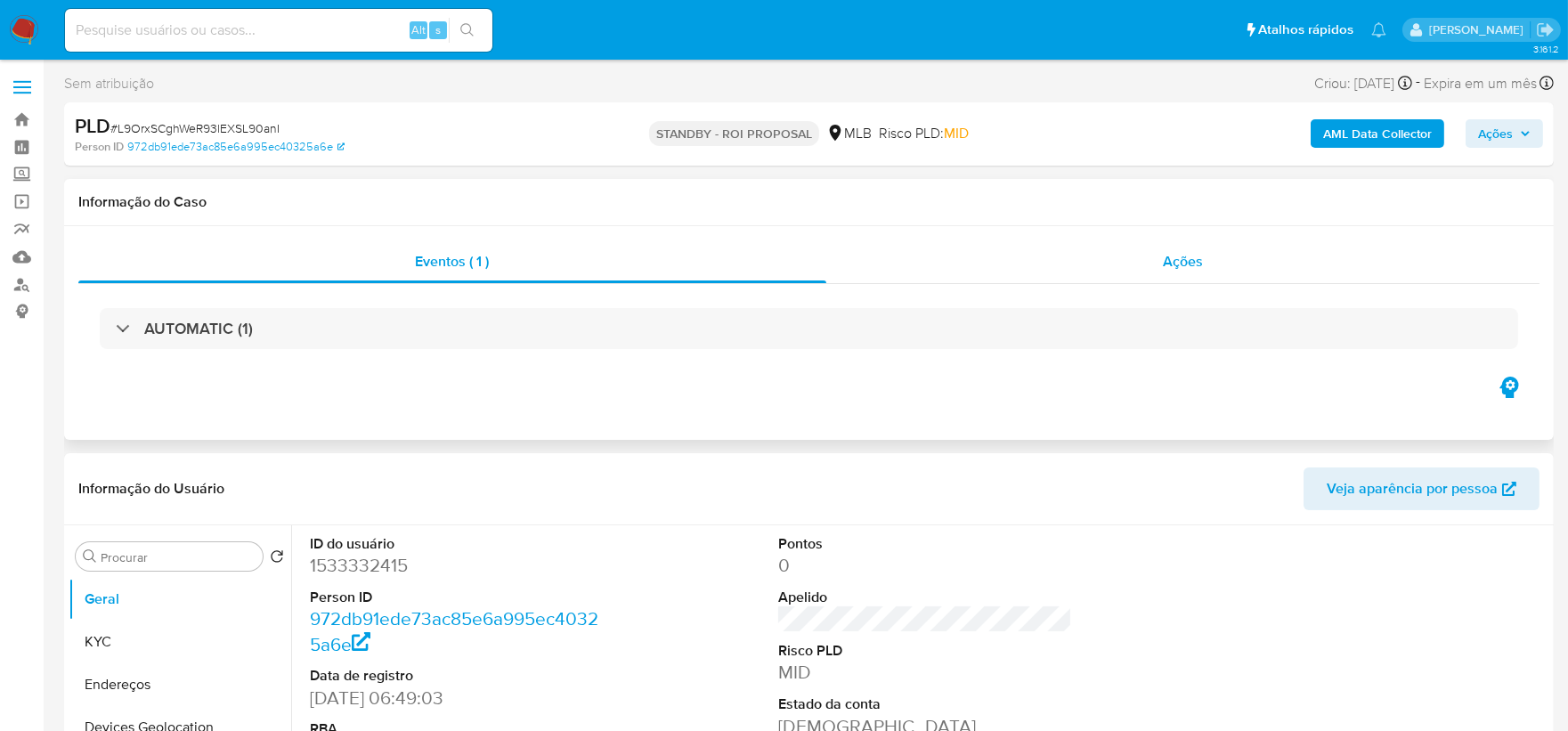
click at [1179, 260] on span "Ações" at bounding box center [1183, 261] width 40 height 21
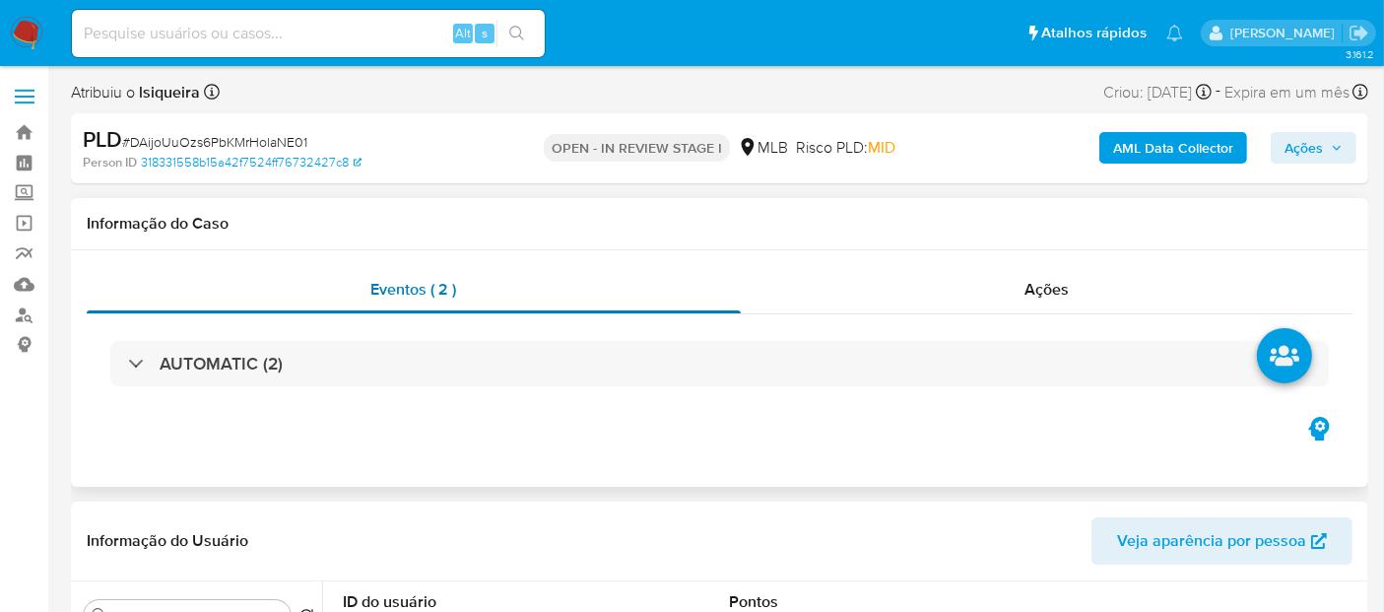
select select "10"
click at [924, 231] on h1 "Informação do Caso" at bounding box center [719, 224] width 1265 height 20
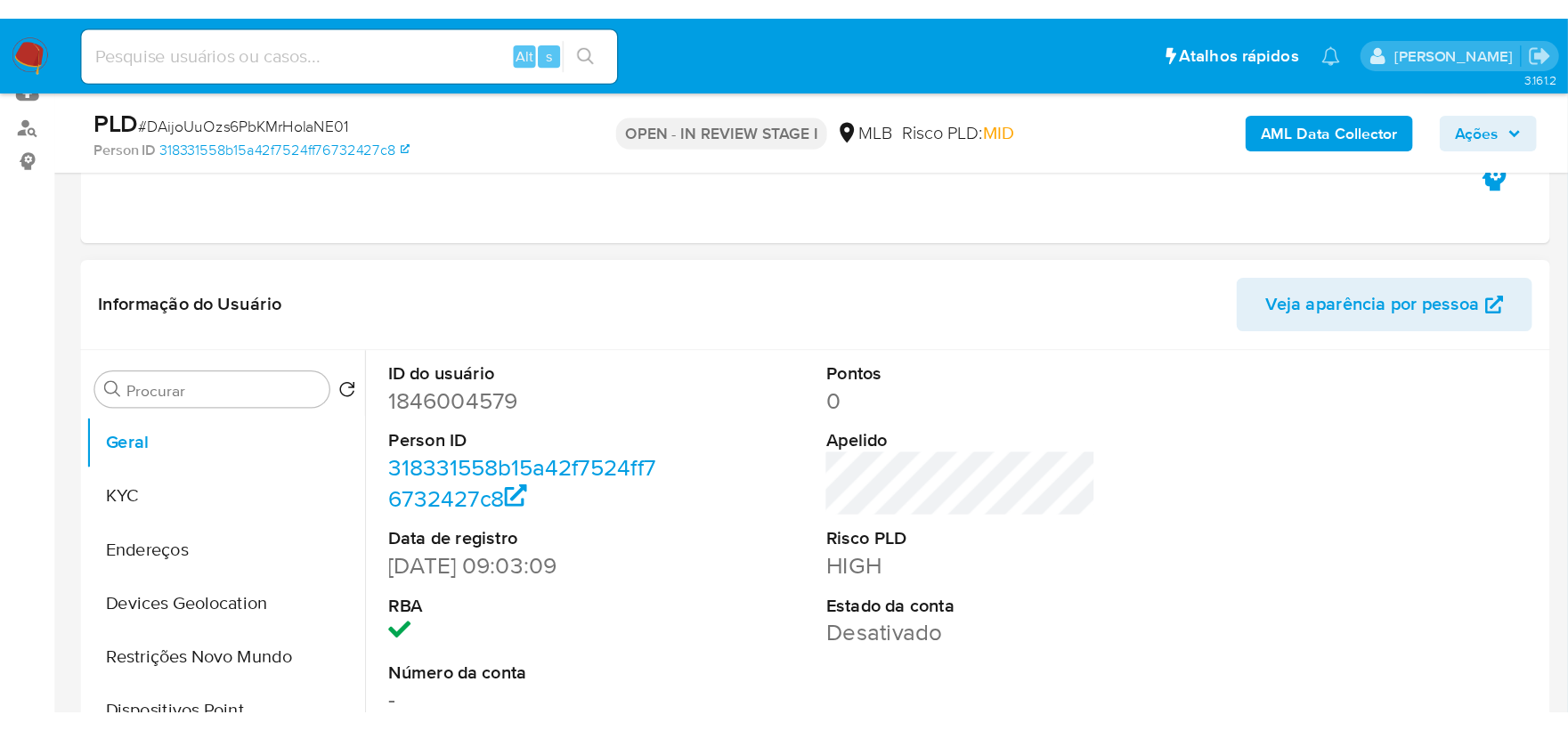
scroll to position [297, 0]
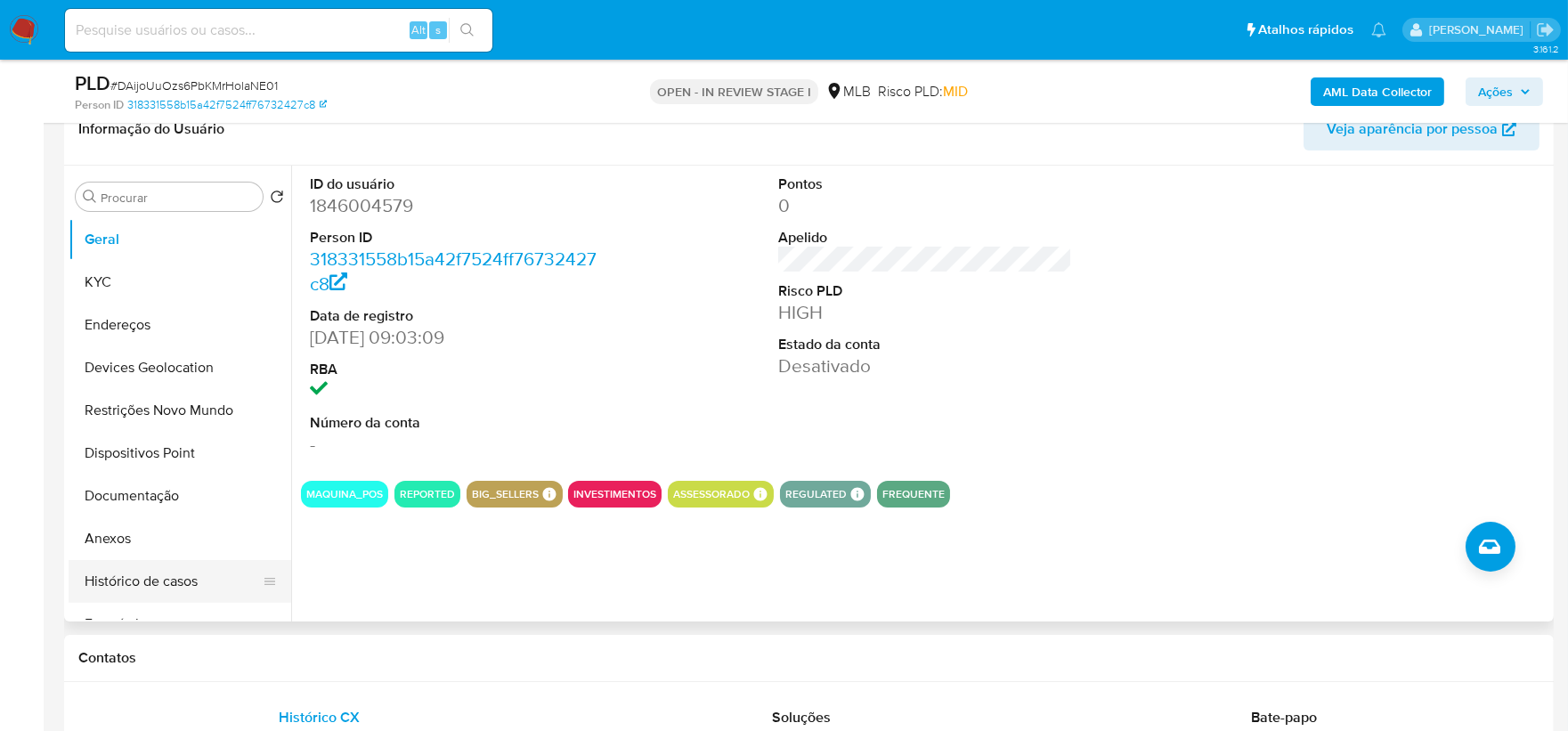
click at [122, 553] on button "Histórico de casos" at bounding box center [173, 581] width 208 height 43
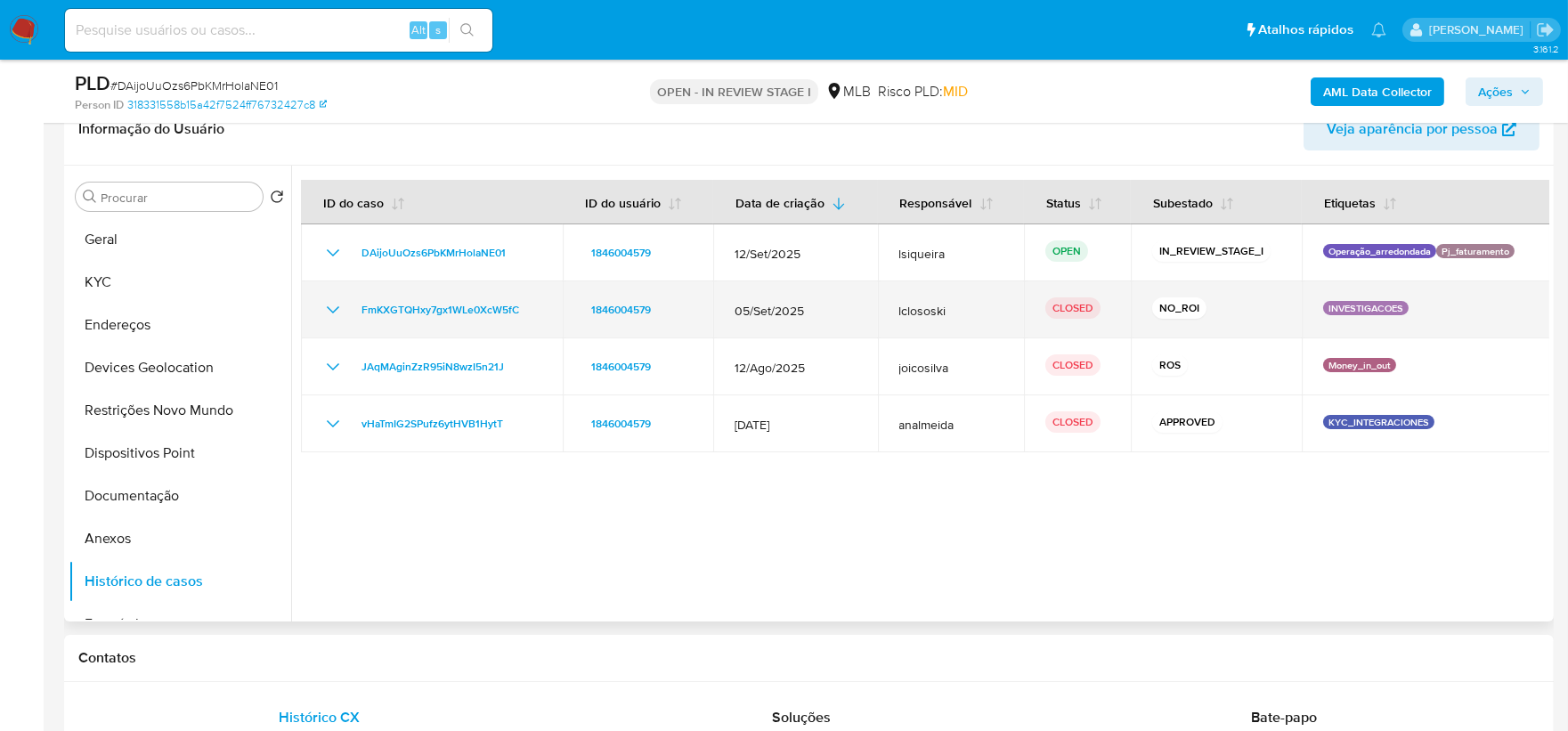
click at [323, 305] on icon "Mostrar/Ocultar" at bounding box center [333, 310] width 22 height 22
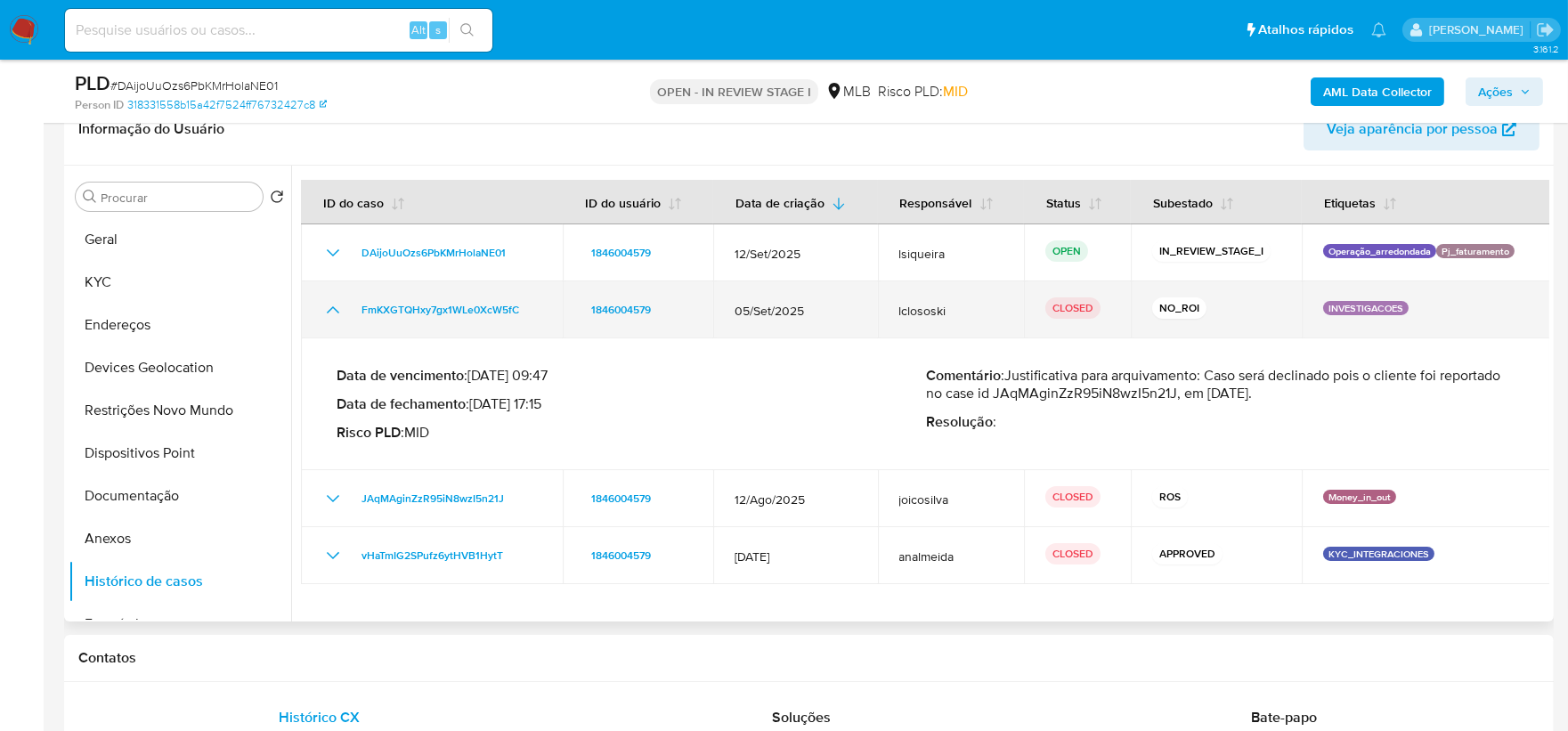
click at [325, 309] on icon "Mostrar/Ocultar" at bounding box center [333, 310] width 22 height 22
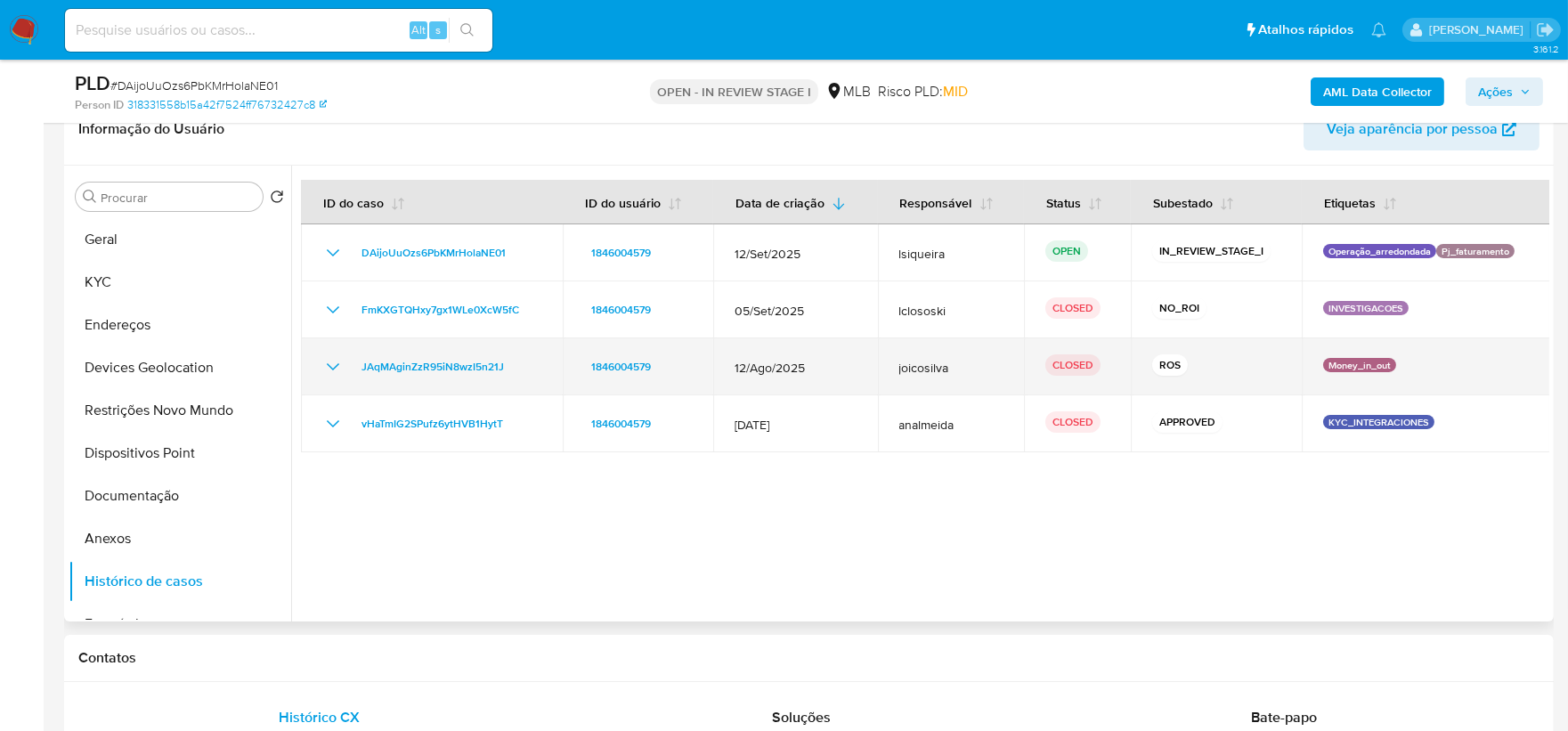
click at [326, 362] on icon "Mostrar/Ocultar" at bounding box center [333, 367] width 22 height 22
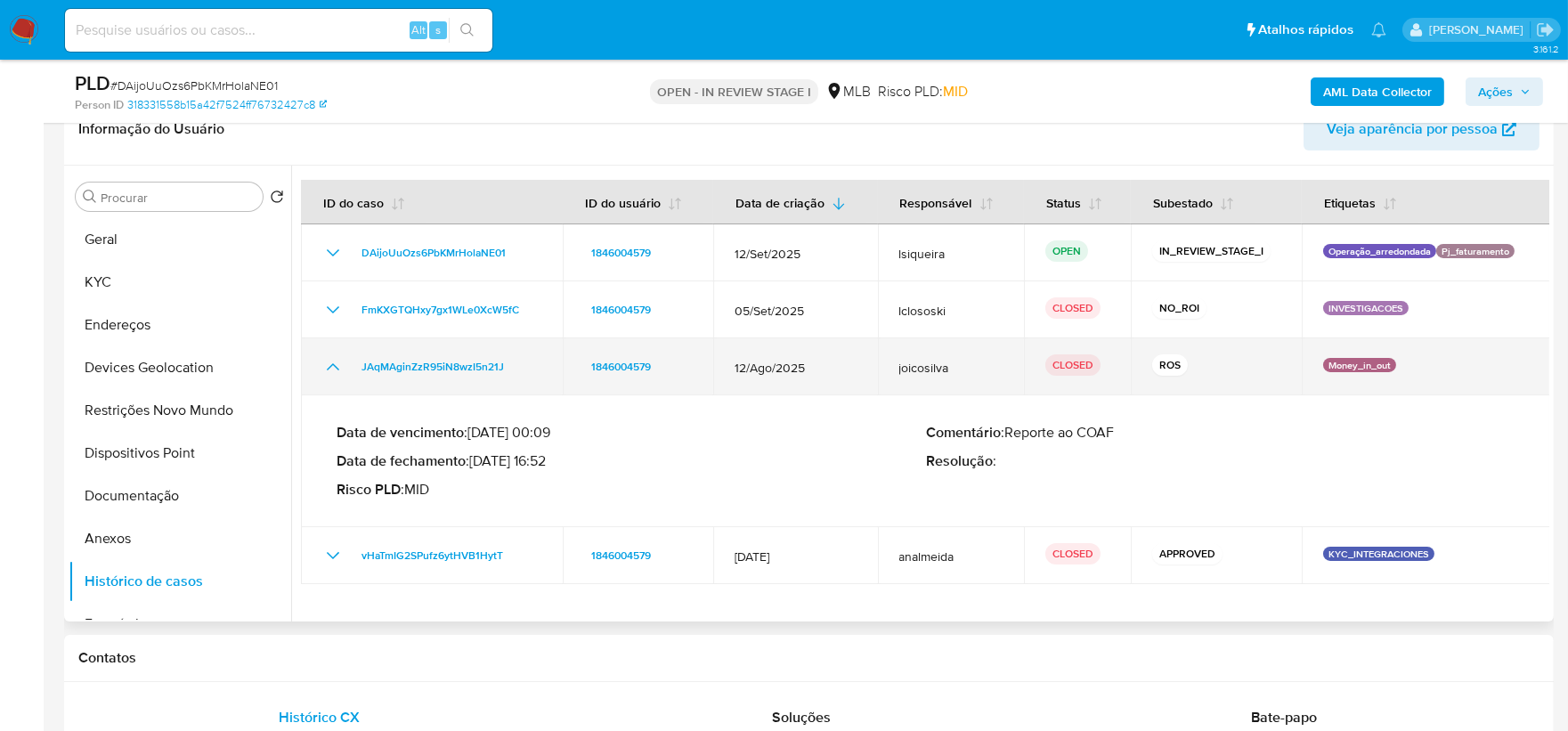
click at [326, 362] on icon "Mostrar/Ocultar" at bounding box center [333, 367] width 22 height 22
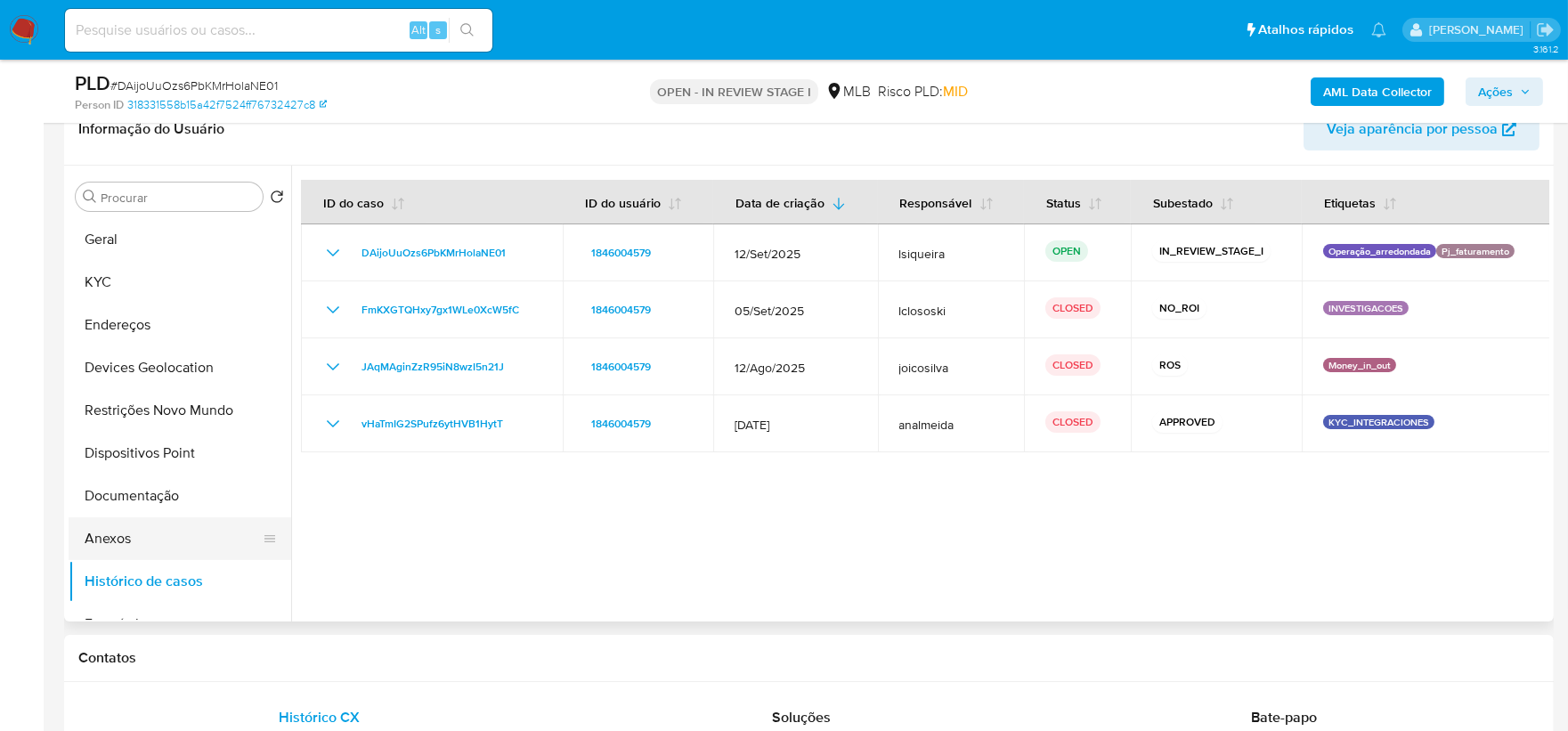
click at [117, 527] on button "Anexos" at bounding box center [173, 538] width 208 height 43
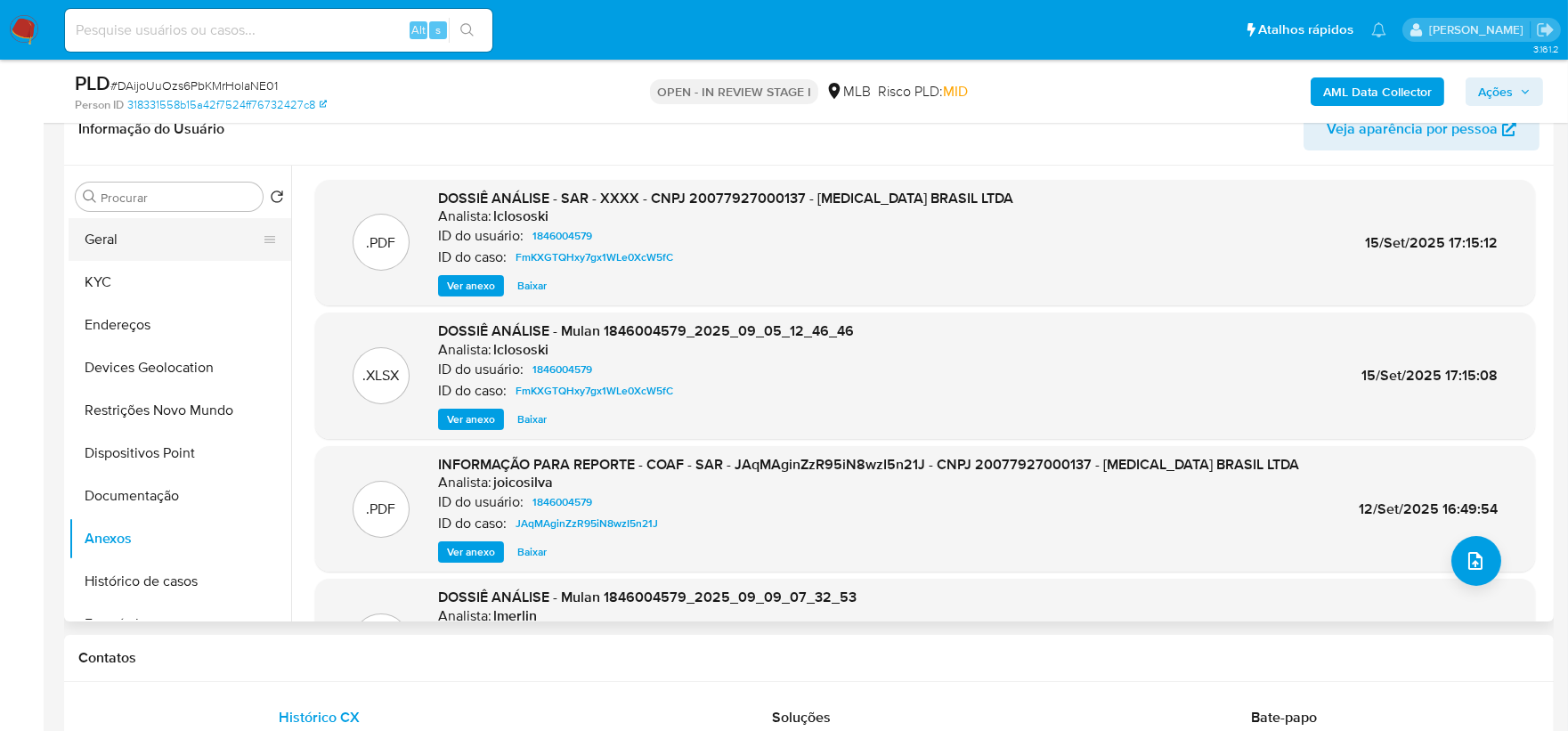
click at [157, 247] on button "Geral" at bounding box center [173, 239] width 208 height 43
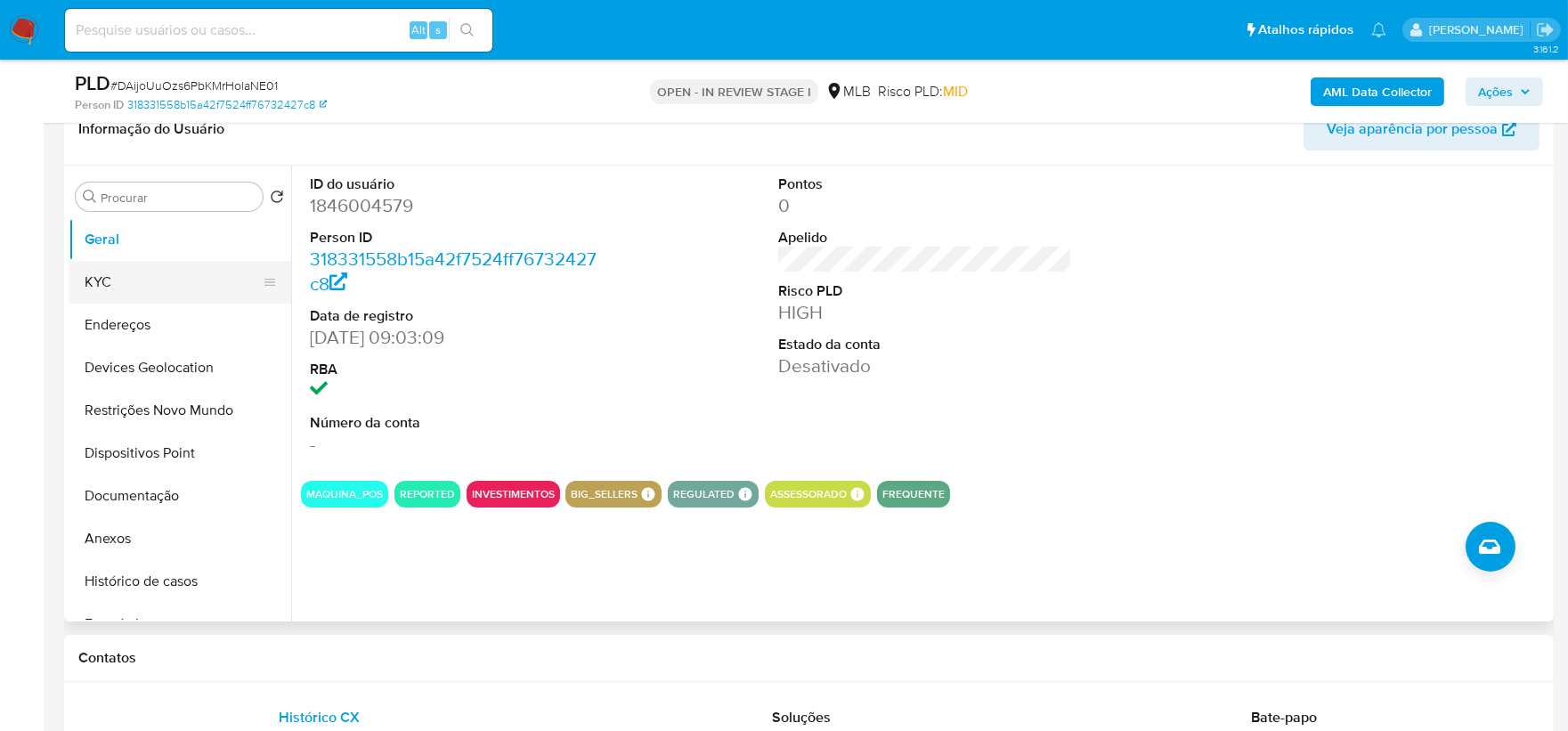
click at [145, 285] on button "KYC" at bounding box center [173, 282] width 208 height 43
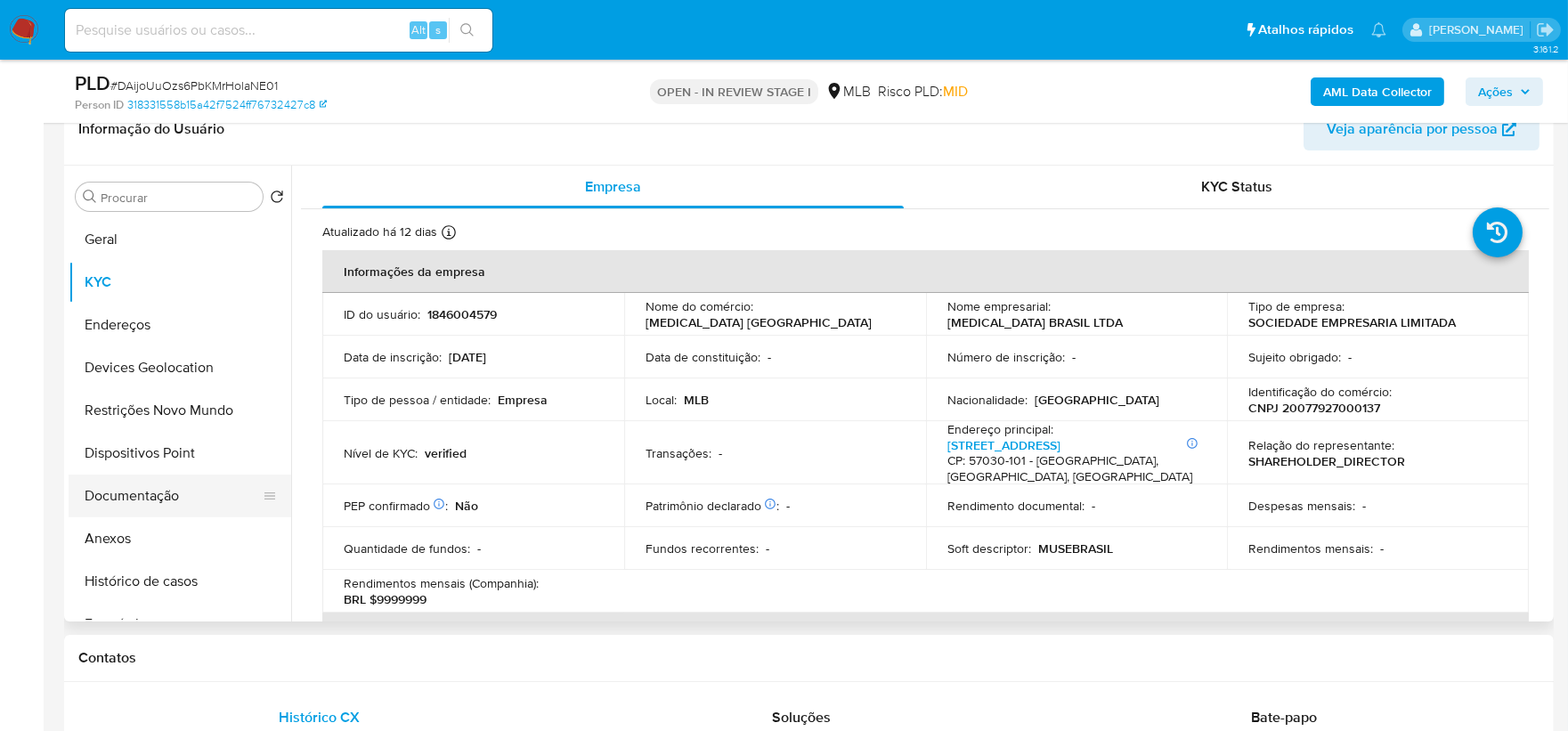
click at [166, 488] on button "Documentação" at bounding box center [173, 496] width 208 height 43
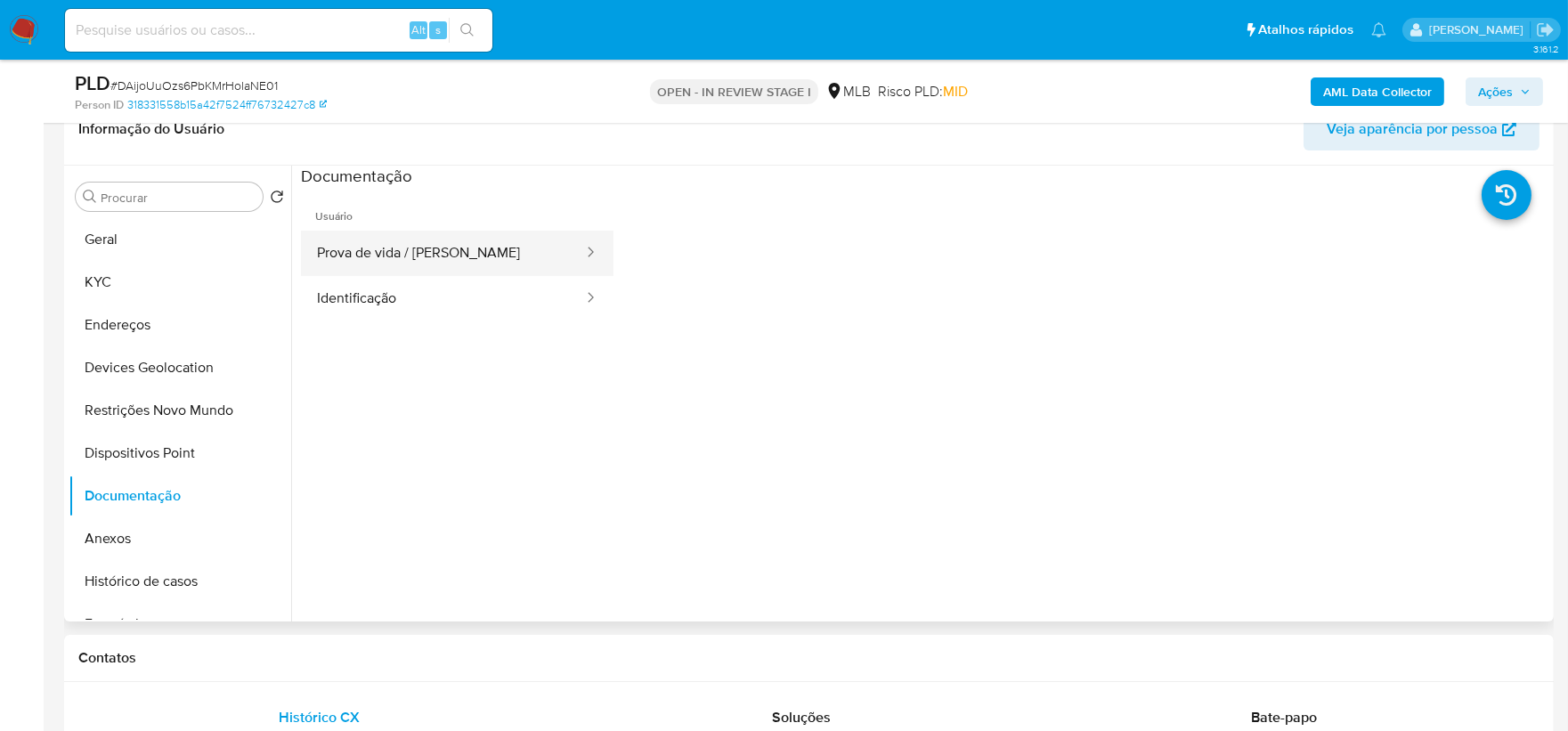
click at [501, 257] on button "Prova de vida / Selfie" at bounding box center [443, 253] width 284 height 45
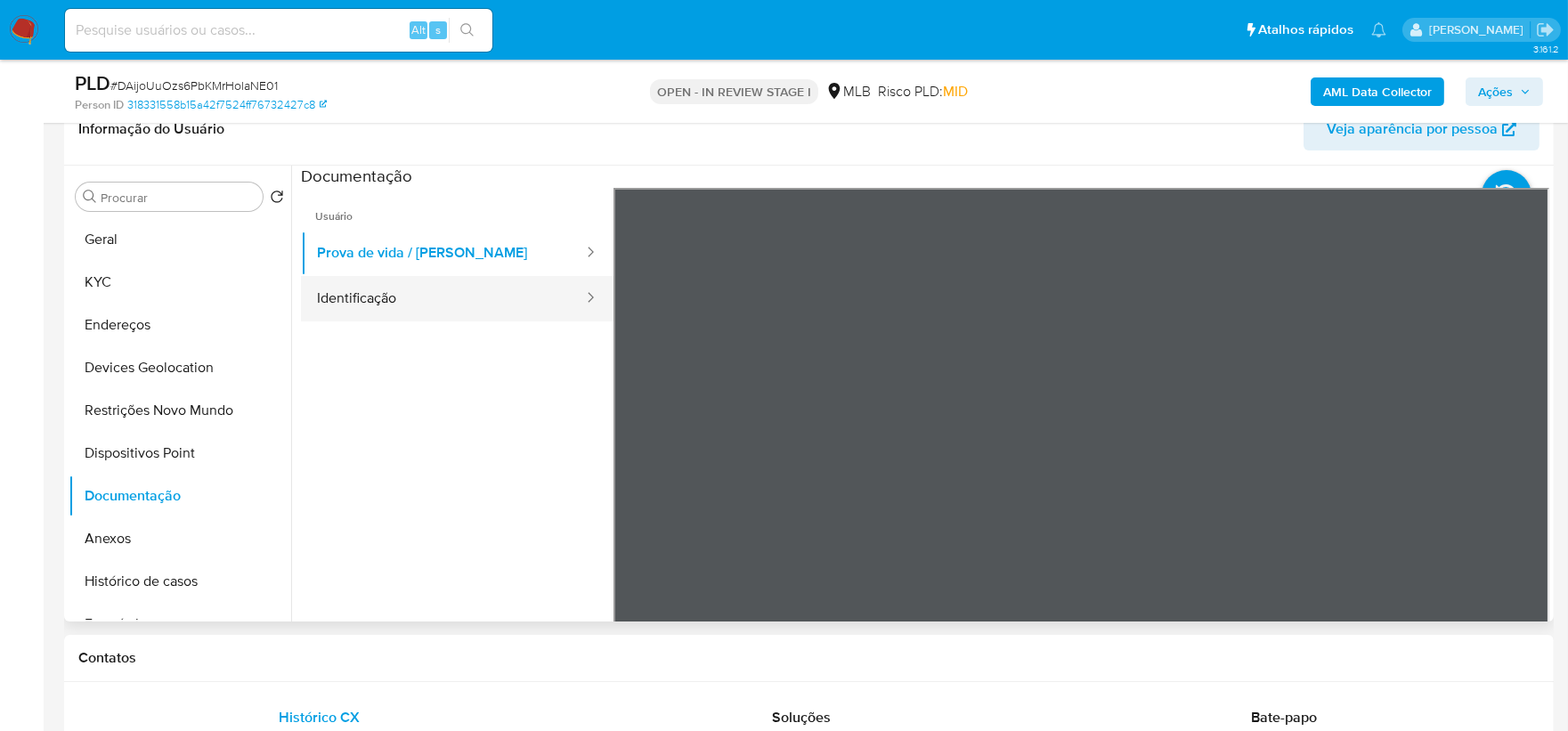
click at [406, 304] on button "Identificação" at bounding box center [443, 299] width 284 height 45
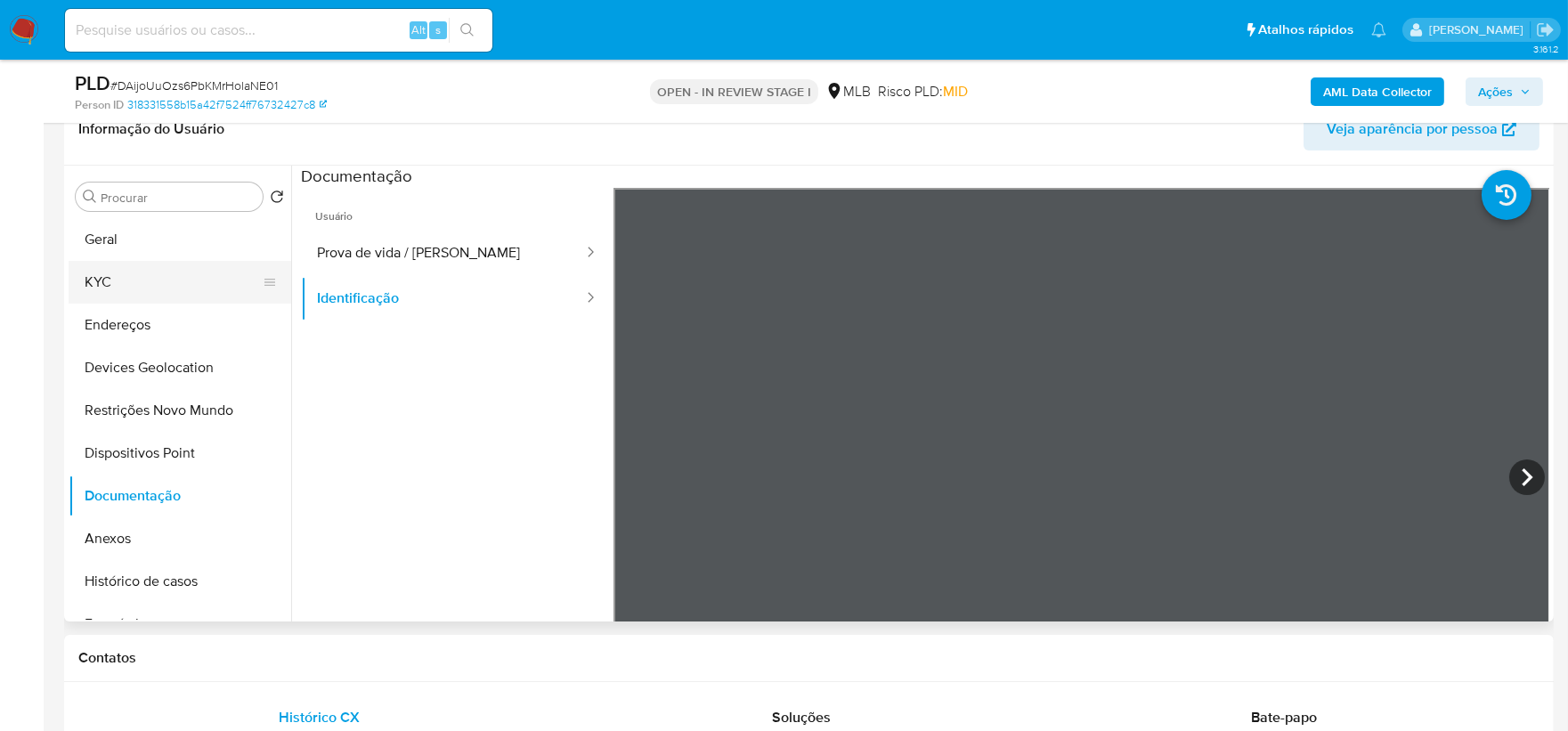
click at [192, 279] on button "KYC" at bounding box center [173, 282] width 208 height 43
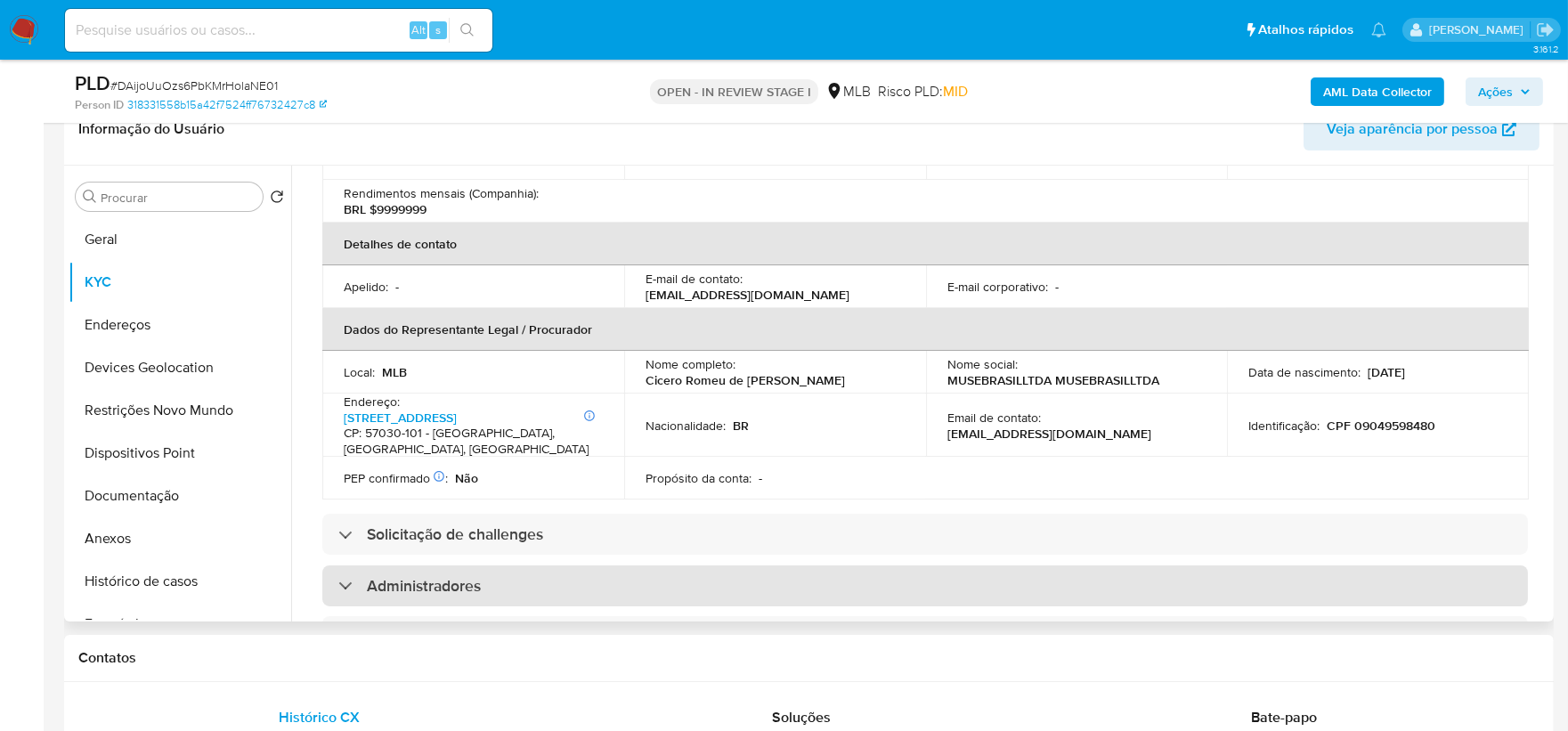
scroll to position [395, 0]
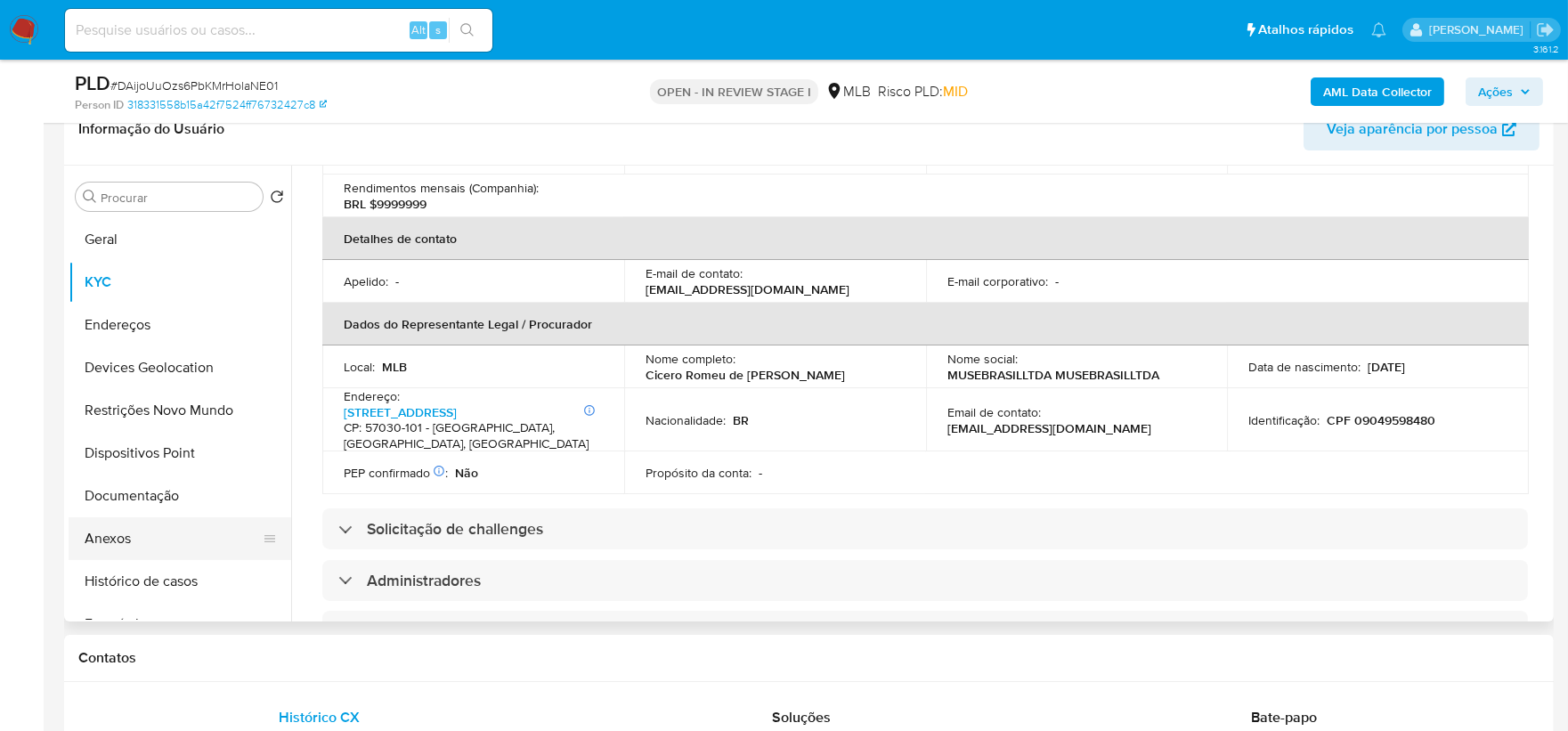
click at [165, 533] on button "Anexos" at bounding box center [173, 538] width 208 height 43
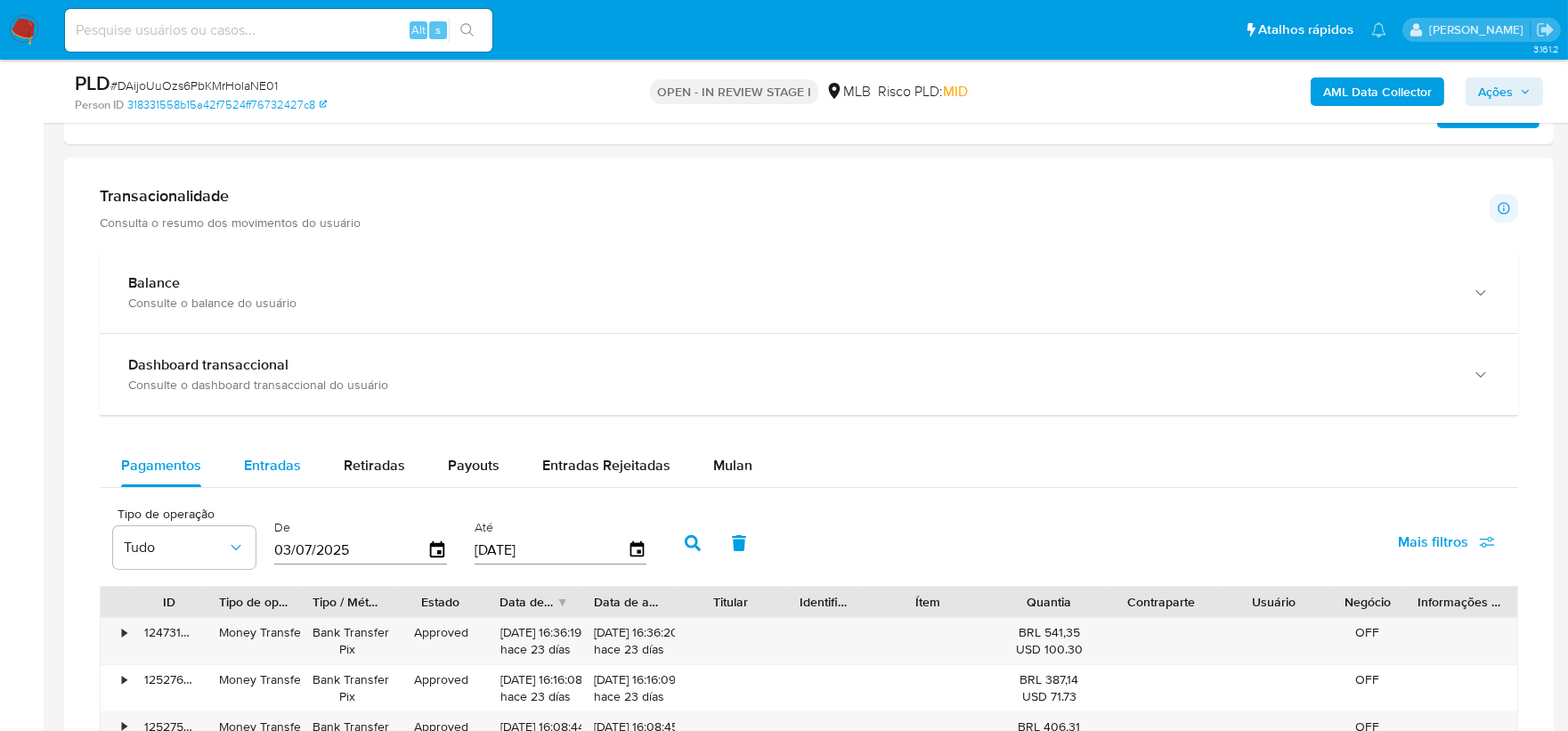
scroll to position [1088, 0]
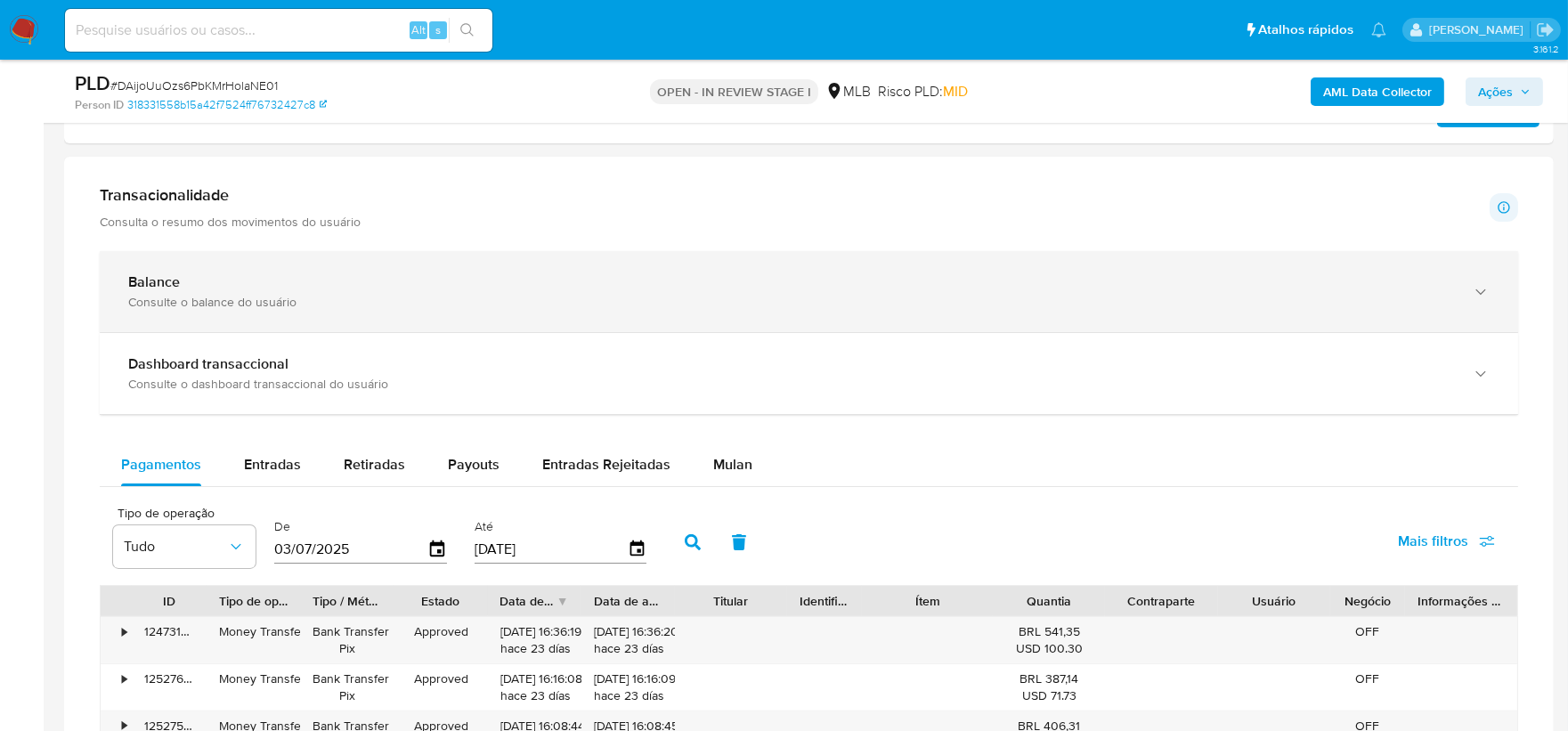
click at [326, 303] on div "Consulte o balance do usuário" at bounding box center [791, 302] width 1326 height 16
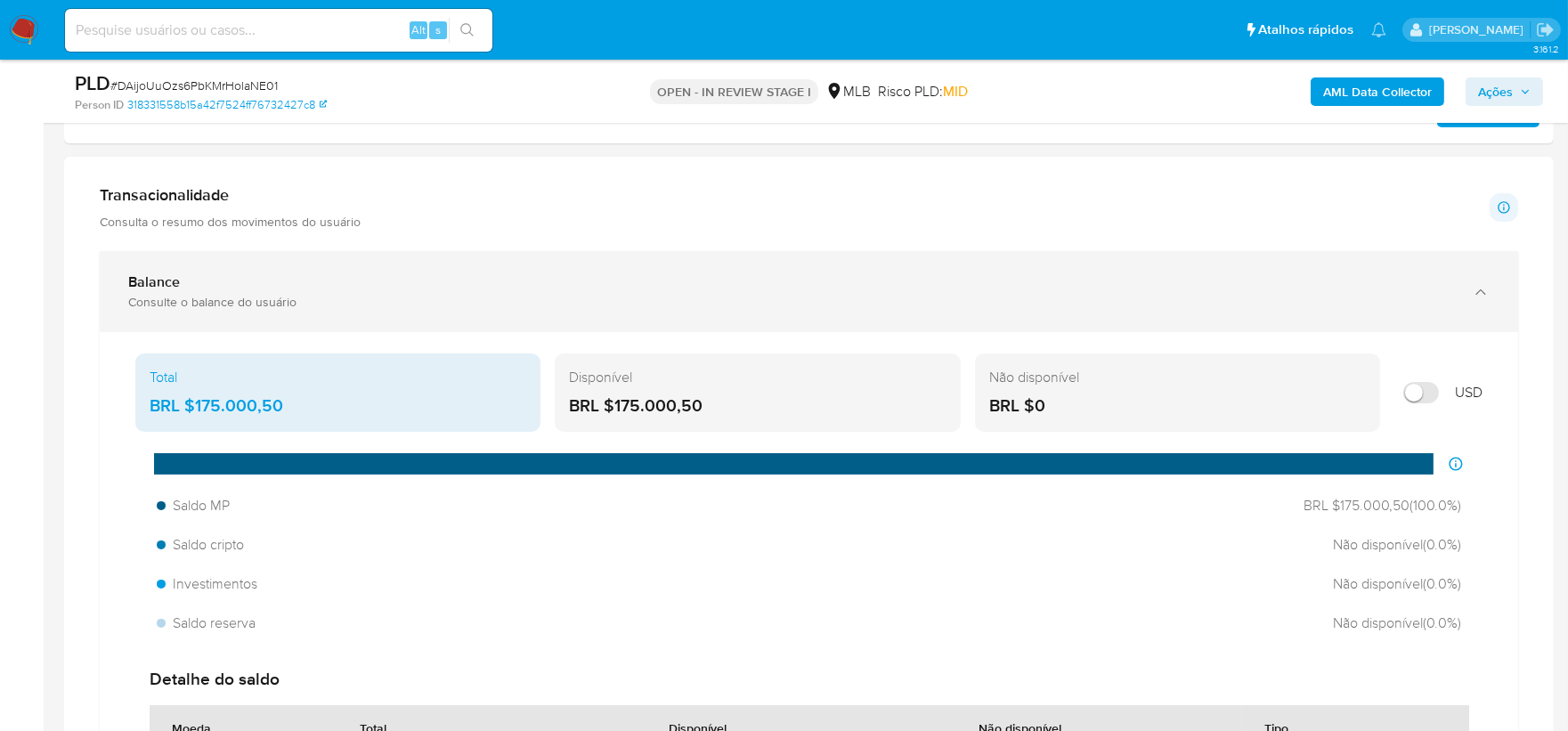
click at [326, 303] on div "Consulte o balance do usuário" at bounding box center [791, 302] width 1326 height 16
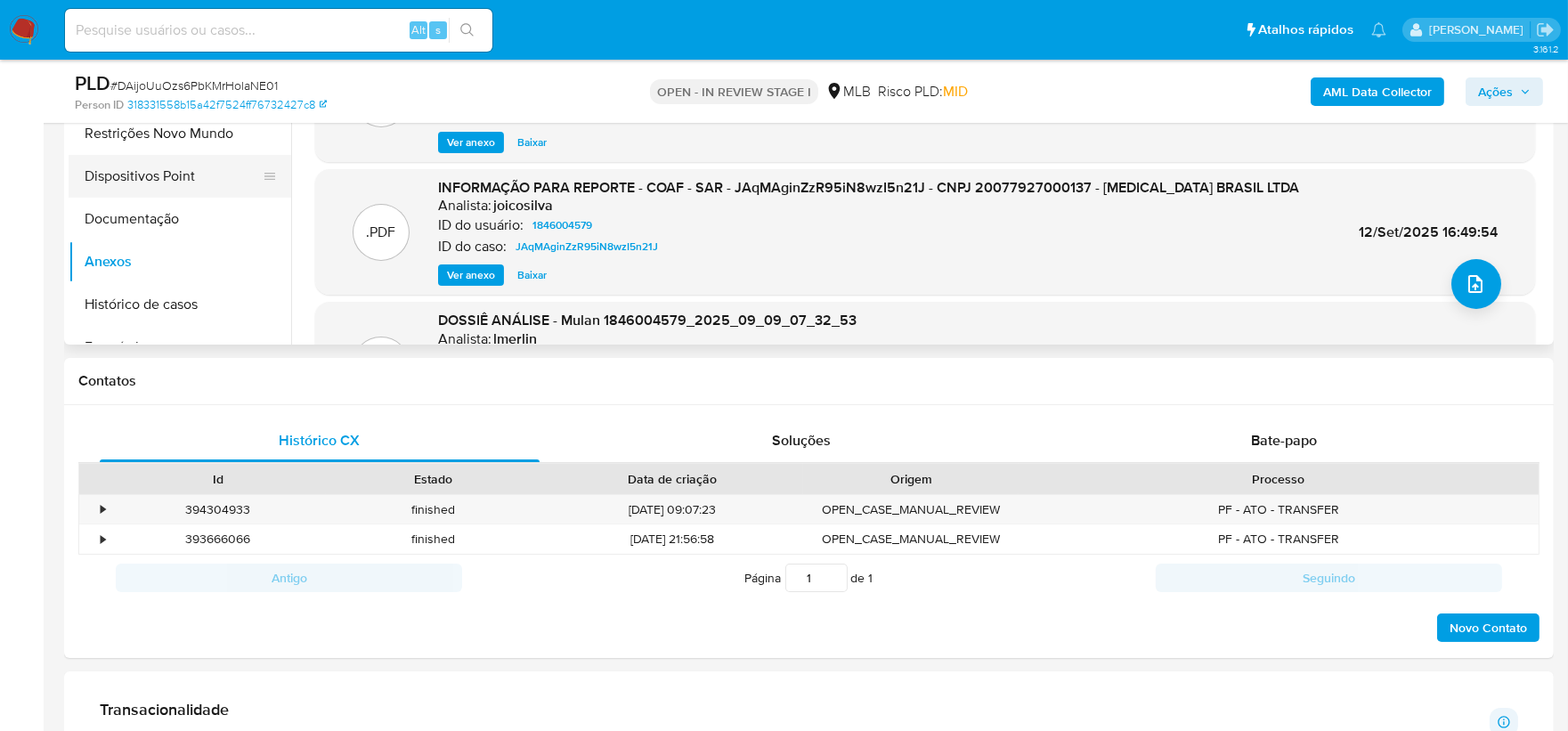
scroll to position [495, 0]
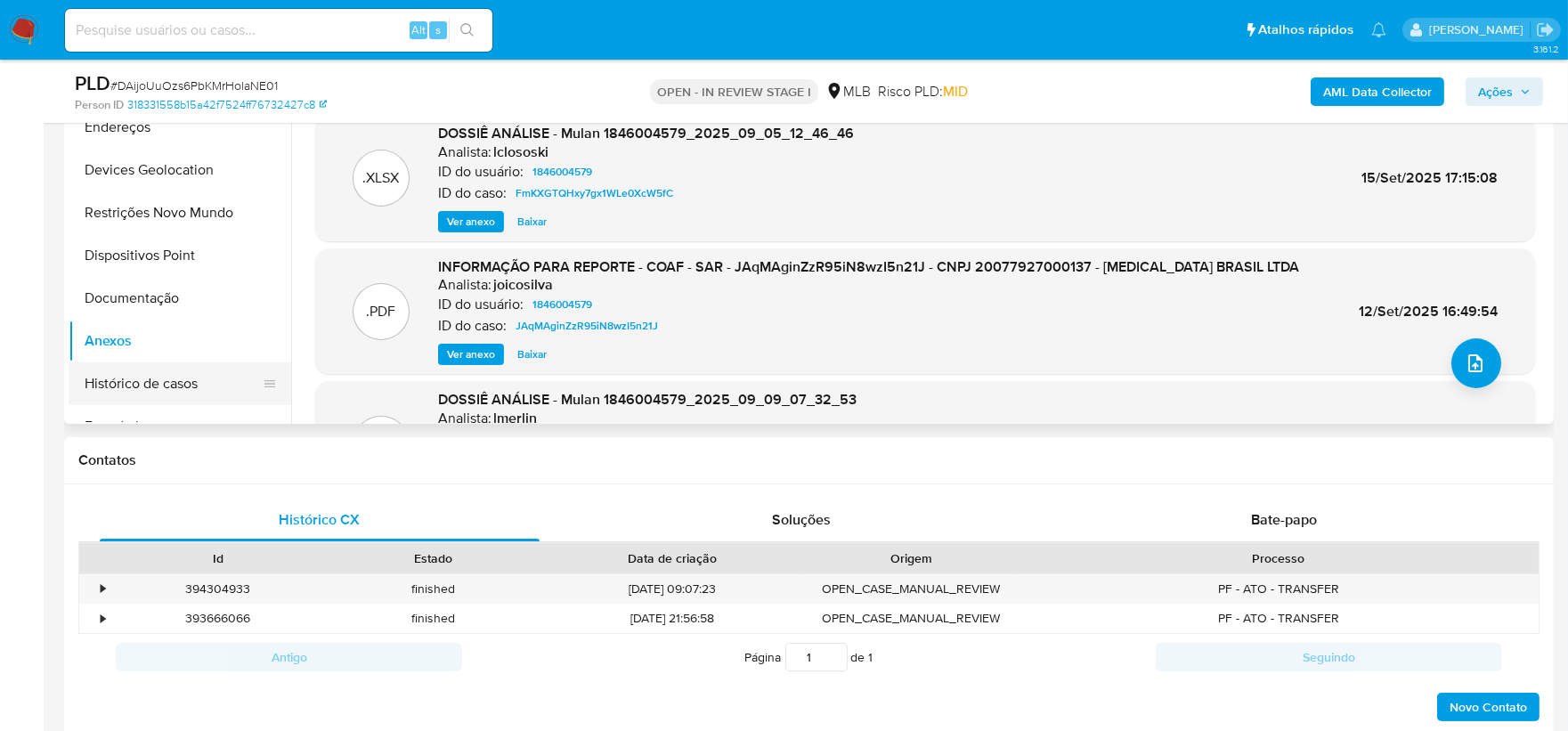
drag, startPoint x: 138, startPoint y: 370, endPoint x: 163, endPoint y: 364, distance: 25.7
click at [138, 370] on button "Histórico de casos" at bounding box center [173, 384] width 208 height 43
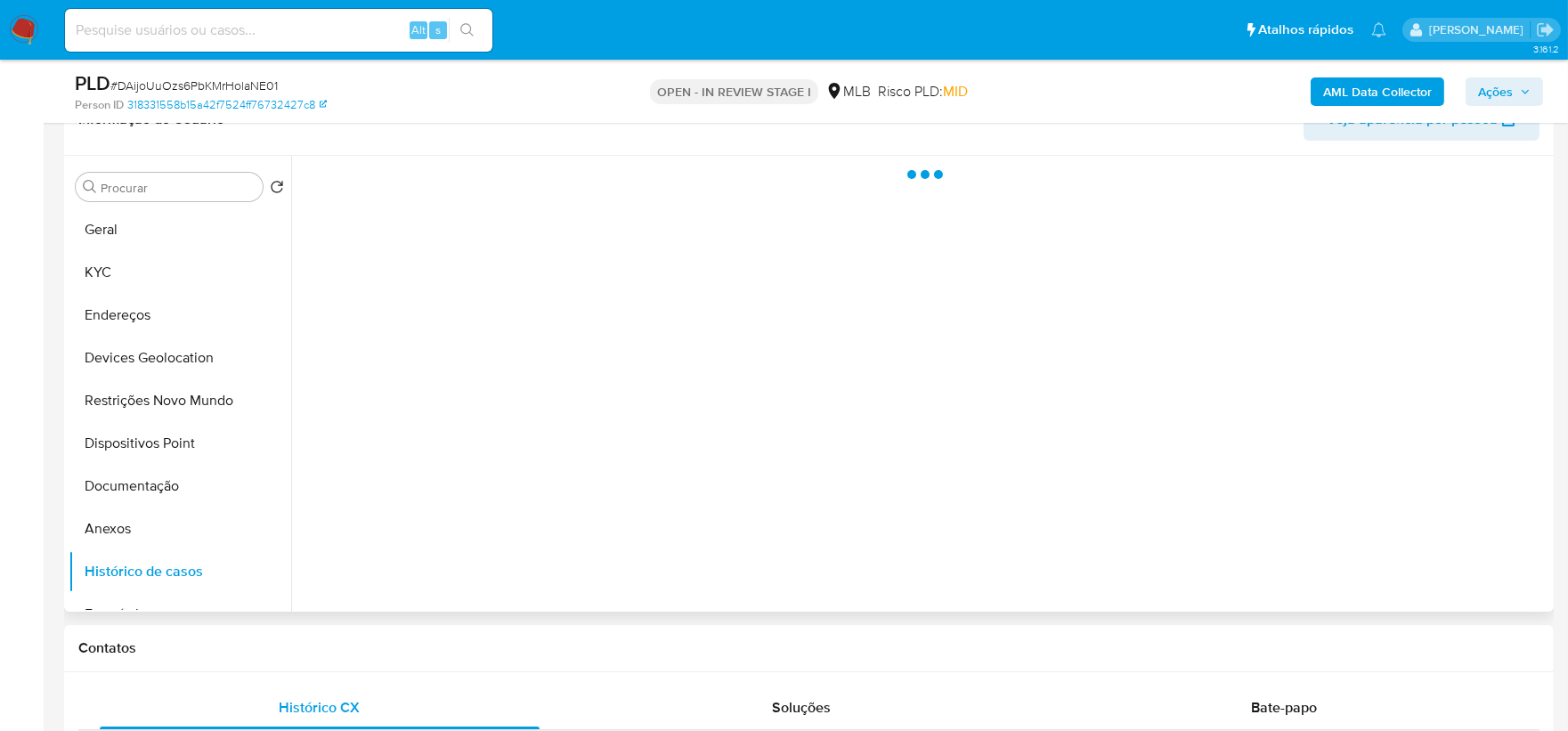
scroll to position [198, 0]
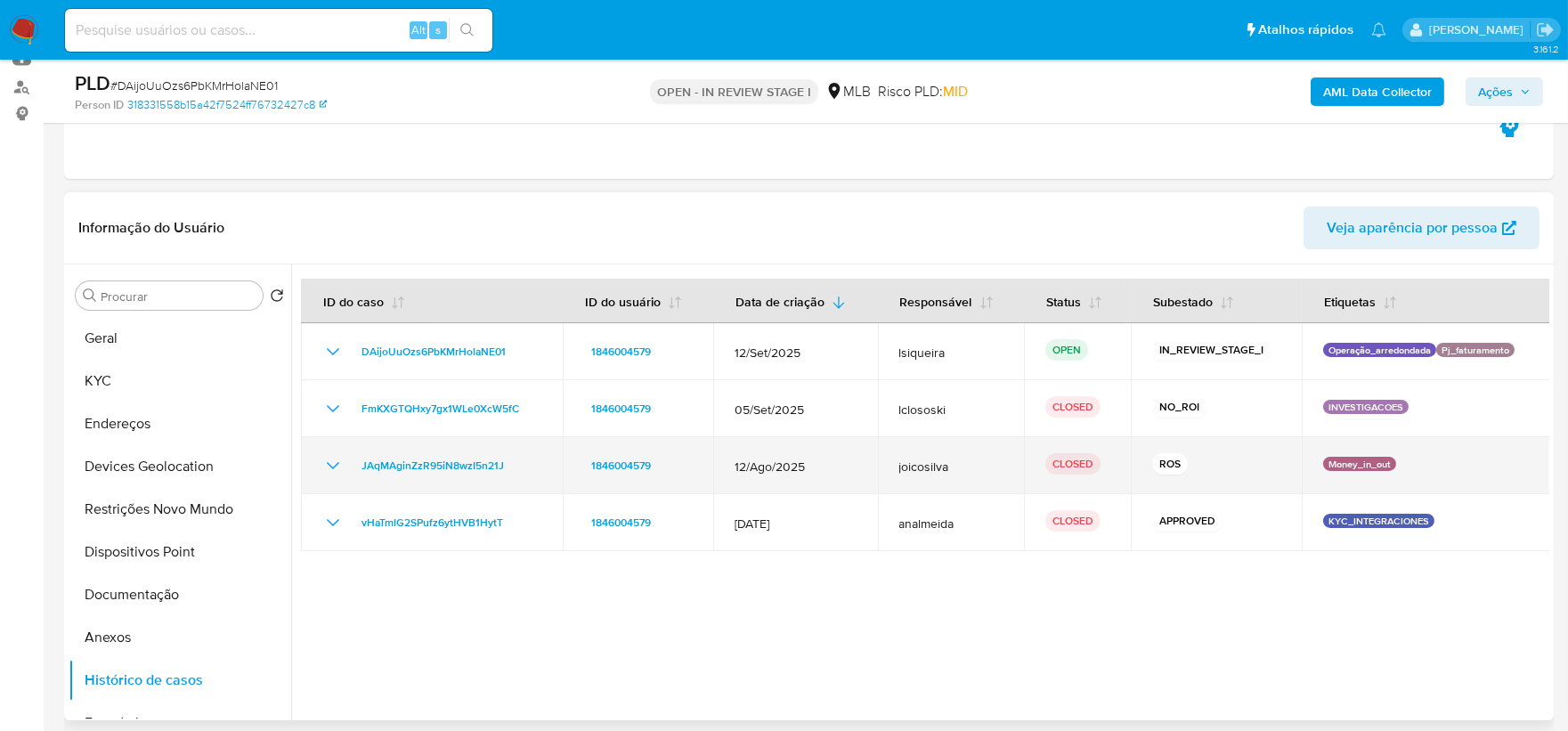
click at [332, 465] on icon "Mostrar/Ocultar" at bounding box center [333, 466] width 22 height 22
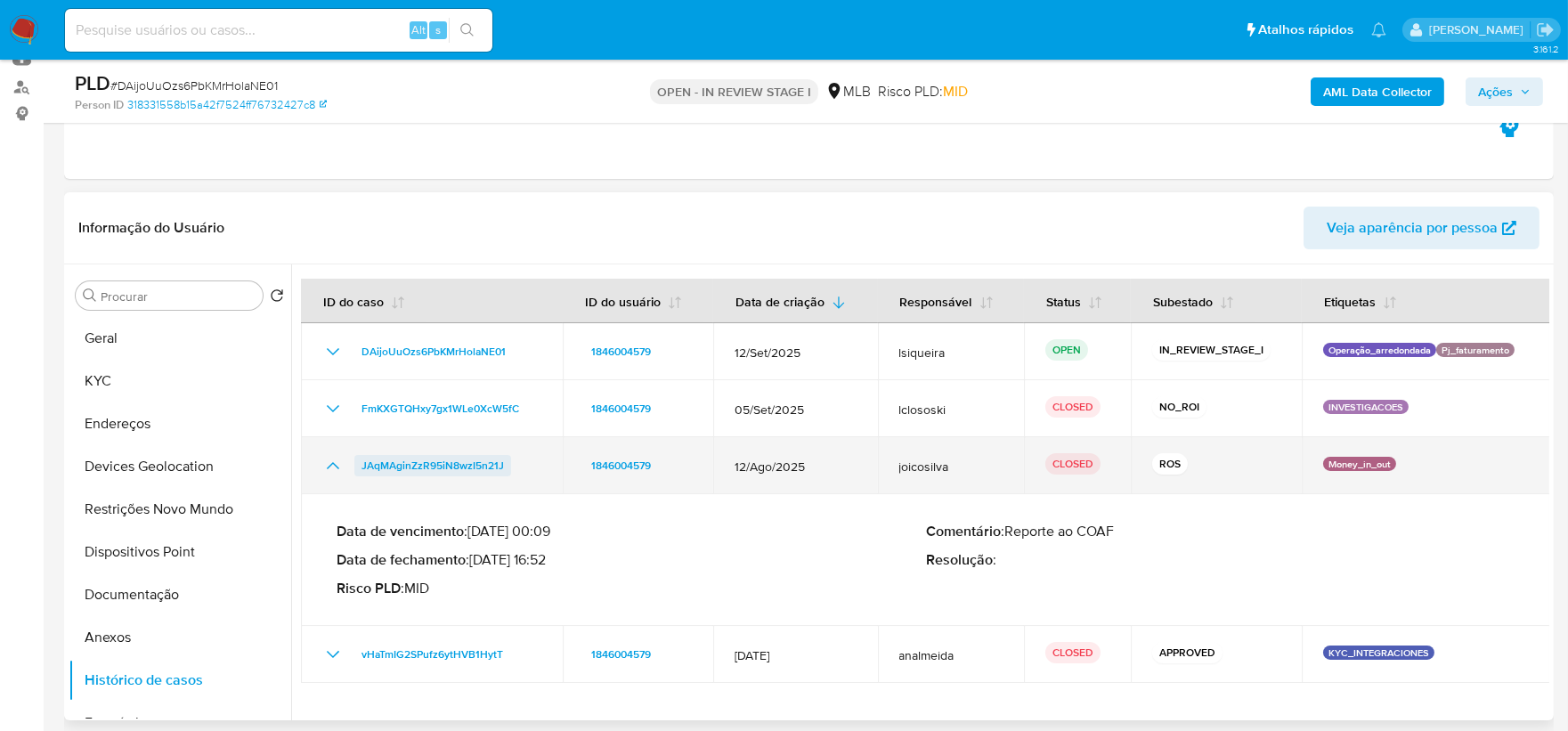
drag, startPoint x: 534, startPoint y: 467, endPoint x: 363, endPoint y: 467, distance: 171.0
click at [363, 467] on div "JAqMAginZzR95iN8wzI5n21J" at bounding box center [431, 466] width 219 height 22
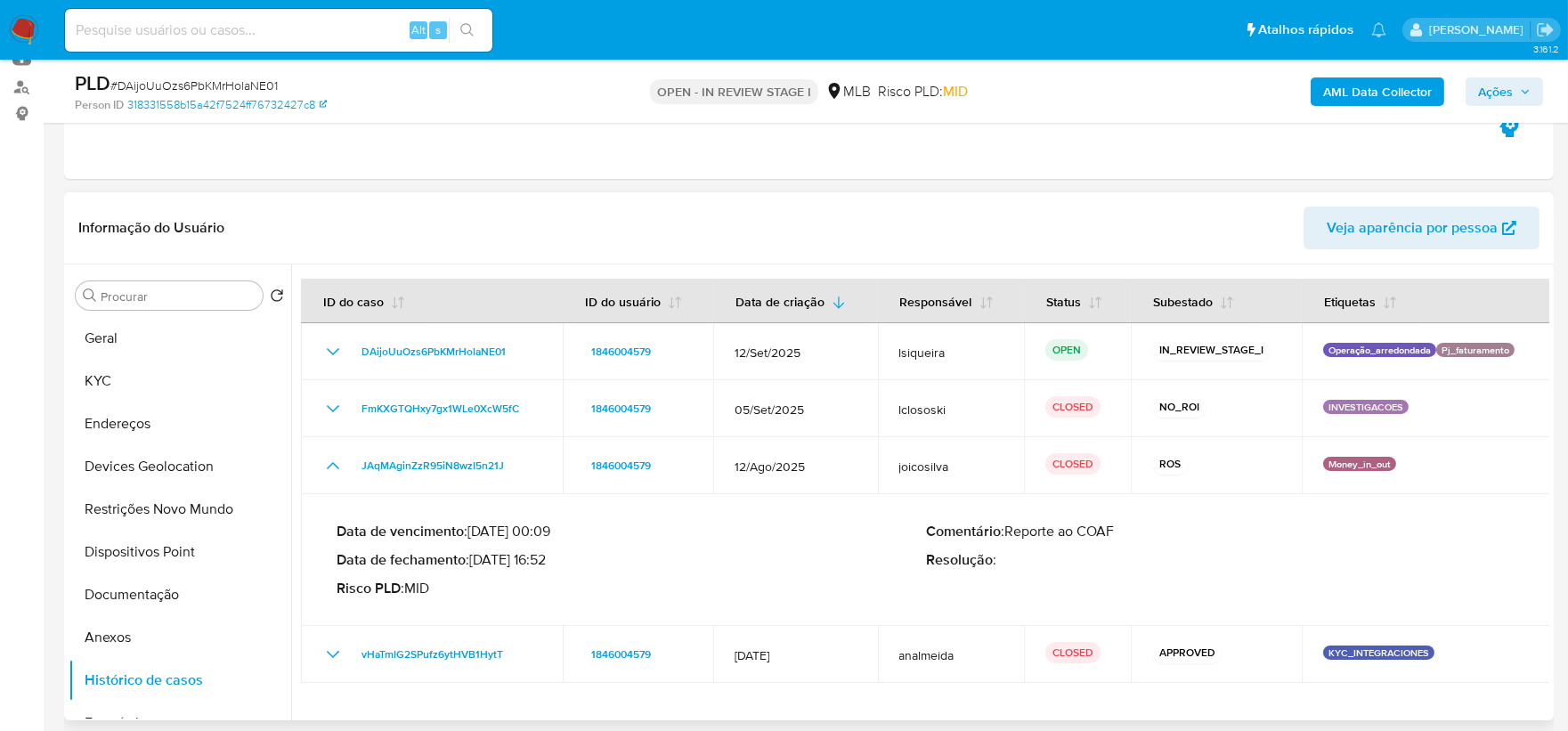
drag, startPoint x: 549, startPoint y: 561, endPoint x: 476, endPoint y: 561, distance: 73.0
click at [476, 553] on p "Data de fechamento : 12/09/2025 16:52" at bounding box center [631, 561] width 590 height 18
click at [156, 553] on button "Documentação" at bounding box center [173, 594] width 208 height 43
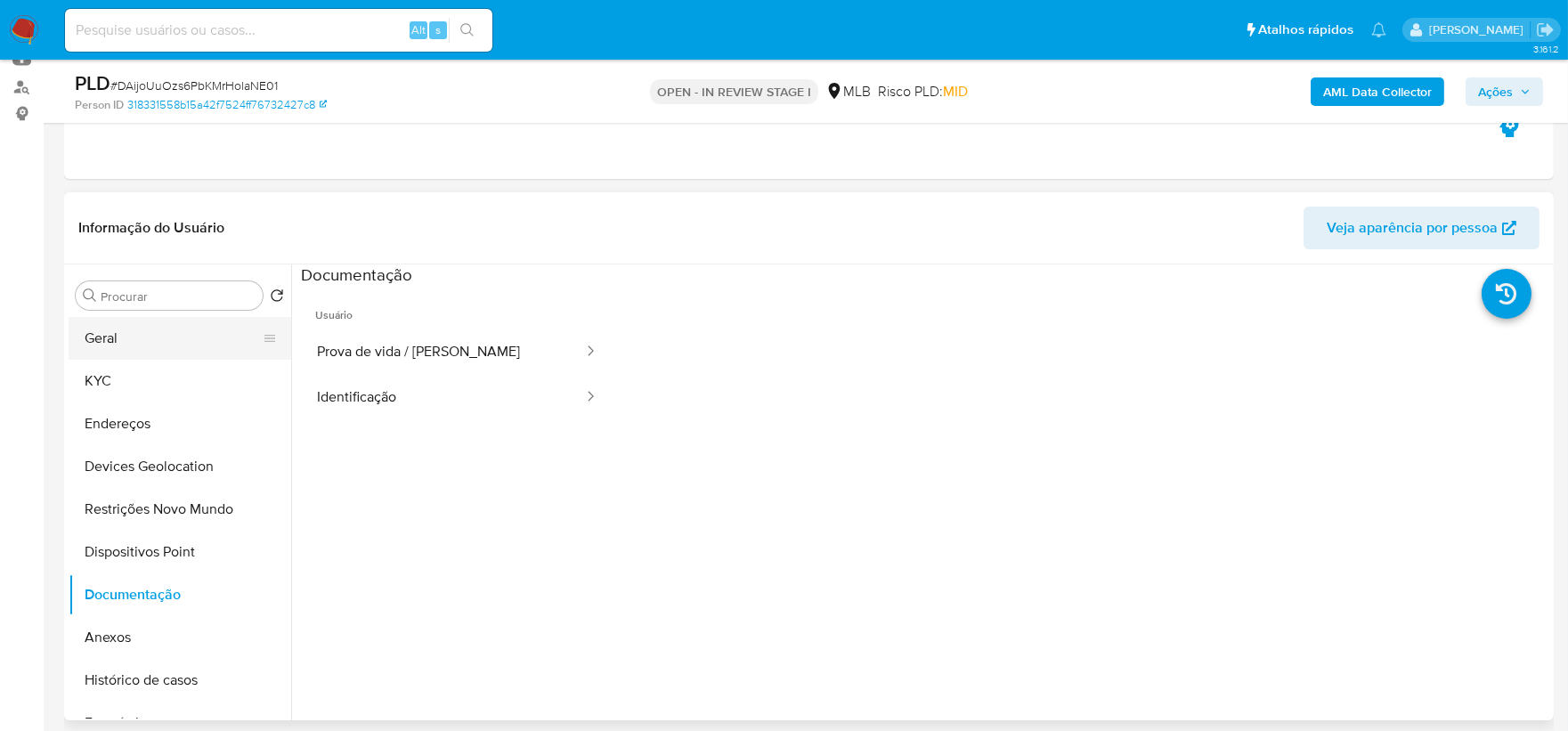
click at [188, 338] on button "Geral" at bounding box center [173, 338] width 208 height 43
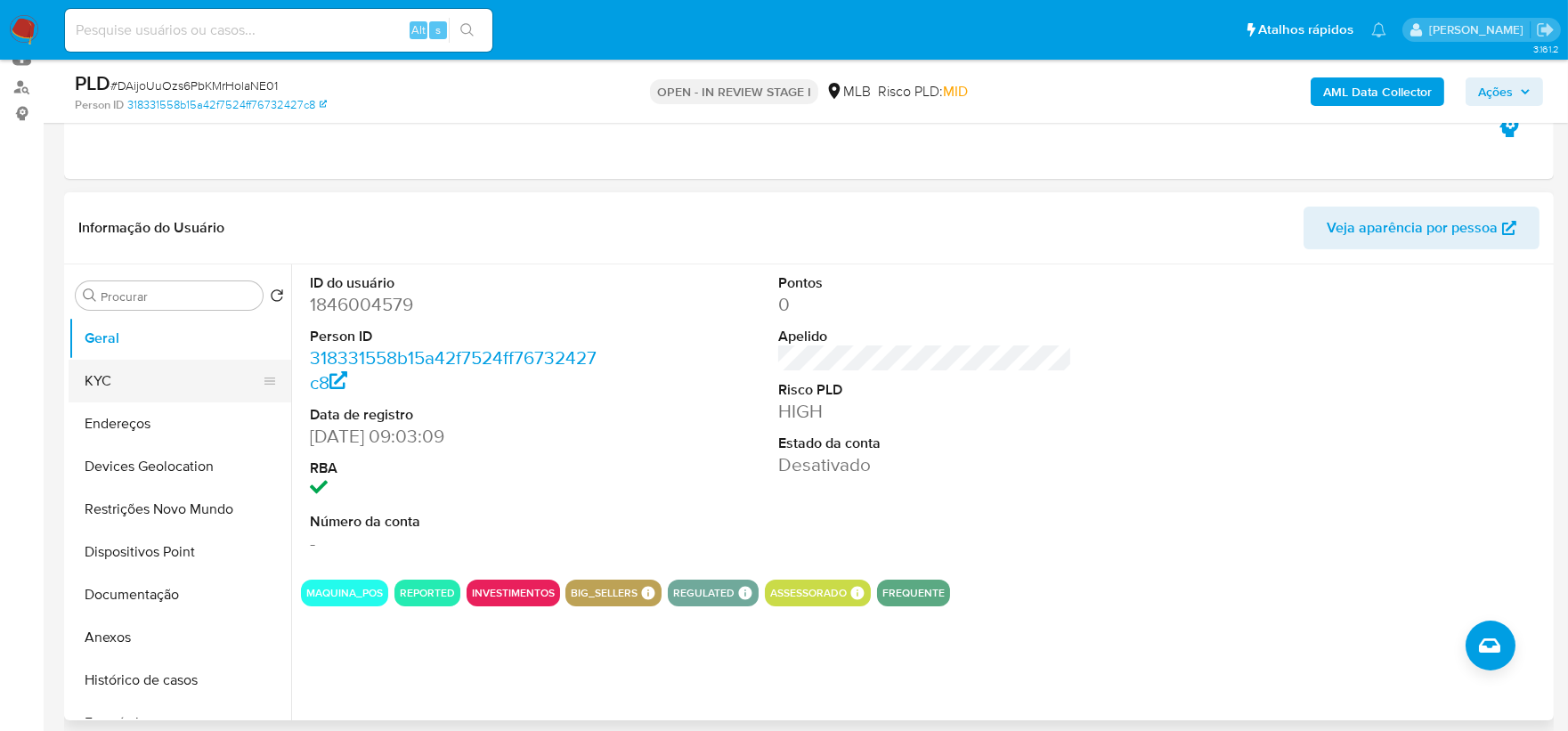
click at [137, 377] on button "KYC" at bounding box center [173, 381] width 208 height 43
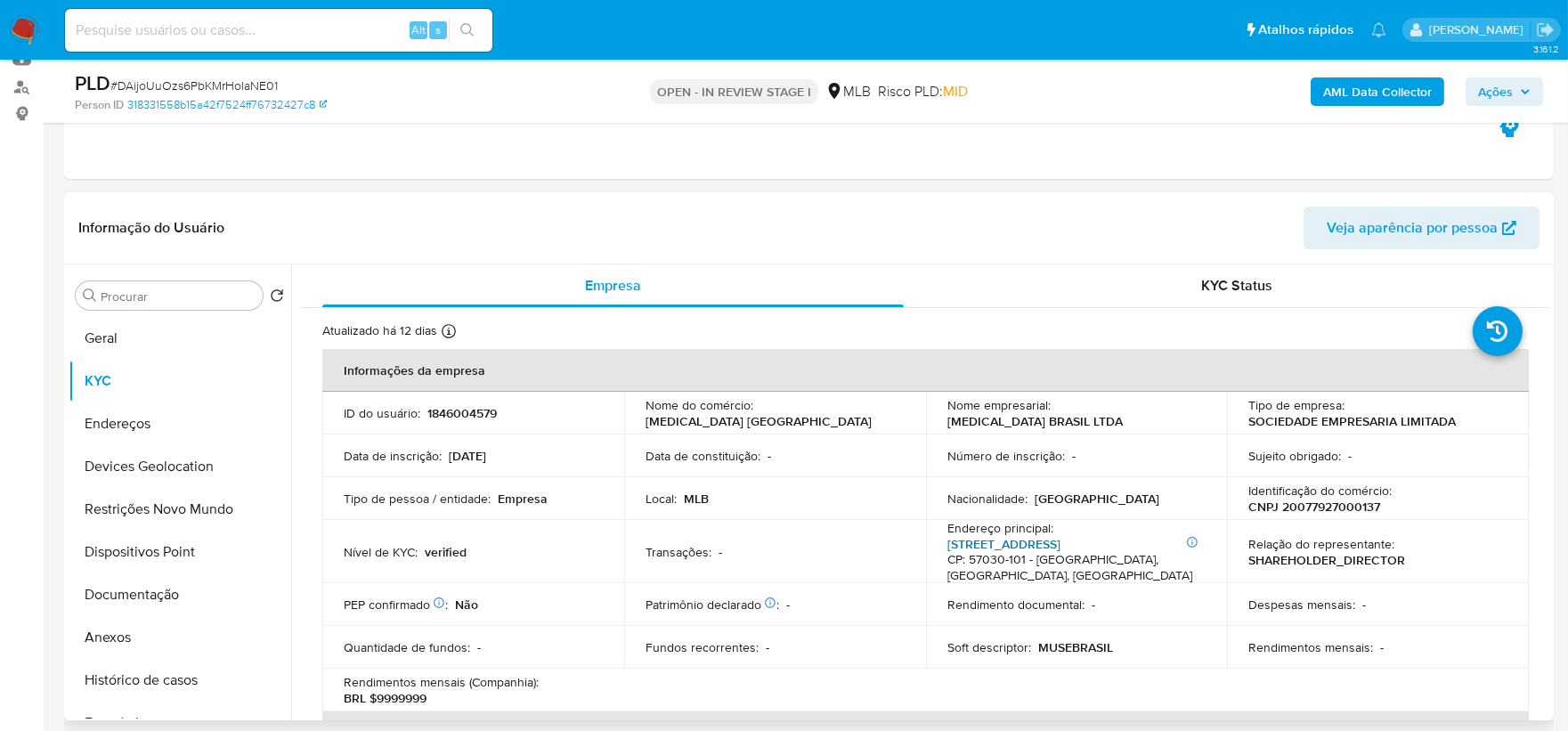
click at [1061, 545] on link "Rua Epaminondas Gracindo 22, Pajuçara" at bounding box center [1004, 545] width 113 height 18
click at [192, 419] on button "Endereços" at bounding box center [173, 423] width 208 height 43
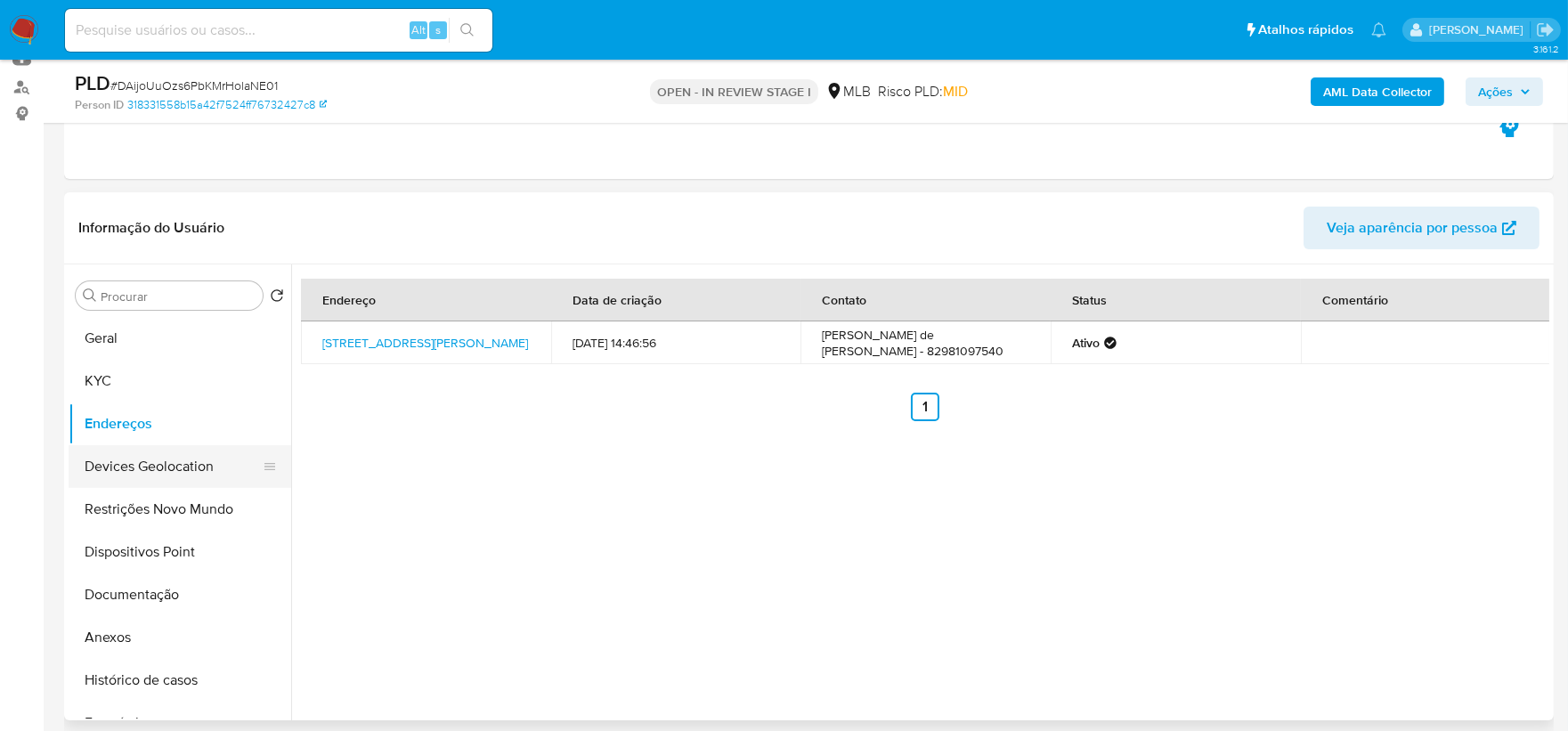
click at [181, 460] on button "Devices Geolocation" at bounding box center [173, 466] width 208 height 43
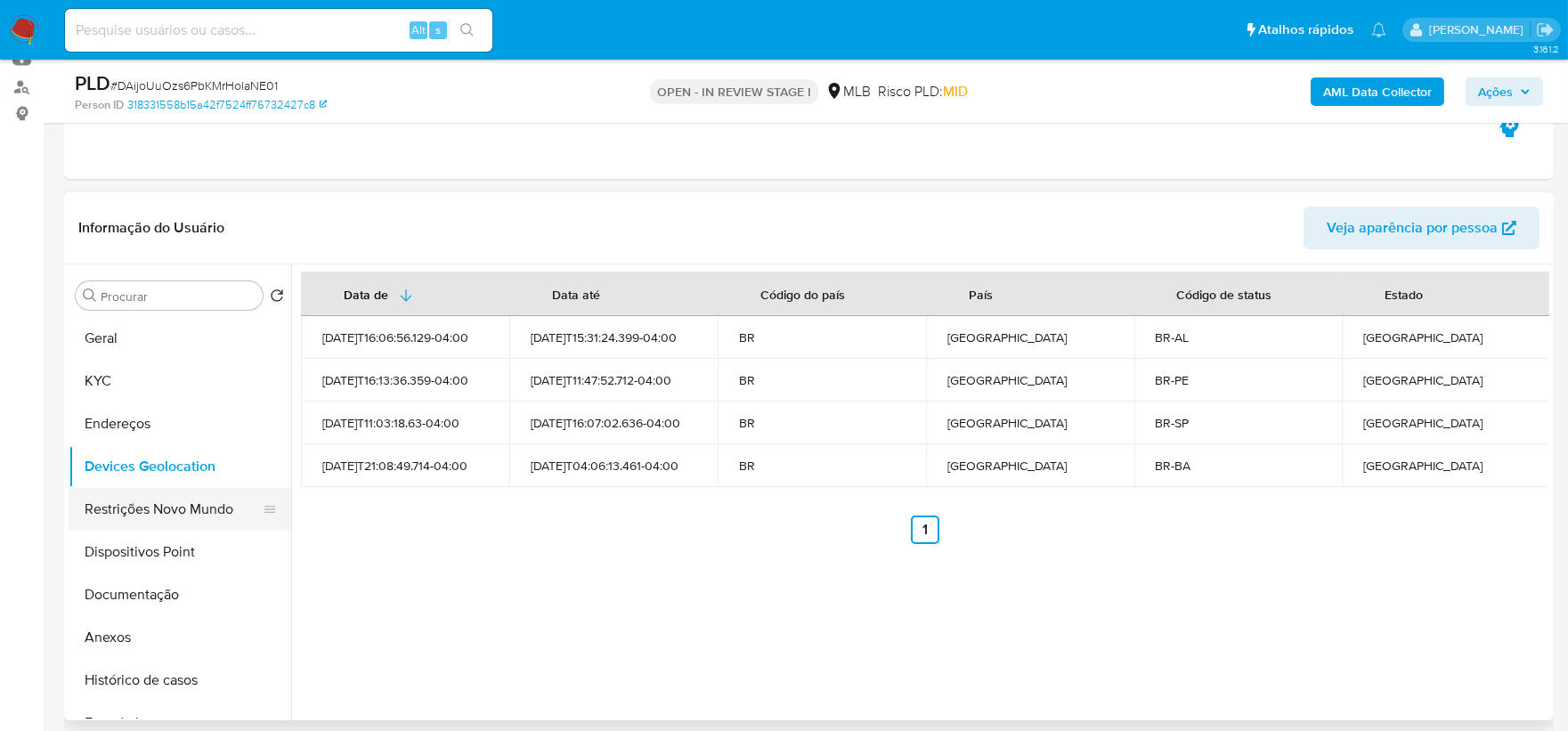
click at [194, 517] on button "Restrições Novo Mundo" at bounding box center [173, 509] width 208 height 43
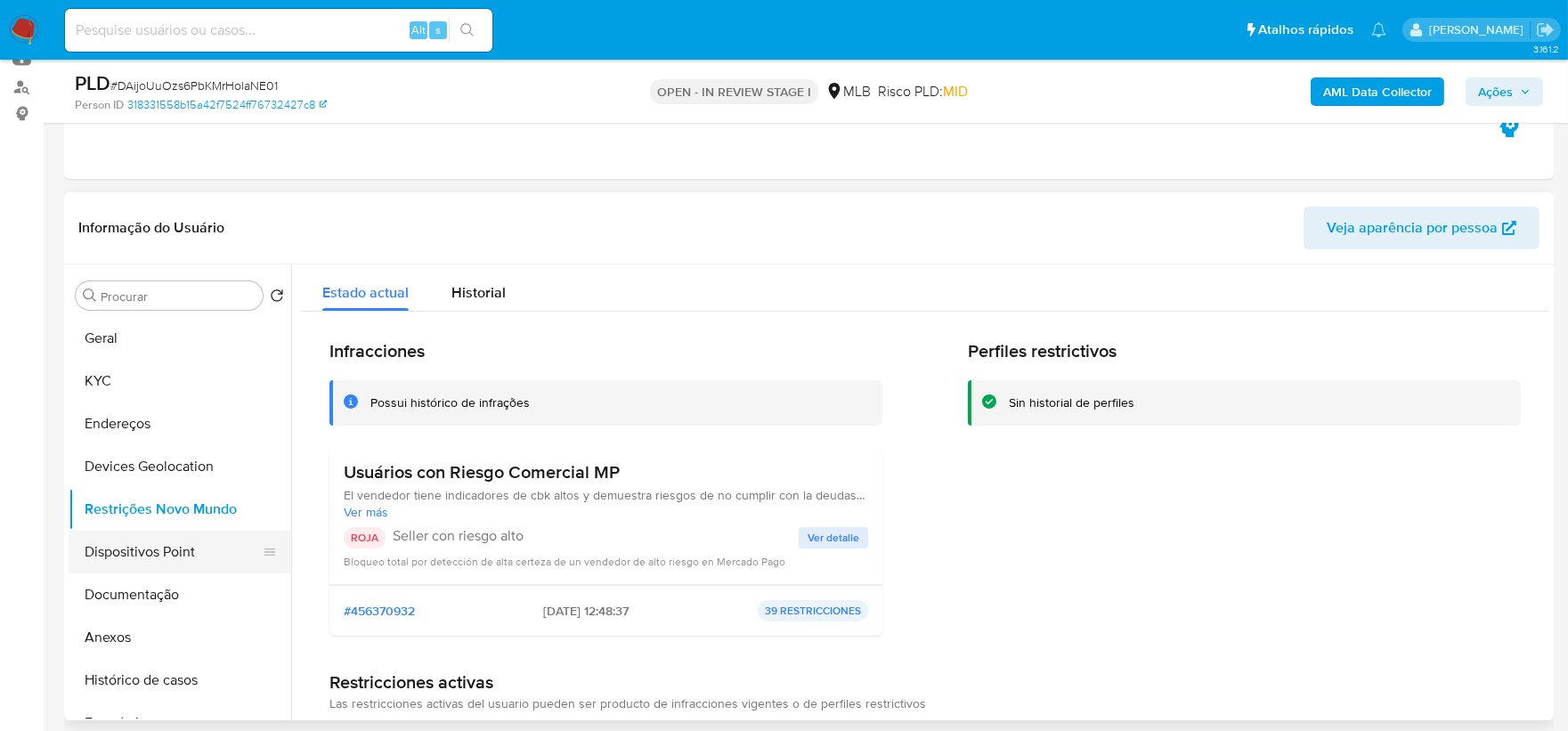
click at [178, 544] on button "Dispositivos Point" at bounding box center [173, 552] width 208 height 43
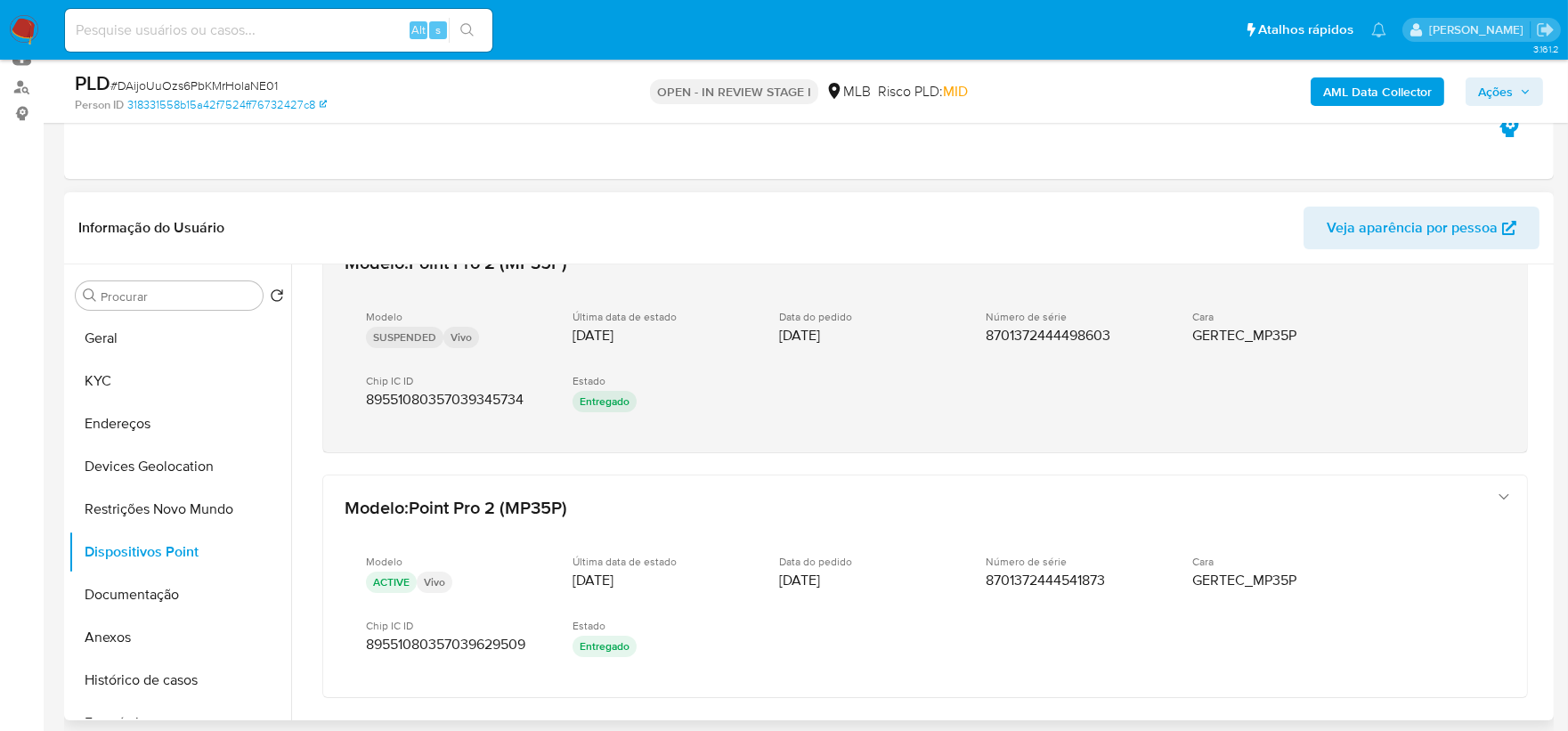
scroll to position [873, 0]
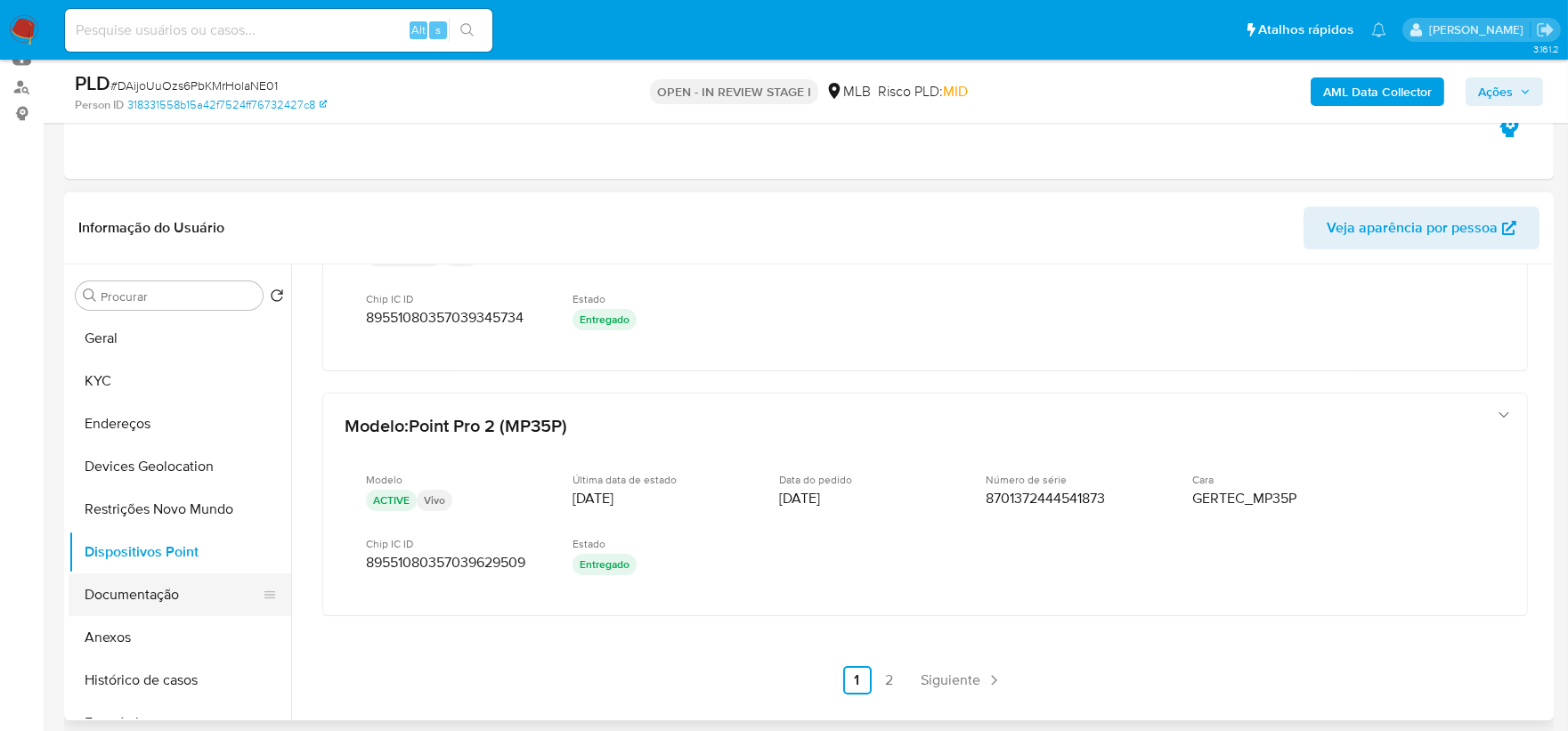
click at [137, 553] on button "Documentação" at bounding box center [173, 594] width 208 height 43
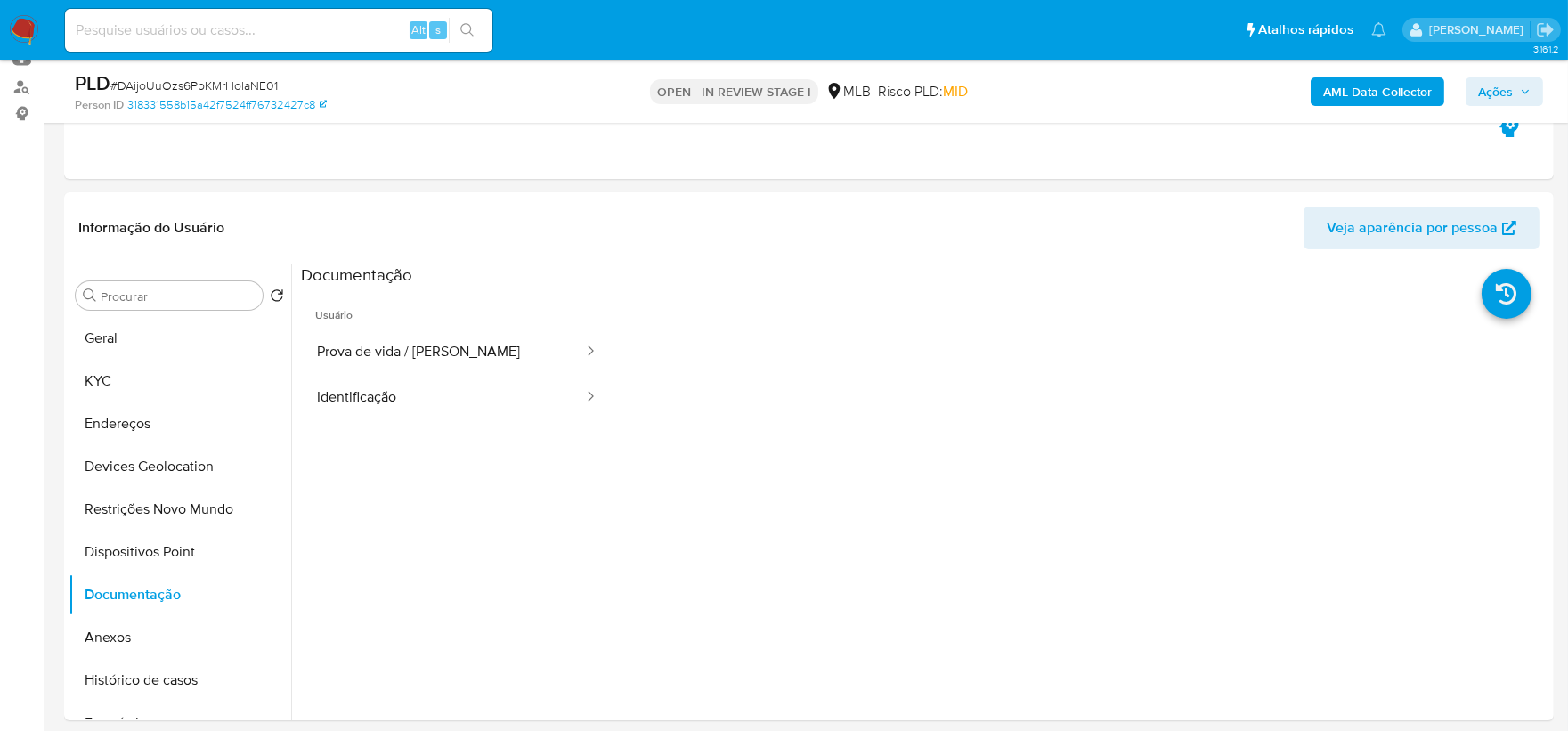
click at [1265, 90] on b "AML Data Collector" at bounding box center [1377, 92] width 109 height 29
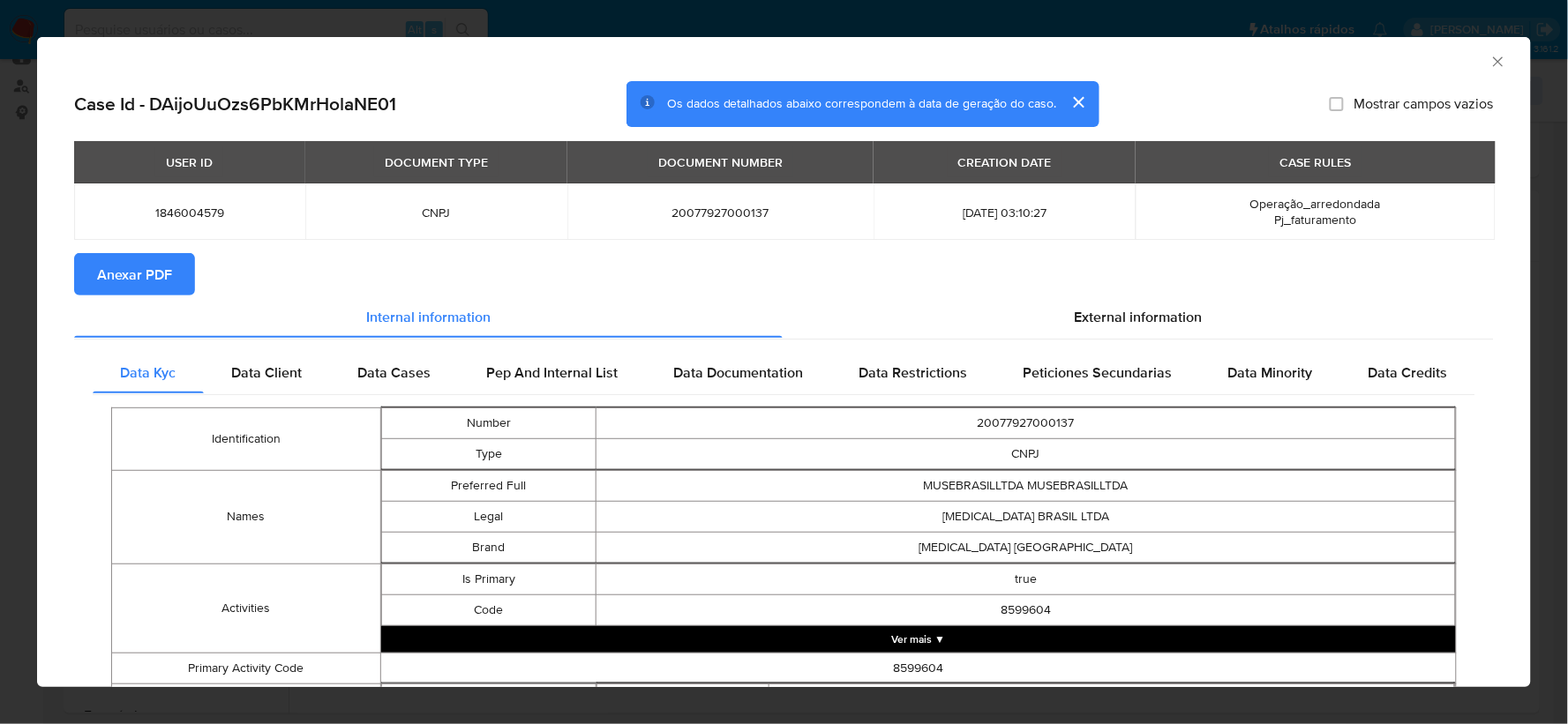
click at [144, 274] on span "Anexar PDF" at bounding box center [134, 274] width 75 height 39
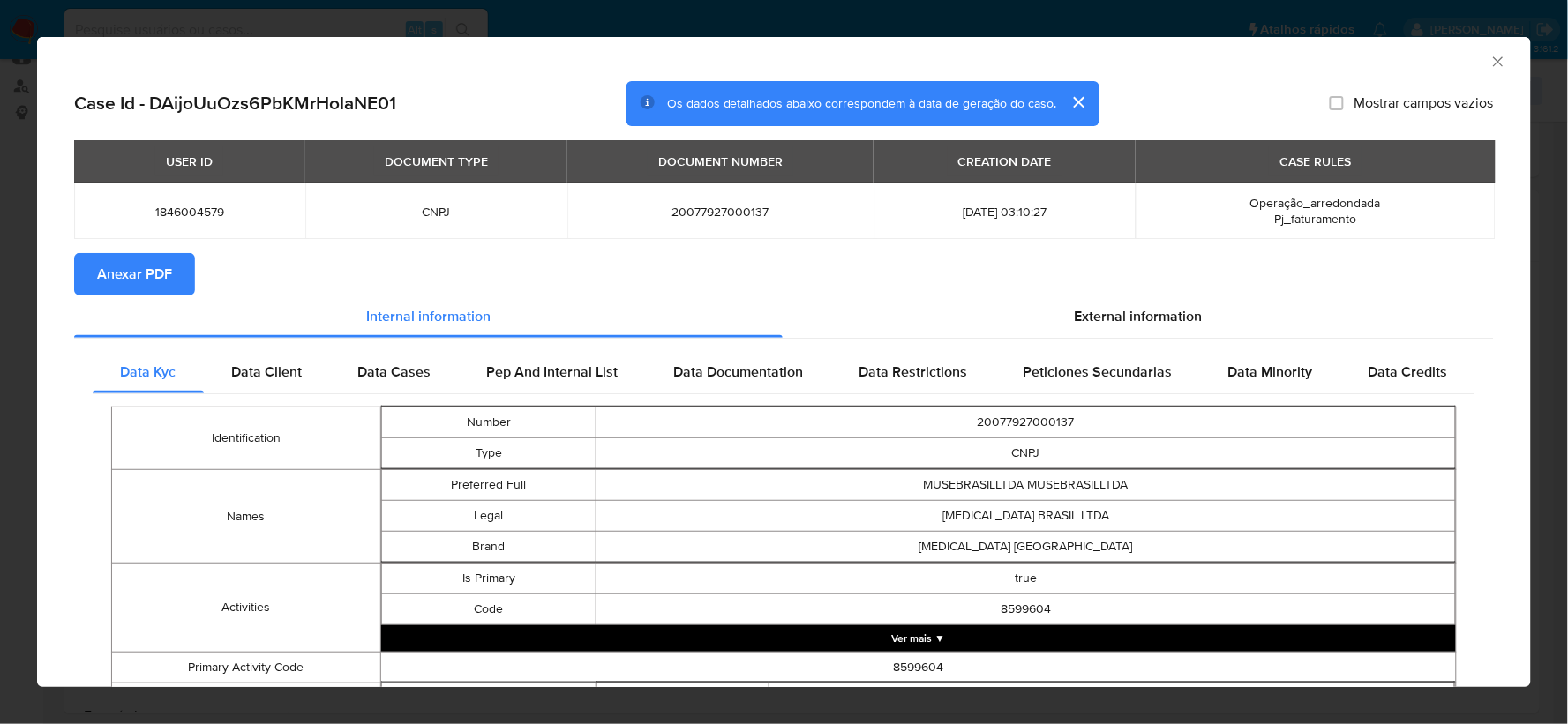
click at [1254, 59] on icon "Fechar a janela" at bounding box center [1497, 61] width 10 height 10
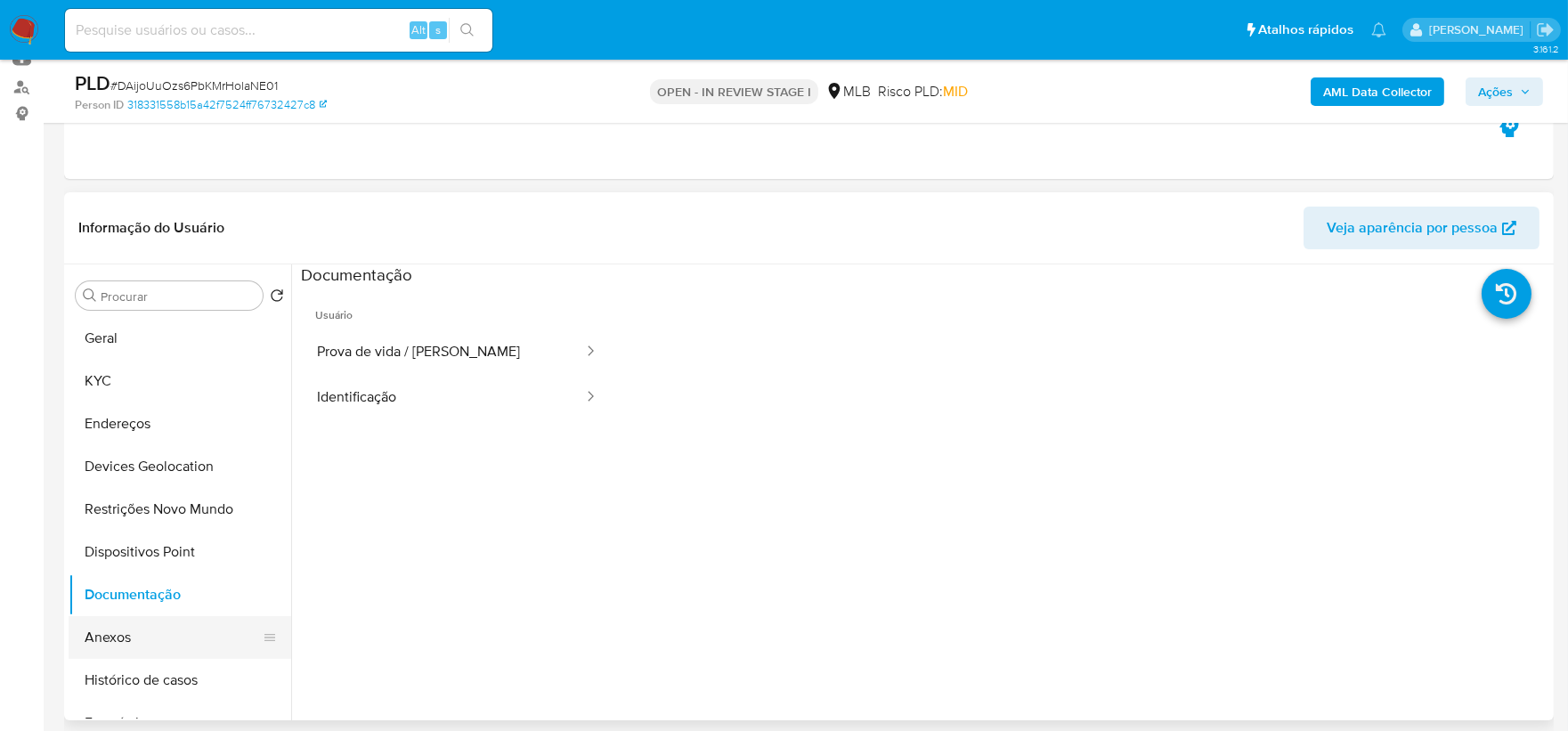
click at [187, 553] on button "Anexos" at bounding box center [173, 637] width 208 height 43
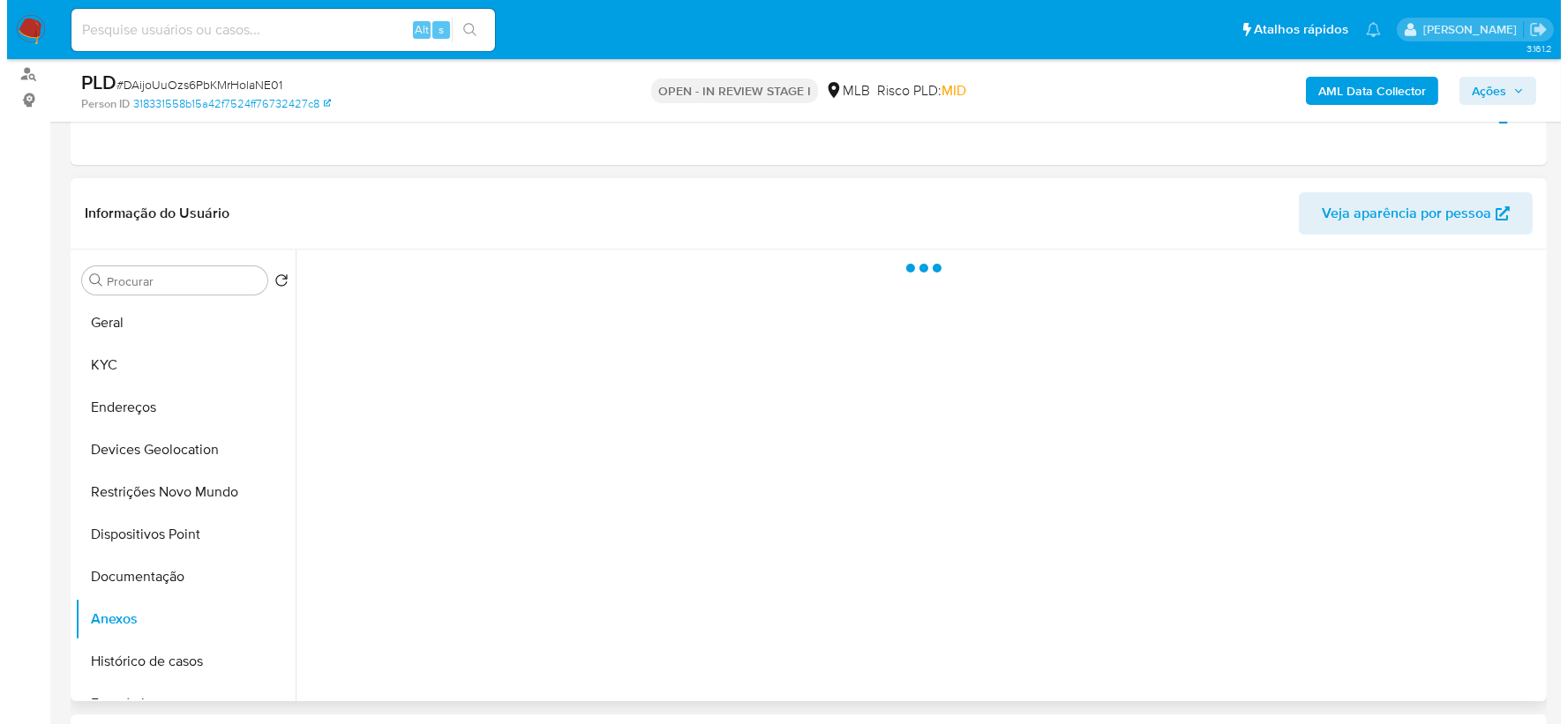
scroll to position [294, 0]
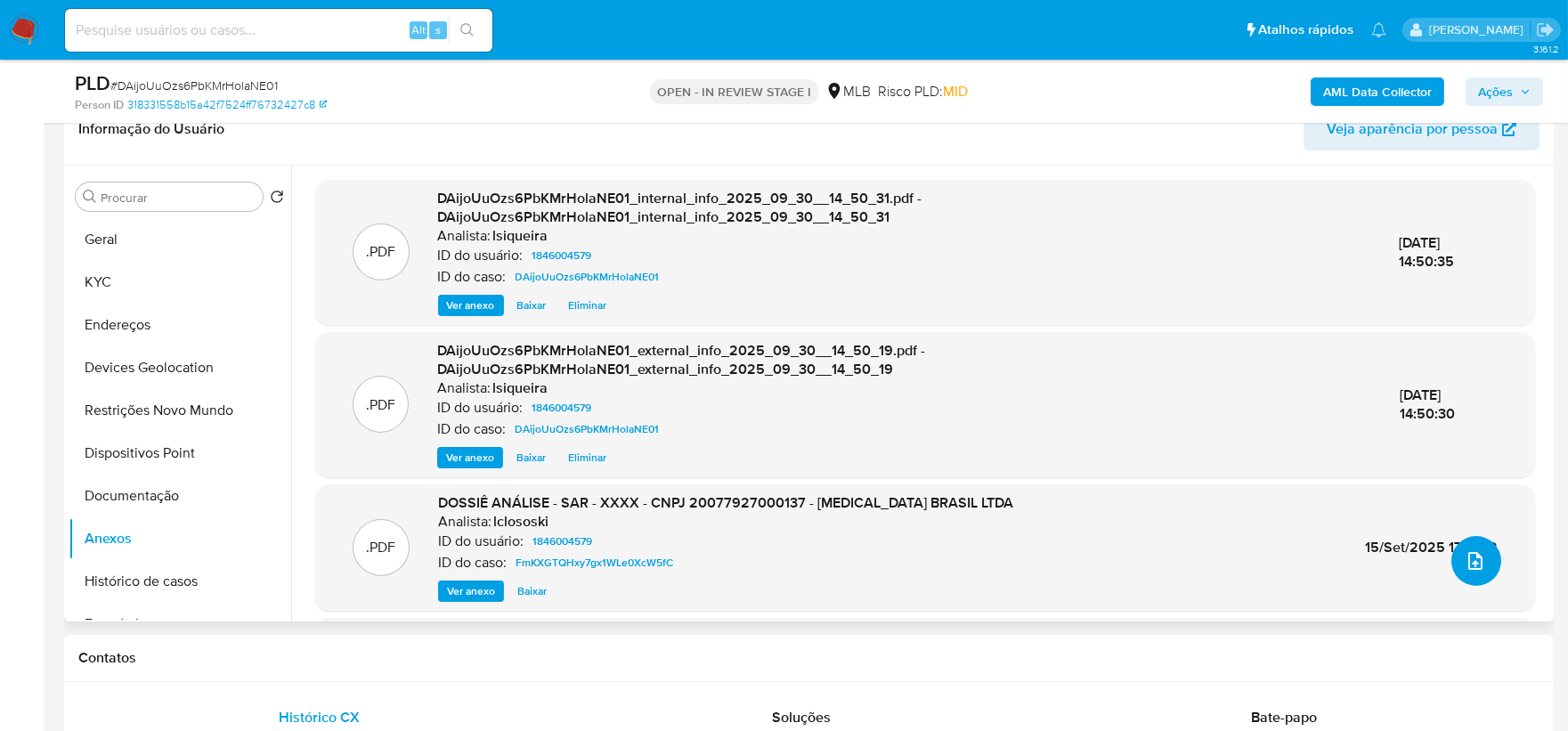
click at [1265, 553] on icon "upload-file" at bounding box center [1476, 562] width 22 height 22
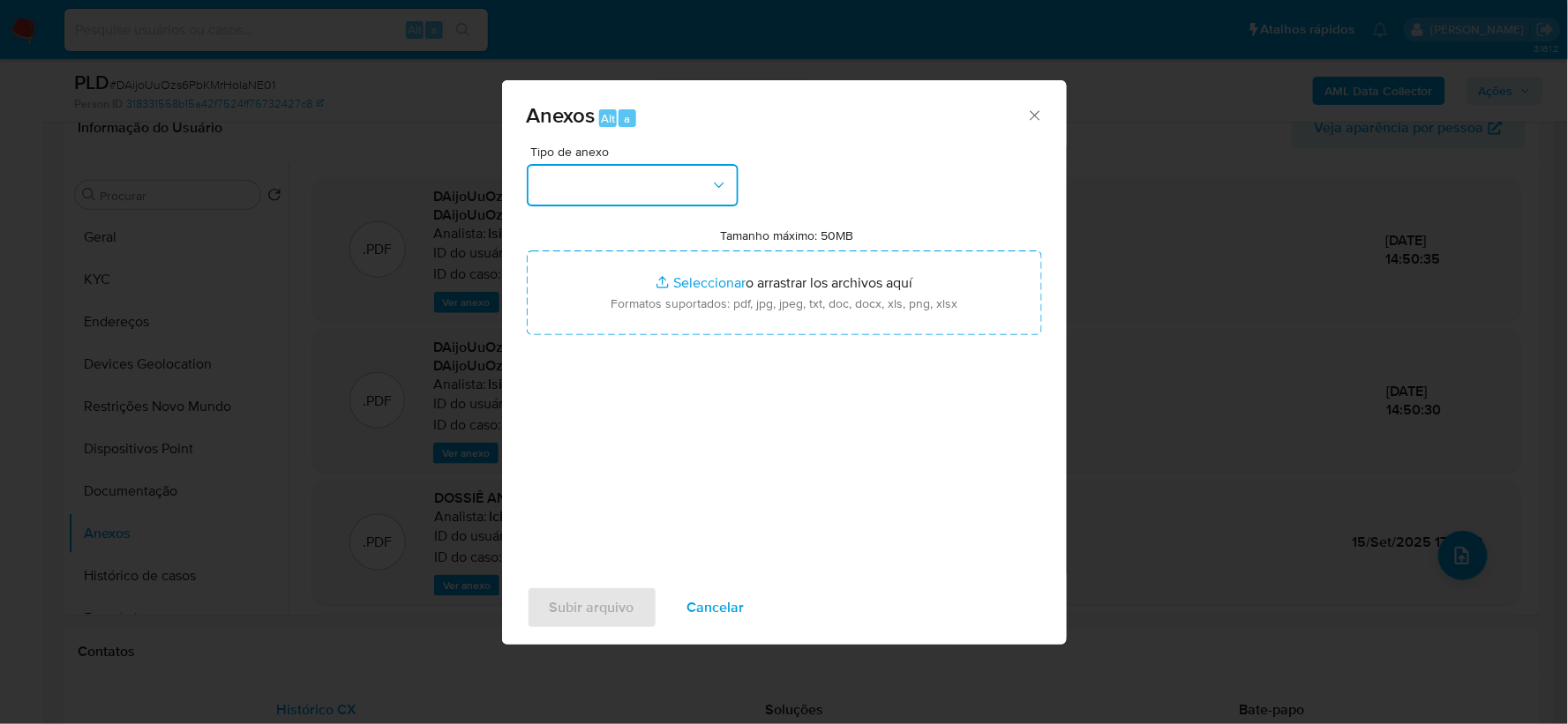
click at [694, 193] on button "button" at bounding box center [633, 185] width 211 height 42
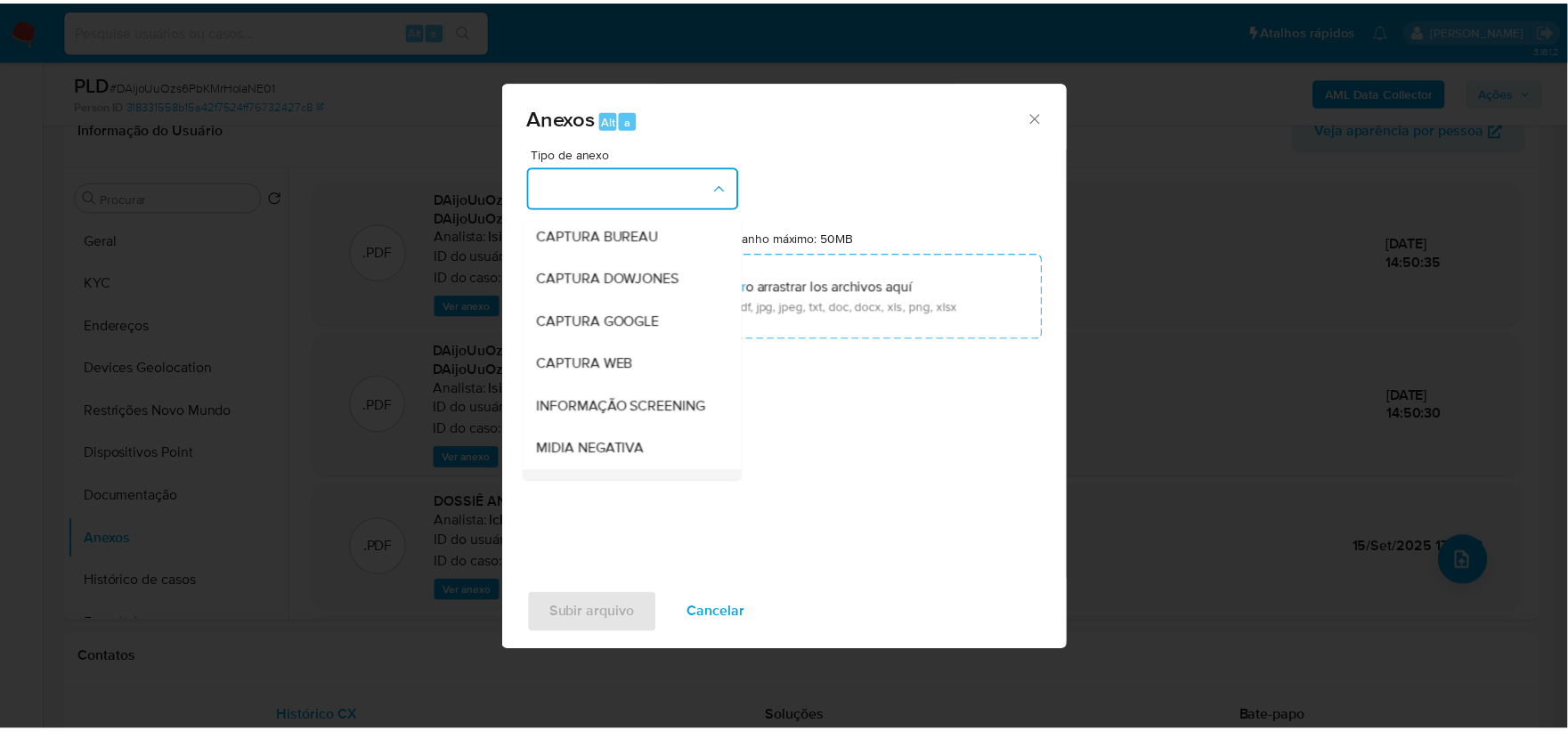
scroll to position [99, 0]
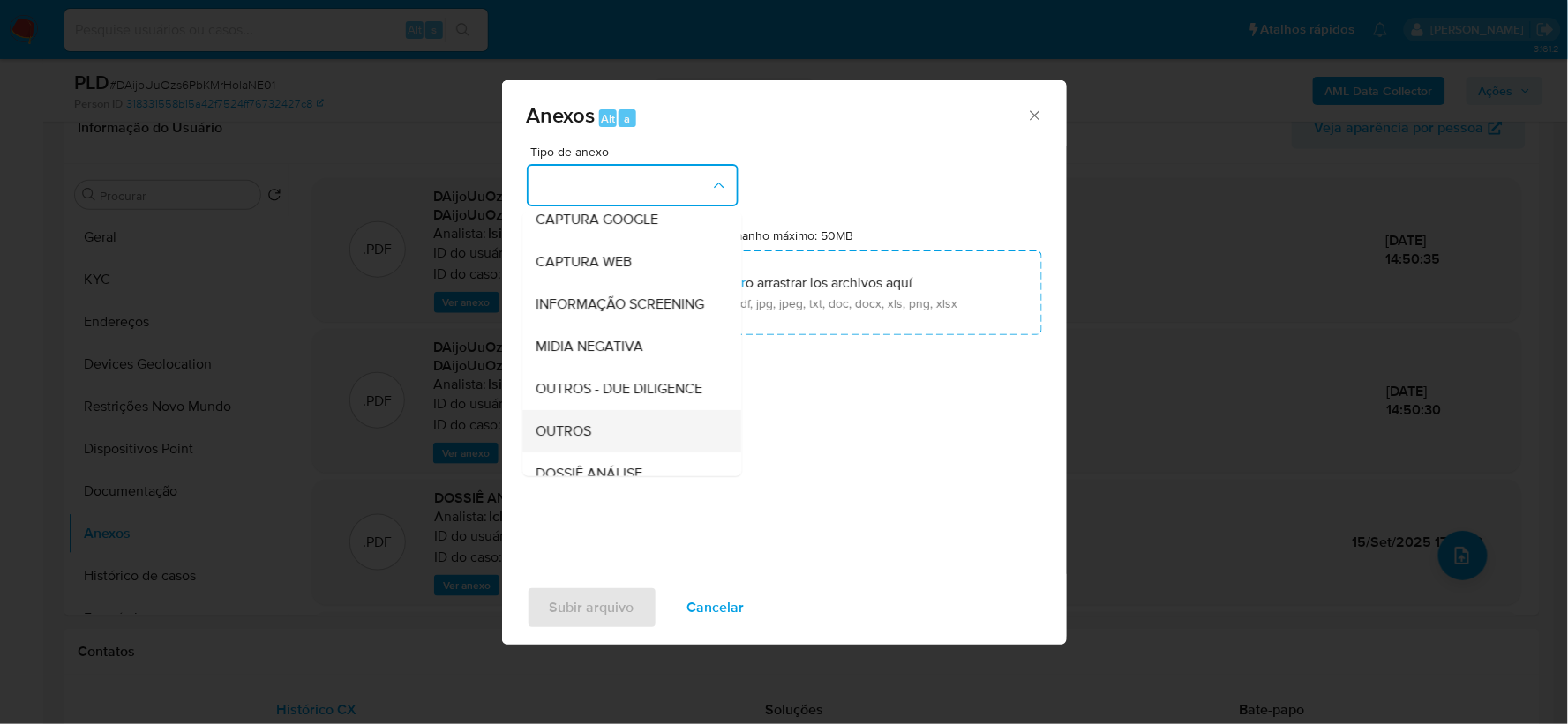
click at [607, 452] on div "OUTROS" at bounding box center [626, 431] width 180 height 42
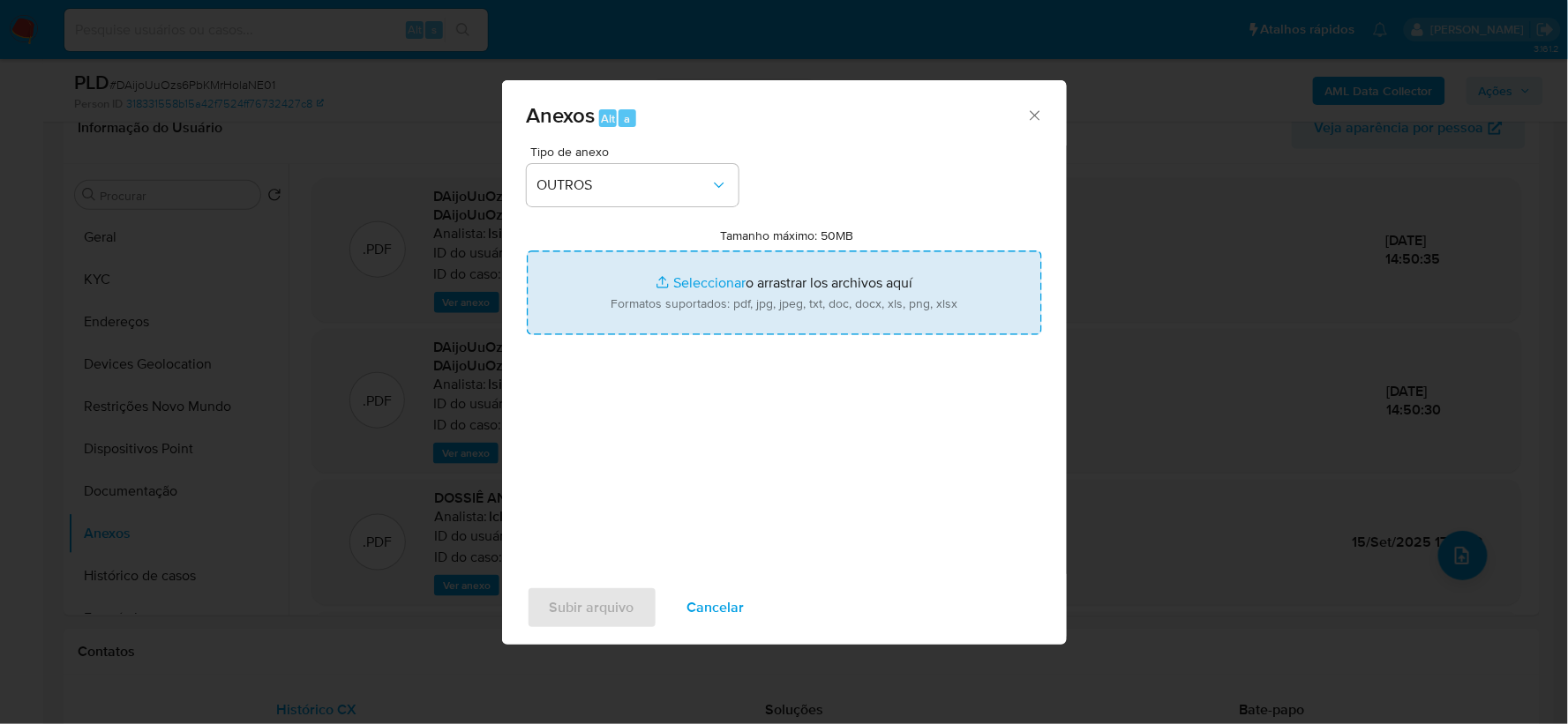
click at [764, 306] on input "Tamanho máximo: 50MB Seleccionar archivos" at bounding box center [784, 293] width 515 height 85
type input "C:\fakepath\Mulan 1846004579_2025_09_29_14_12_22.xlsx"
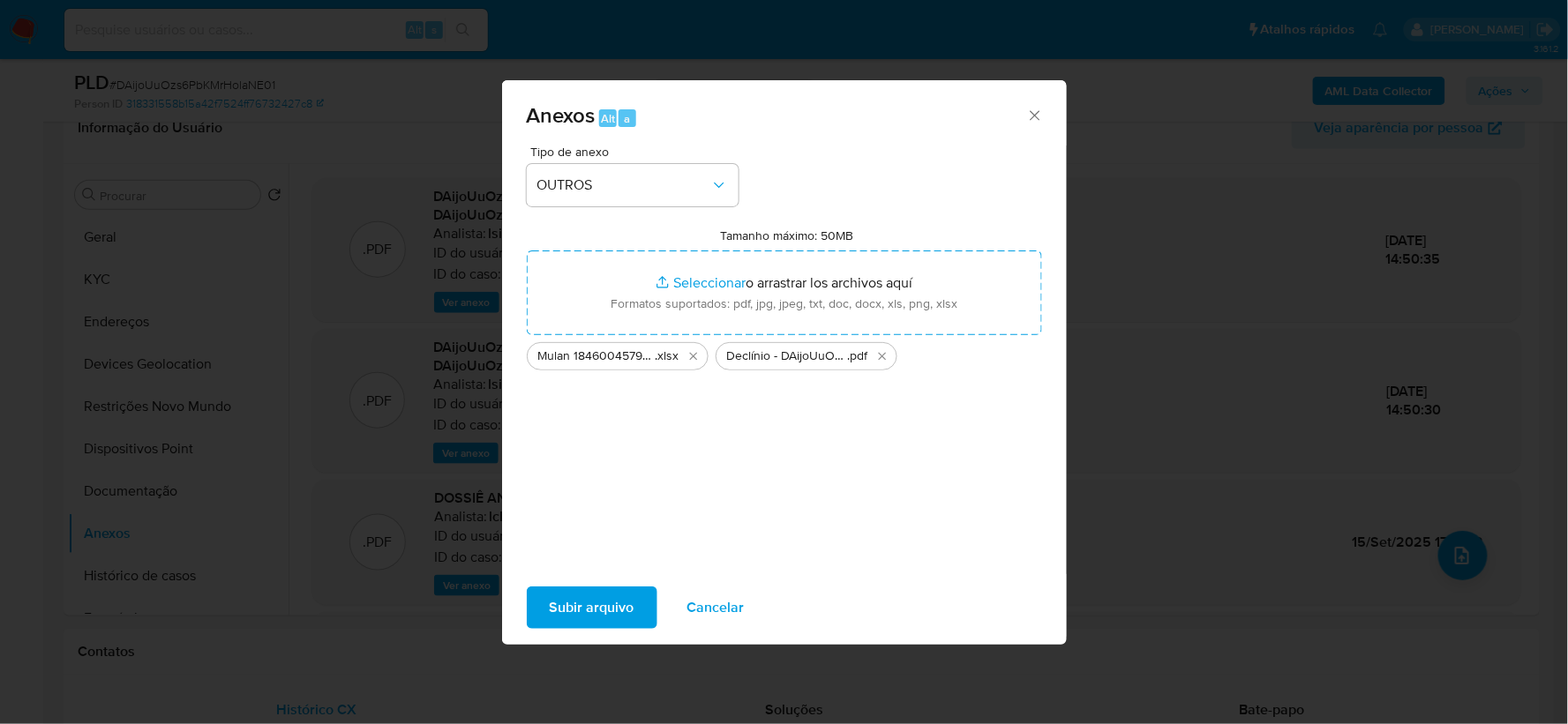
click at [610, 547] on span "Subir arquivo" at bounding box center [591, 608] width 85 height 39
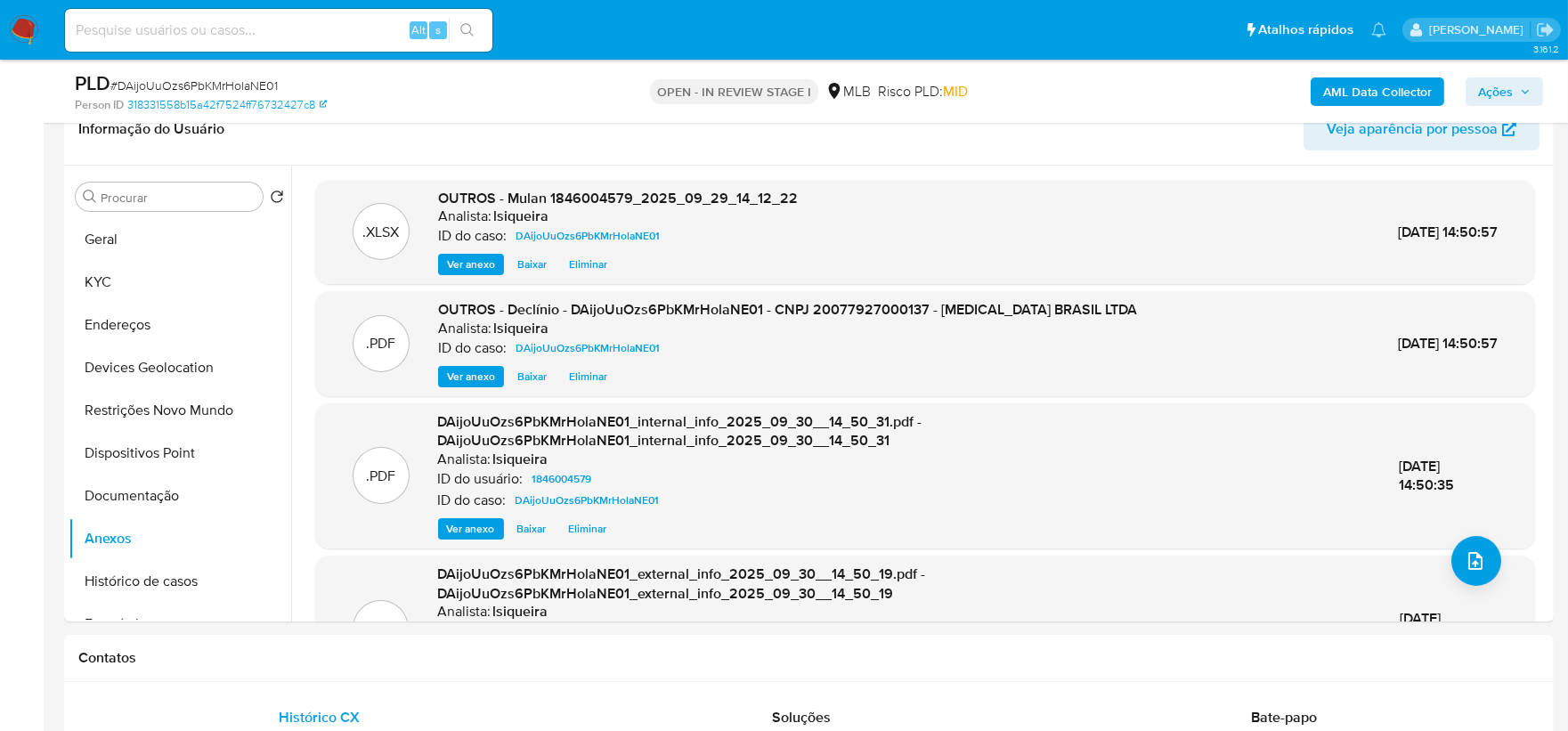
click at [1265, 84] on span "Ações" at bounding box center [1496, 92] width 34 height 29
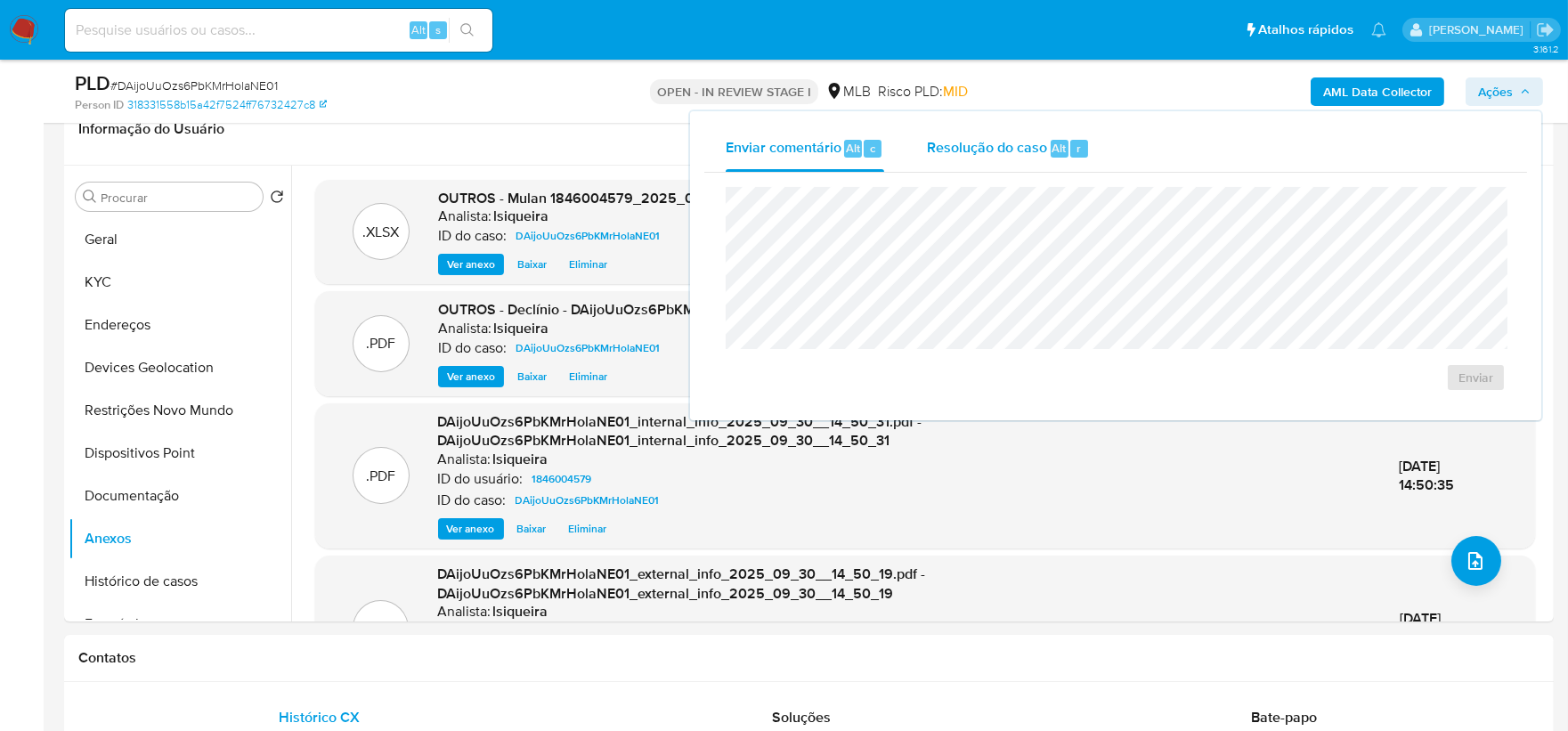
click at [970, 155] on span "Resolução do caso" at bounding box center [987, 147] width 120 height 21
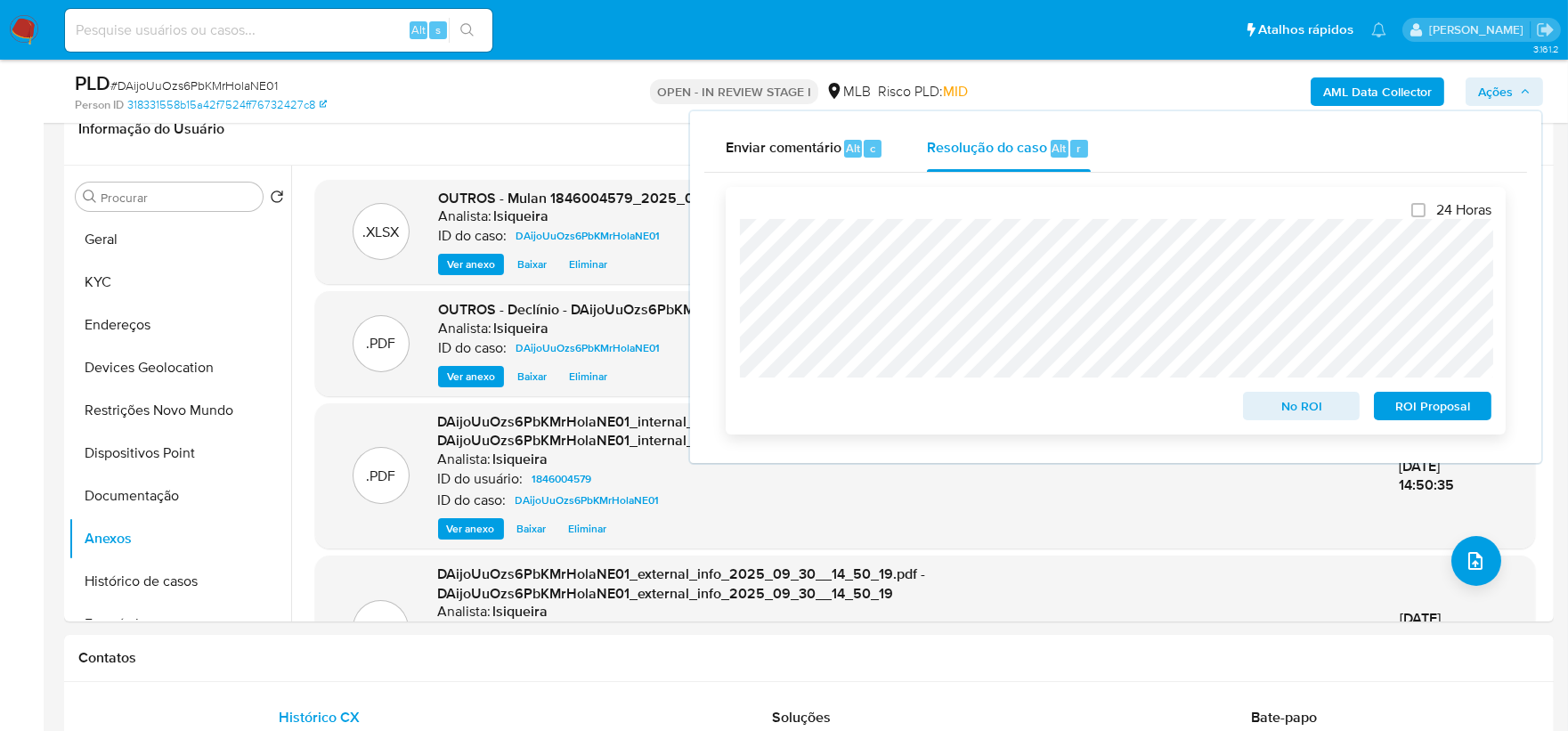
click at [1265, 405] on span "No ROI" at bounding box center [1301, 406] width 92 height 25
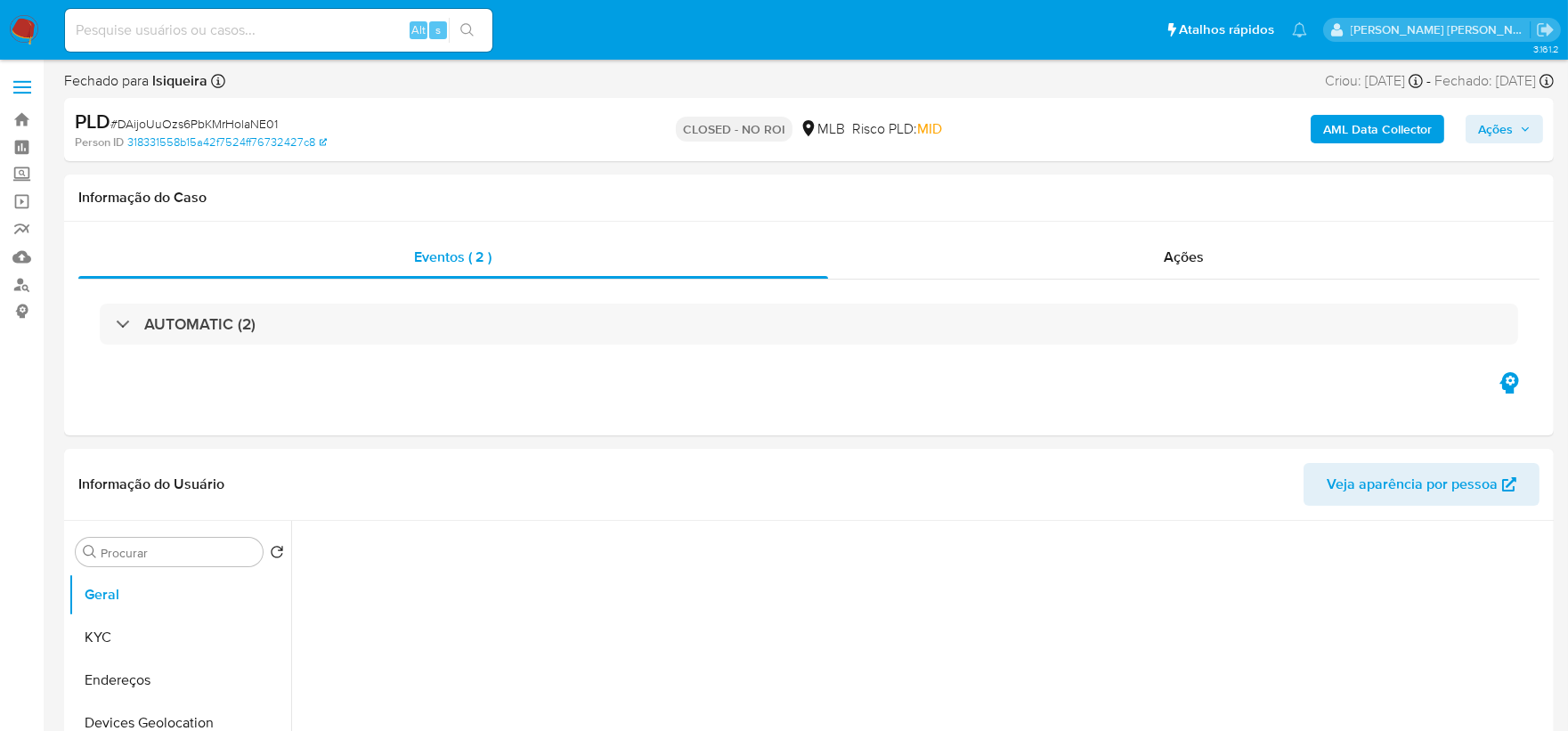
select select "10"
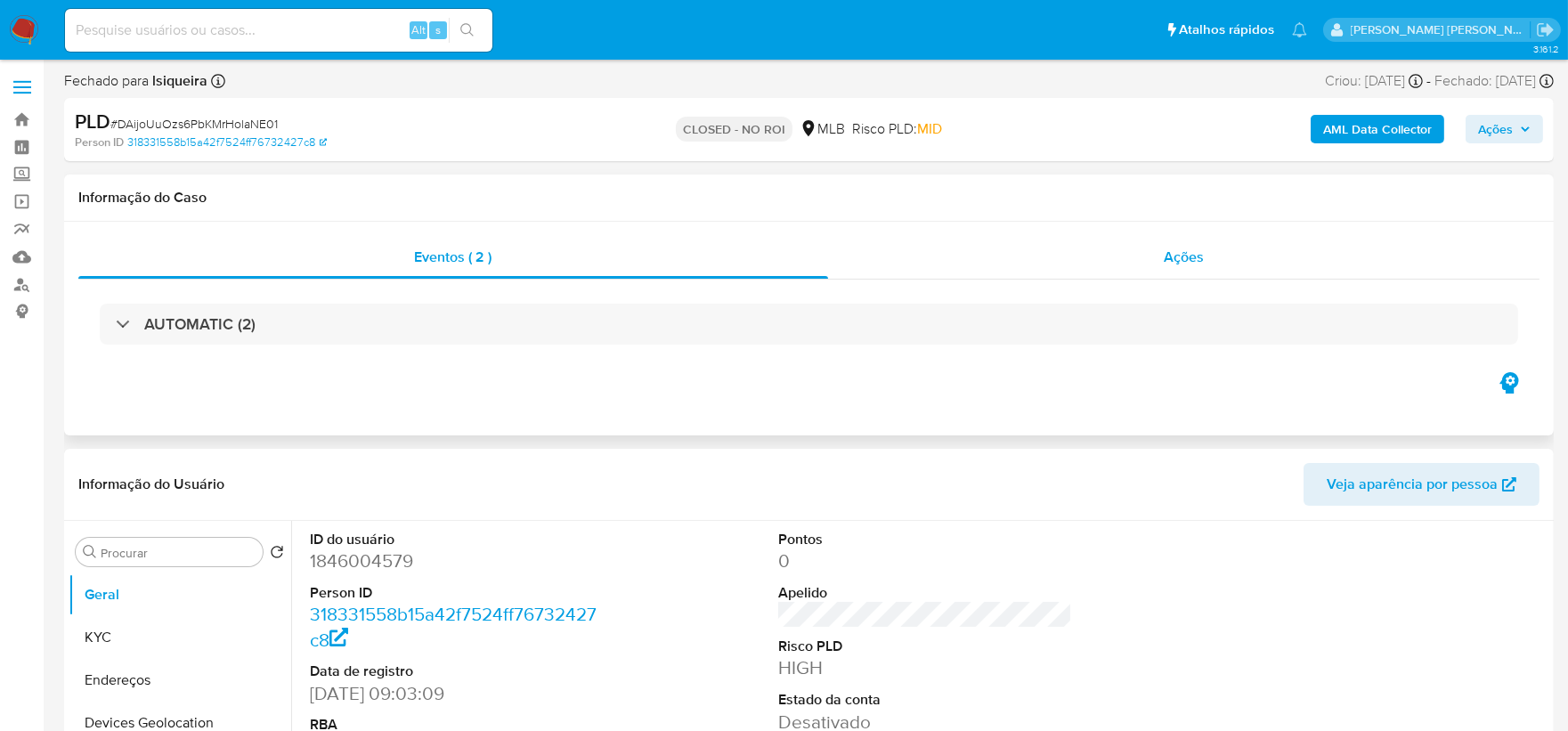
click at [1206, 261] on div "Ações" at bounding box center [1185, 257] width 713 height 43
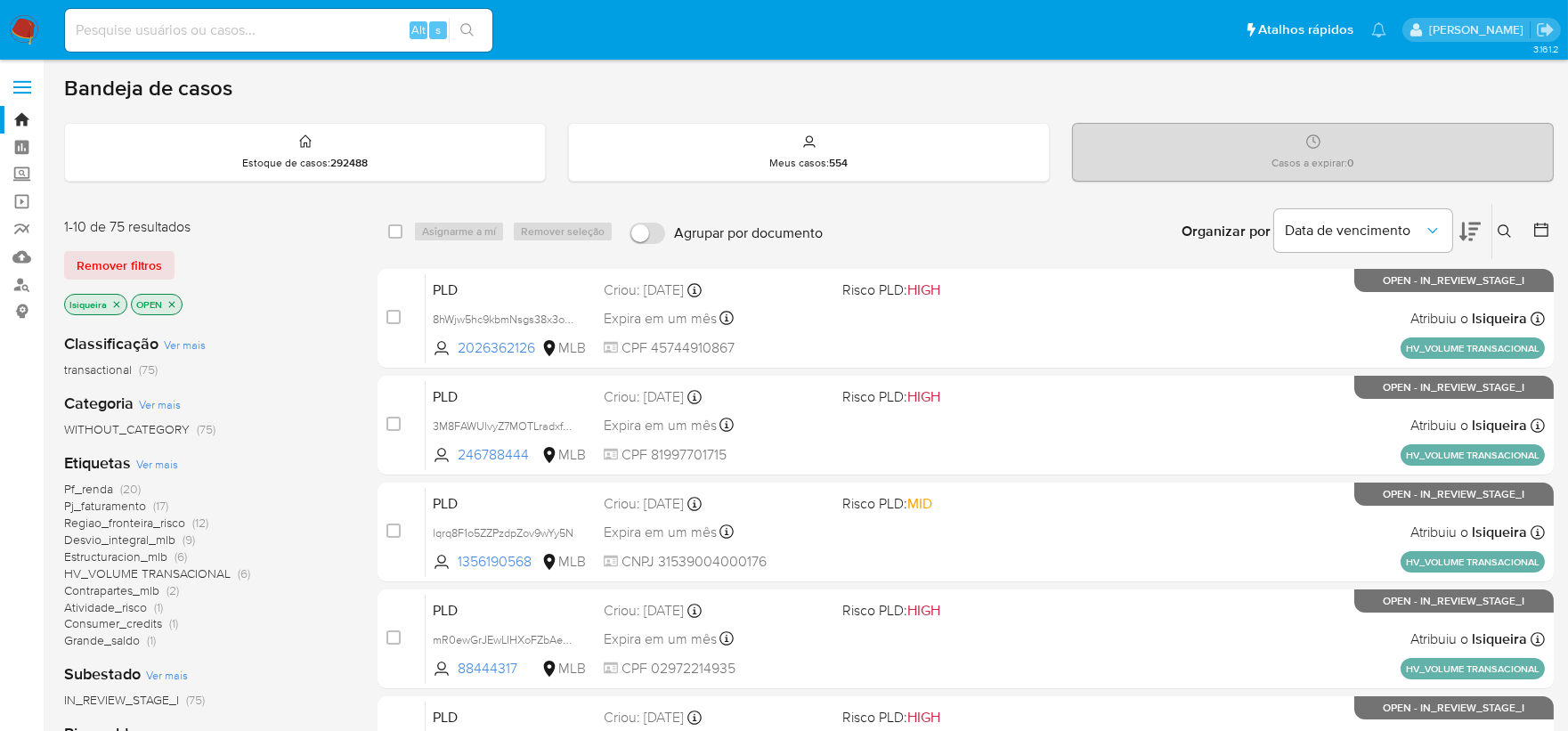
click at [30, 27] on img at bounding box center [24, 30] width 30 height 30
click at [127, 644] on span "Grande_saldo" at bounding box center [102, 641] width 76 height 18
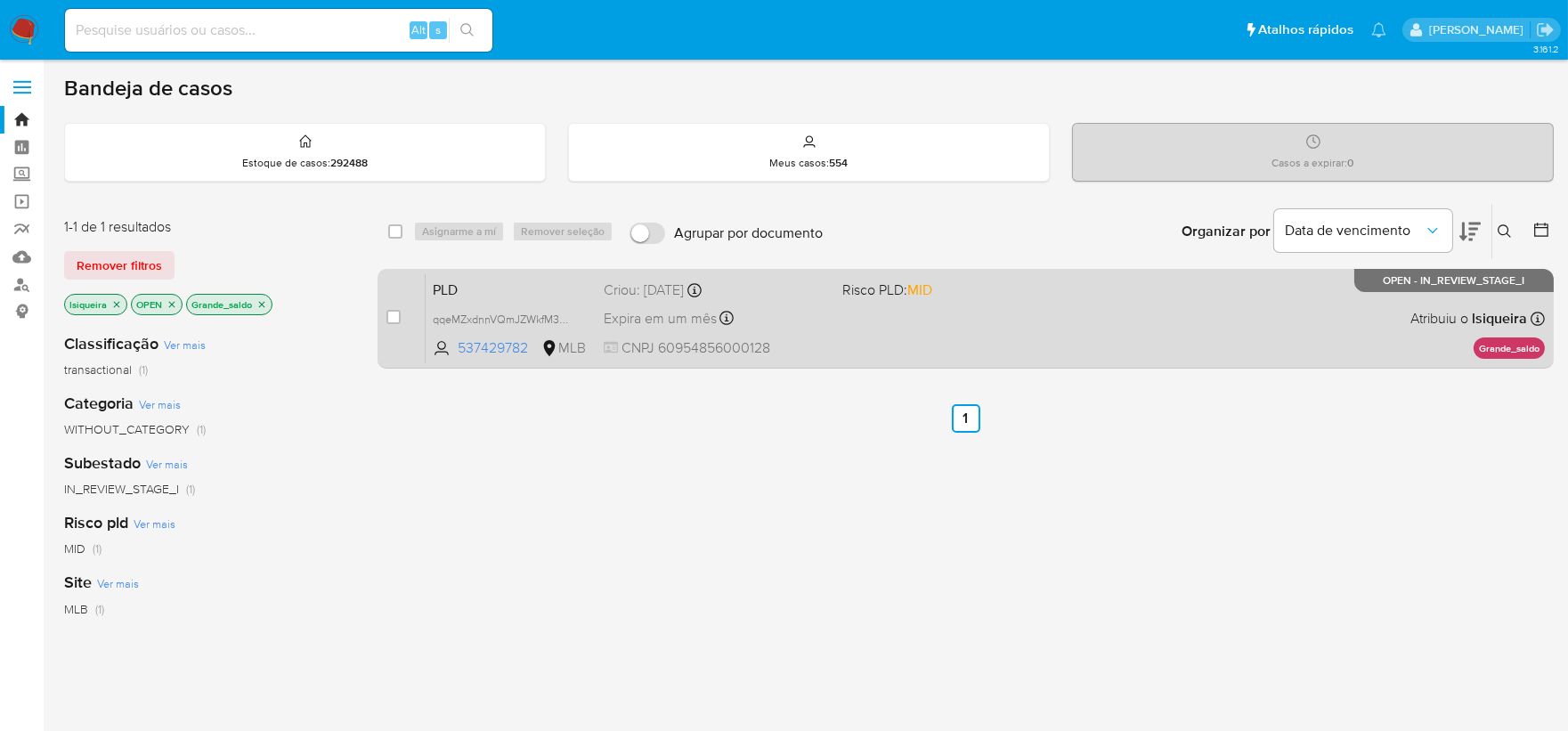
click at [1053, 321] on div "PLD qqeMZxdnnVQmJZWkfM3Wp1Xw 537429782 MLB Risco PLD: MID Criou: 12/09/2025 Cri…" at bounding box center [986, 318] width 1119 height 90
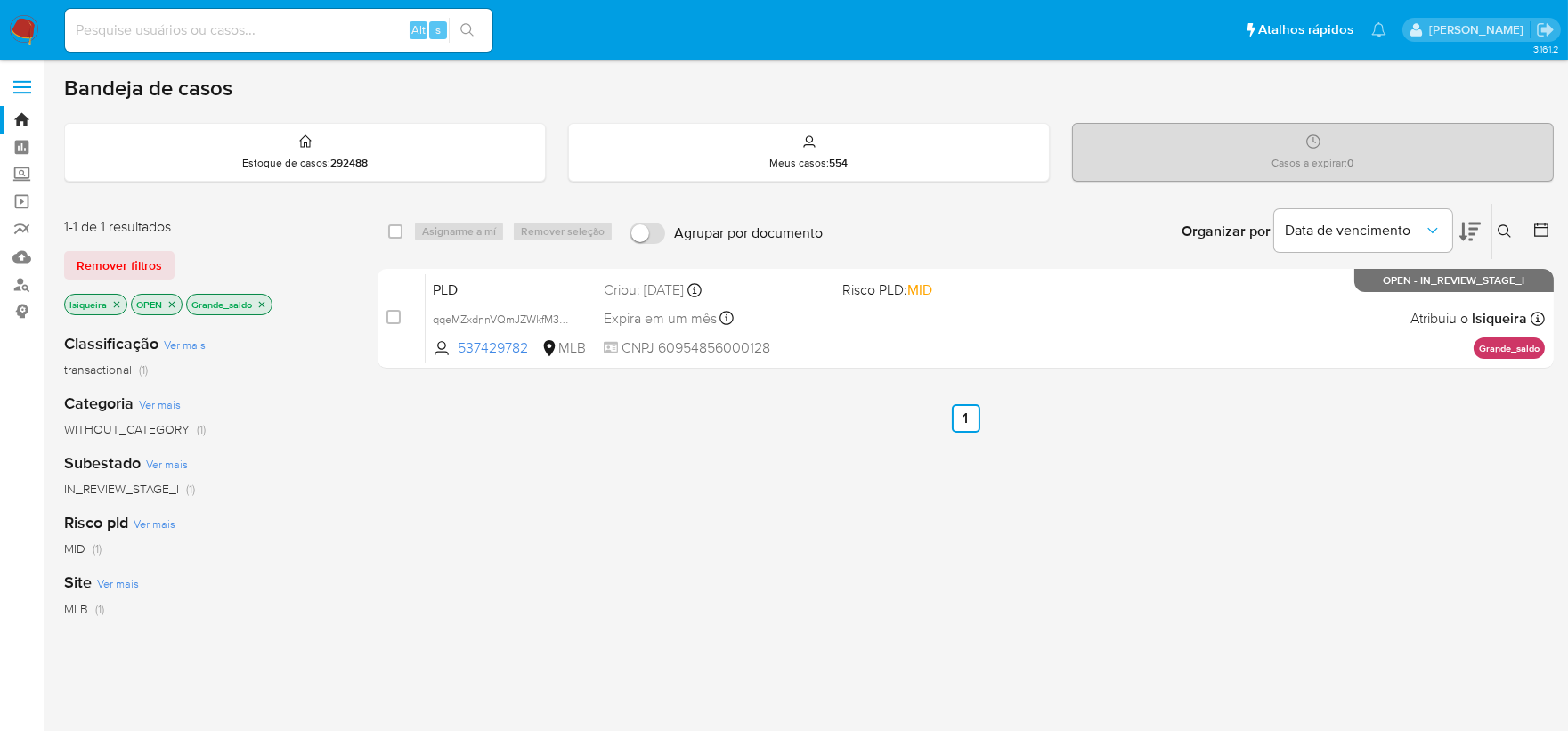
click at [262, 304] on icon "close-filter" at bounding box center [262, 304] width 6 height 6
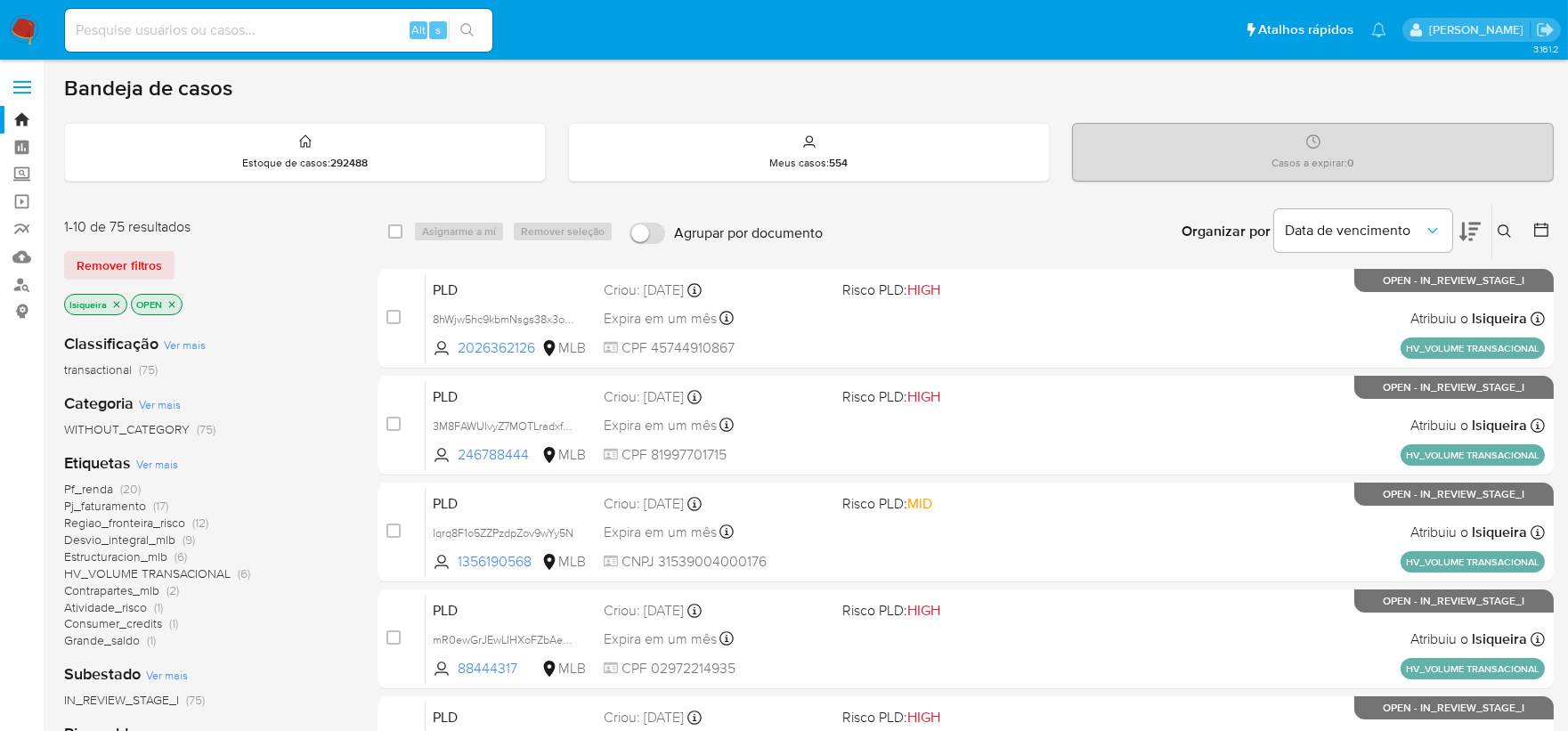
click at [102, 489] on span "Pf_renda" at bounding box center [89, 489] width 49 height 18
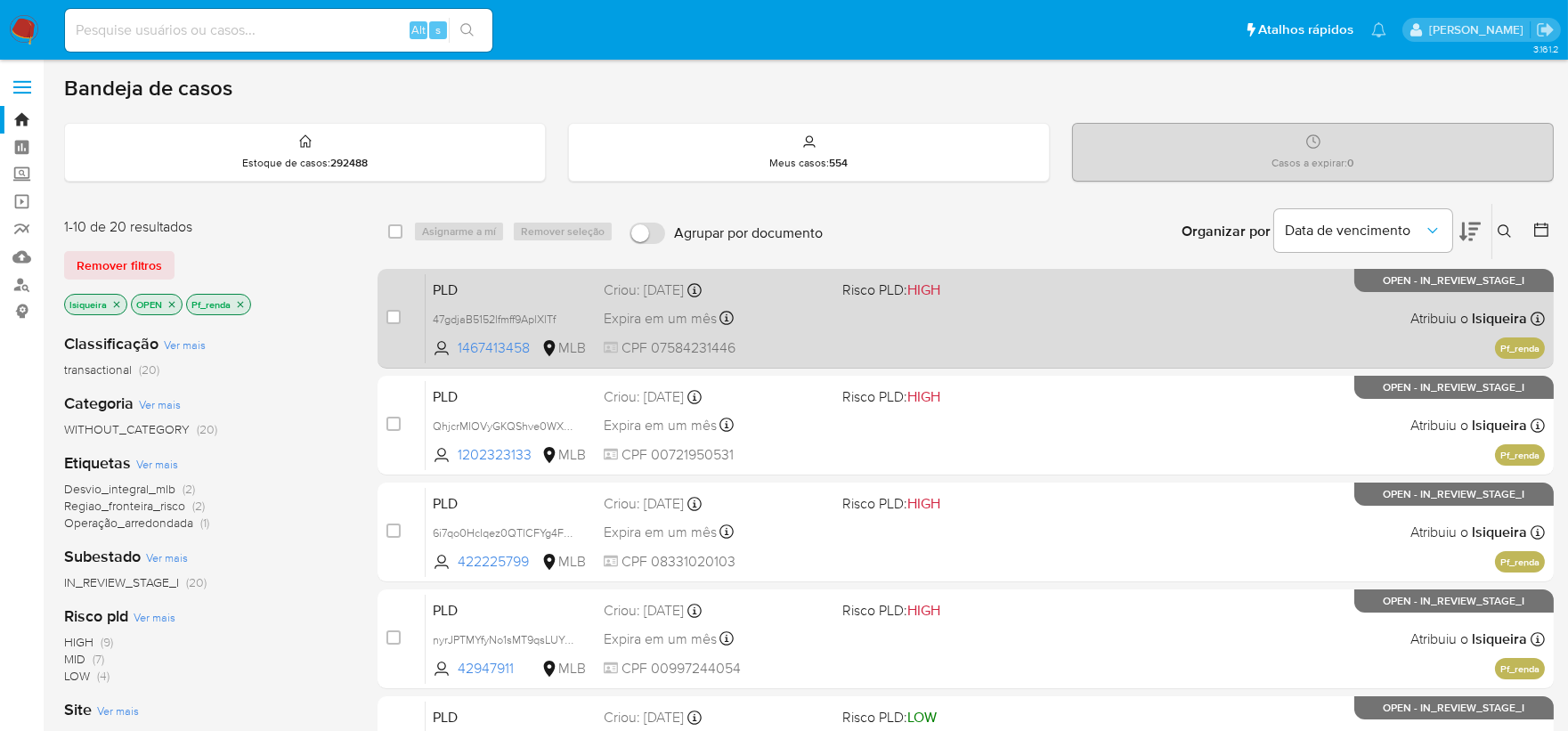
click at [1225, 335] on div "PLD 47gdjaB5152lfmff9AplXlTf 1467413458 MLB Risco PLD: HIGH Criou: 12/09/2025 C…" at bounding box center [986, 318] width 1119 height 90
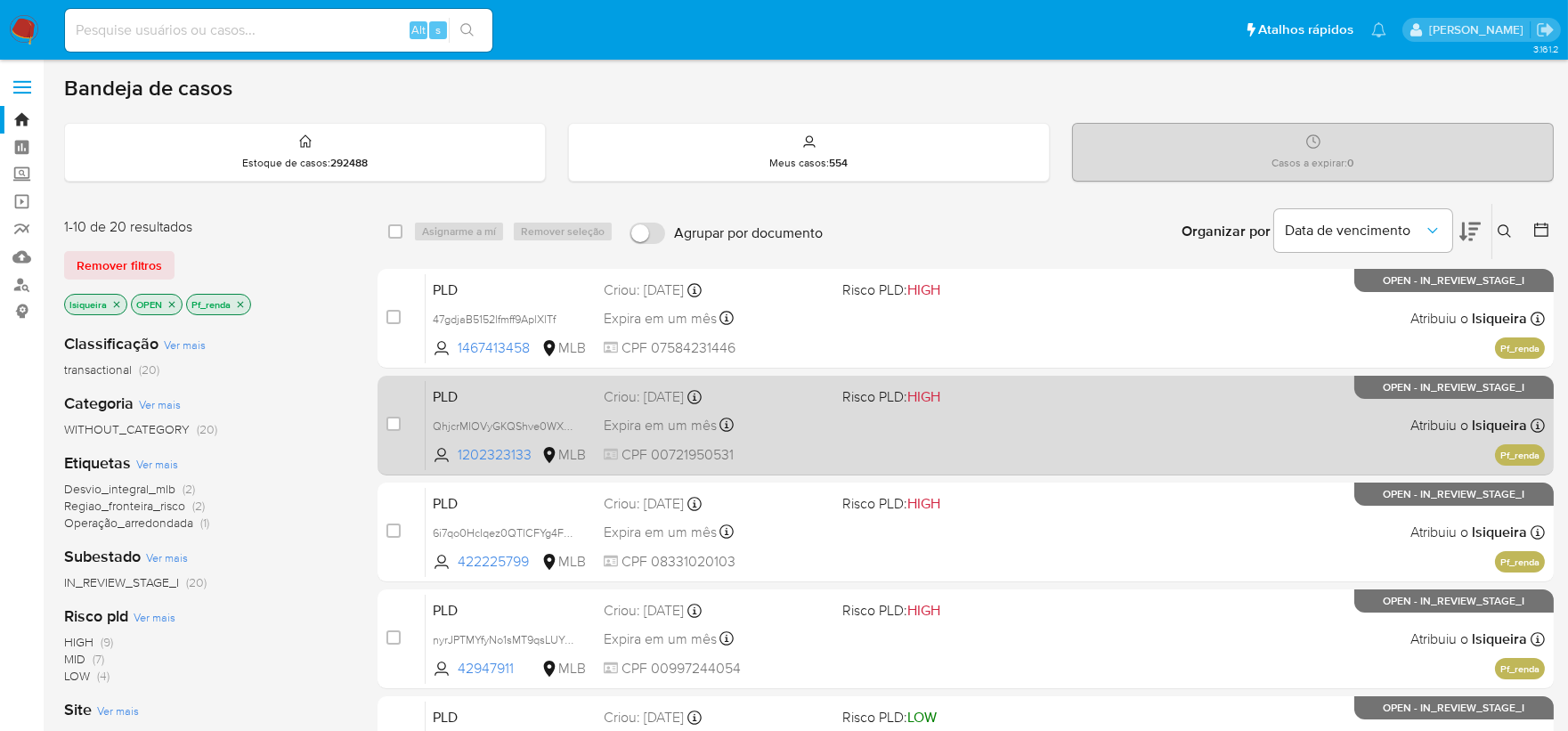
click at [1123, 420] on div "PLD QhjcrMIOVyGKQShve0WXTQvs 1202323133 MLB Risco PLD: HIGH Criou: 12/09/2025 C…" at bounding box center [986, 424] width 1119 height 90
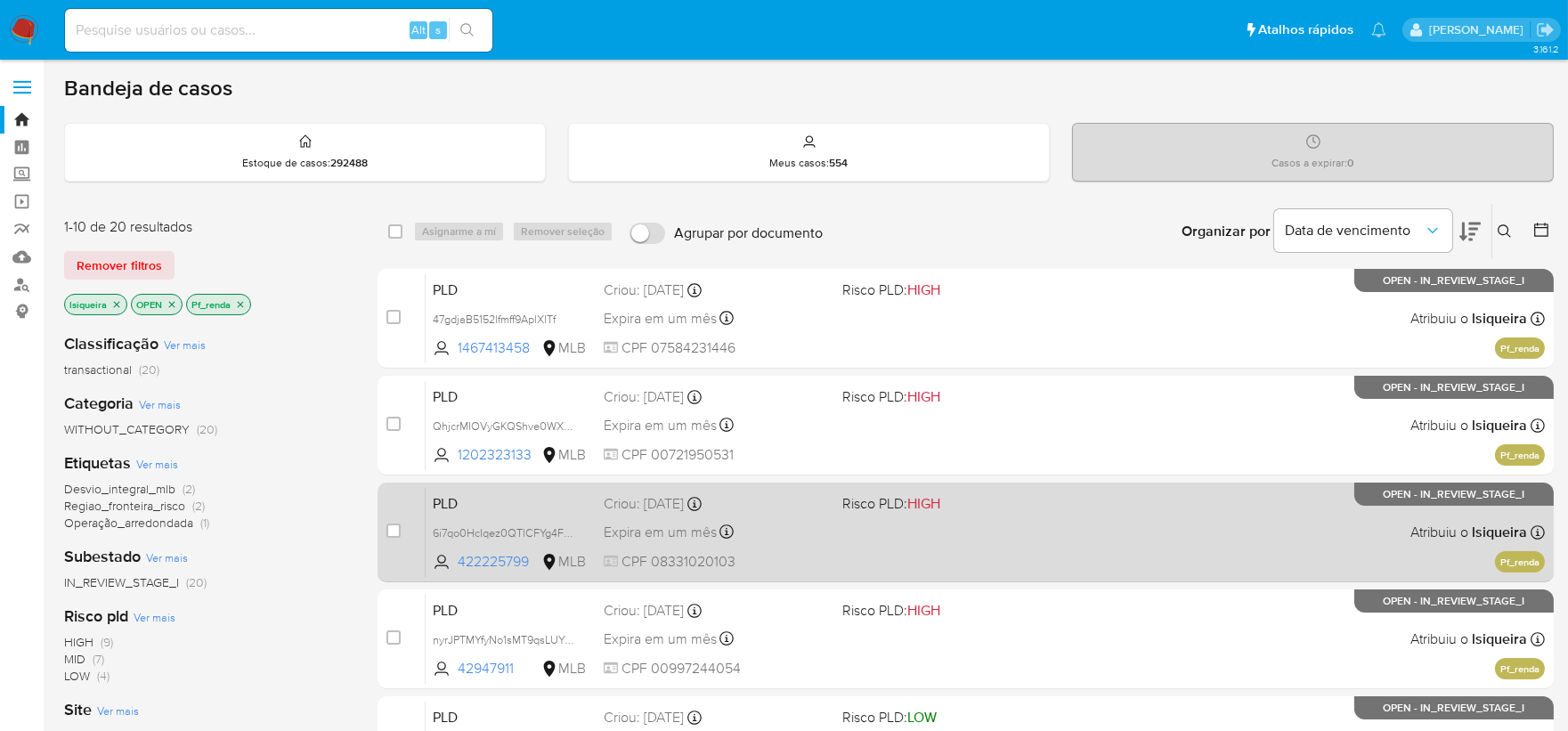
click at [1084, 524] on div "PLD 6i7qo0HcIqez0QTlCFYg4FwH 422225799 MLB Risco PLD: HIGH Criou: 12/09/2025 Cr…" at bounding box center [986, 532] width 1119 height 90
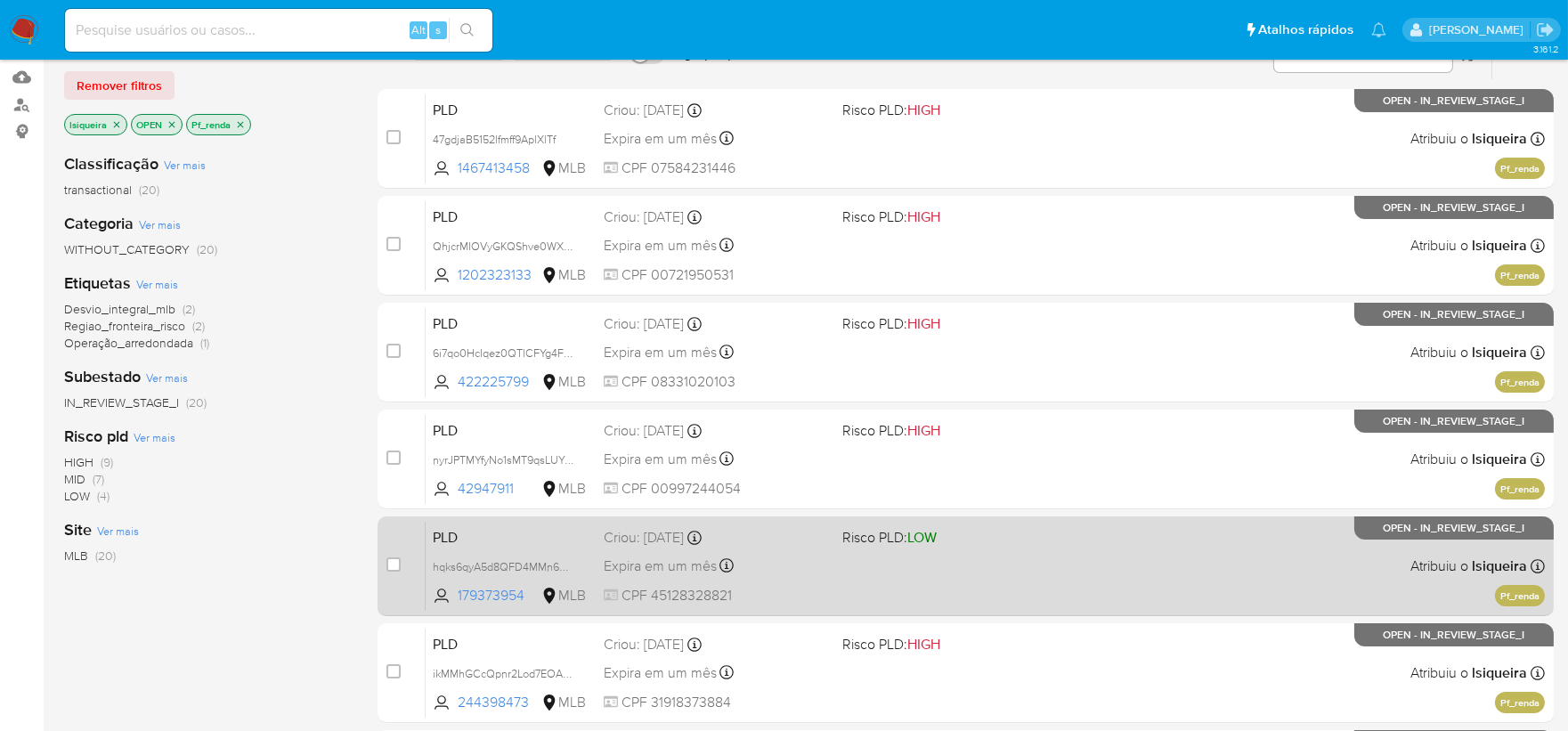
scroll to position [198, 0]
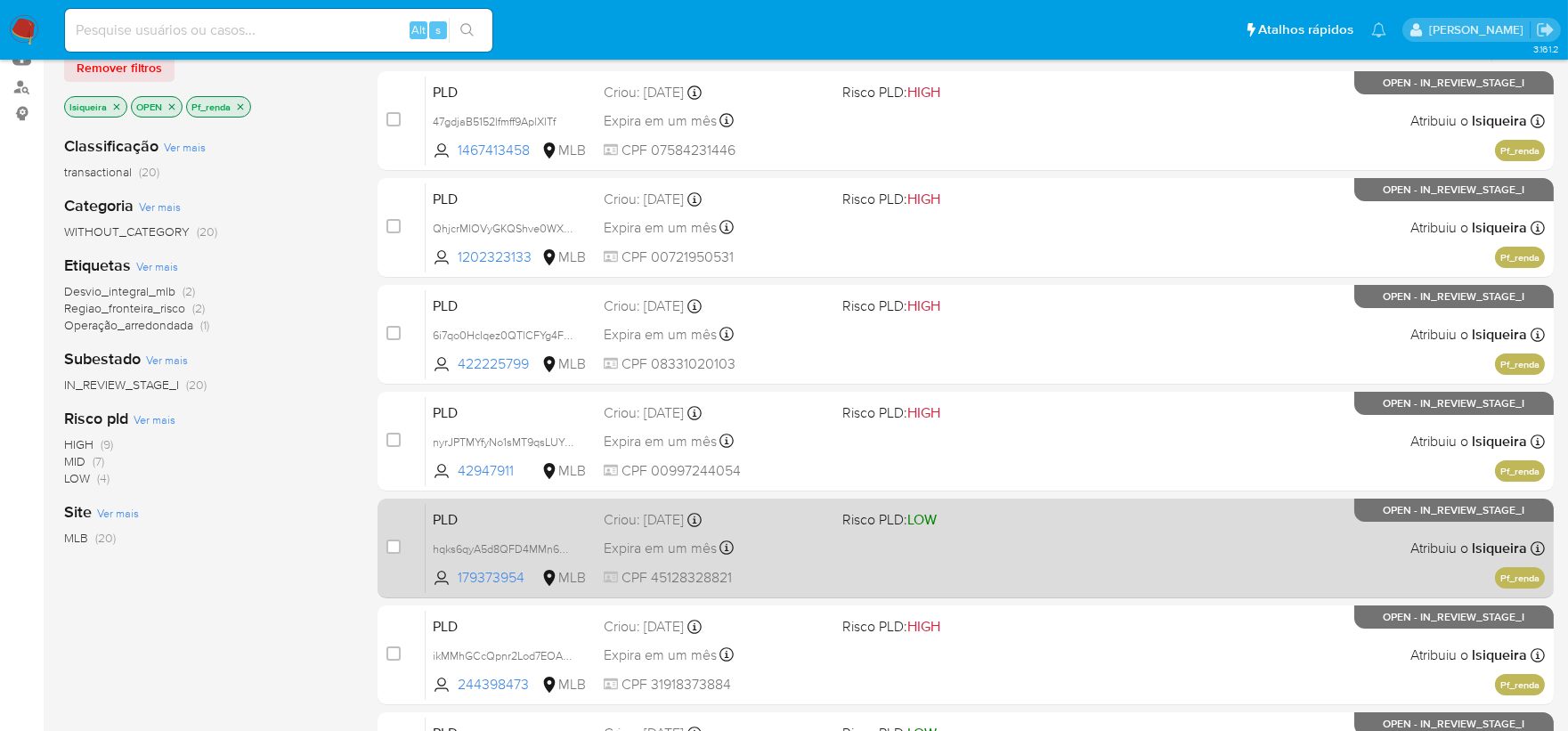
click at [988, 535] on div "PLD hqks6qyA5d8QFD4MMn6wR9b9 179373954 MLB Risco PLD: LOW Criou: 12/09/2025 Cri…" at bounding box center [986, 547] width 1119 height 90
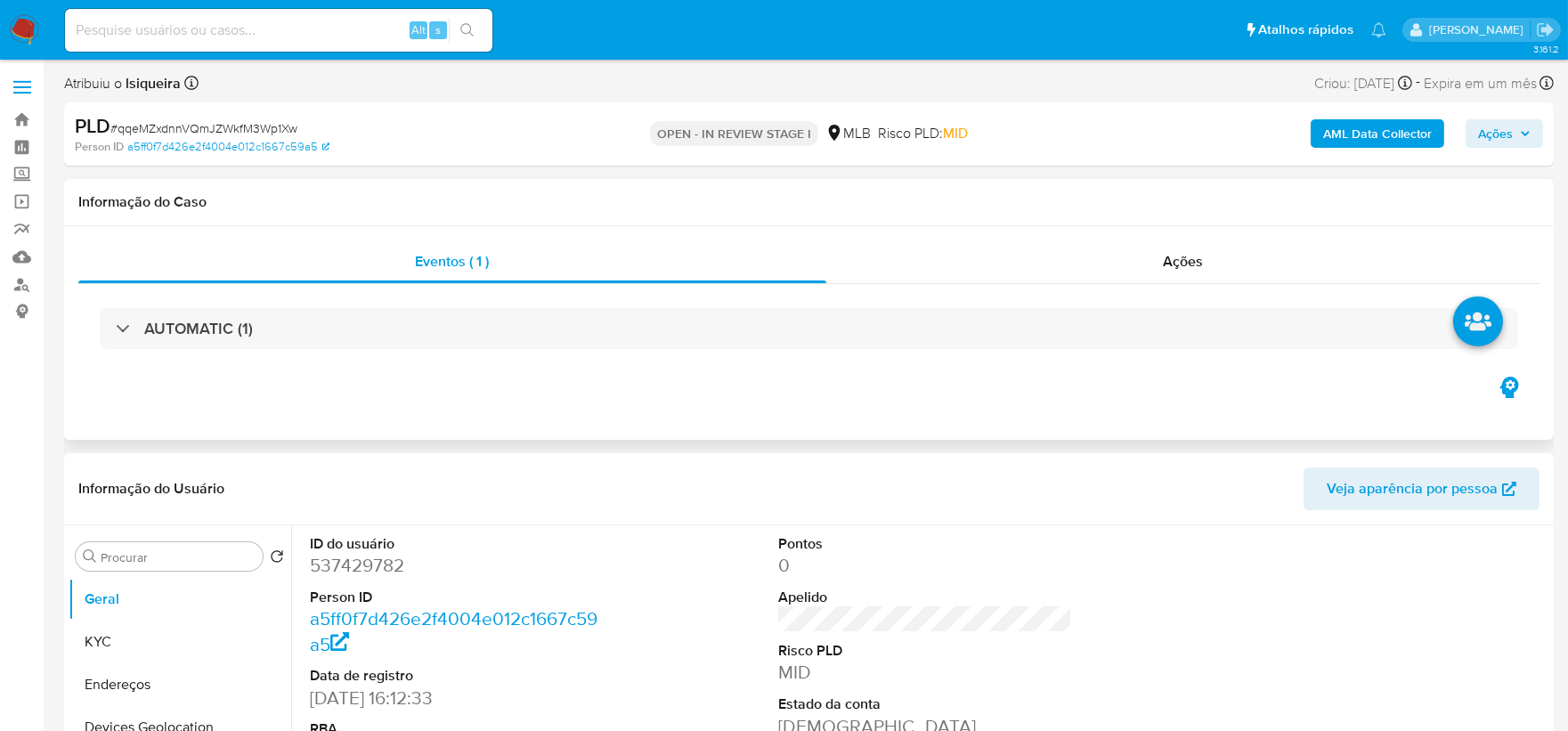
select select "10"
click at [145, 639] on button "KYC" at bounding box center [173, 641] width 208 height 43
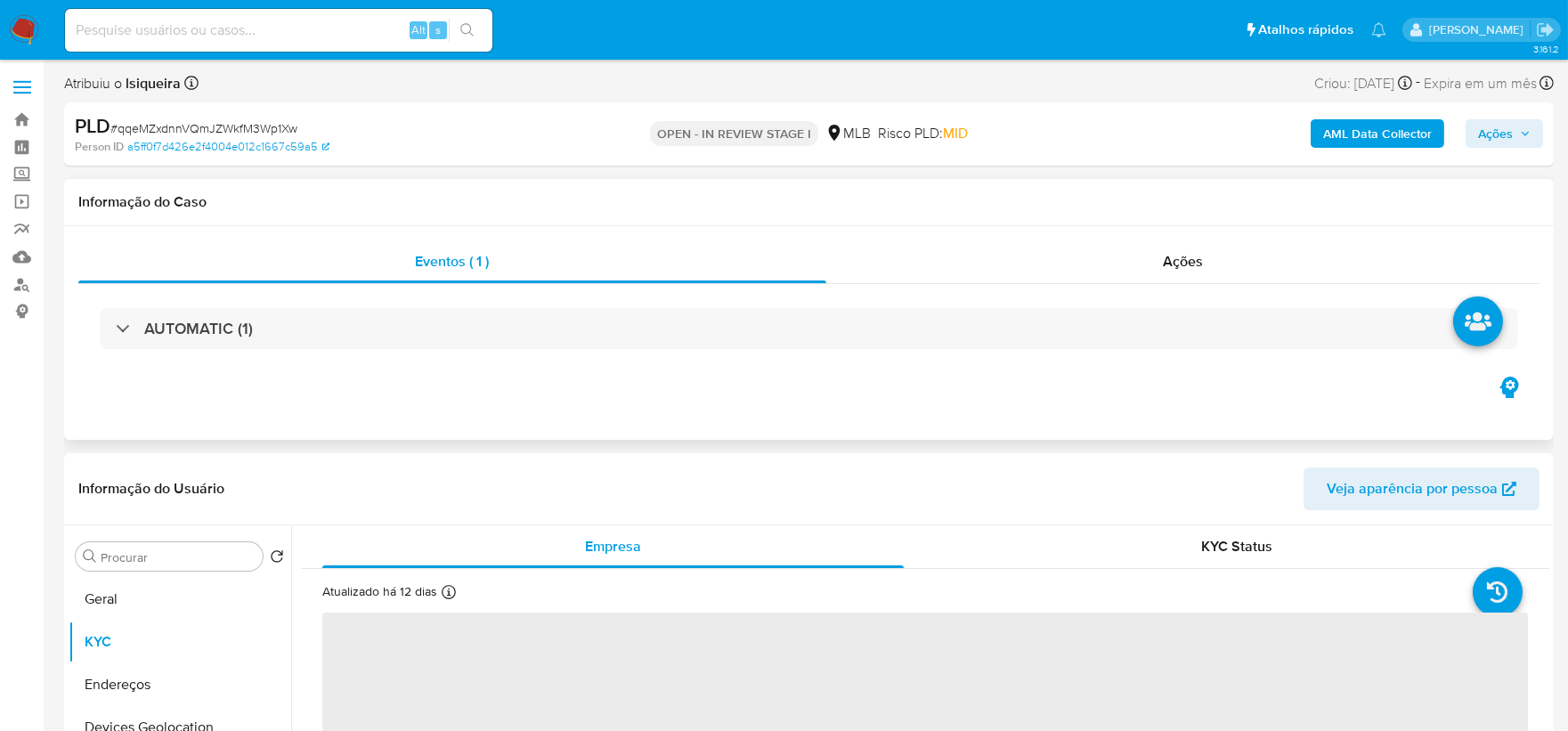
scroll to position [99, 0]
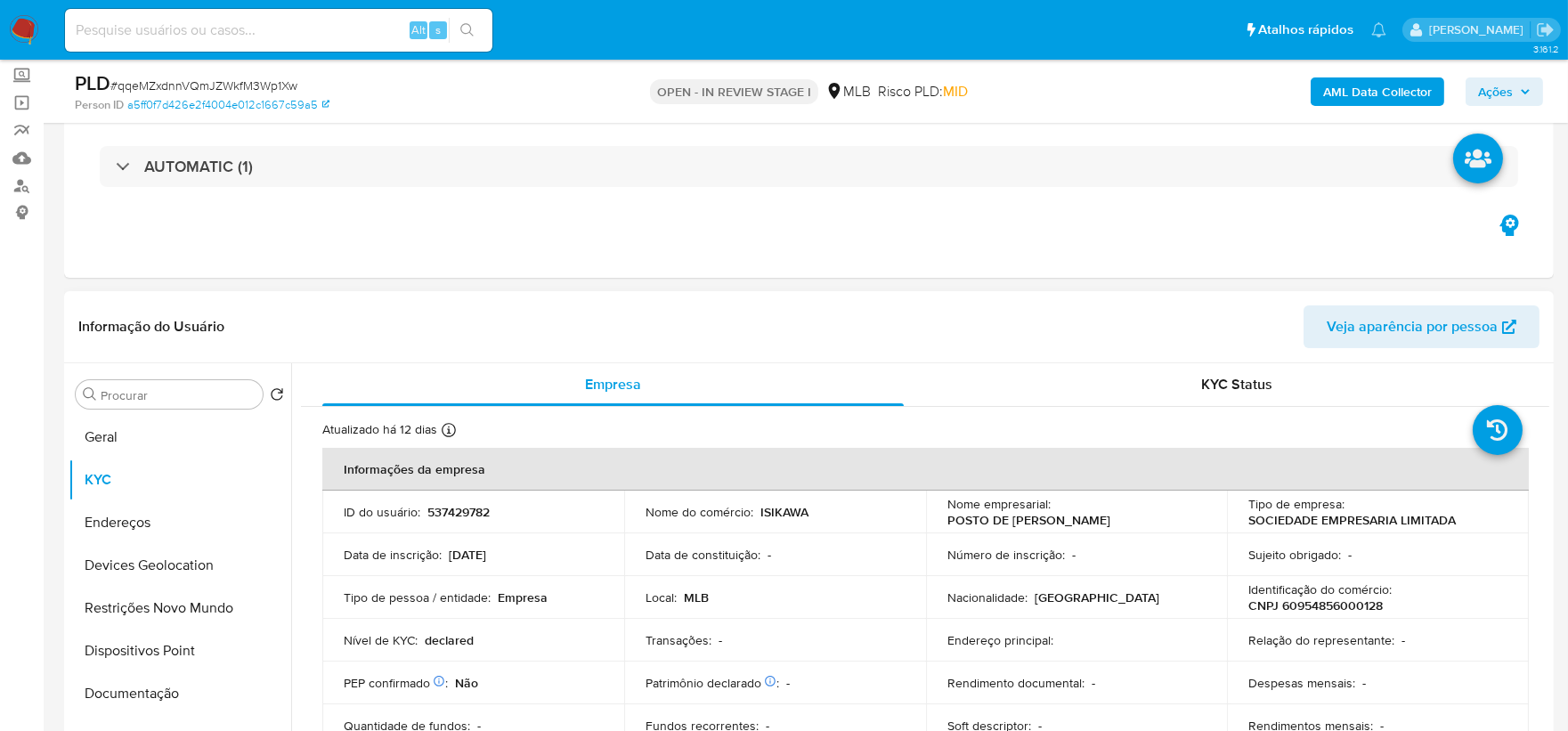
drag, startPoint x: 1167, startPoint y: 523, endPoint x: 939, endPoint y: 523, distance: 228.0
click at [939, 523] on td "Nome empresarial : POSTO DE SERVICOS ISIKAWALTDA" at bounding box center [1077, 512] width 302 height 43
copy p "POSTO DE [PERSON_NAME]"
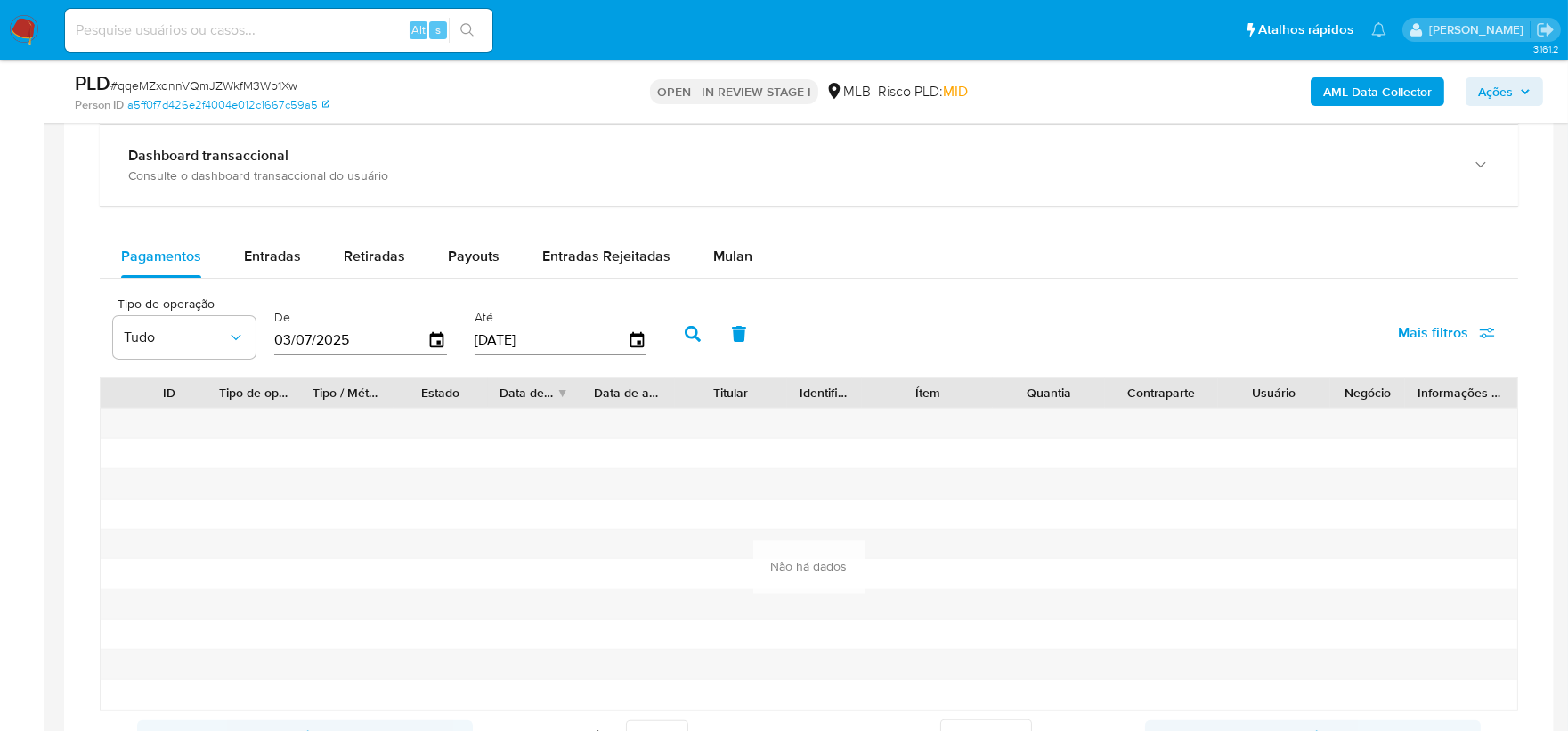
scroll to position [1393, 0]
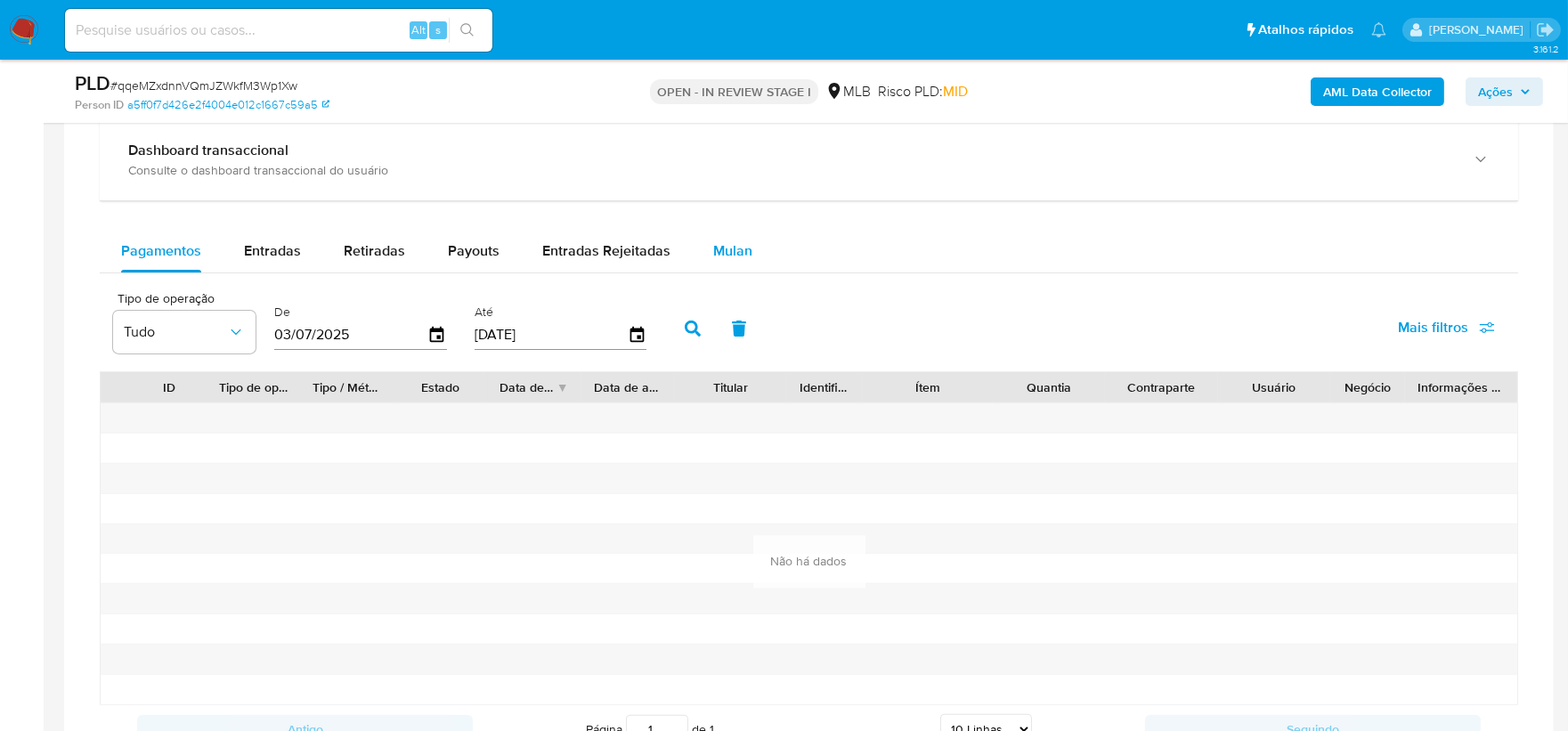
click at [736, 242] on span "Mulan" at bounding box center [732, 251] width 39 height 21
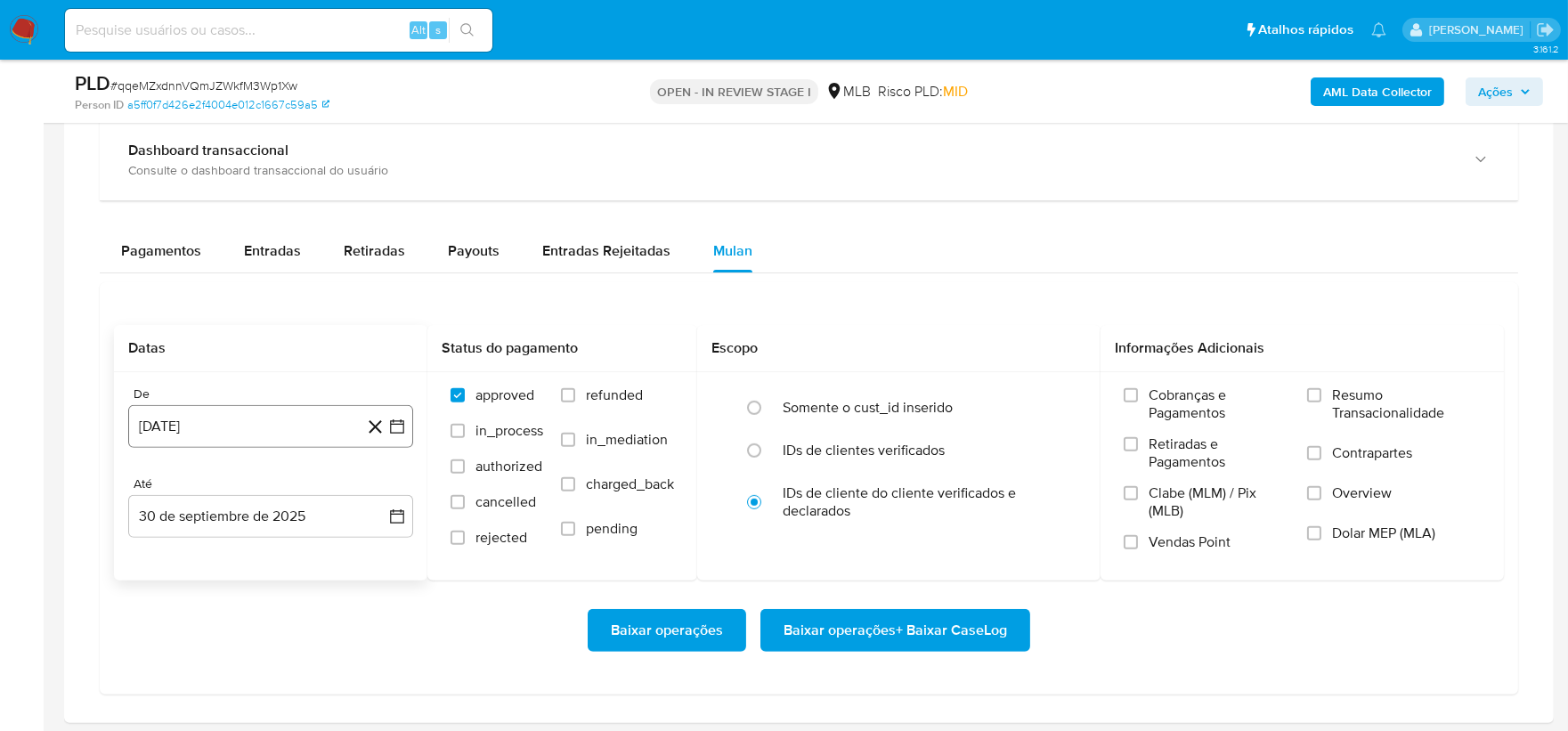
click at [199, 423] on button "[DATE]" at bounding box center [270, 426] width 285 height 43
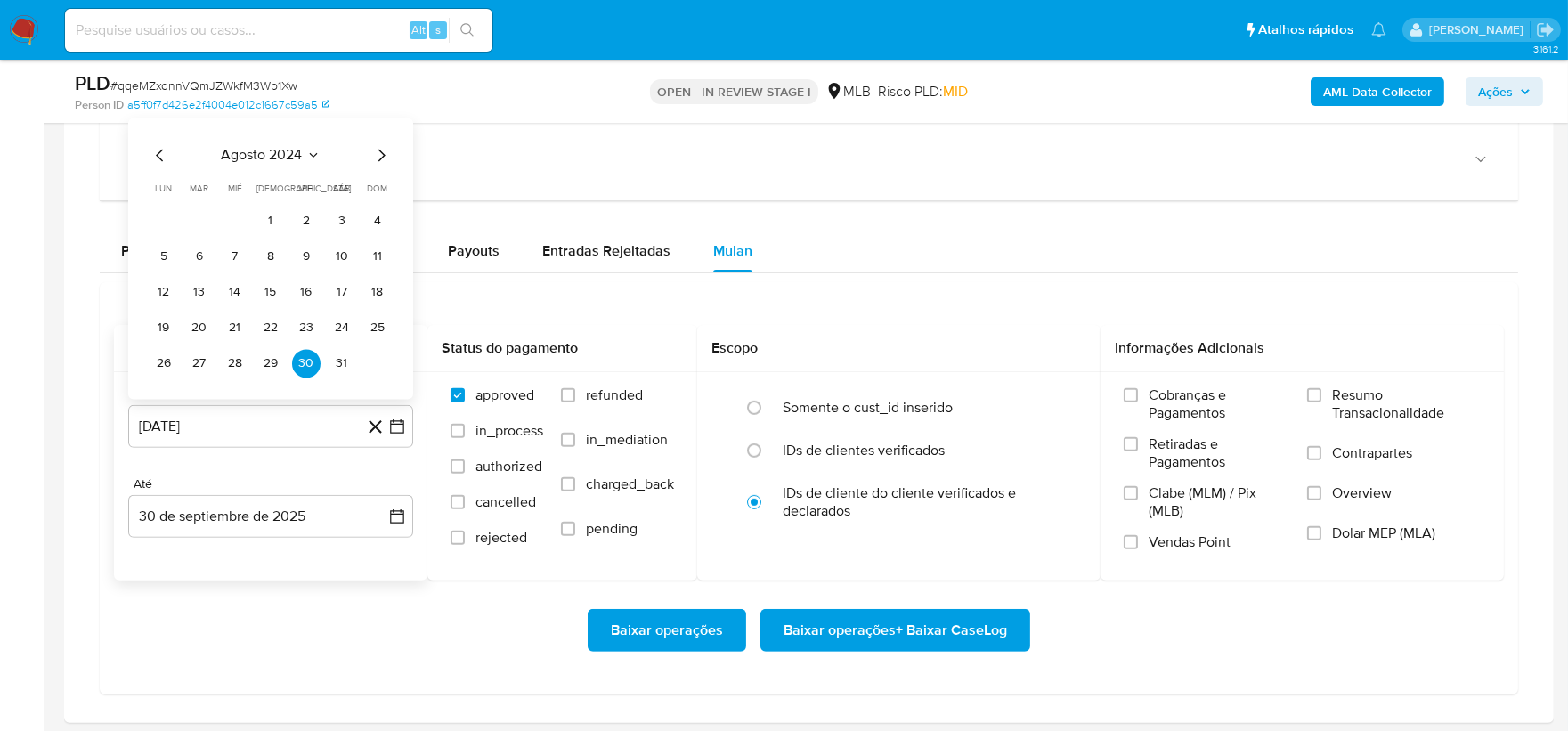
click at [268, 157] on span "agosto 2024" at bounding box center [262, 156] width 81 height 18
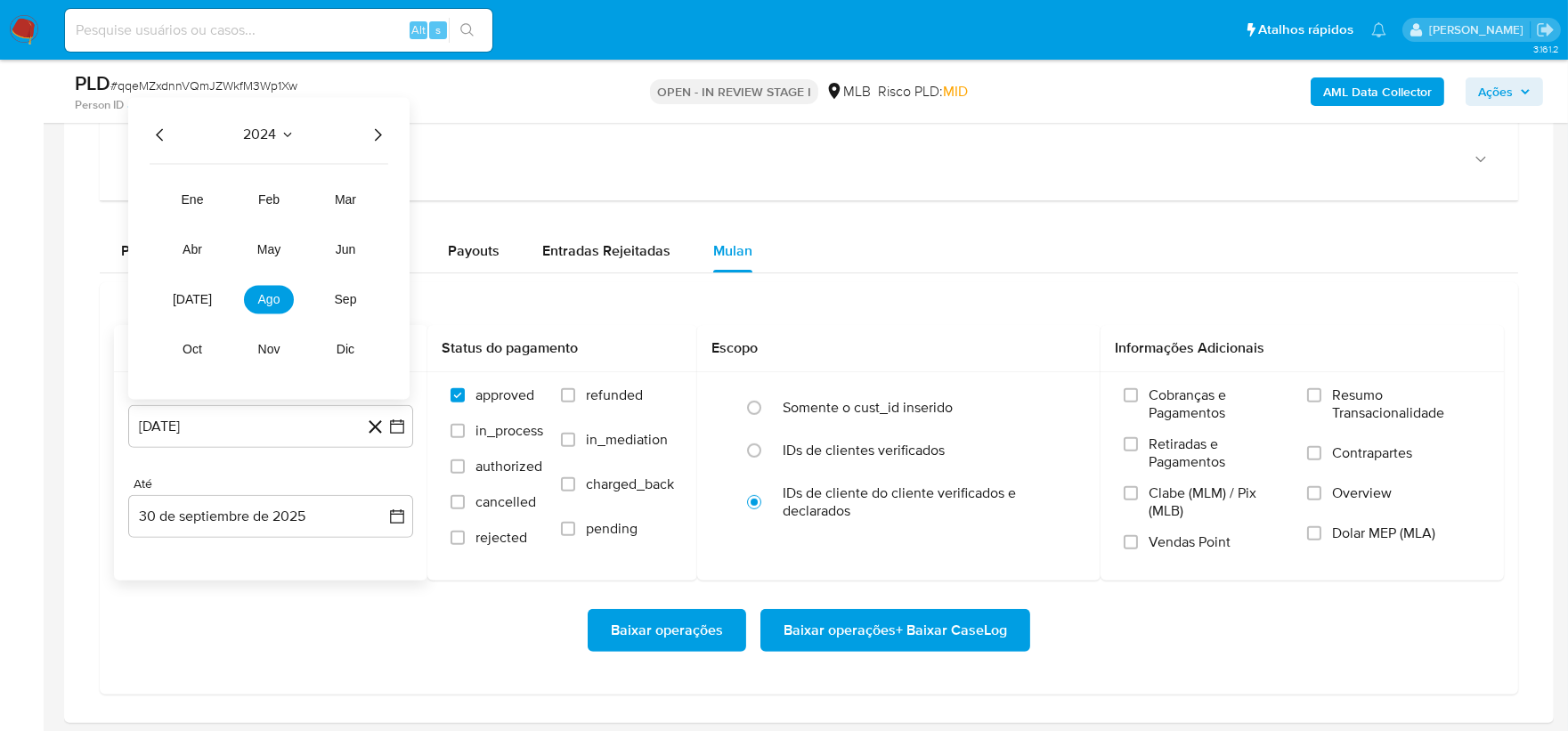
click at [278, 138] on button "2024" at bounding box center [269, 136] width 51 height 18
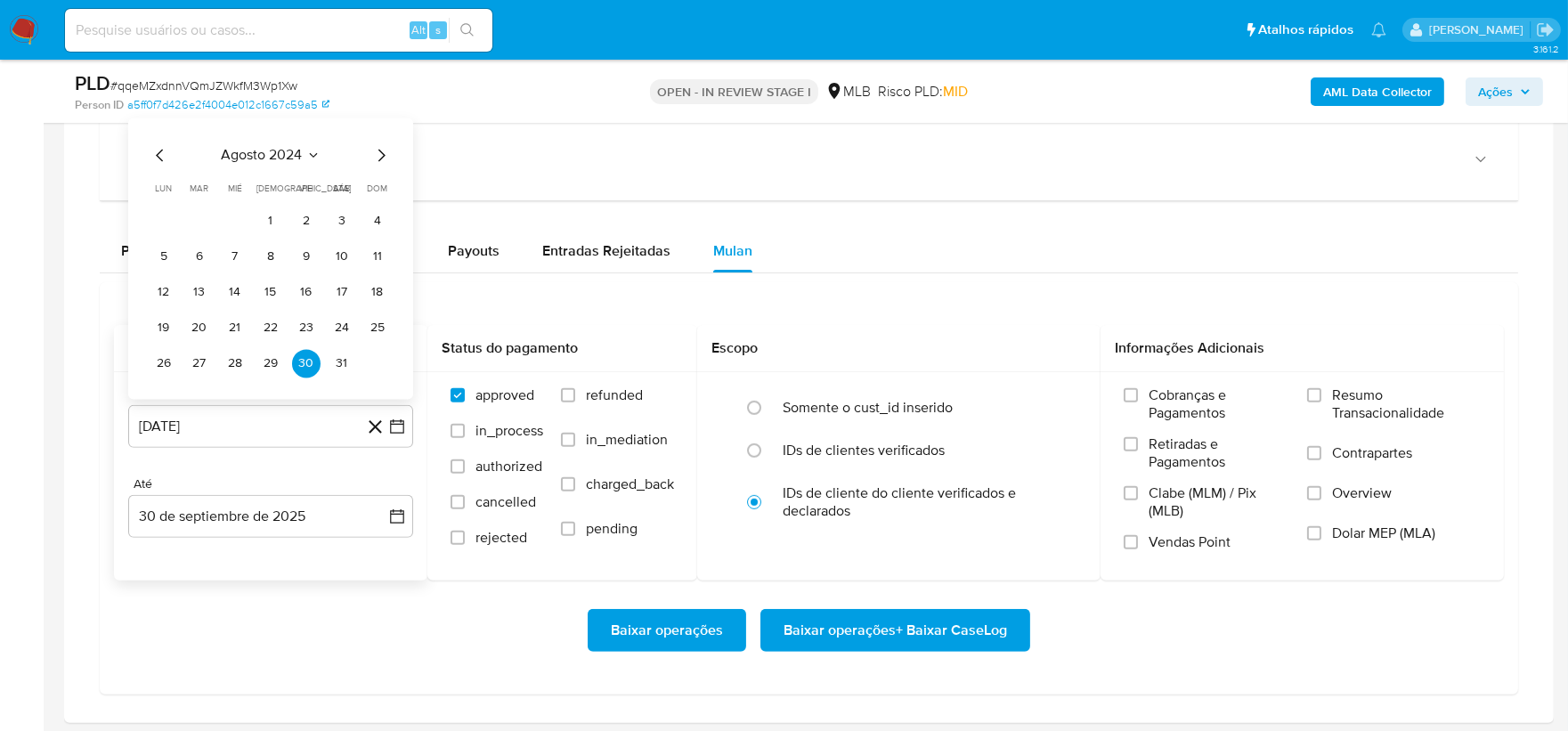
click at [307, 157] on icon "Seleccionar mes y año" at bounding box center [314, 156] width 14 height 14
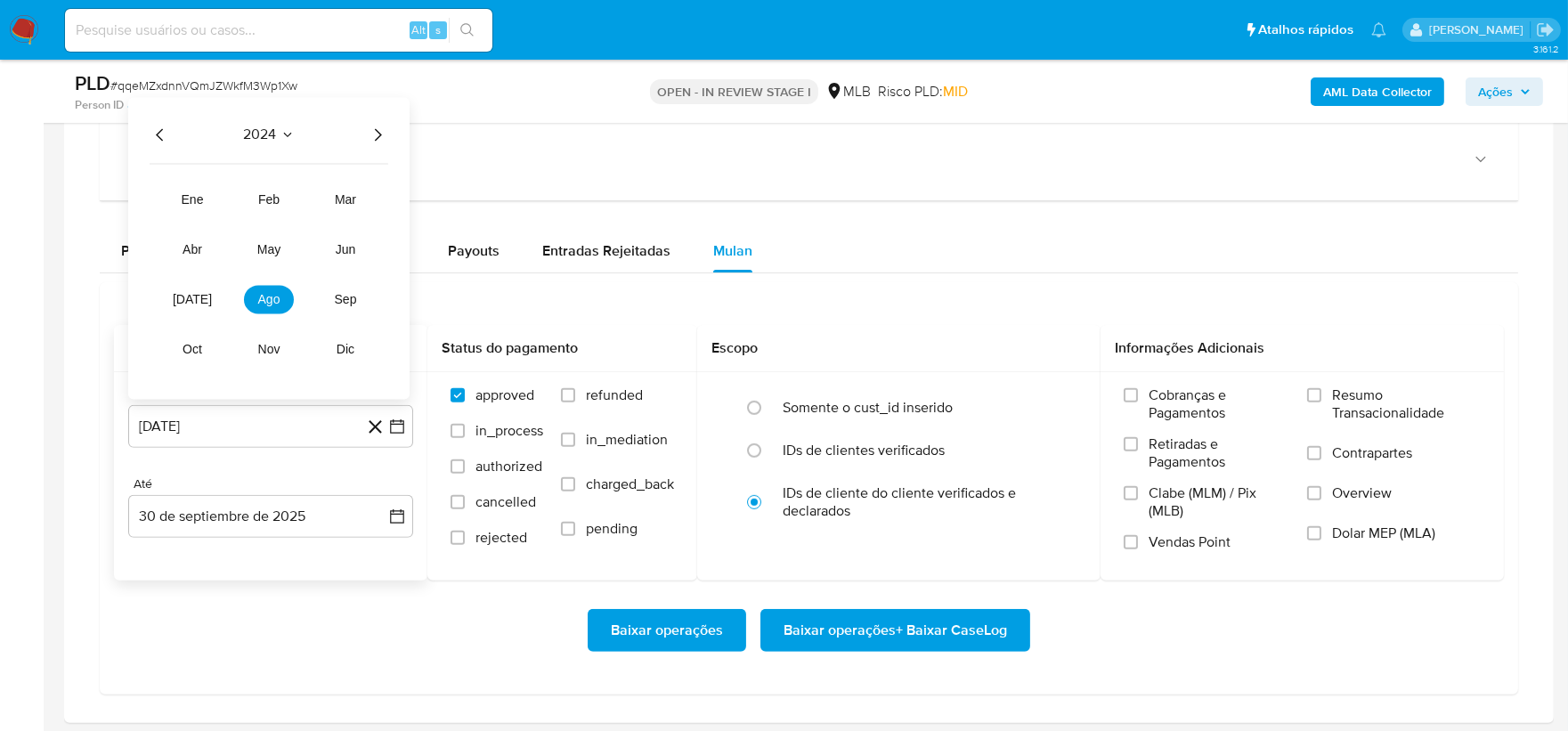
click at [380, 128] on icon "Año siguiente" at bounding box center [378, 136] width 22 height 22
click at [265, 299] on span "ago" at bounding box center [269, 300] width 23 height 14
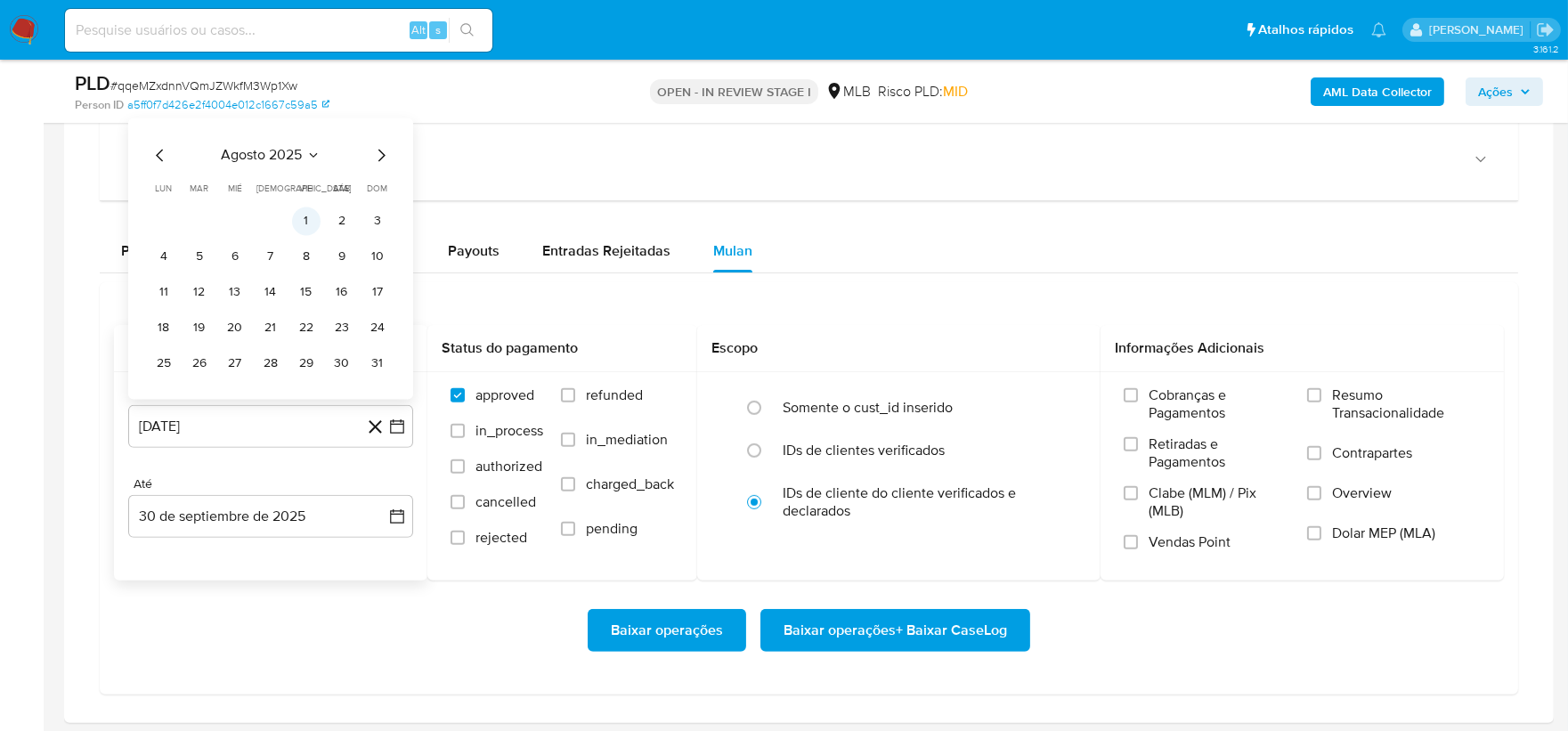
click at [309, 218] on button "1" at bounding box center [307, 222] width 29 height 29
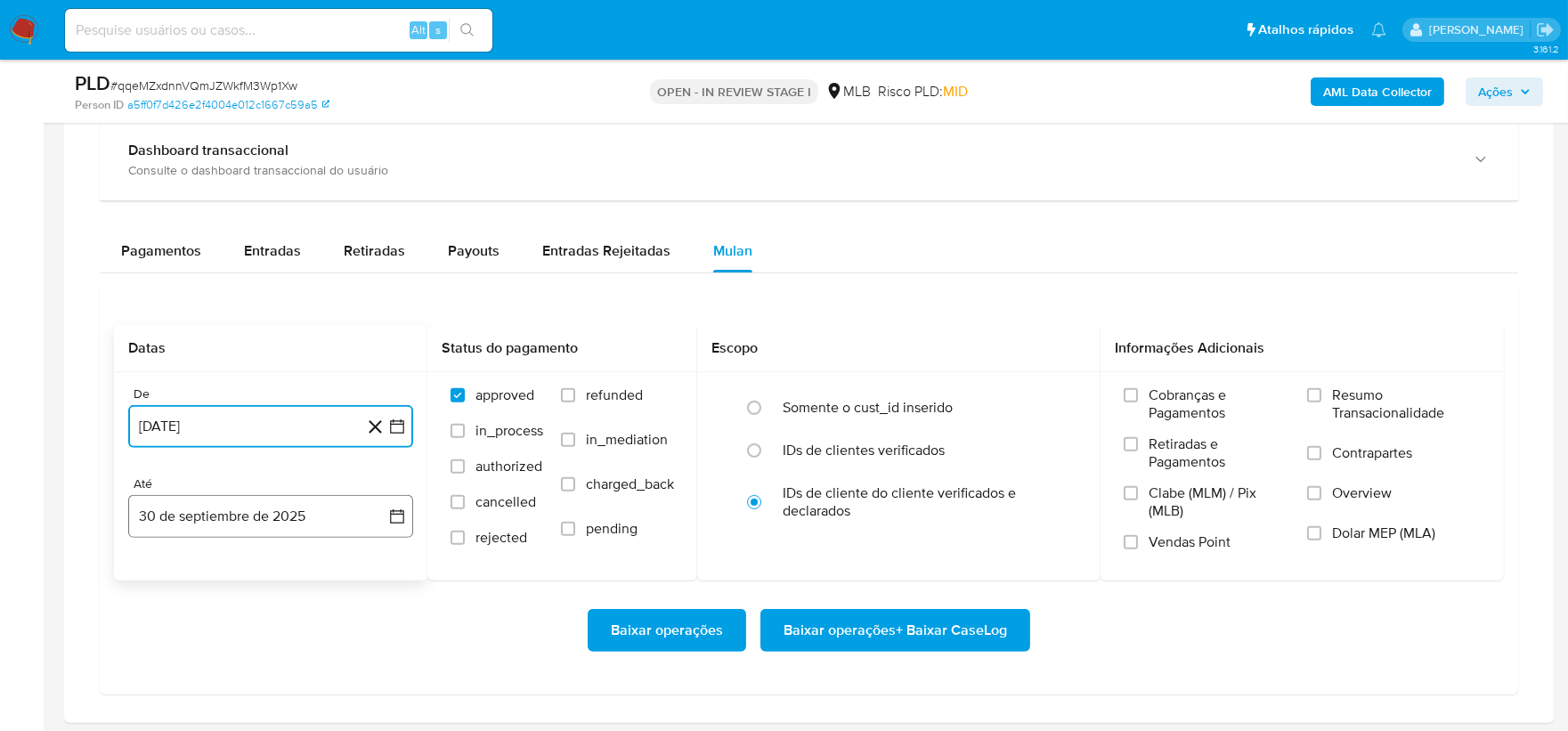
click at [241, 509] on button "30 de septiembre de 2025" at bounding box center [270, 517] width 285 height 43
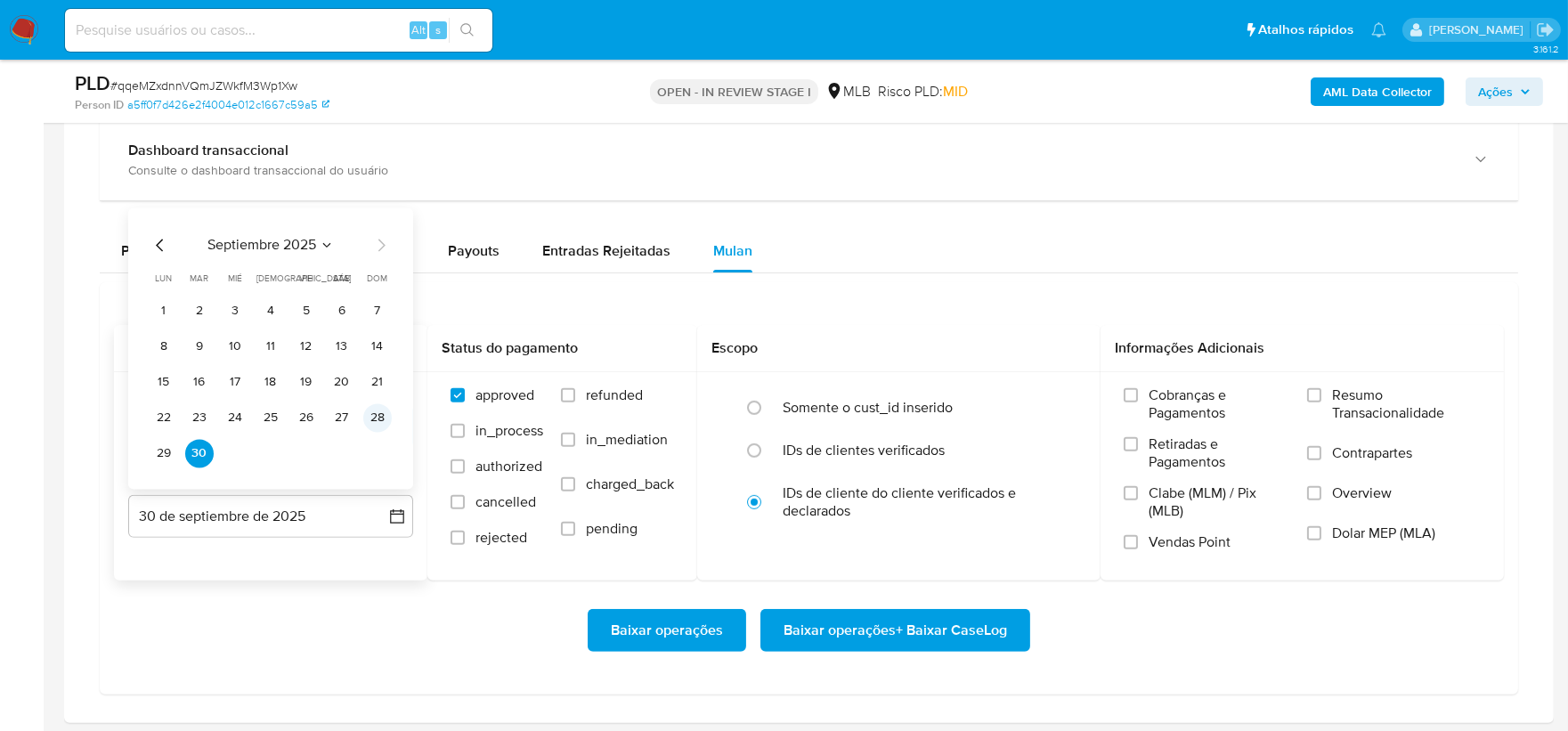
click at [372, 416] on button "28" at bounding box center [378, 419] width 29 height 29
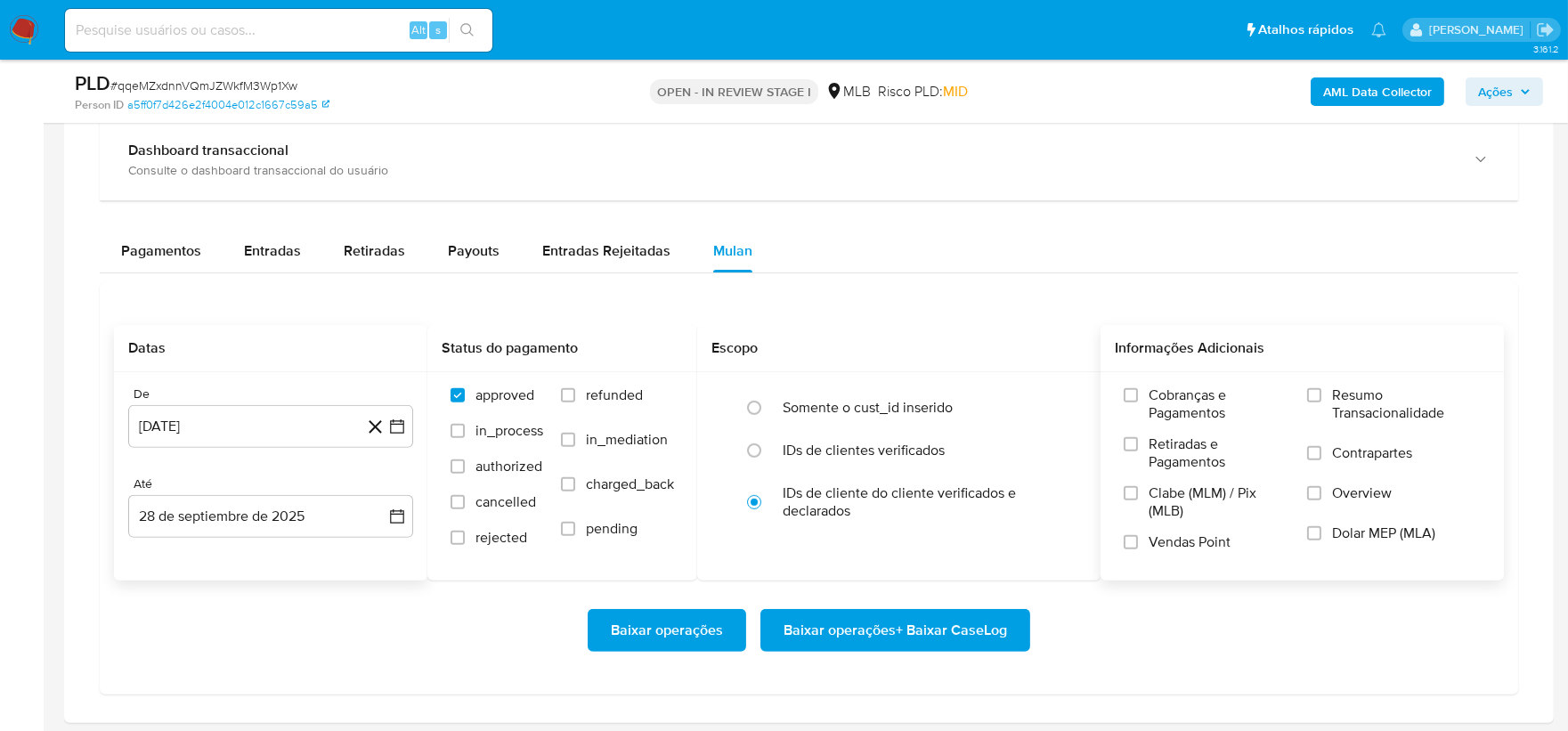
click at [1368, 390] on span "Resumo Transacionalidade" at bounding box center [1406, 403] width 148 height 35
click at [1321, 390] on input "Resumo Transacionalidade" at bounding box center [1315, 395] width 14 height 14
click at [1146, 541] on label "Vendas Point" at bounding box center [1206, 549] width 165 height 31
click at [1138, 541] on input "Vendas Point" at bounding box center [1131, 543] width 14 height 14
click at [904, 645] on span "Baixar operações + Baixar CaseLog" at bounding box center [895, 631] width 223 height 39
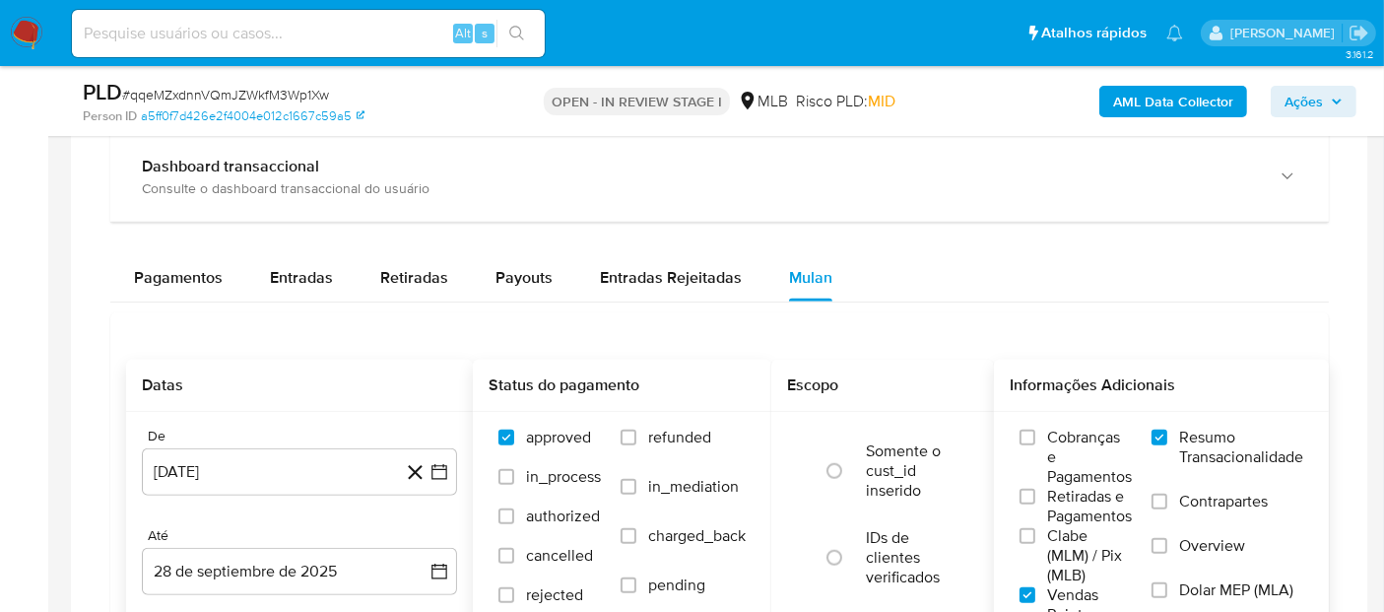
scroll to position [0, 0]
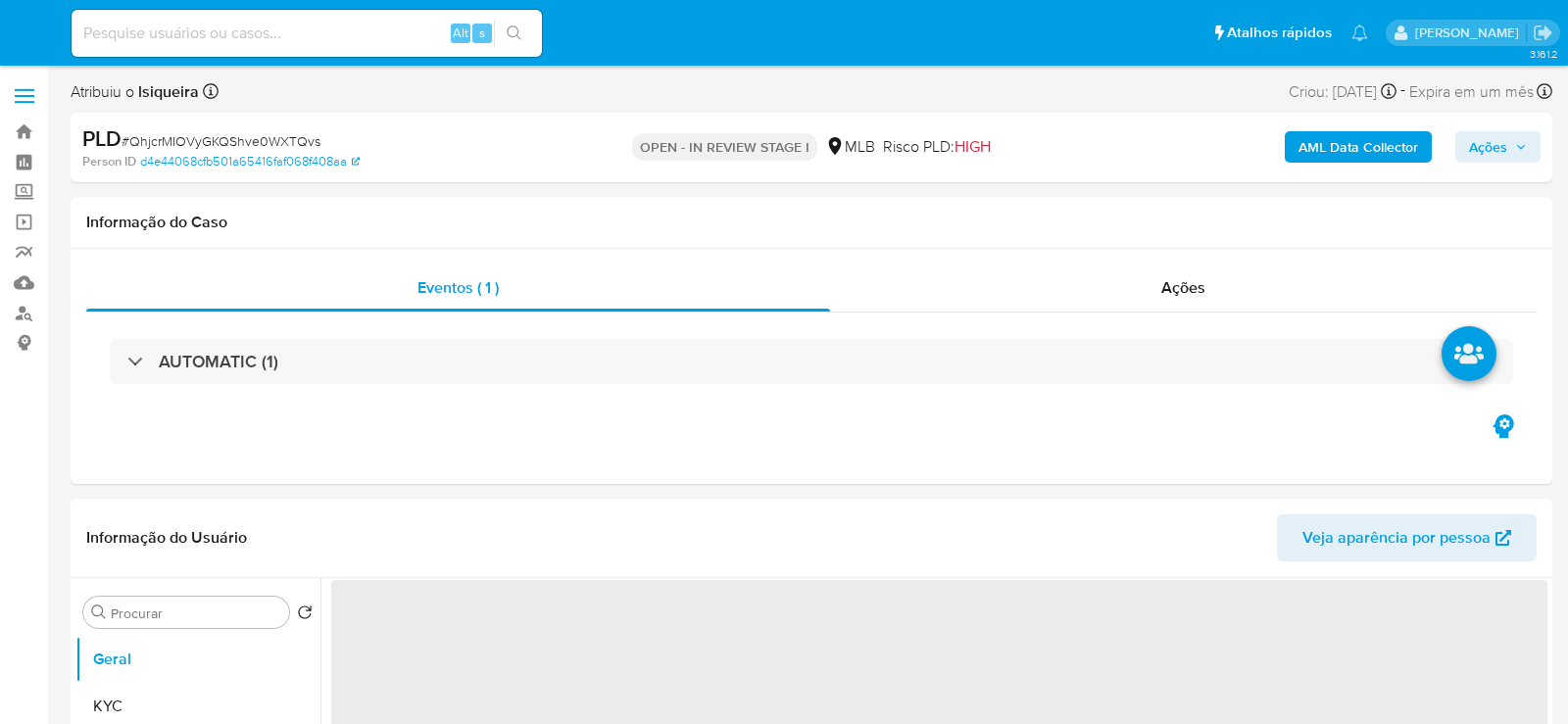
select select "10"
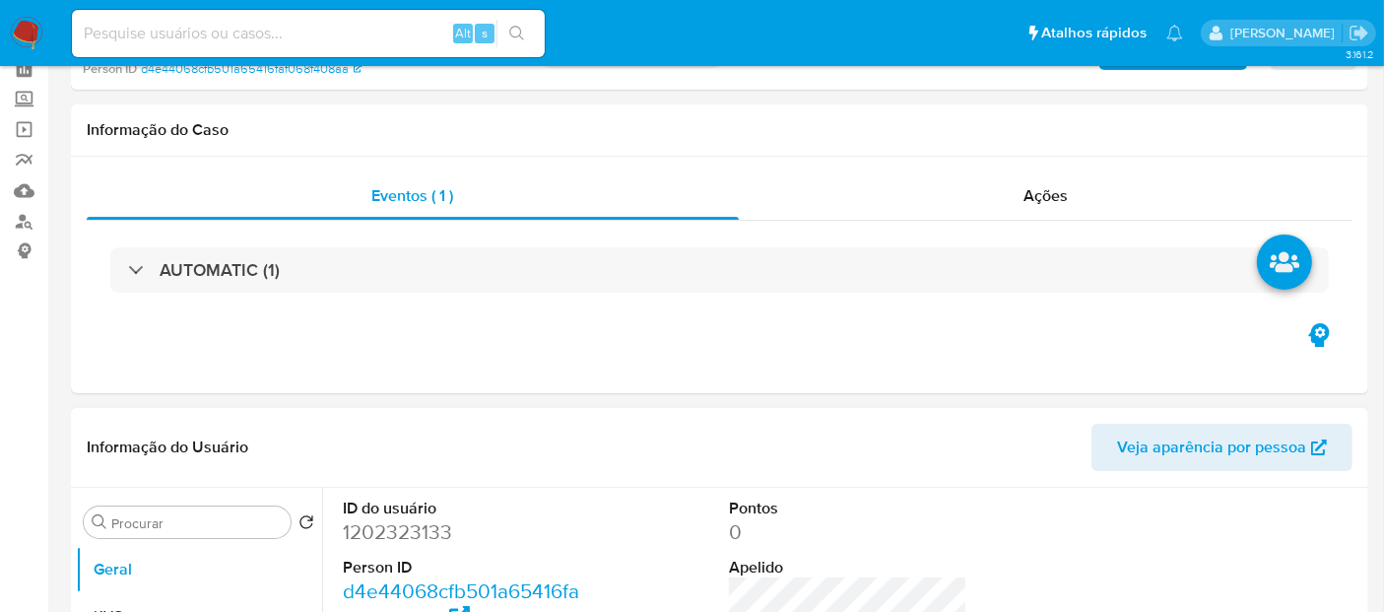
scroll to position [219, 0]
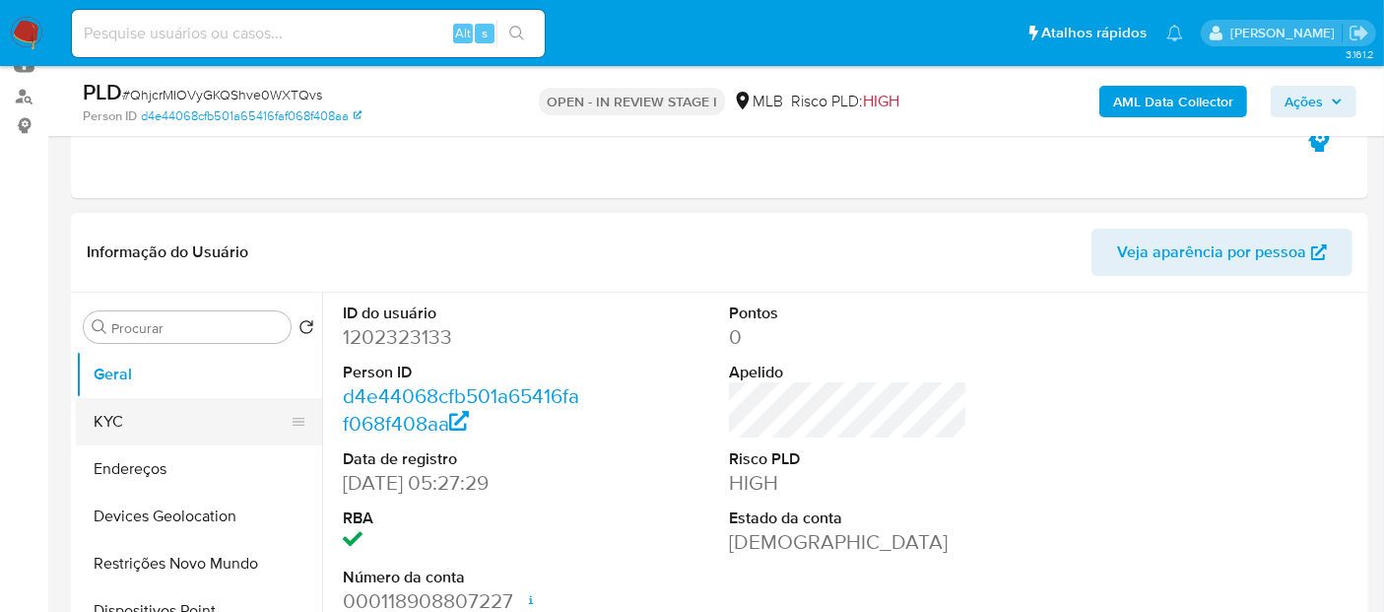
click at [172, 401] on button "KYC" at bounding box center [191, 421] width 230 height 47
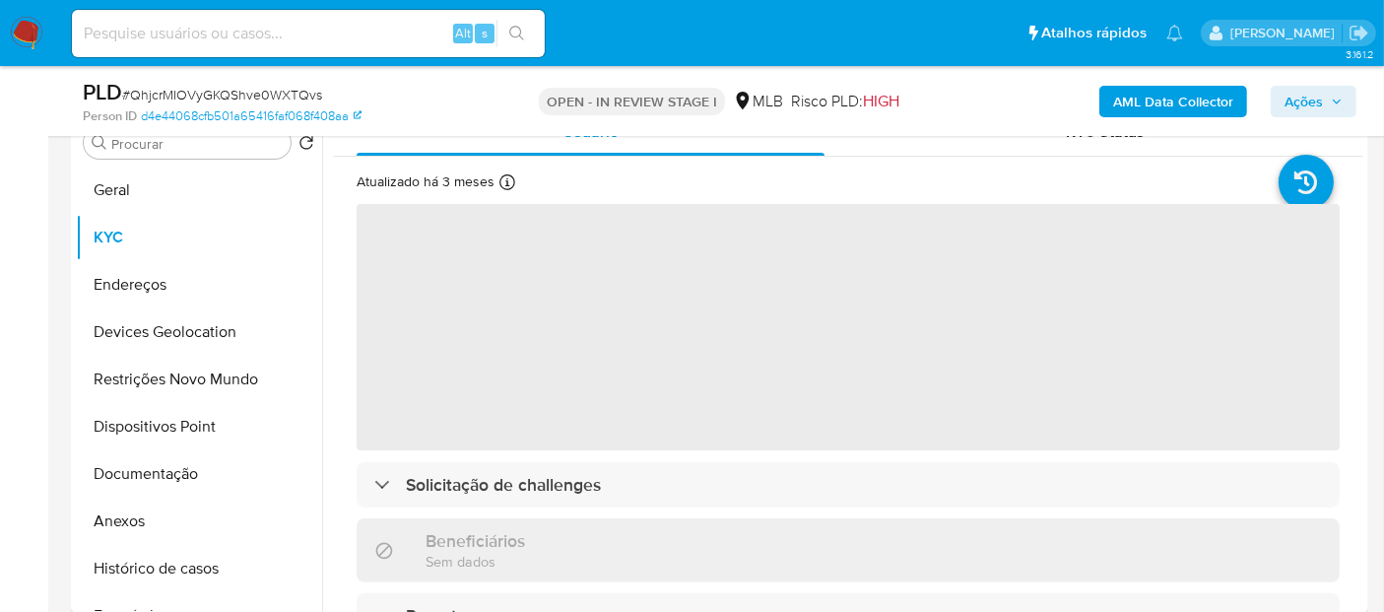
scroll to position [437, 0]
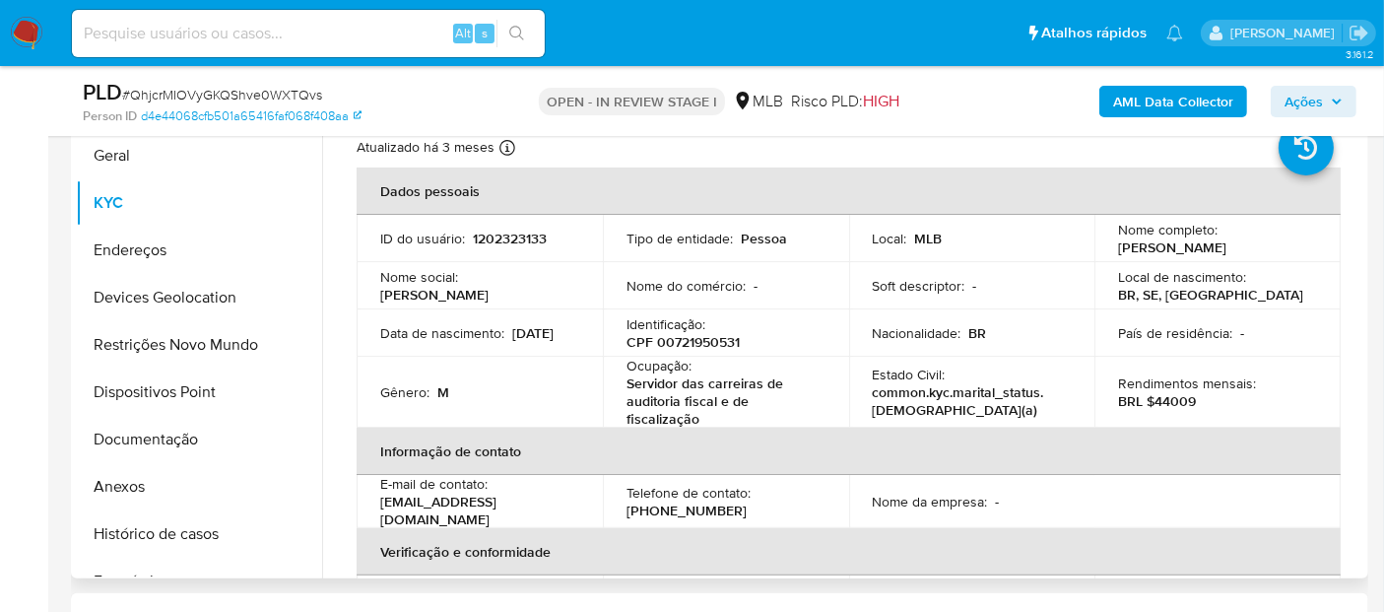
drag, startPoint x: 1174, startPoint y: 261, endPoint x: 1109, endPoint y: 246, distance: 66.7
click at [1109, 246] on td "Nome completo : [PERSON_NAME]" at bounding box center [1217, 238] width 246 height 47
copy p "[PERSON_NAME]"
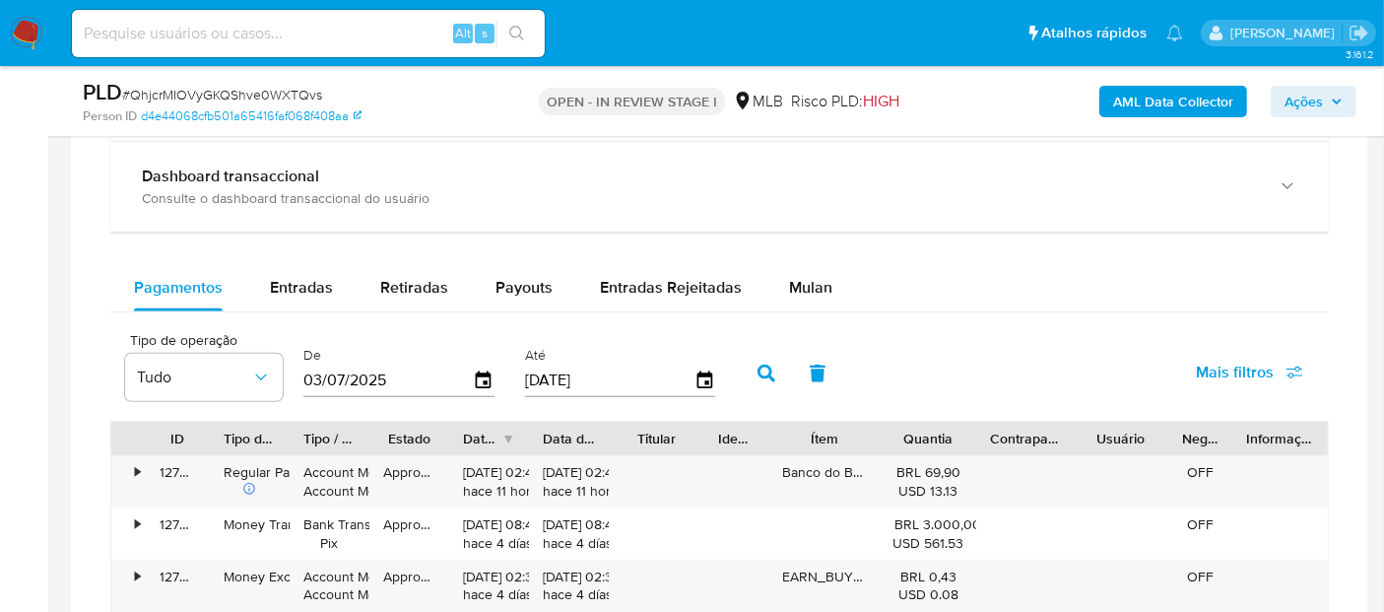
scroll to position [1535, 0]
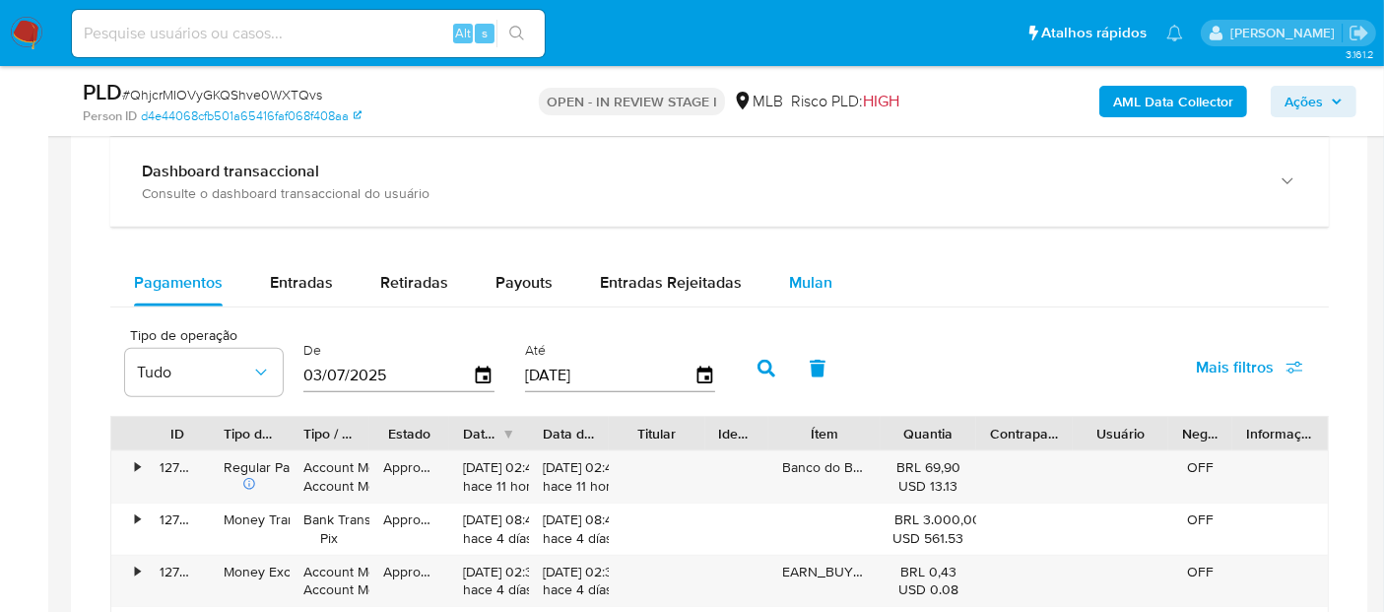
click at [823, 271] on span "Mulan" at bounding box center [810, 282] width 43 height 23
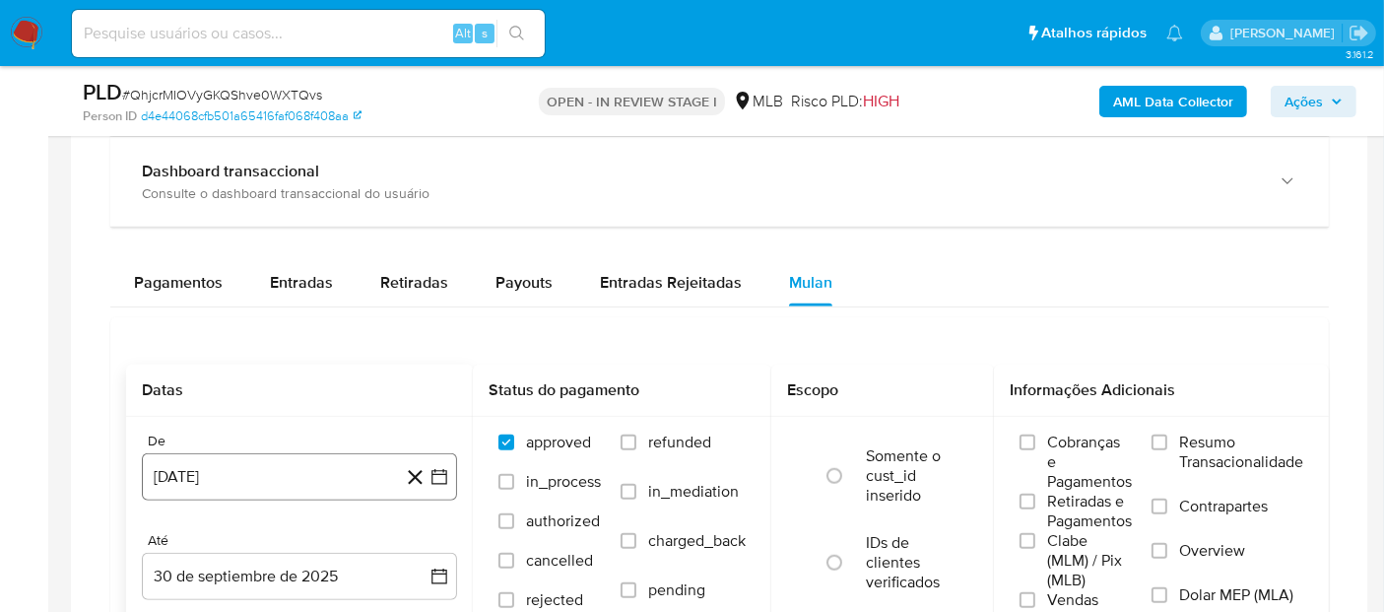
click at [197, 471] on button "[DATE]" at bounding box center [299, 476] width 315 height 47
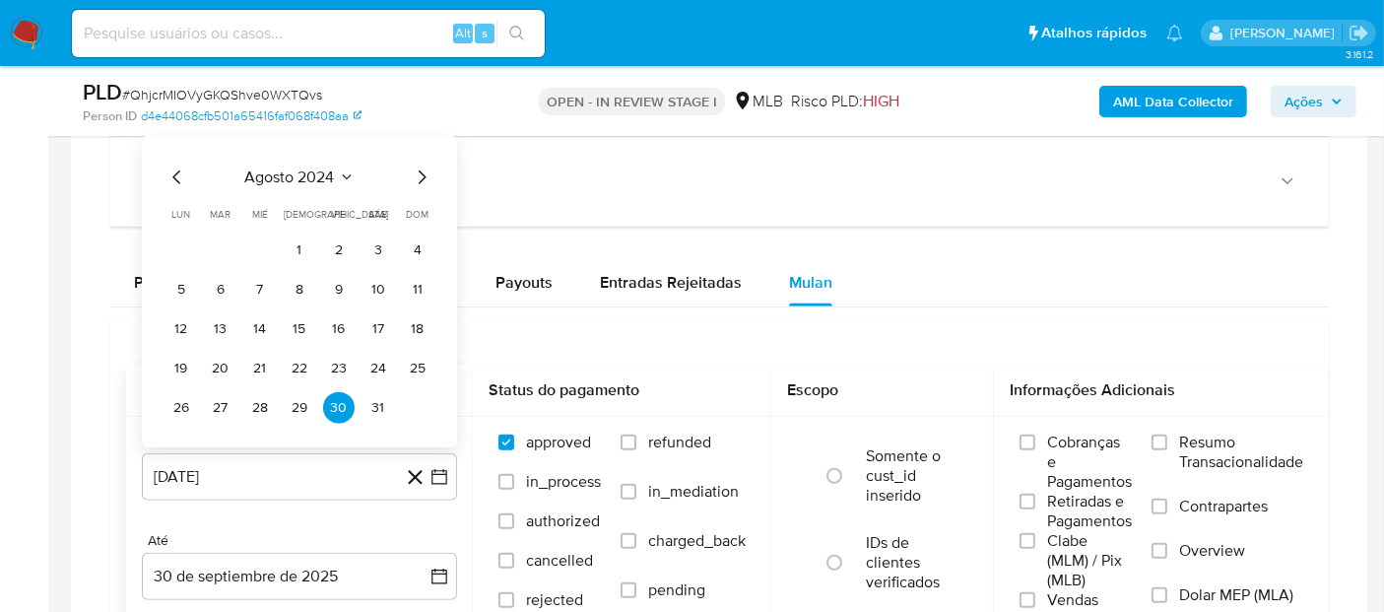
click at [312, 173] on span "agosto 2024" at bounding box center [290, 177] width 90 height 20
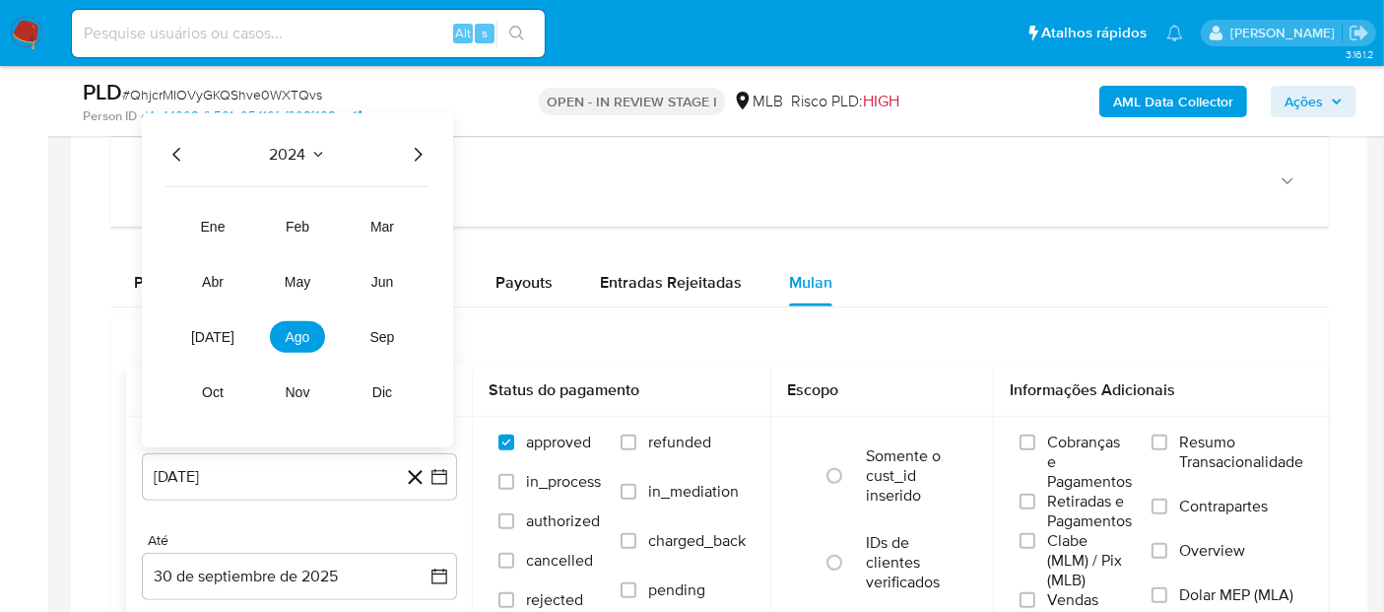
click at [421, 143] on icon "Año siguiente" at bounding box center [418, 155] width 24 height 24
click at [302, 329] on span "ago" at bounding box center [298, 337] width 25 height 16
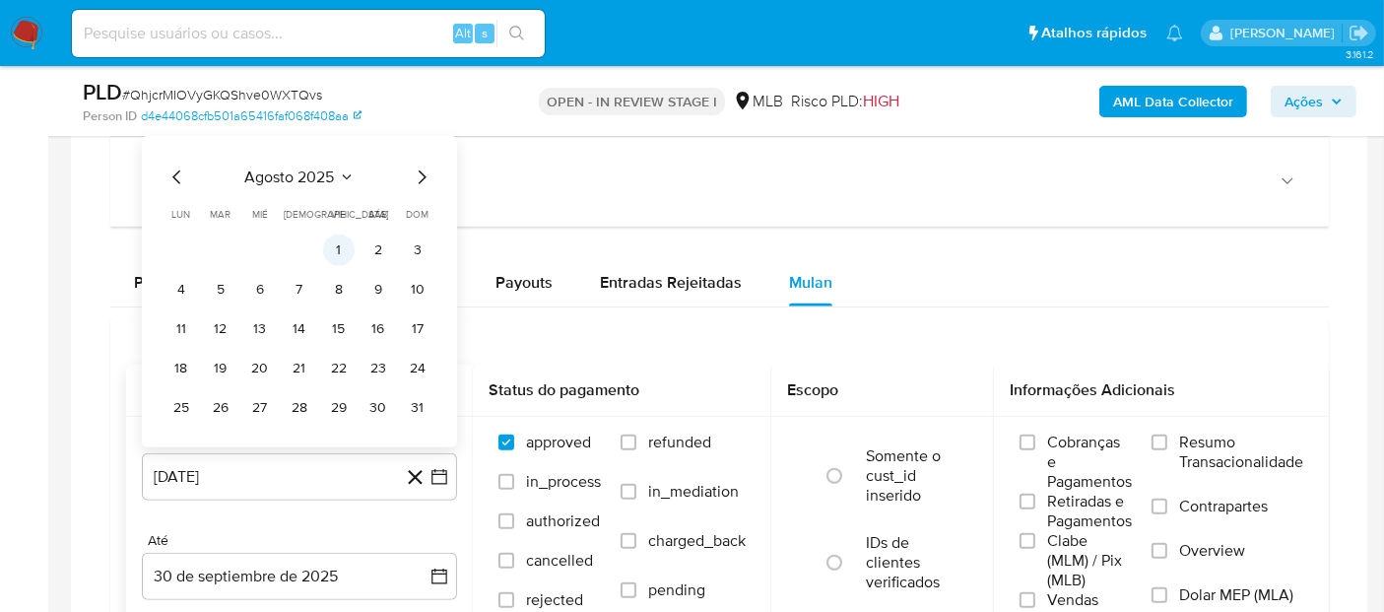
click at [343, 238] on button "1" at bounding box center [339, 250] width 32 height 32
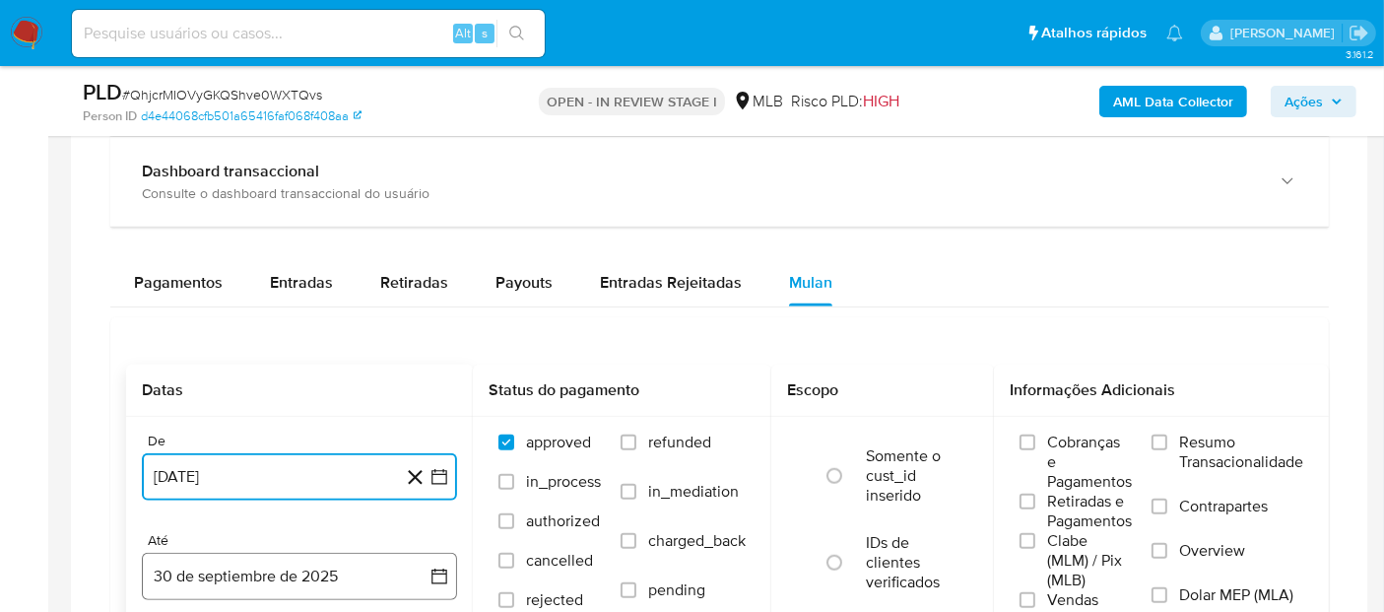
click at [194, 572] on button "30 de septiembre de 2025" at bounding box center [299, 575] width 315 height 47
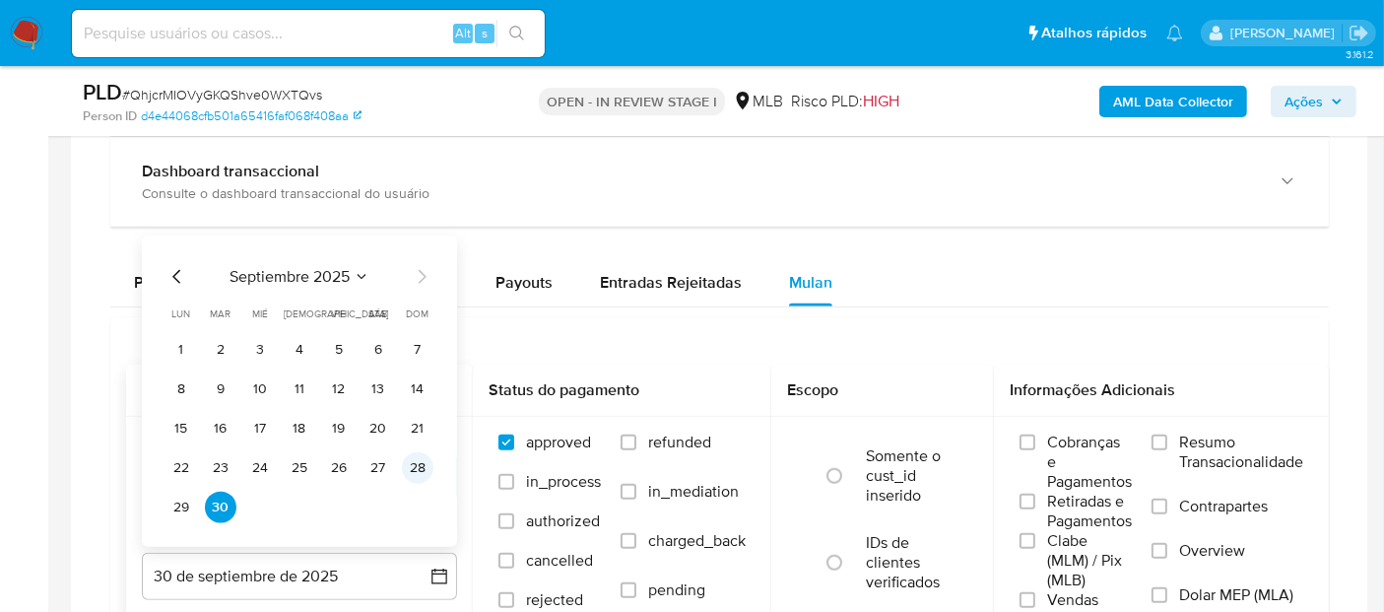
click at [412, 463] on button "28" at bounding box center [418, 468] width 32 height 32
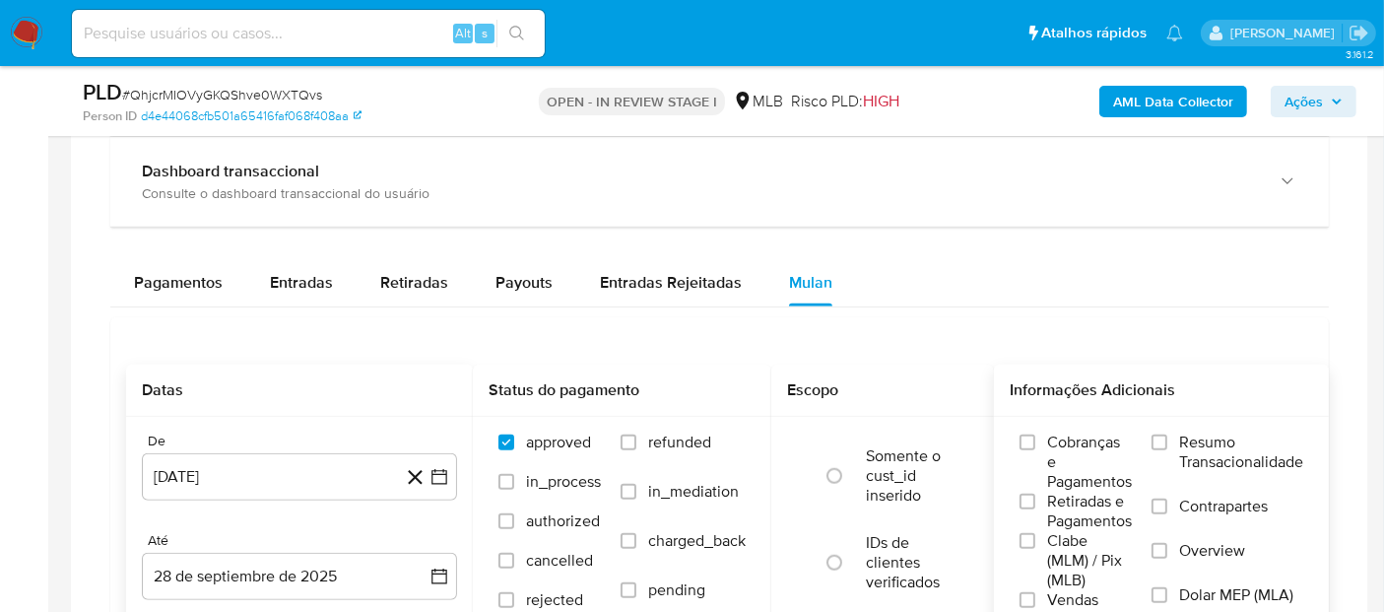
click at [1221, 446] on span "Resumo Transacionalidade" at bounding box center [1241, 451] width 124 height 39
click at [1167, 446] on input "Resumo Transacionalidade" at bounding box center [1159, 442] width 16 height 16
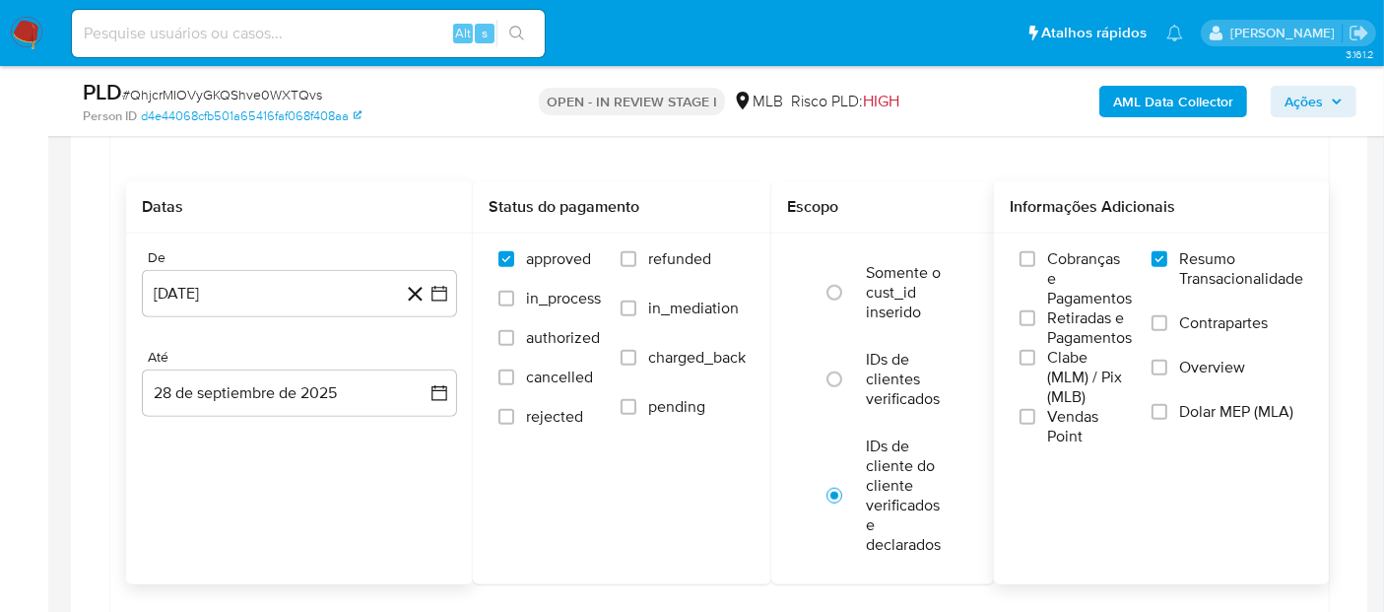
scroll to position [1754, 0]
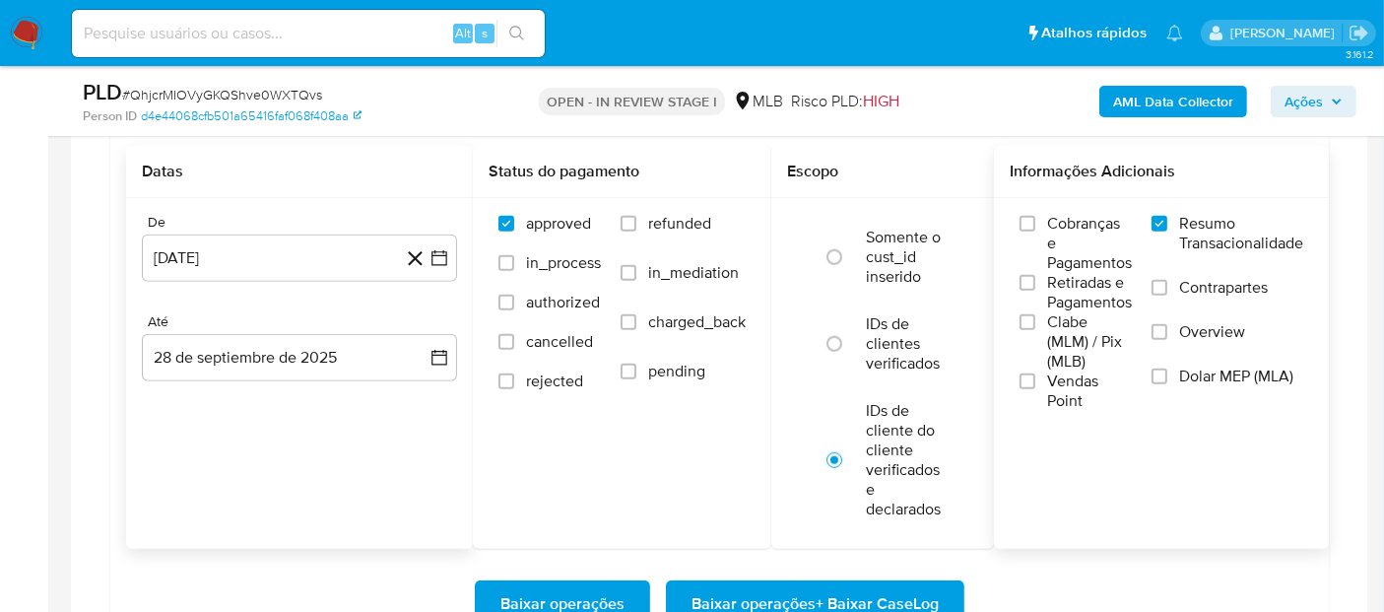
click at [1072, 382] on span "Vendas Point" at bounding box center [1089, 390] width 85 height 39
click at [1035, 382] on input "Vendas Point" at bounding box center [1027, 381] width 16 height 16
click at [839, 583] on span "Baixar operações + Baixar CaseLog" at bounding box center [814, 603] width 247 height 43
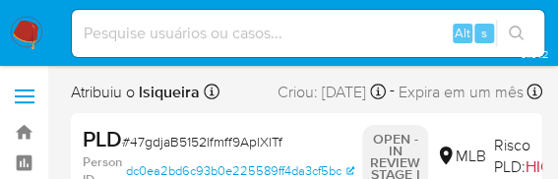
select select "10"
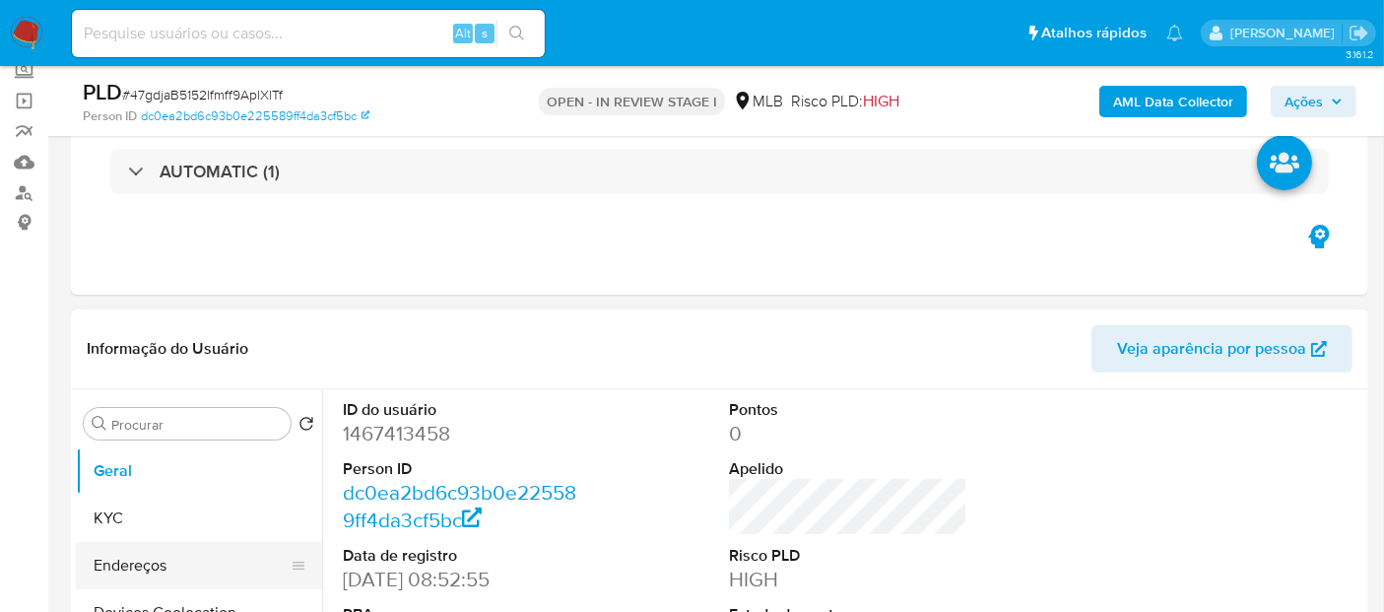
scroll to position [219, 0]
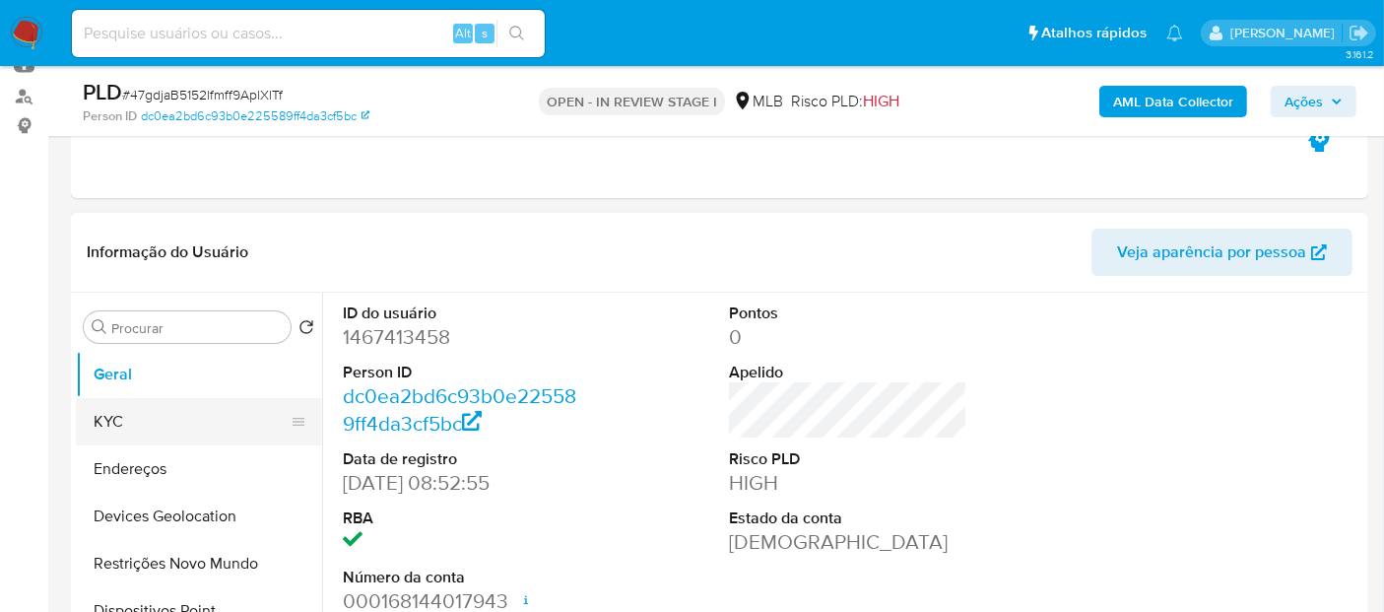
click at [149, 426] on button "KYC" at bounding box center [191, 421] width 230 height 47
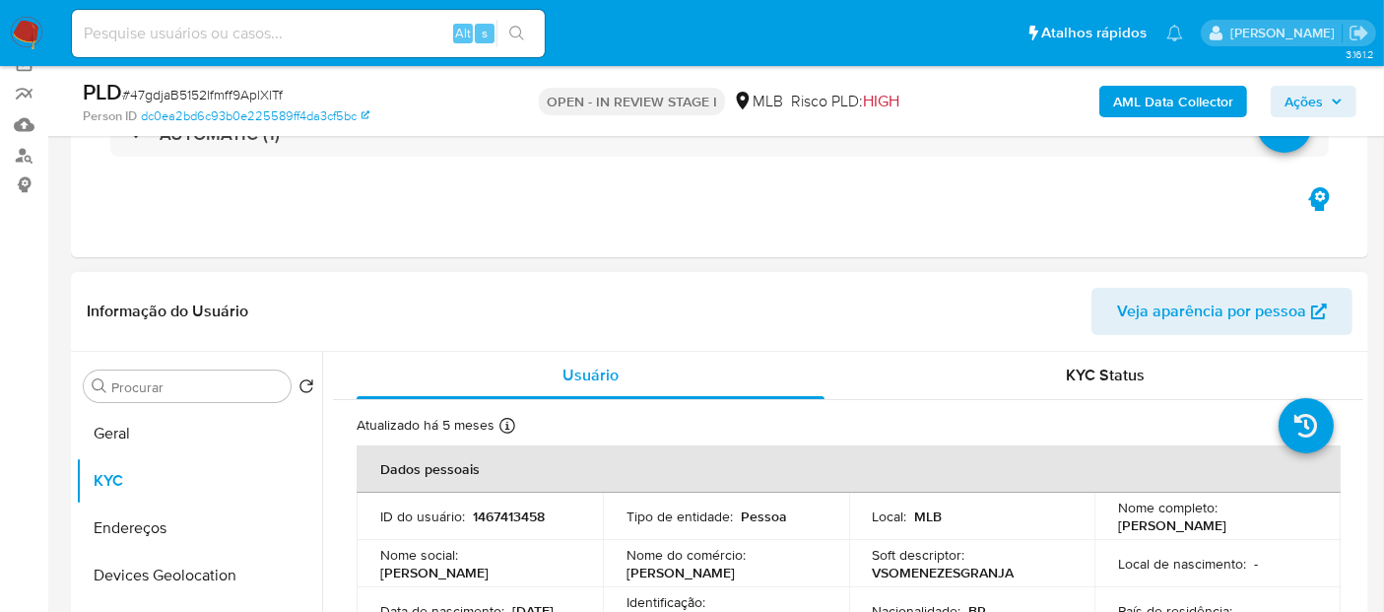
scroll to position [109, 0]
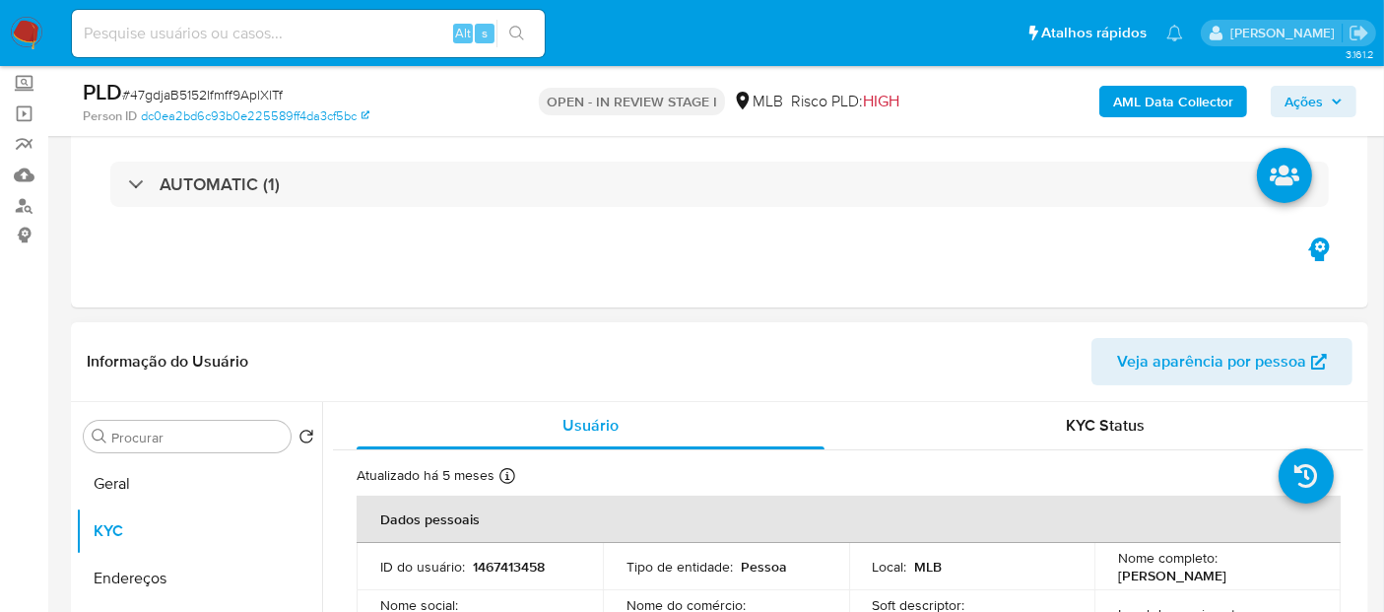
drag, startPoint x: 1305, startPoint y: 580, endPoint x: 1106, endPoint y: 578, distance: 198.9
click at [1106, 578] on td "Nome completo : [PERSON_NAME]" at bounding box center [1217, 566] width 246 height 47
copy p "[PERSON_NAME]"
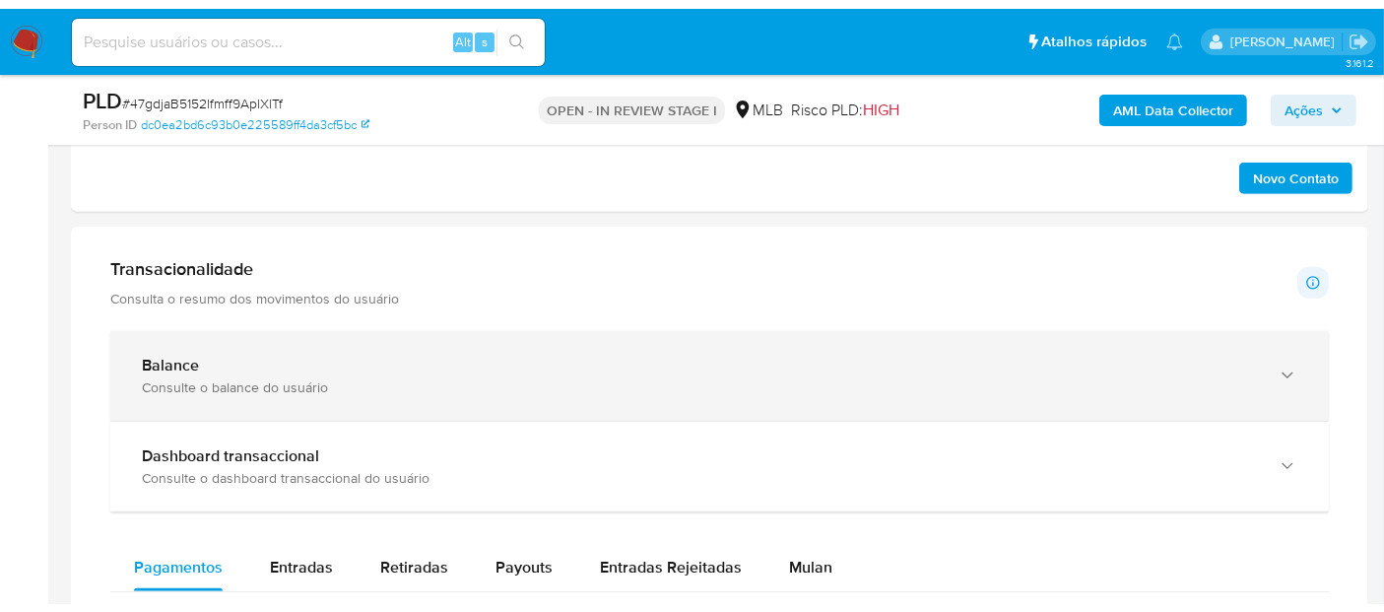
scroll to position [1261, 0]
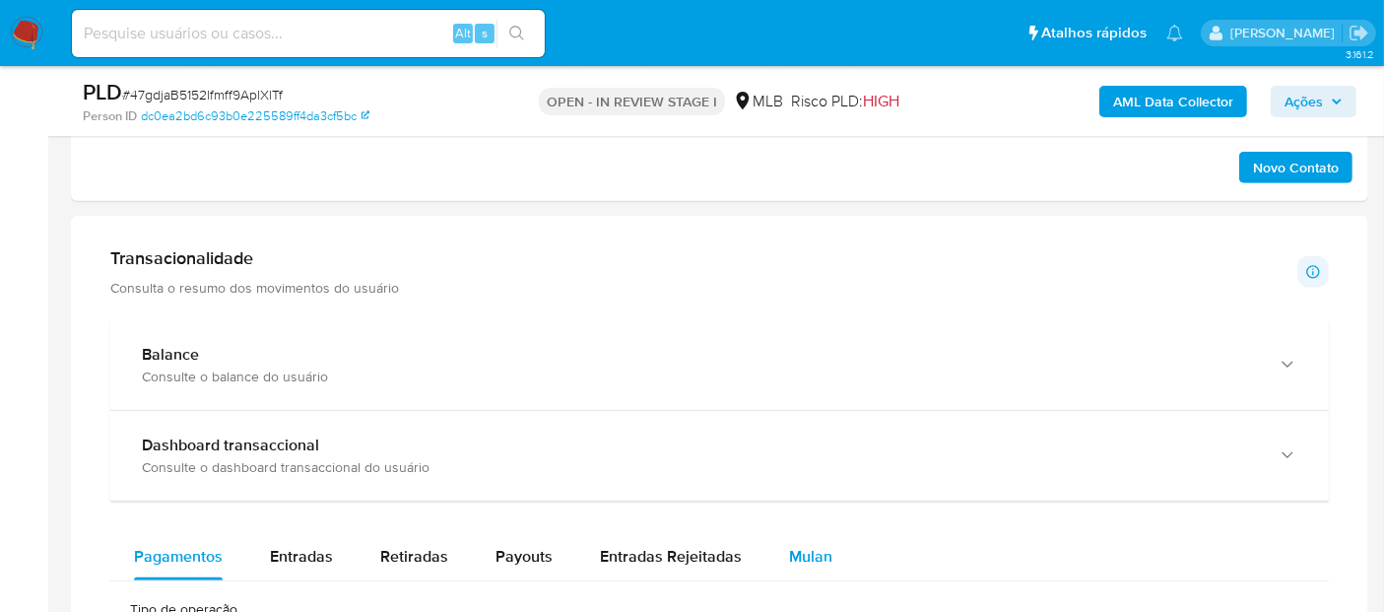
click at [825, 544] on button "Mulan" at bounding box center [810, 556] width 91 height 47
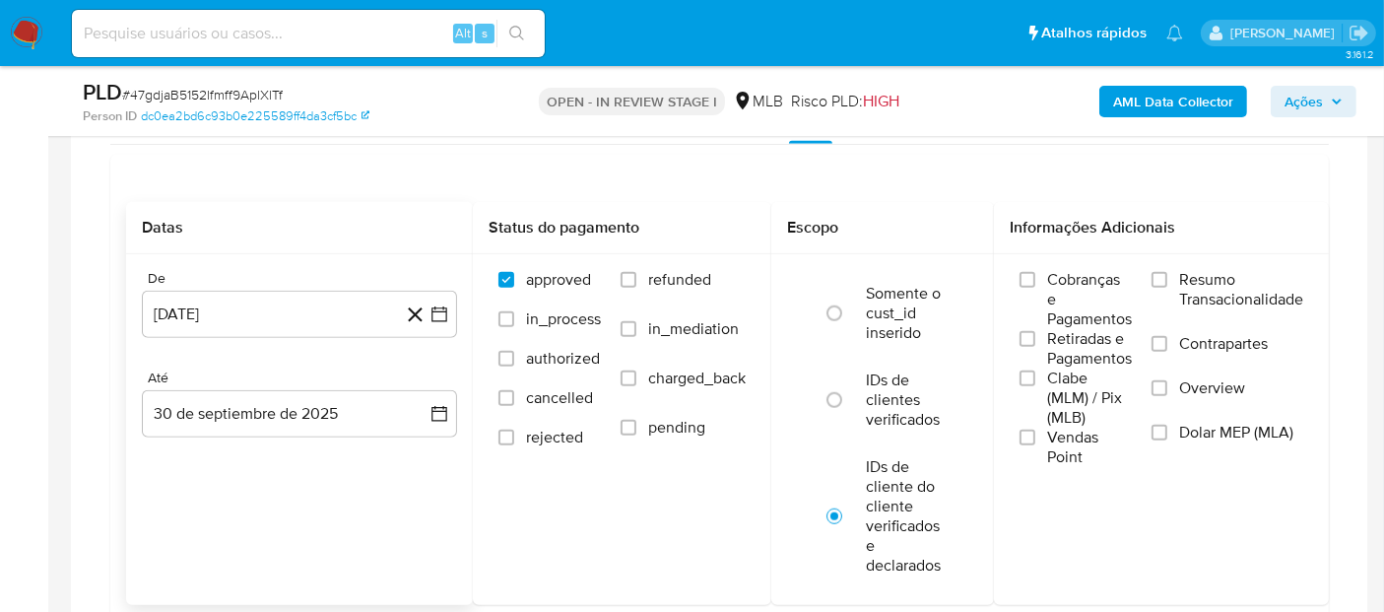
scroll to position [1699, 0]
click at [268, 307] on button "[DATE]" at bounding box center [299, 313] width 315 height 47
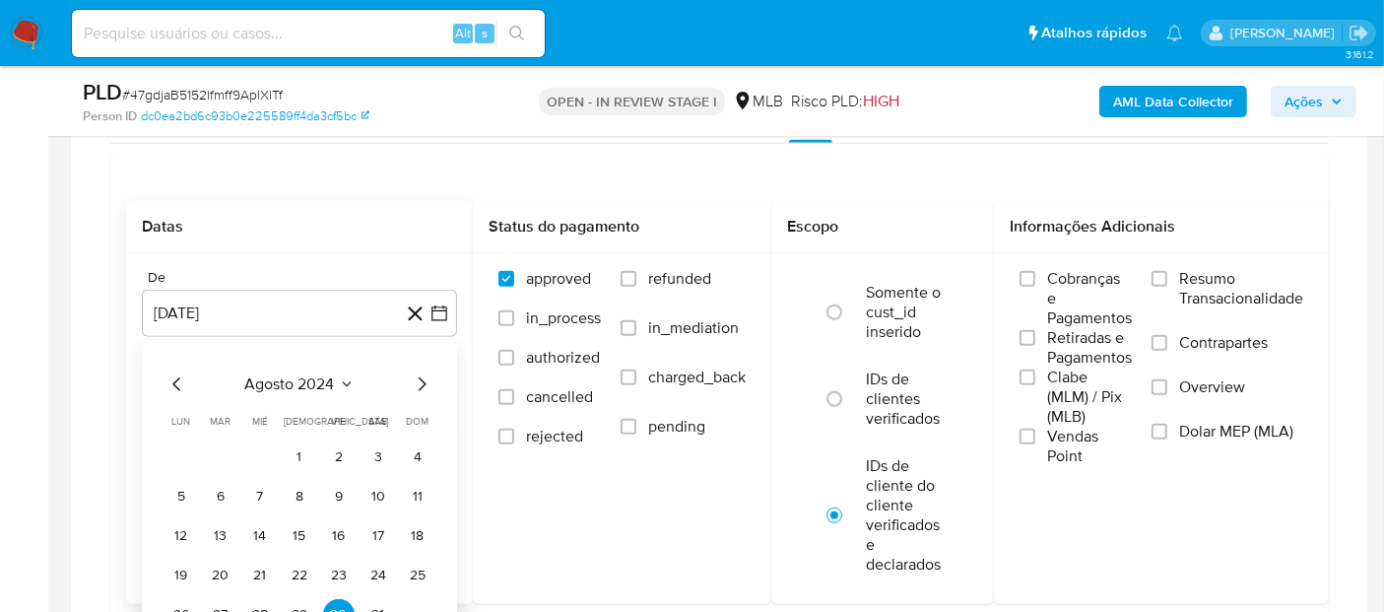
click at [284, 377] on span "agosto 2024" at bounding box center [290, 384] width 90 height 20
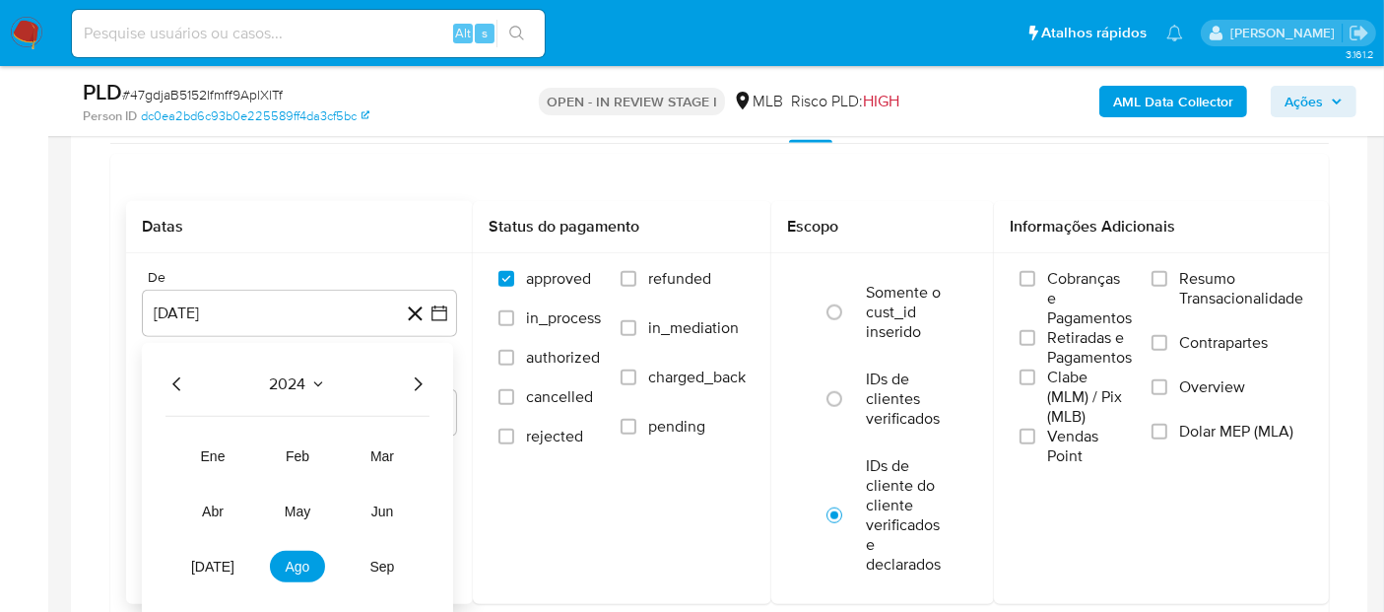
click at [414, 375] on icon "Año siguiente" at bounding box center [418, 384] width 24 height 24
click at [298, 558] on span "ago" at bounding box center [298, 566] width 25 height 16
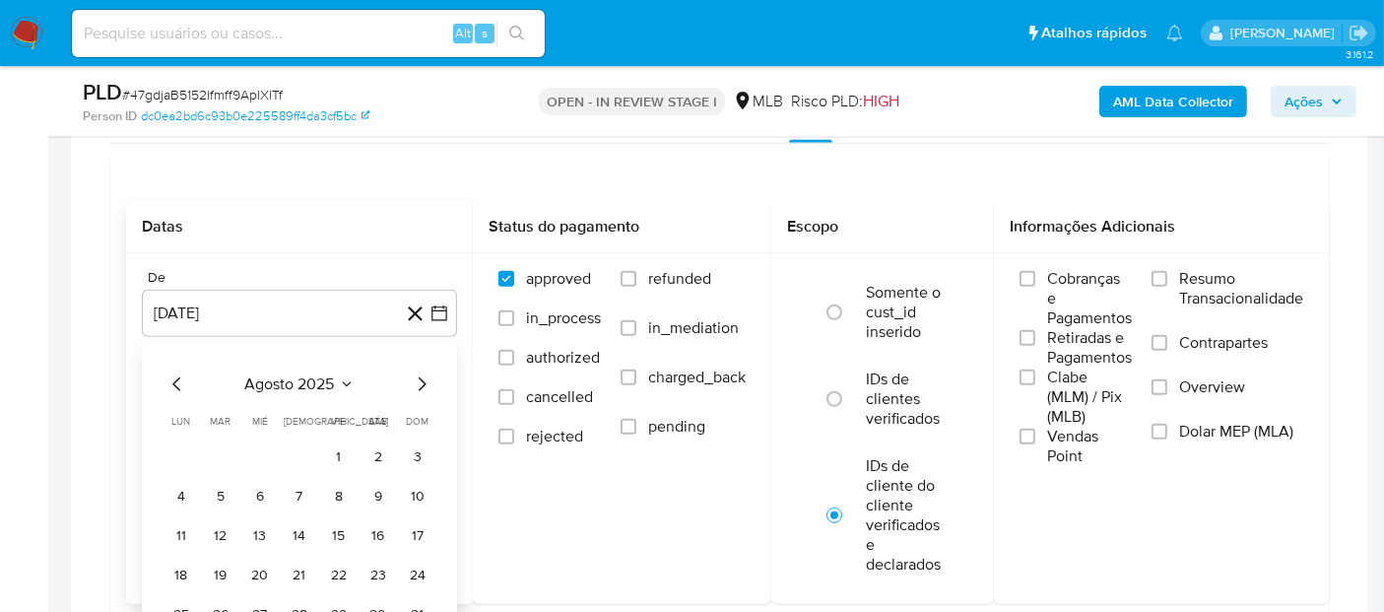
click at [337, 448] on button "1" at bounding box center [339, 457] width 32 height 32
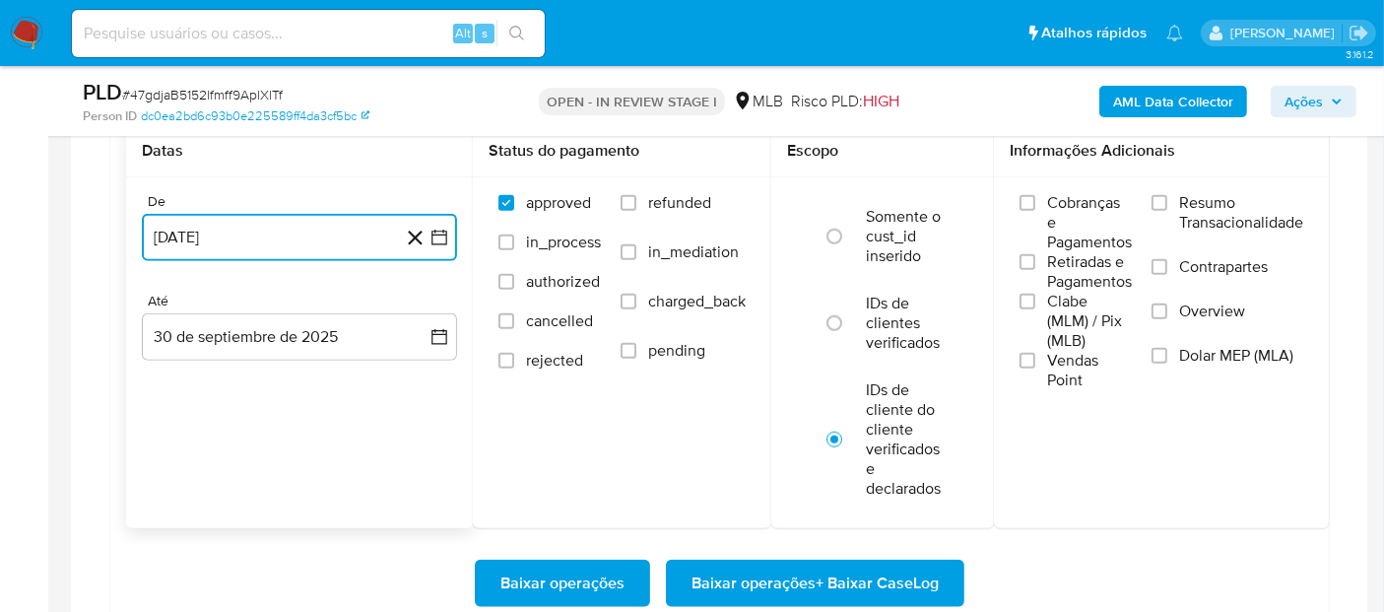
scroll to position [1809, 0]
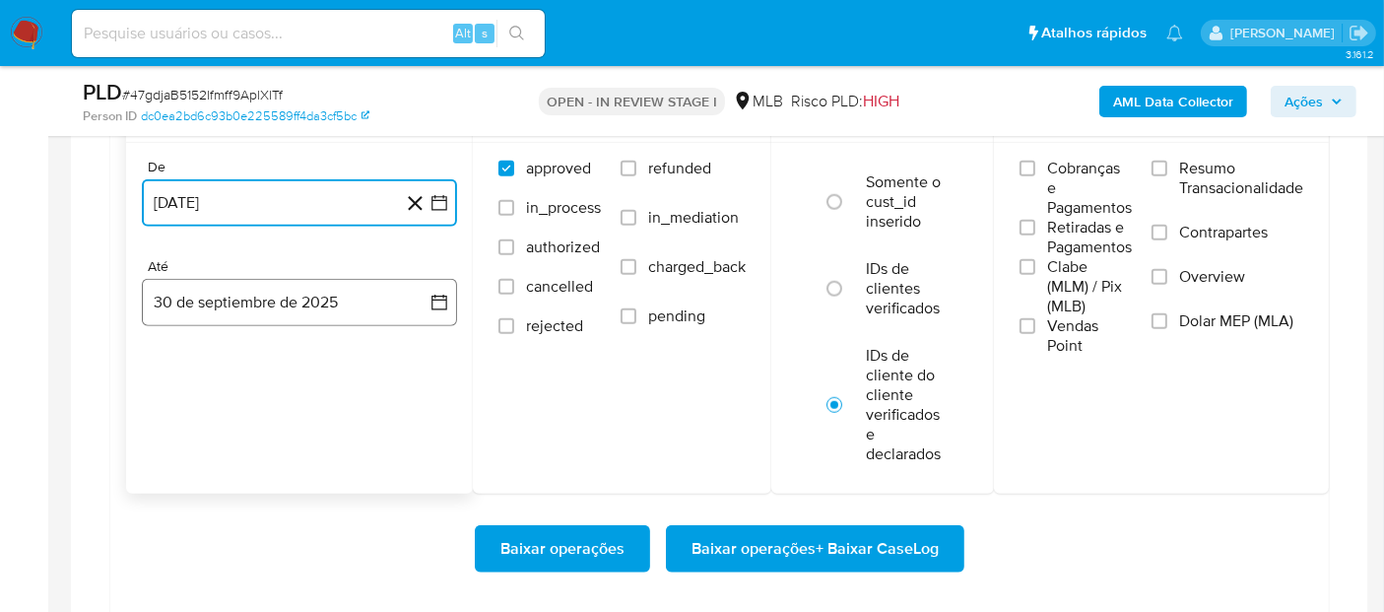
click at [320, 280] on button "30 de septiembre de 2025" at bounding box center [299, 302] width 315 height 47
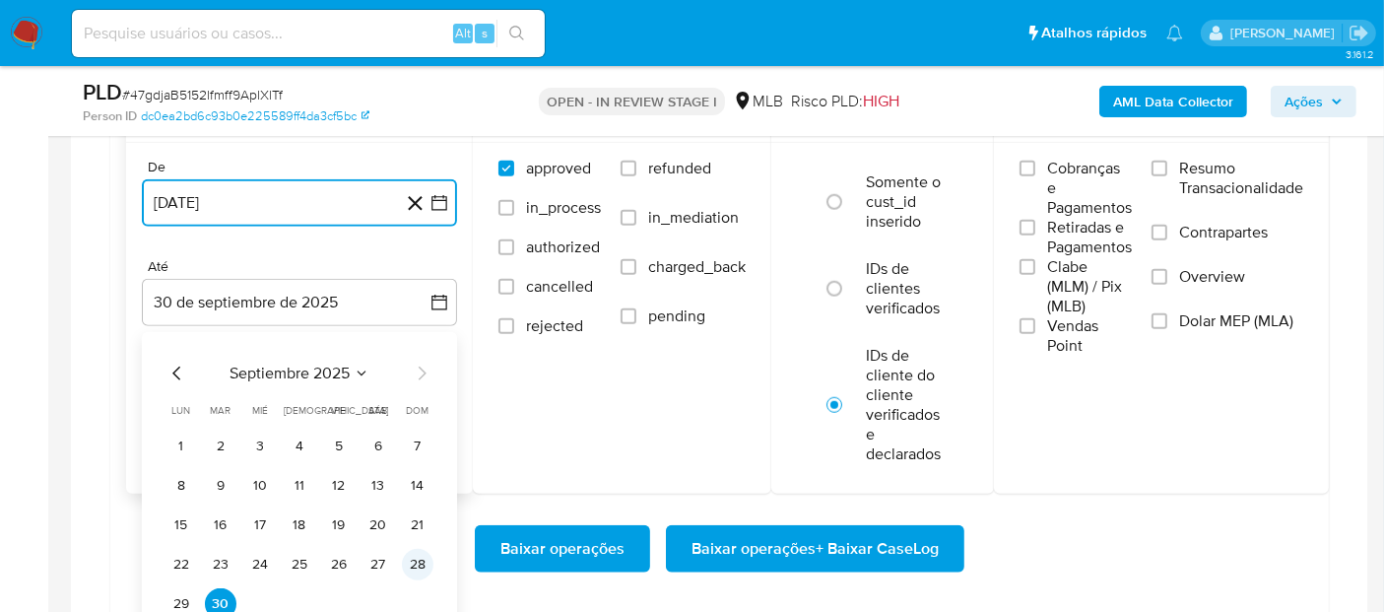
click at [412, 559] on button "28" at bounding box center [418, 565] width 32 height 32
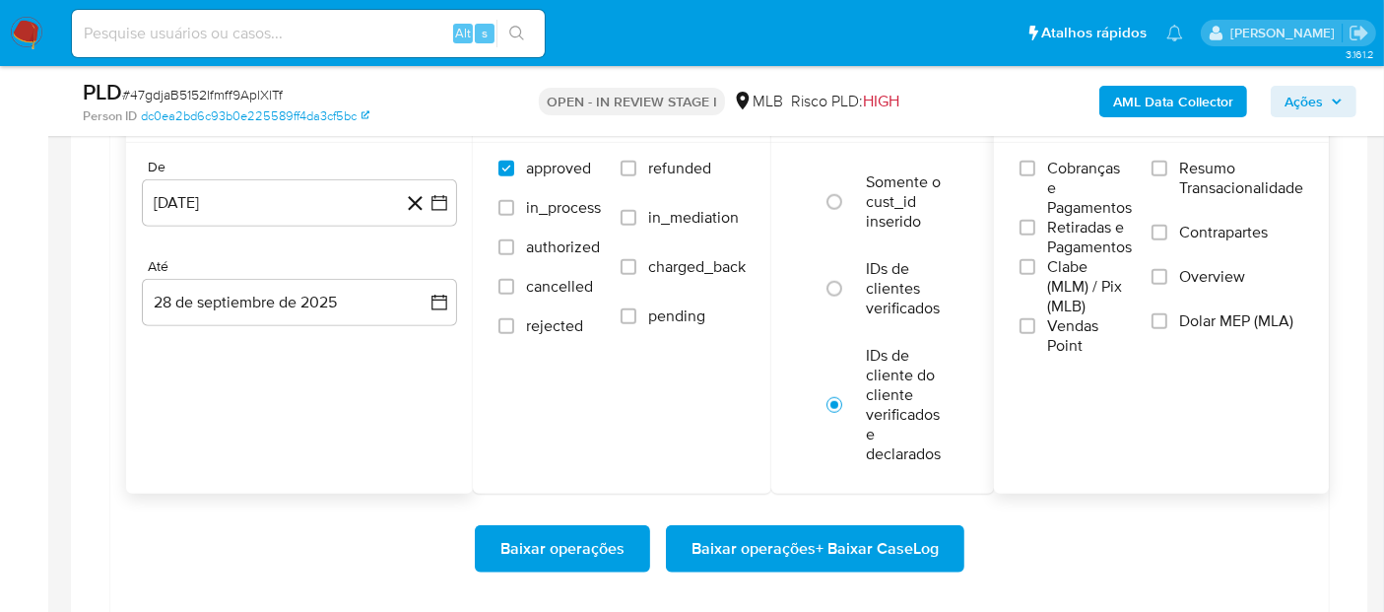
click at [1220, 172] on span "Resumo Transacionalidade" at bounding box center [1241, 178] width 124 height 39
click at [1167, 172] on input "Resumo Transacionalidade" at bounding box center [1159, 169] width 16 height 16
click at [1059, 333] on span "Vendas Point" at bounding box center [1089, 335] width 85 height 39
click at [1035, 333] on input "Vendas Point" at bounding box center [1027, 326] width 16 height 16
click at [802, 542] on span "Baixar operações + Baixar CaseLog" at bounding box center [814, 548] width 247 height 43
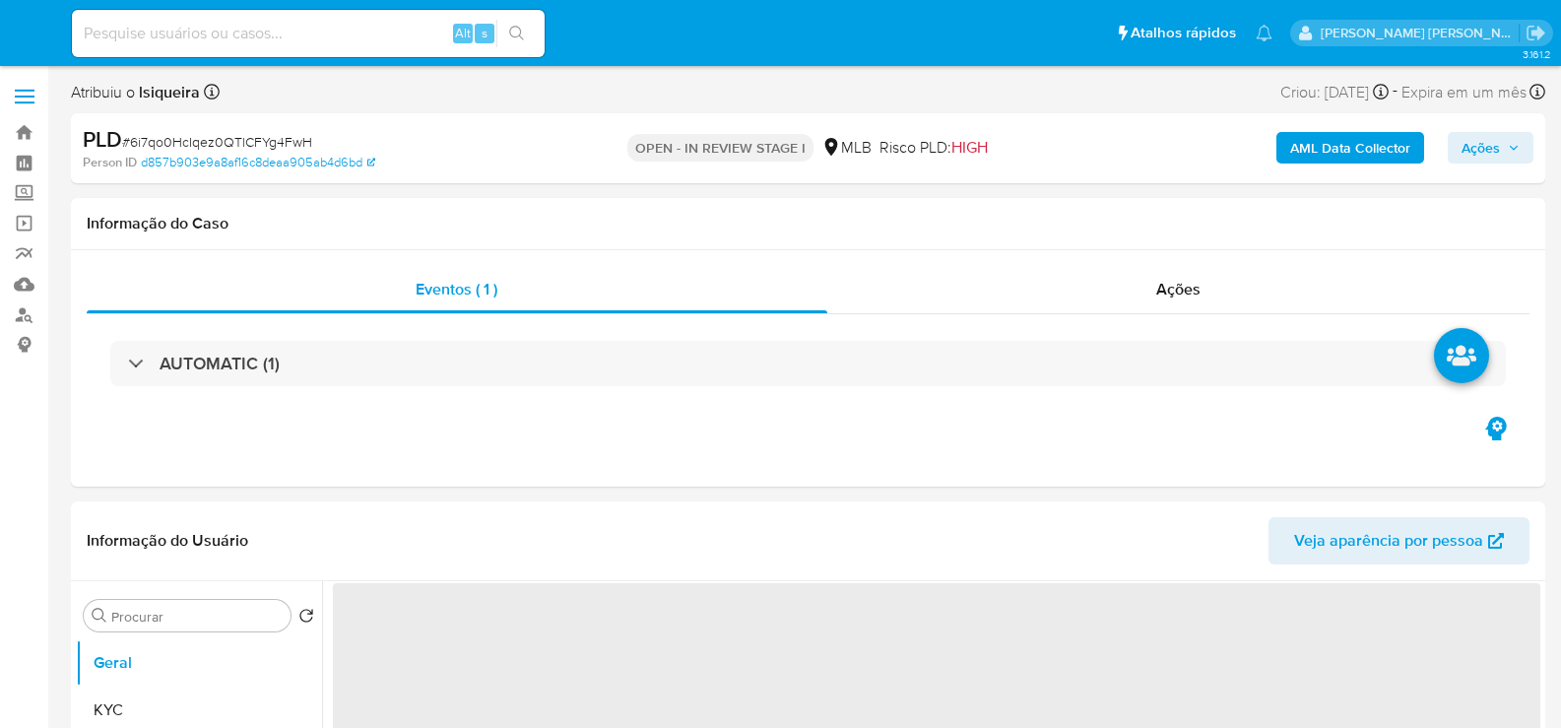
select select "10"
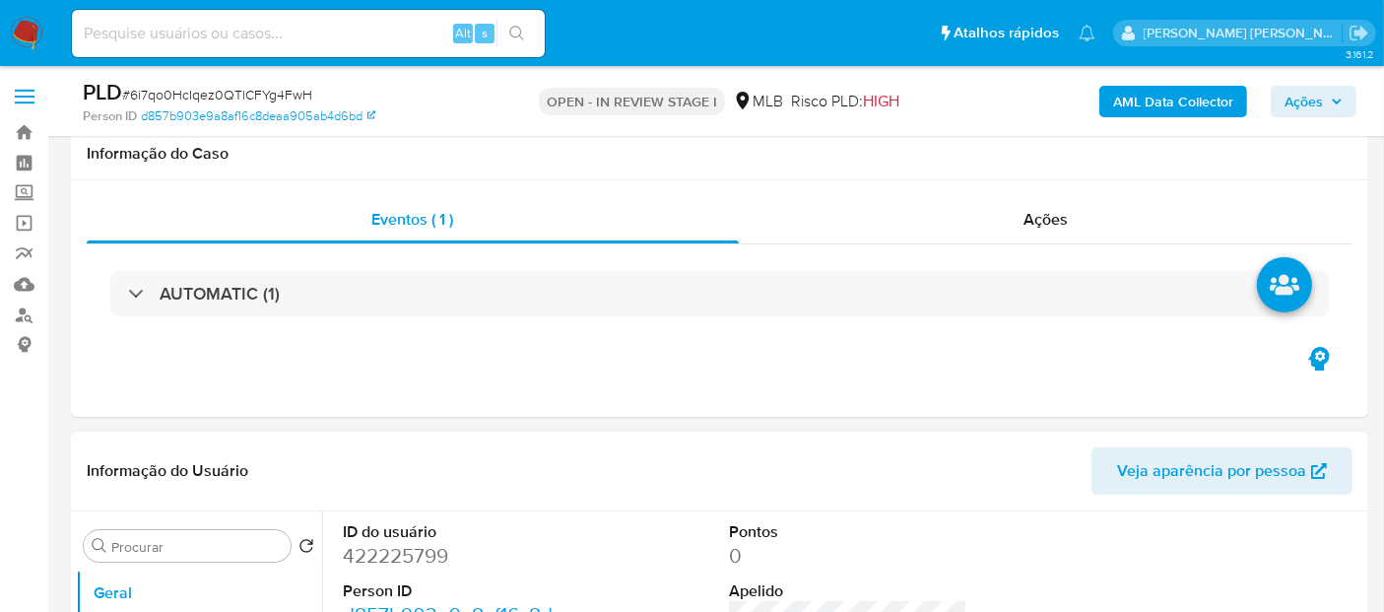
scroll to position [219, 0]
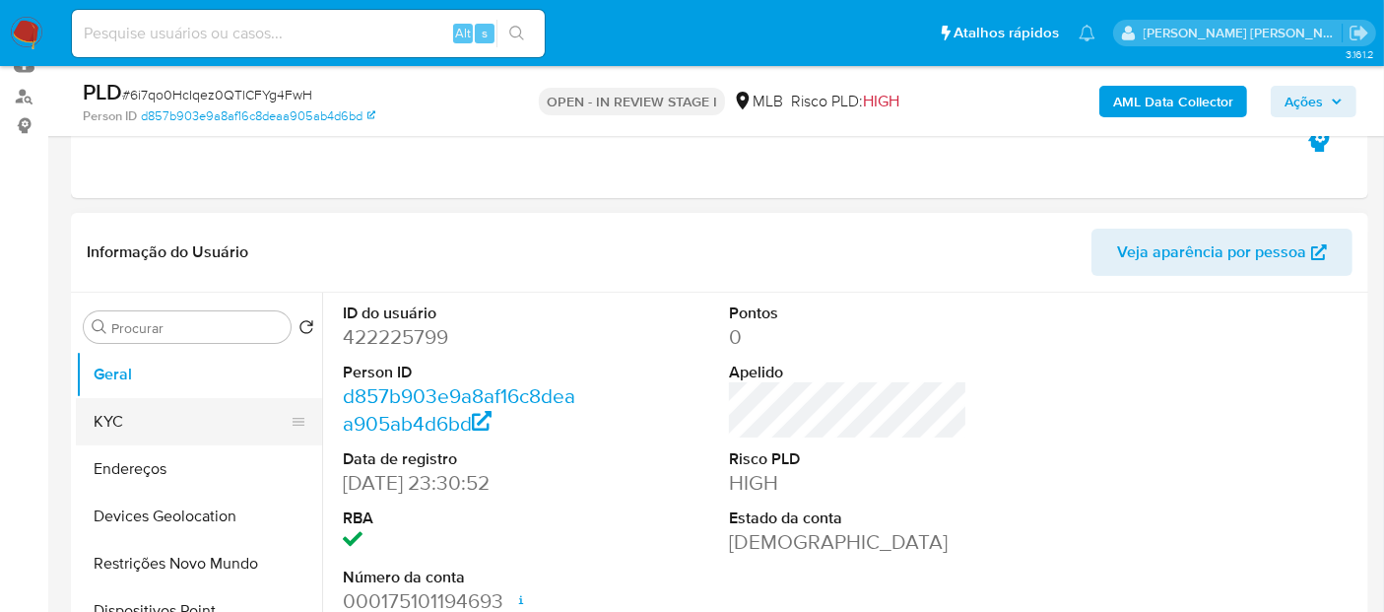
click at [169, 412] on button "KYC" at bounding box center [191, 421] width 230 height 47
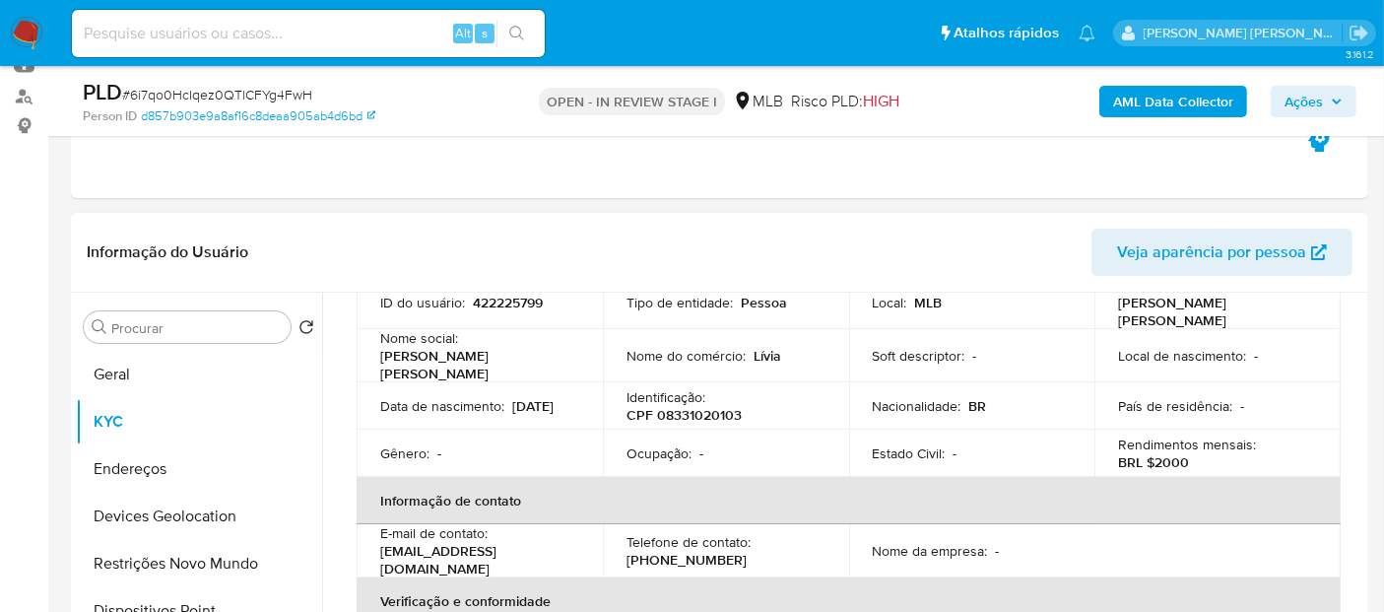
scroll to position [109, 0]
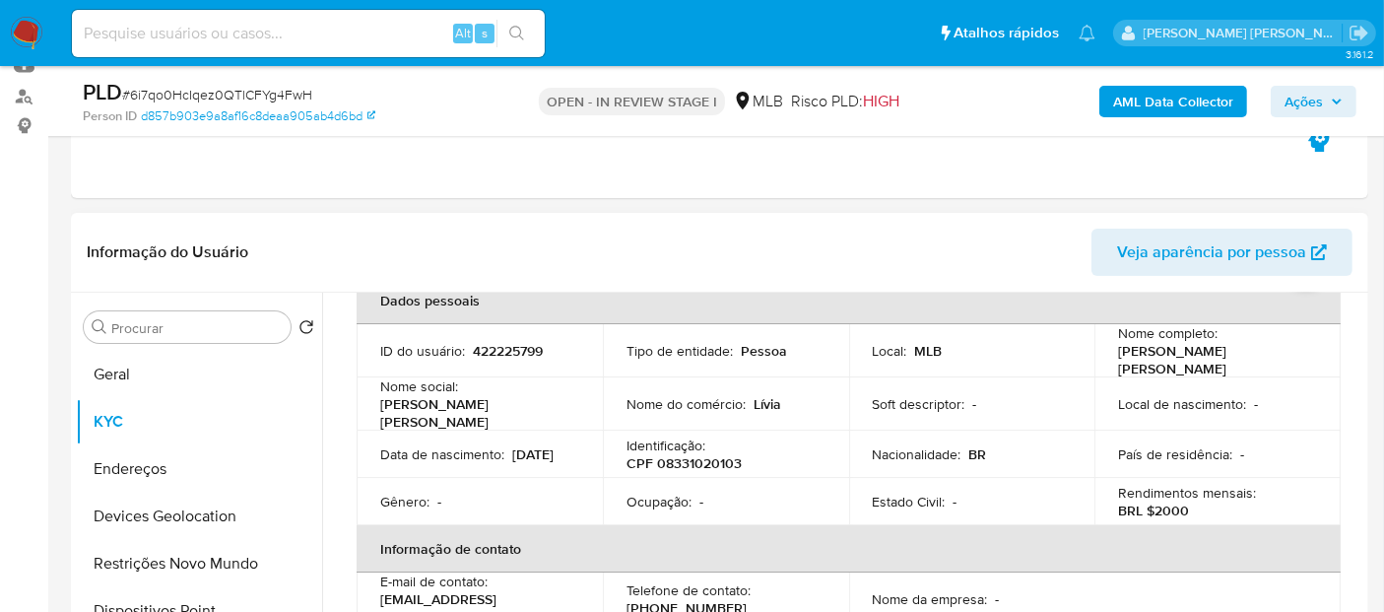
drag, startPoint x: 1155, startPoint y: 366, endPoint x: 1105, endPoint y: 355, distance: 51.6
click at [1105, 355] on td "Nome completo : Livia Gabriela Pinheiro Ferreira" at bounding box center [1217, 350] width 246 height 53
copy p "Livia Gabriela Pinheiro Ferreira"
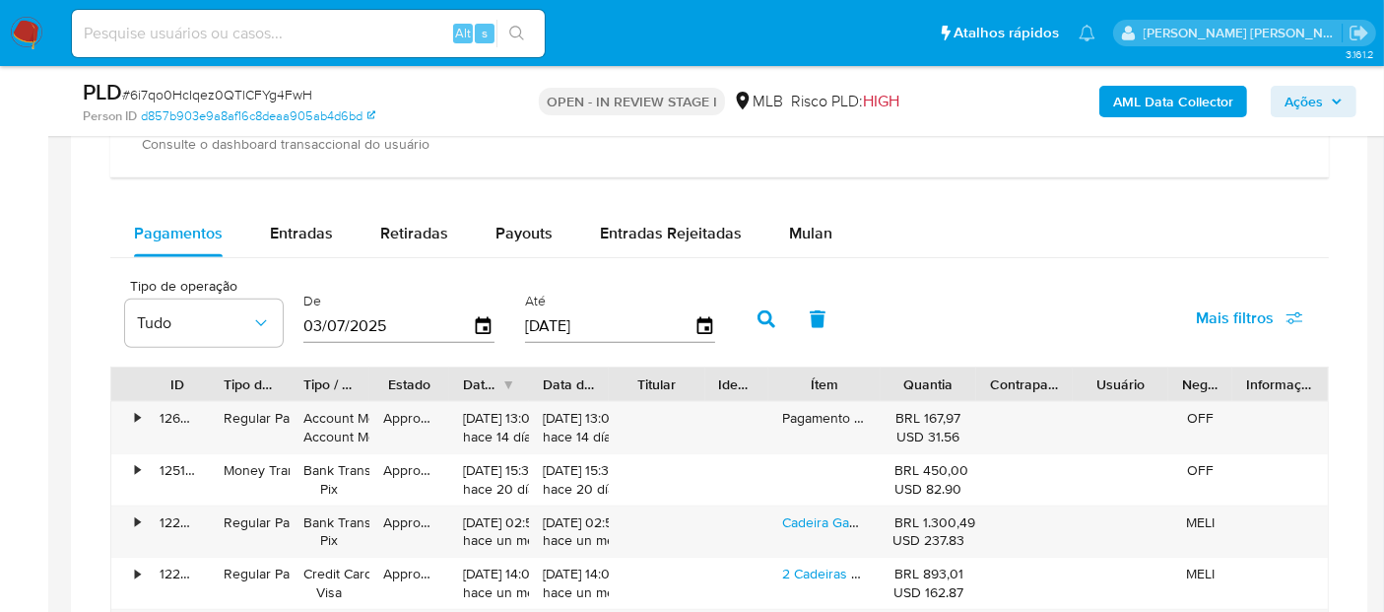
scroll to position [1589, 0]
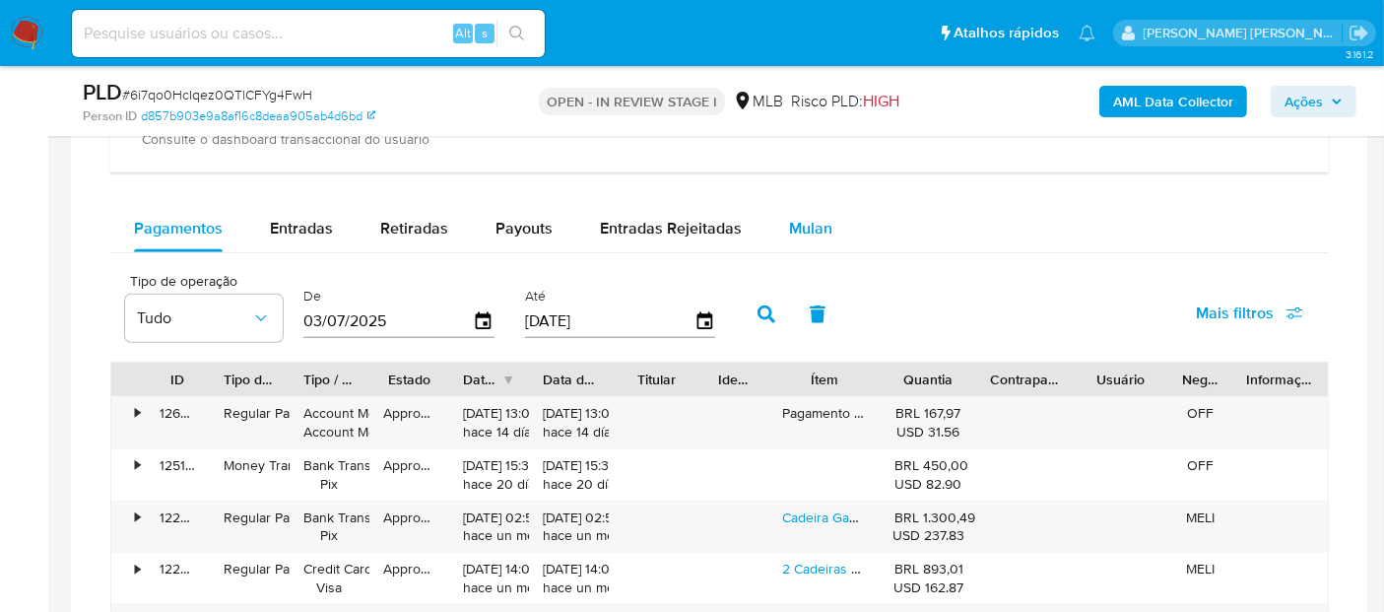
click at [797, 233] on span "Mulan" at bounding box center [810, 228] width 43 height 23
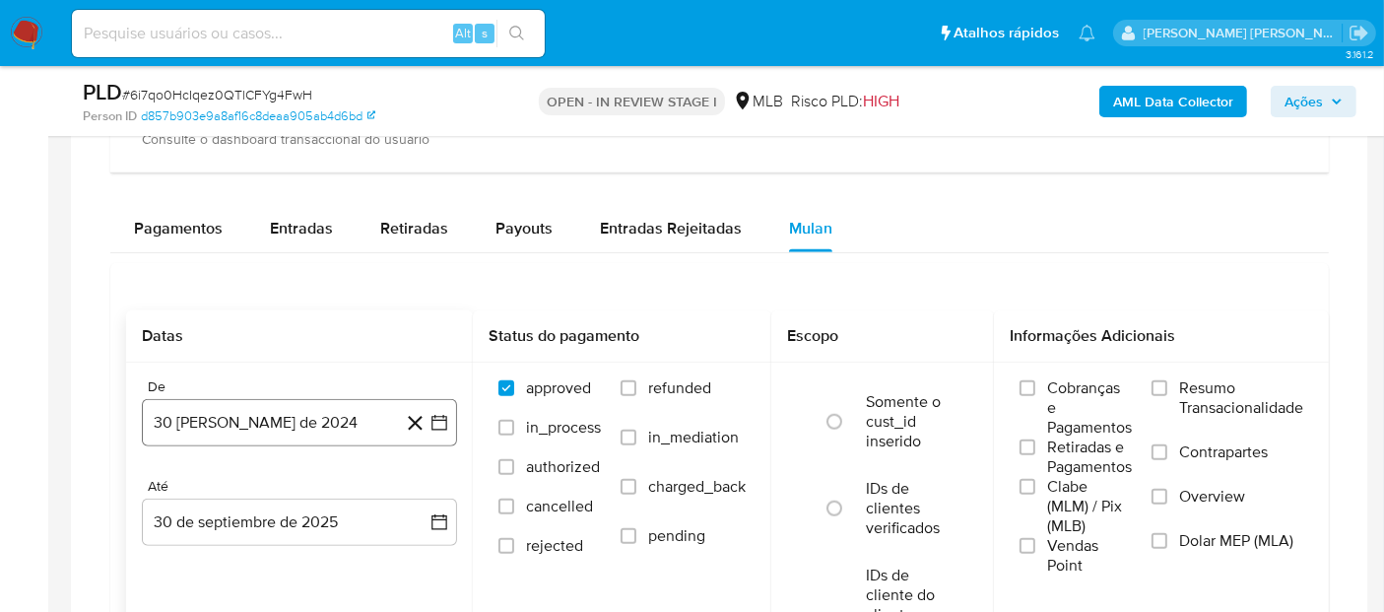
click at [238, 418] on button "[DATE]" at bounding box center [299, 422] width 315 height 47
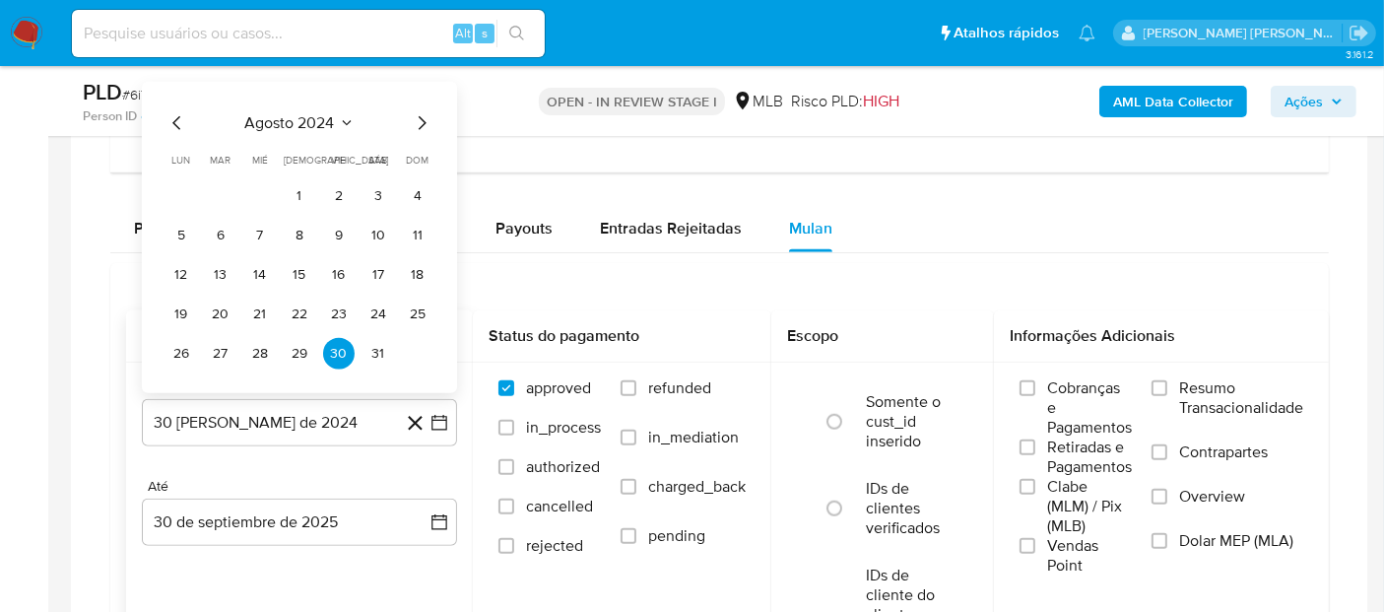
click at [288, 129] on span "agosto 2024" at bounding box center [290, 123] width 90 height 20
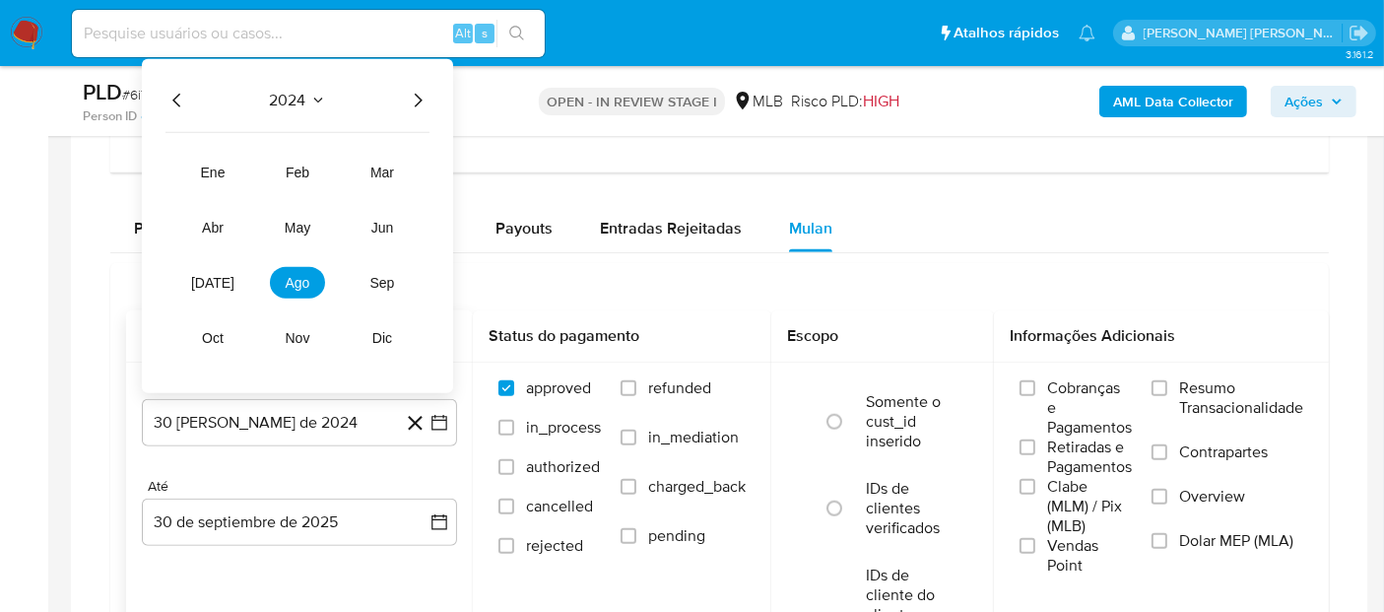
click at [421, 99] on icon "Año siguiente" at bounding box center [418, 101] width 24 height 24
click at [298, 275] on span "ago" at bounding box center [298, 283] width 25 height 16
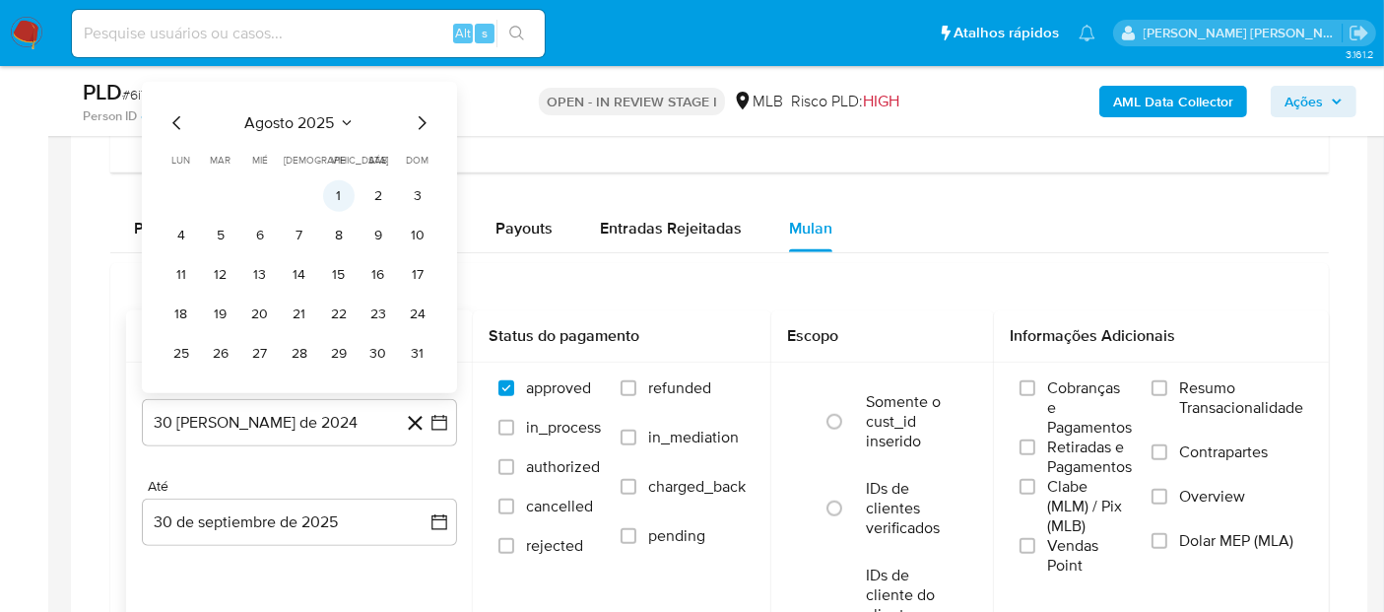
click at [338, 189] on button "1" at bounding box center [339, 196] width 32 height 32
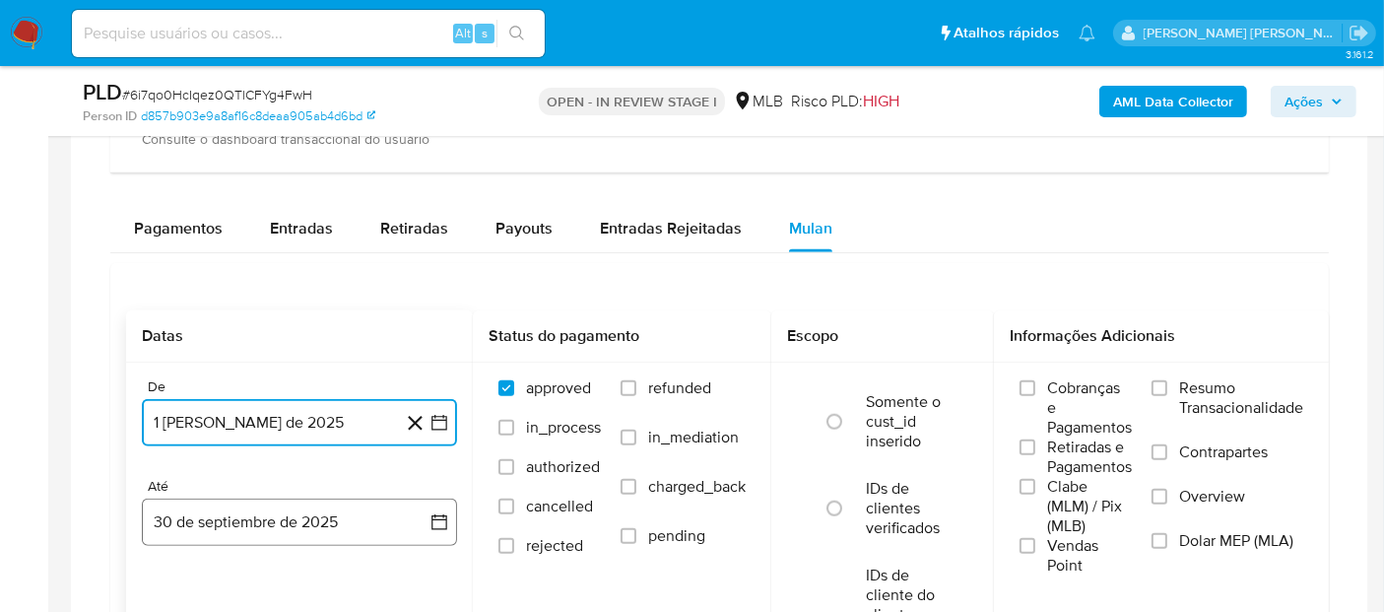
click at [207, 512] on button "30 de septiembre de 2025" at bounding box center [299, 521] width 315 height 47
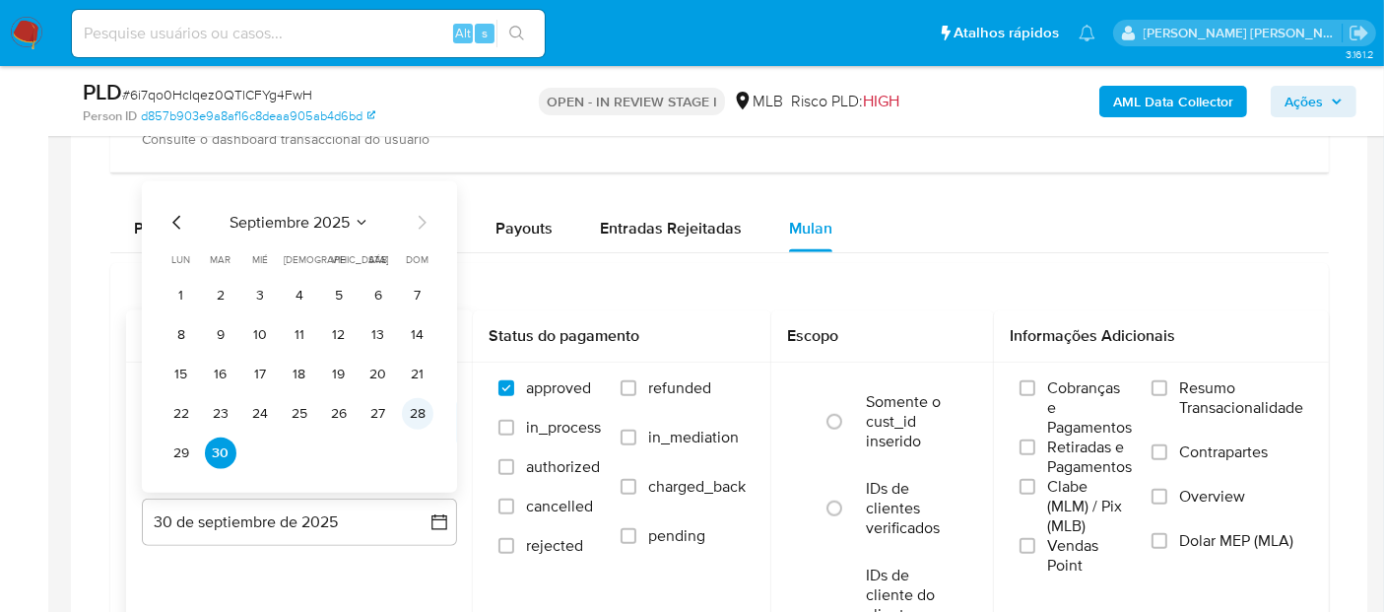
click at [411, 413] on button "28" at bounding box center [418, 414] width 32 height 32
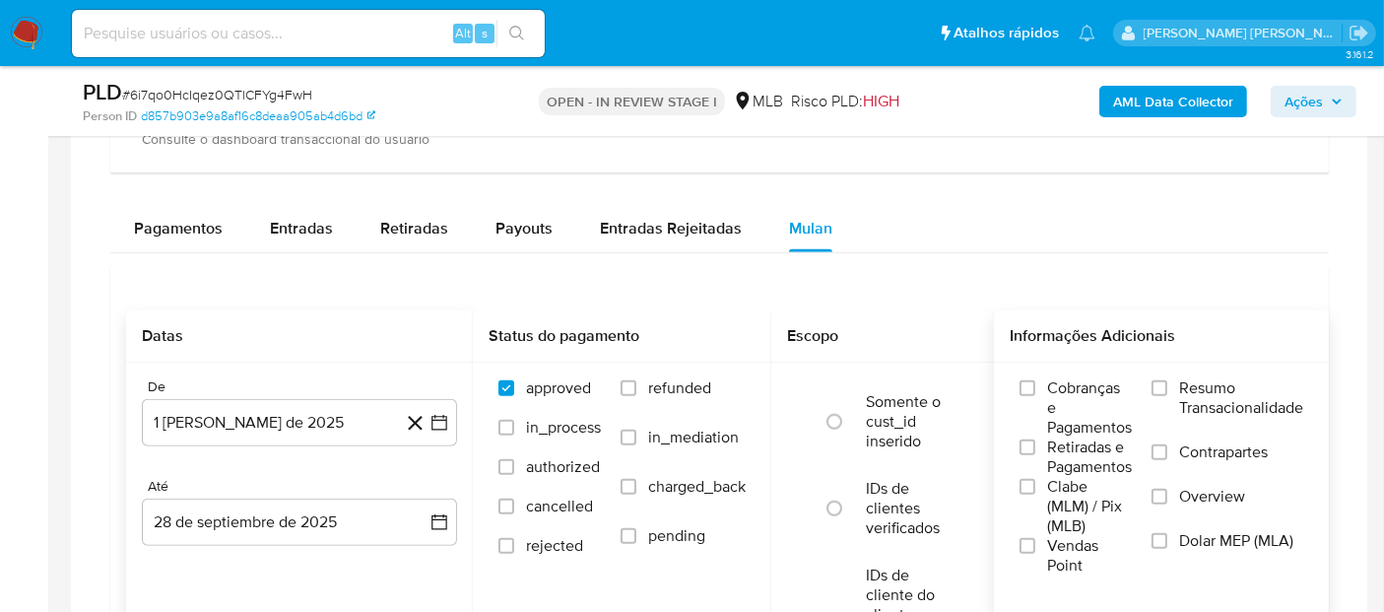
click at [1225, 397] on span "Resumo Transacionalidade" at bounding box center [1241, 397] width 124 height 39
click at [1167, 396] on input "Resumo Transacionalidade" at bounding box center [1159, 388] width 16 height 16
click at [1042, 542] on label "Vendas Point" at bounding box center [1075, 555] width 112 height 39
click at [1035, 542] on input "Vendas Point" at bounding box center [1027, 546] width 16 height 16
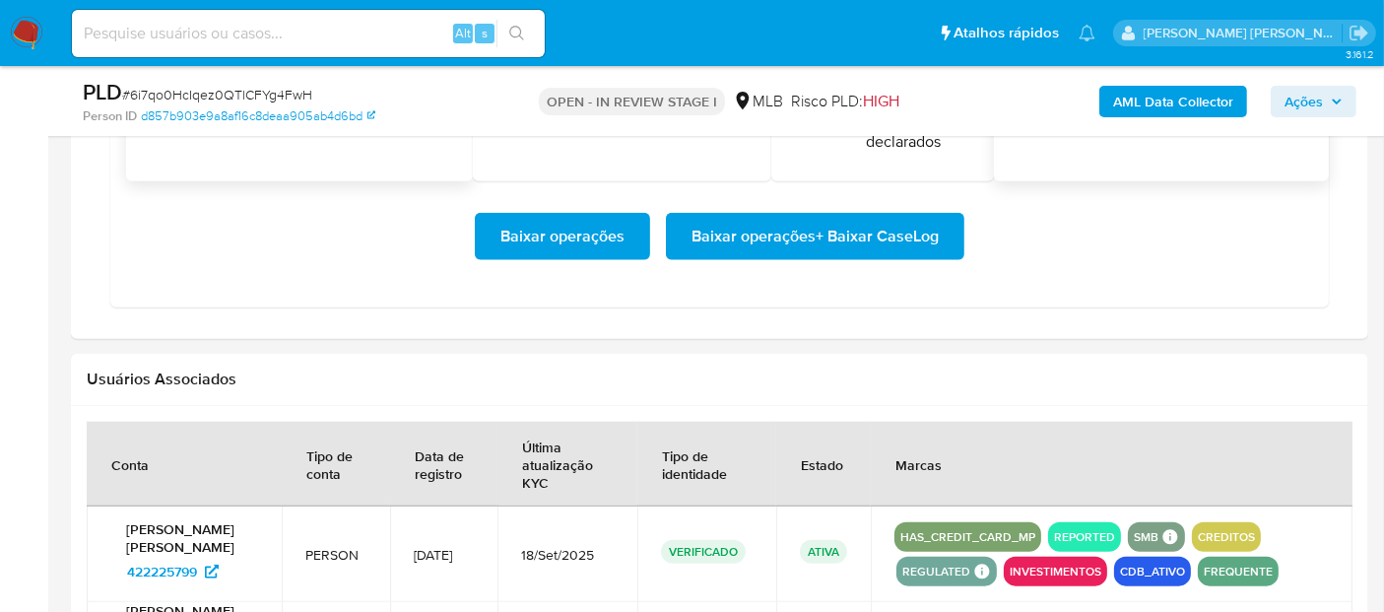
scroll to position [2126, 0]
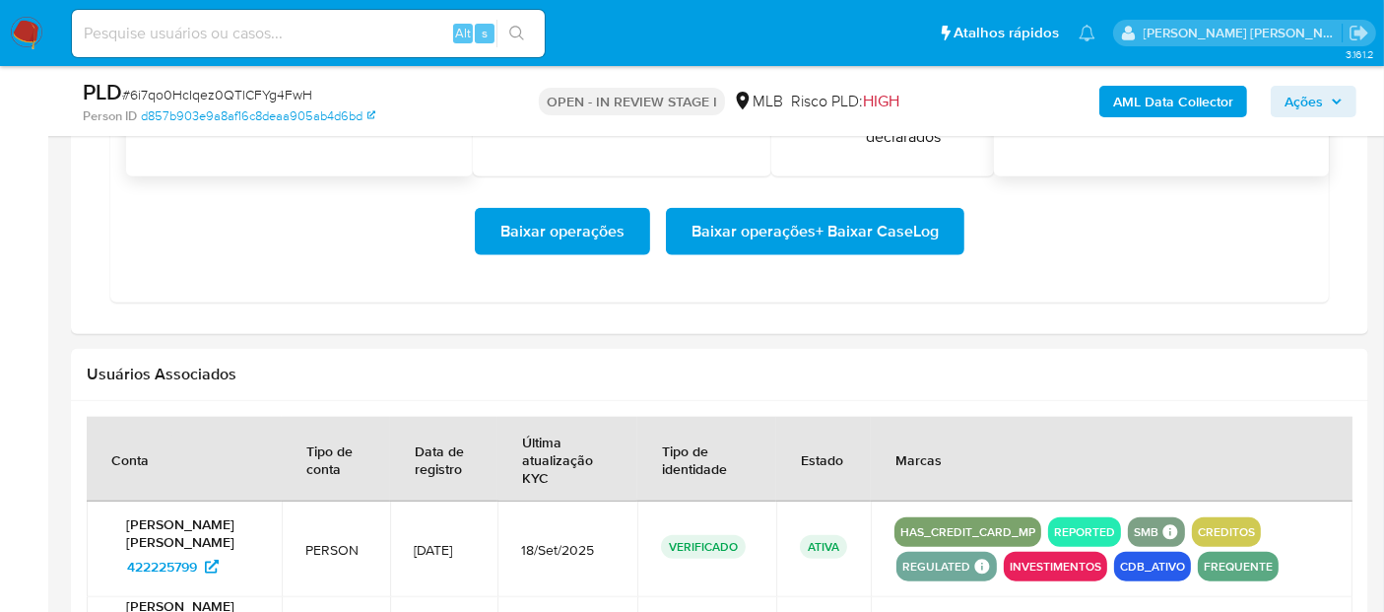
click at [819, 228] on span "Baixar operações + Baixar CaseLog" at bounding box center [814, 231] width 247 height 43
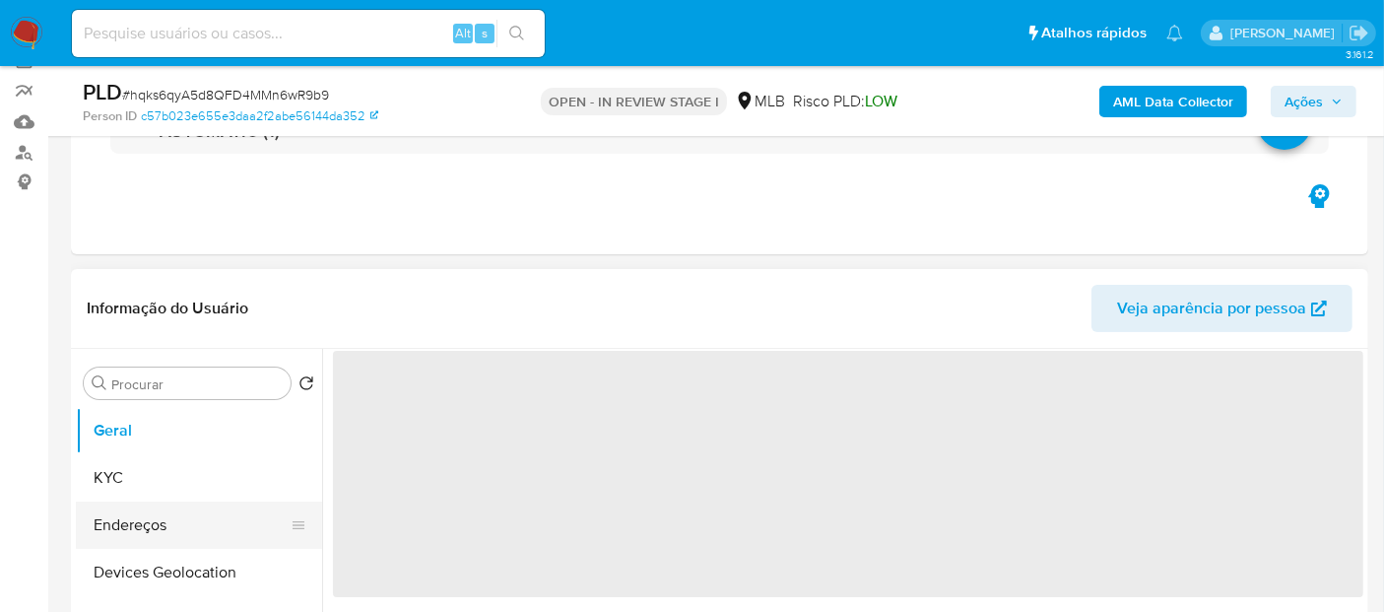
scroll to position [219, 0]
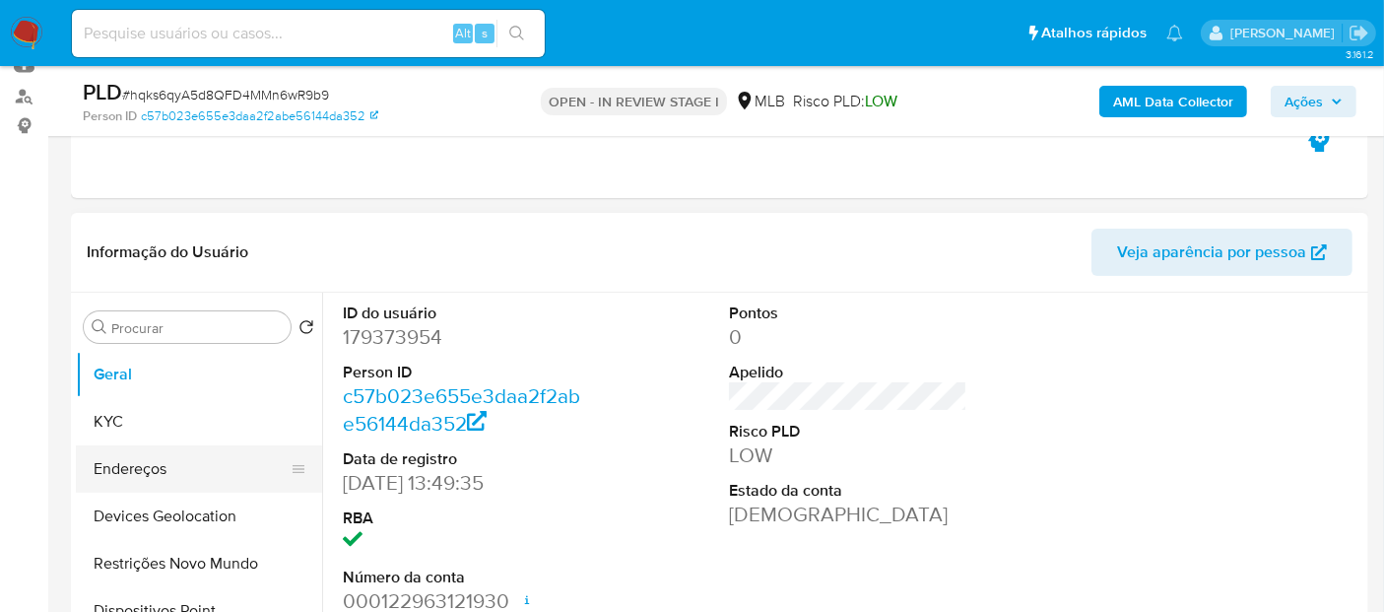
click at [179, 441] on button "KYC" at bounding box center [199, 421] width 246 height 47
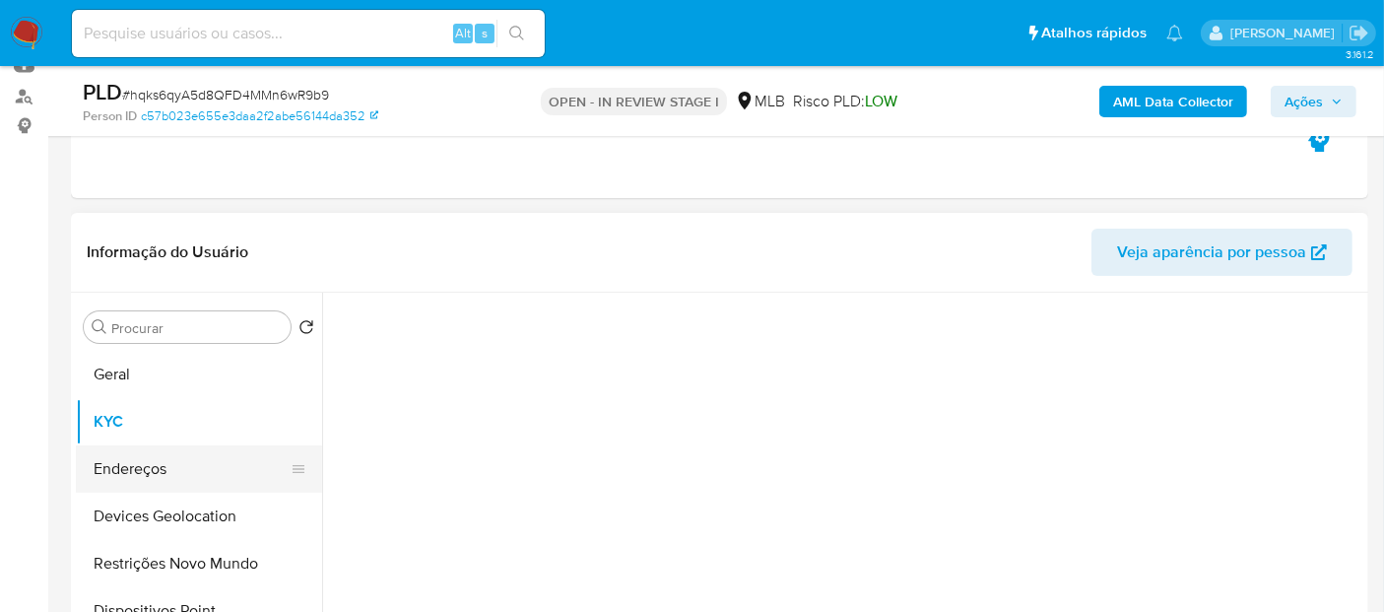
select select "10"
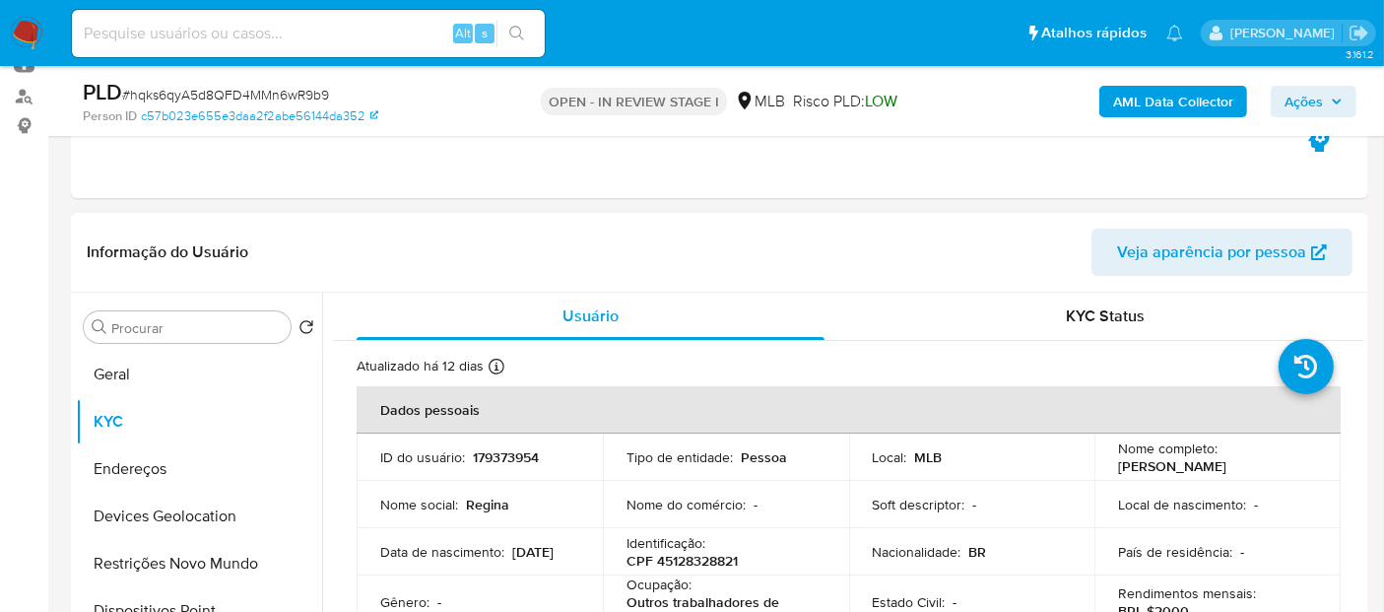
drag, startPoint x: 1291, startPoint y: 468, endPoint x: 1111, endPoint y: 470, distance: 180.2
click at [1111, 470] on td "Nome completo : [PERSON_NAME]" at bounding box center [1217, 456] width 246 height 47
copy p "[PERSON_NAME]"
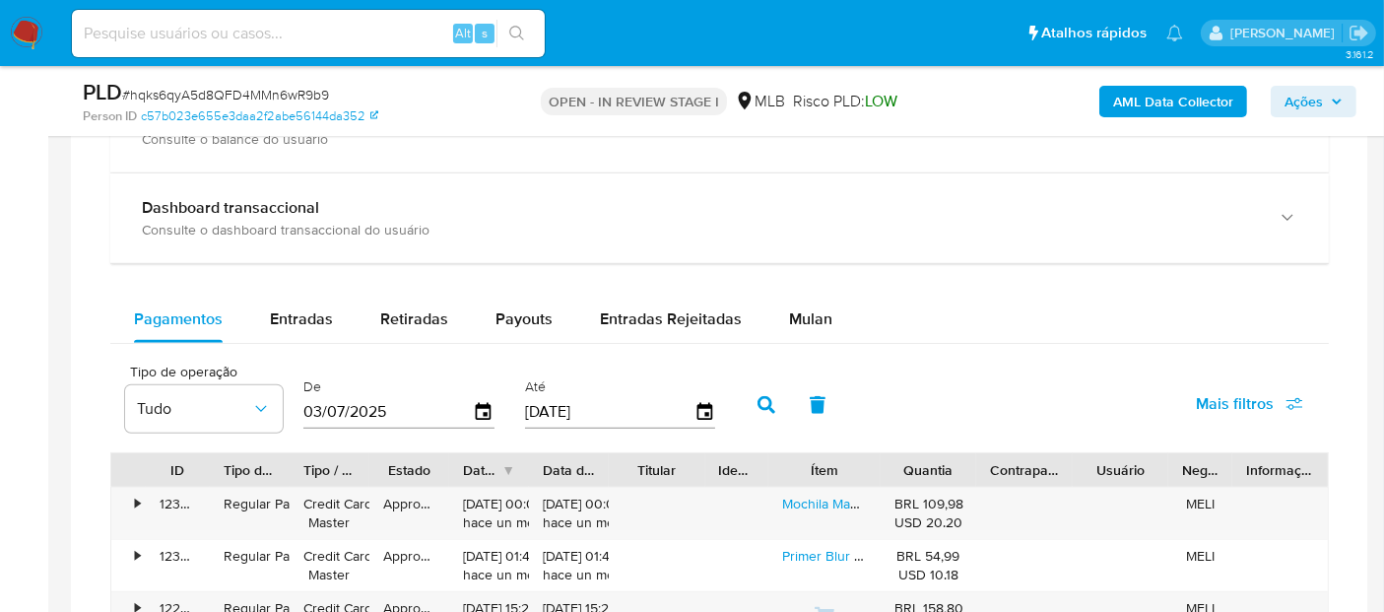
scroll to position [1504, 0]
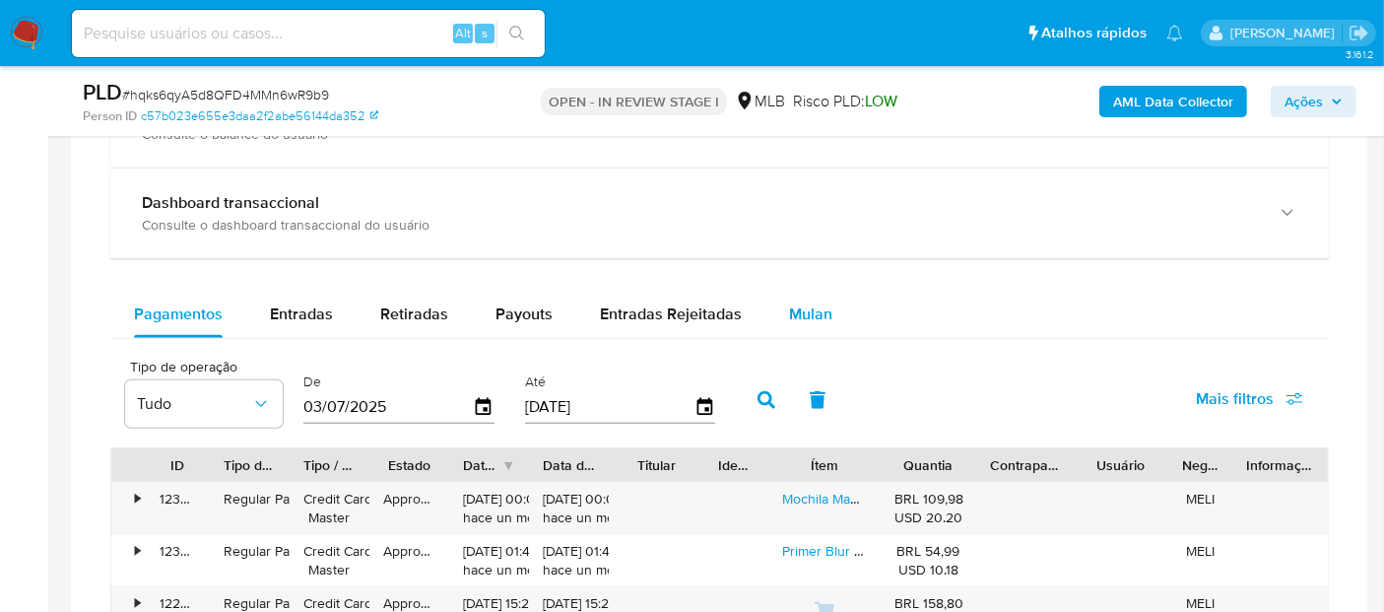
click at [789, 318] on span "Mulan" at bounding box center [810, 313] width 43 height 23
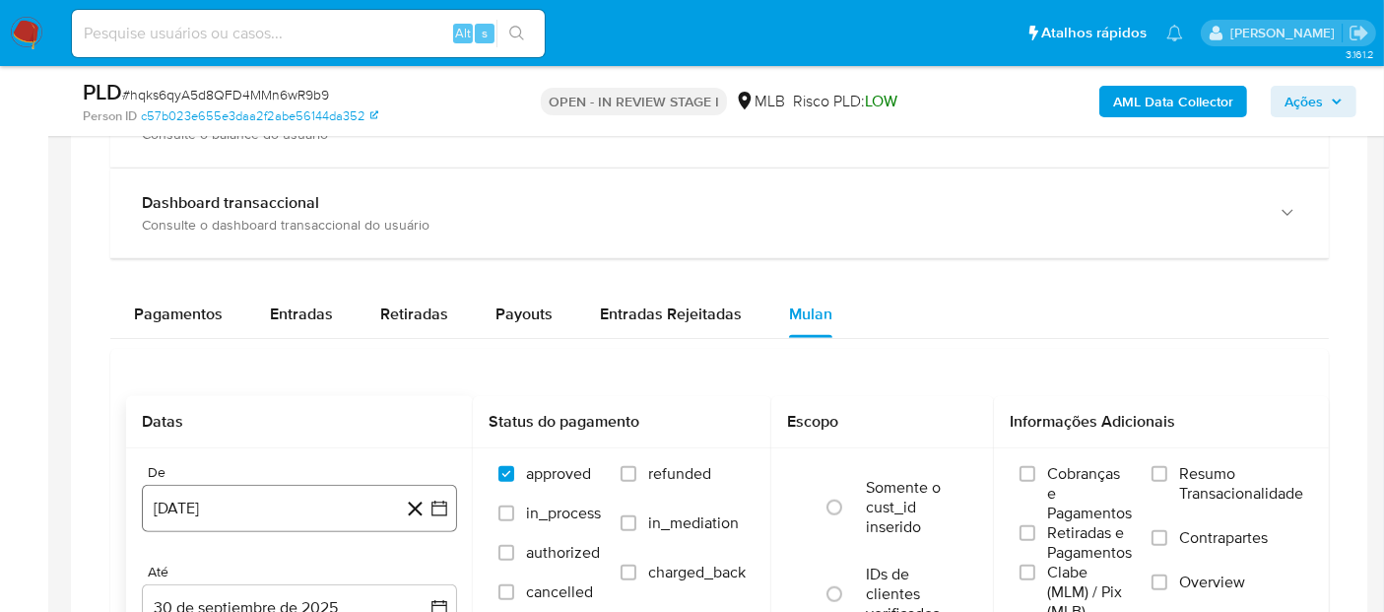
click at [205, 502] on button "[DATE]" at bounding box center [299, 507] width 315 height 47
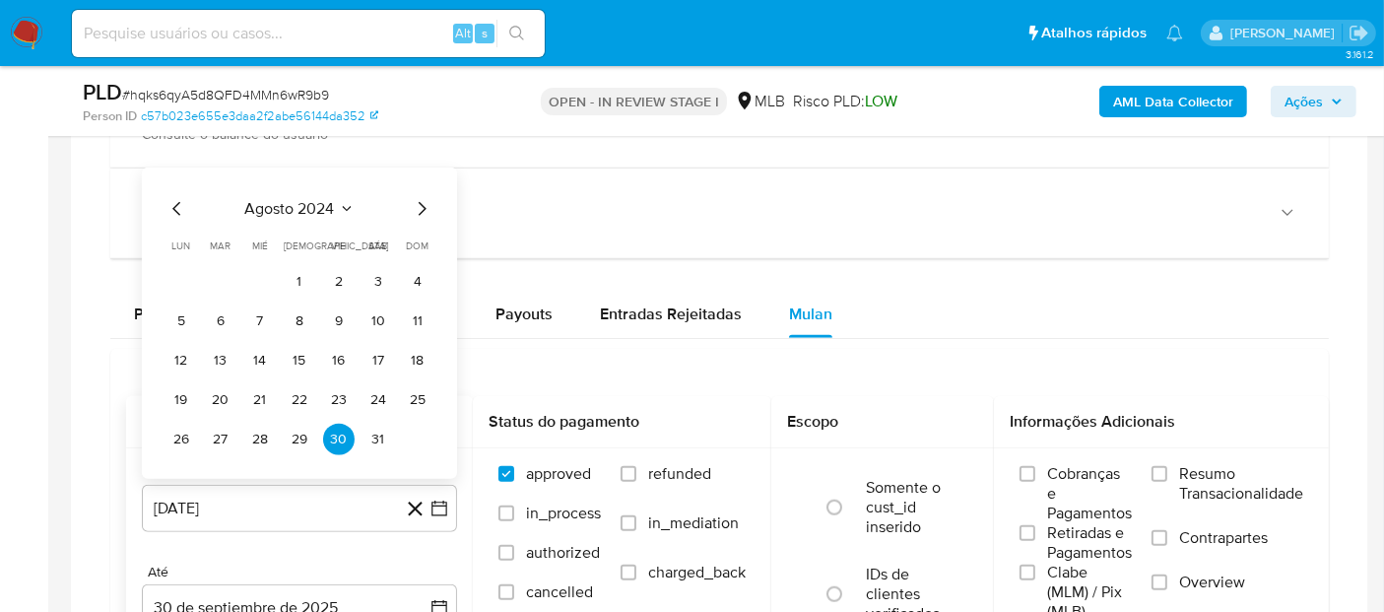
scroll to position [1613, 0]
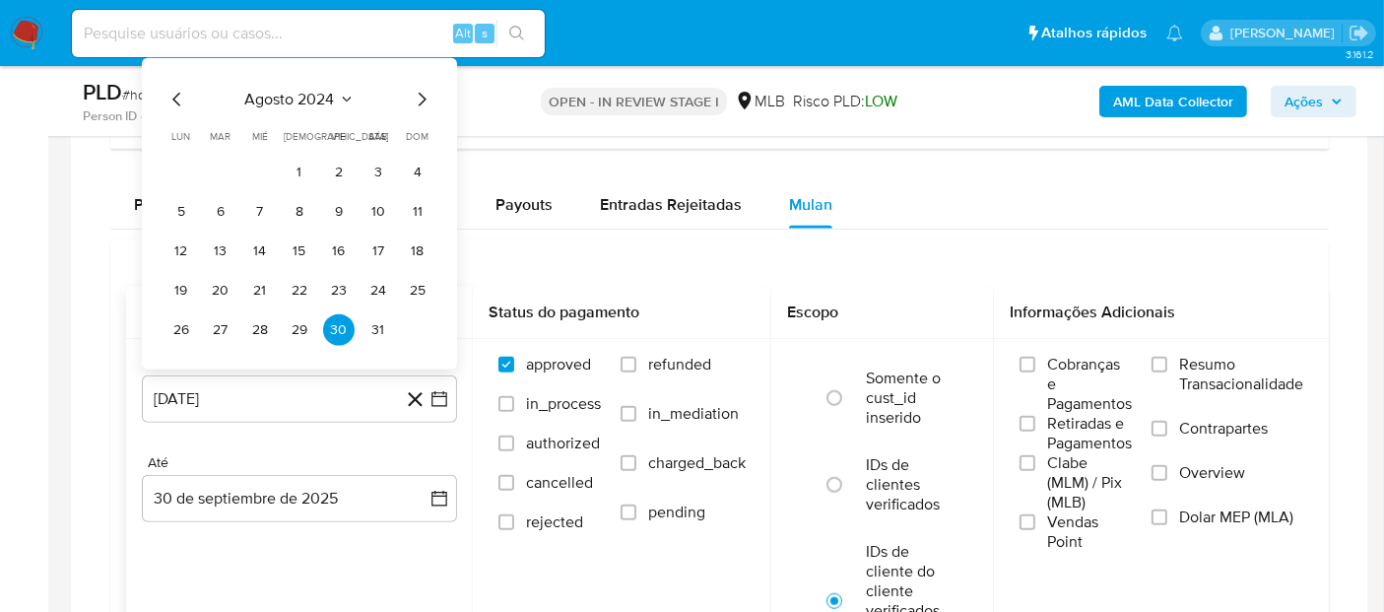
click at [310, 90] on span "agosto 2024" at bounding box center [290, 100] width 90 height 20
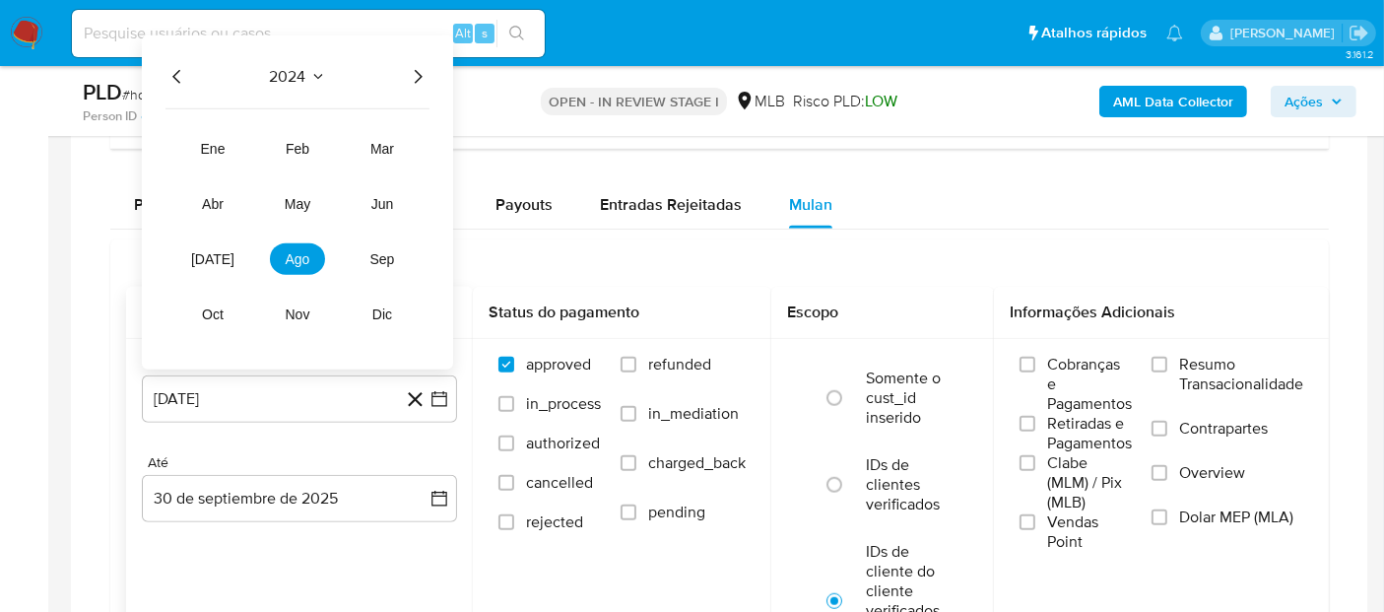
click at [420, 71] on icon "Año siguiente" at bounding box center [419, 77] width 8 height 14
click at [297, 262] on button "ago" at bounding box center [297, 259] width 55 height 32
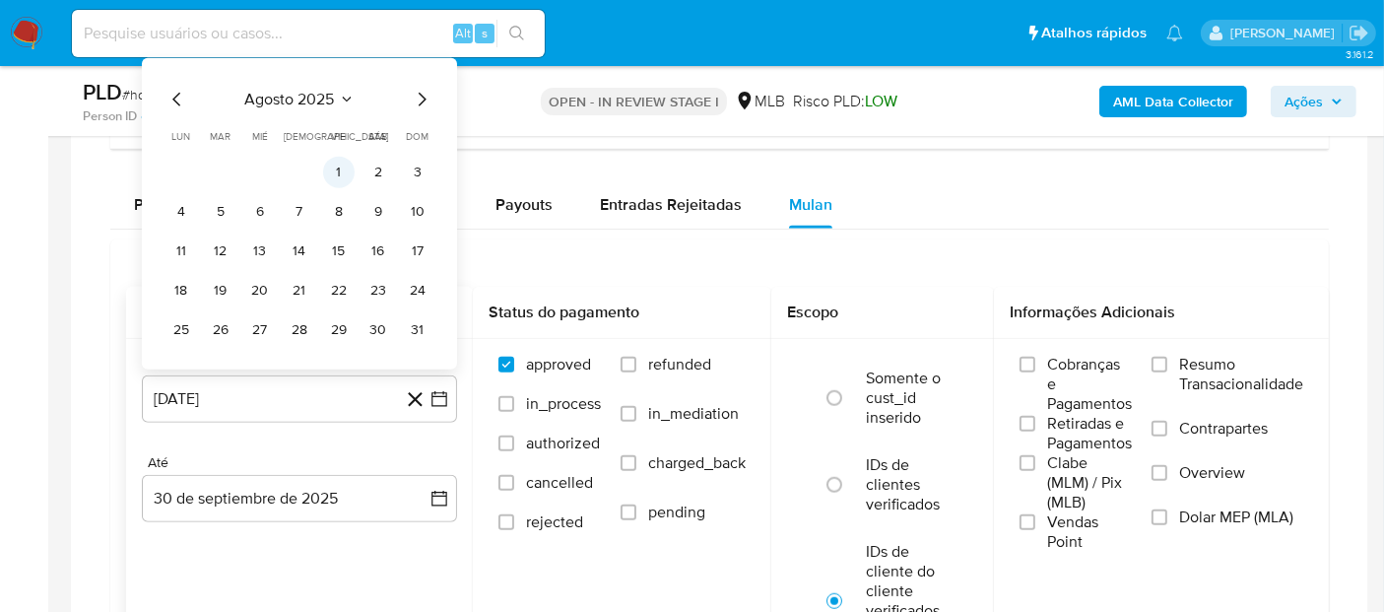
click at [337, 165] on button "1" at bounding box center [339, 173] width 32 height 32
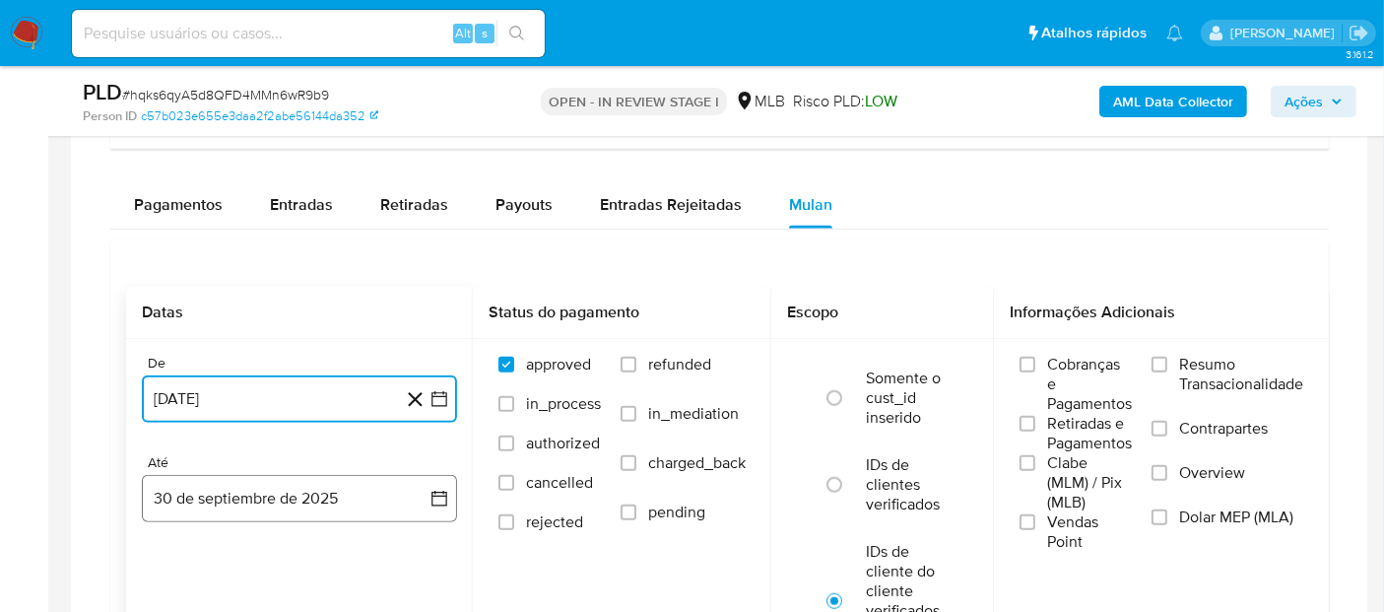
click at [212, 501] on button "30 de septiembre de 2025" at bounding box center [299, 498] width 315 height 47
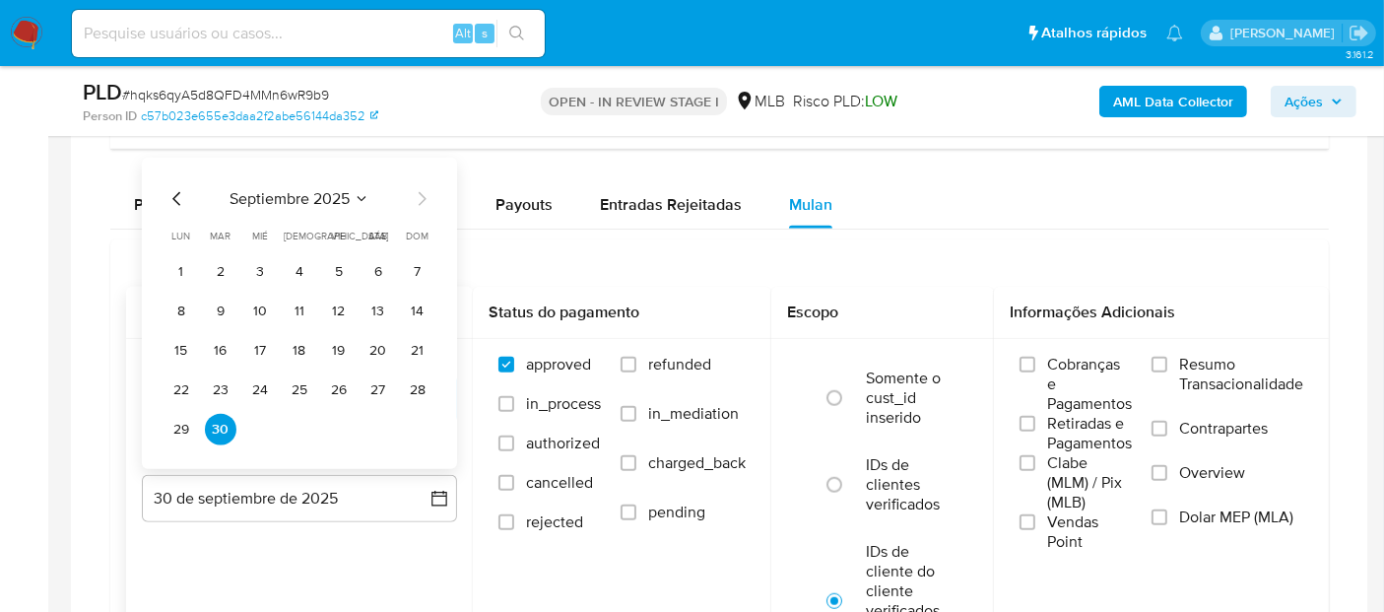
click at [412, 385] on button "28" at bounding box center [418, 390] width 32 height 32
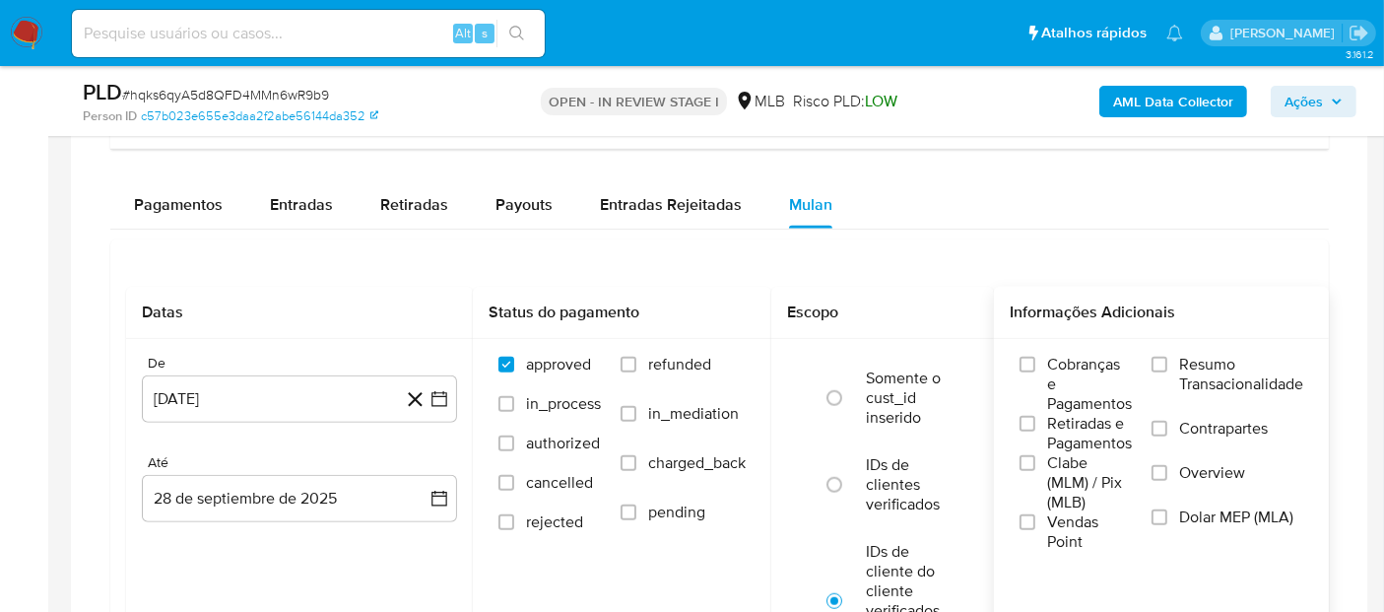
click at [1215, 372] on span "Resumo Transacionalidade" at bounding box center [1241, 374] width 124 height 39
click at [1167, 372] on input "Resumo Transacionalidade" at bounding box center [1159, 364] width 16 height 16
click at [1076, 516] on span "Vendas Point" at bounding box center [1089, 531] width 85 height 39
click at [1035, 516] on input "Vendas Point" at bounding box center [1027, 522] width 16 height 16
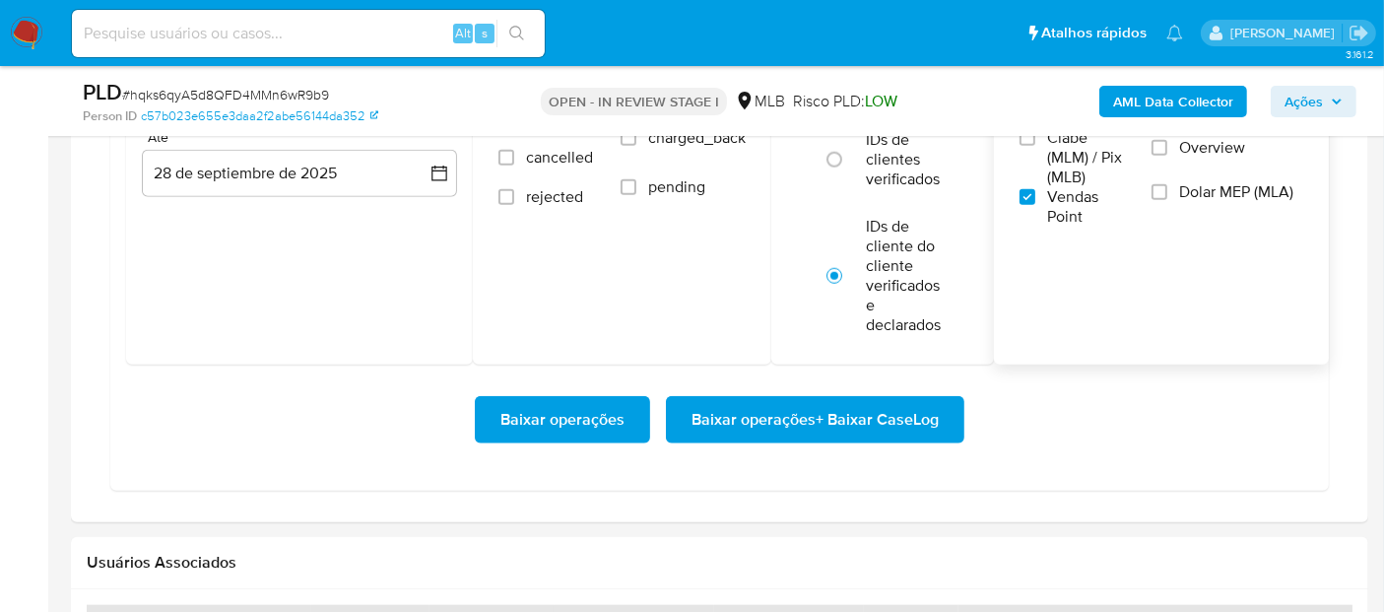
scroll to position [1941, 0]
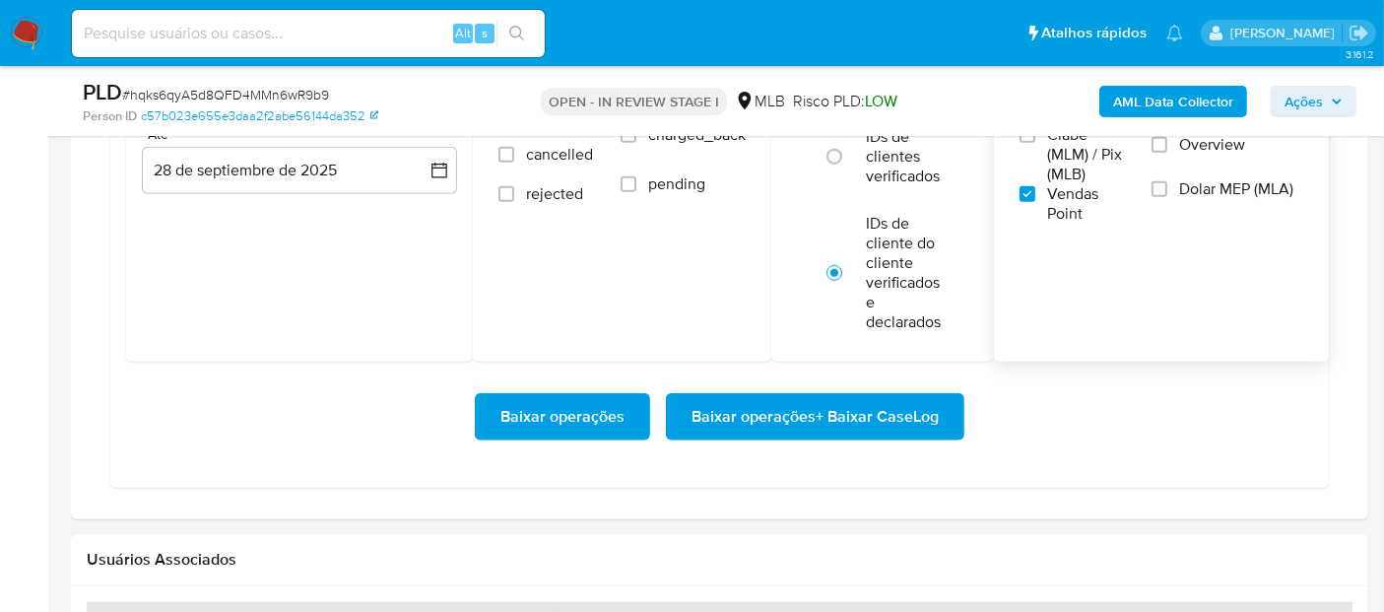
click at [852, 418] on span "Baixar operações + Baixar CaseLog" at bounding box center [814, 416] width 247 height 43
